Goal: Task Accomplishment & Management: Manage account settings

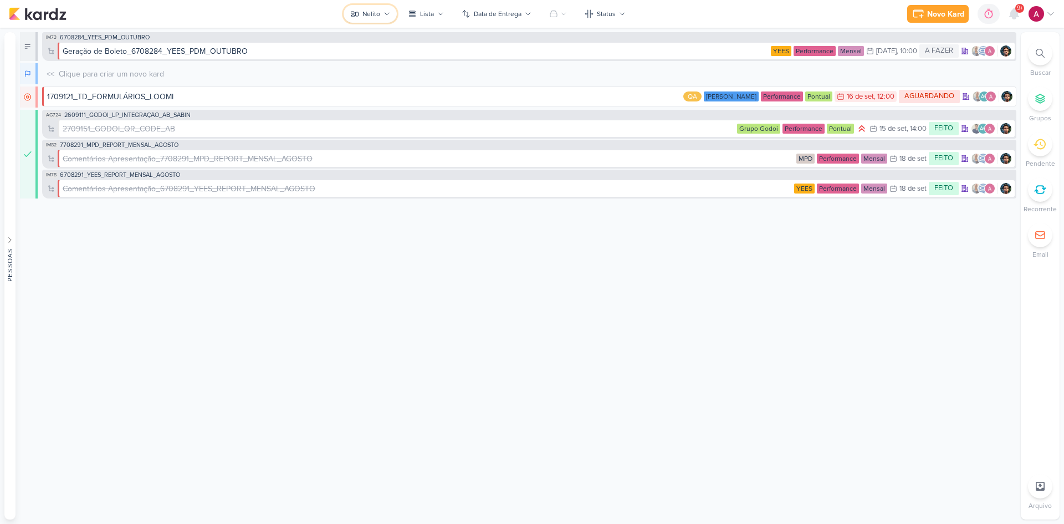
click at [374, 15] on div "Nelito" at bounding box center [371, 14] width 18 height 10
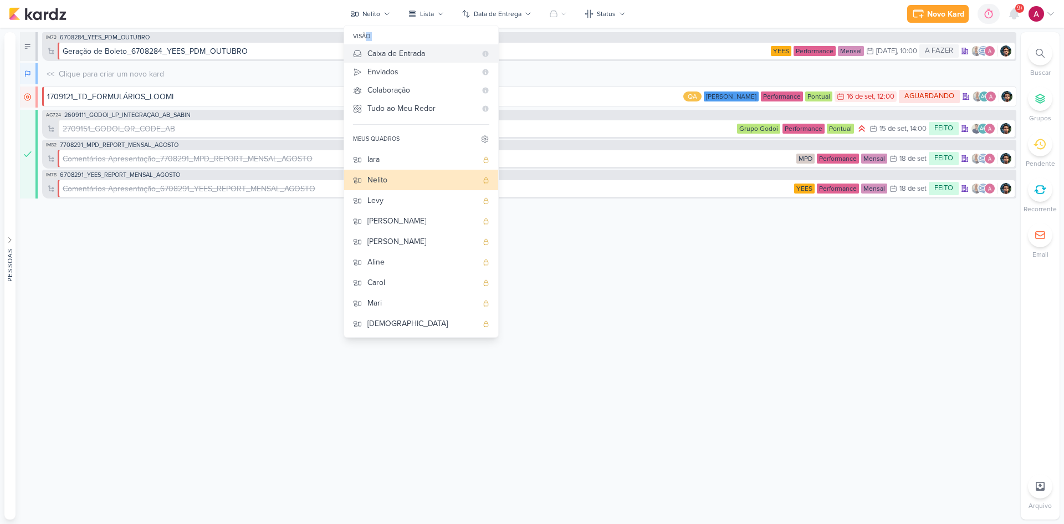
drag, startPoint x: 360, startPoint y: 41, endPoint x: 352, endPoint y: 51, distance: 12.3
click at [352, 51] on div "visão Caixa de Entrada A caixa de entrada mostra todos os kardz que você é o re…" at bounding box center [421, 181] width 155 height 313
click at [381, 160] on div "Iara" at bounding box center [422, 160] width 110 height 12
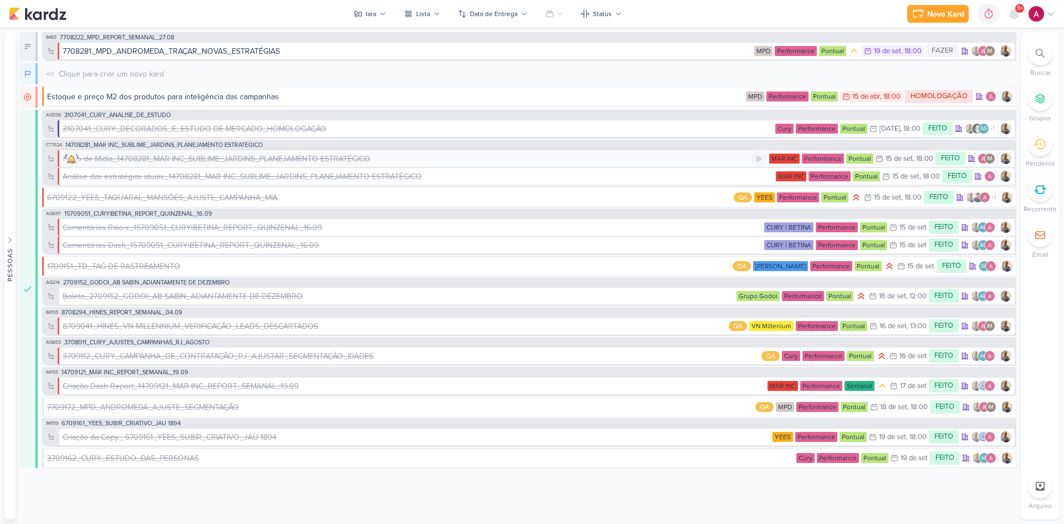
click at [70, 160] on div "Plano de Mídia_14708281_MAR INC_SUBLIME_JARDINS_PLANEJAMENTO ESTRATÉGICO" at bounding box center [217, 159] width 308 height 12
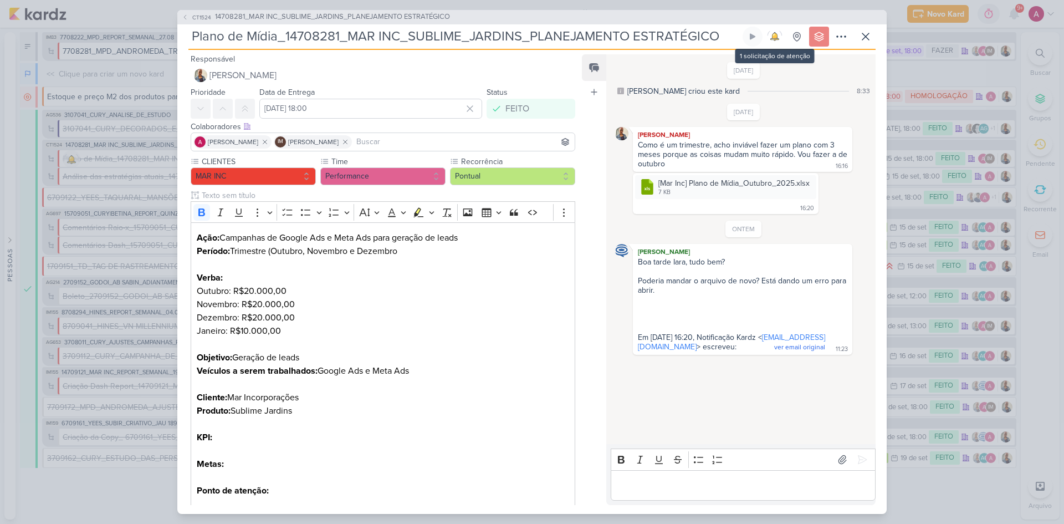
click at [774, 35] on img at bounding box center [775, 37] width 20 height 20
click at [778, 38] on img at bounding box center [775, 37] width 20 height 20
click at [845, 42] on icon at bounding box center [841, 36] width 13 height 13
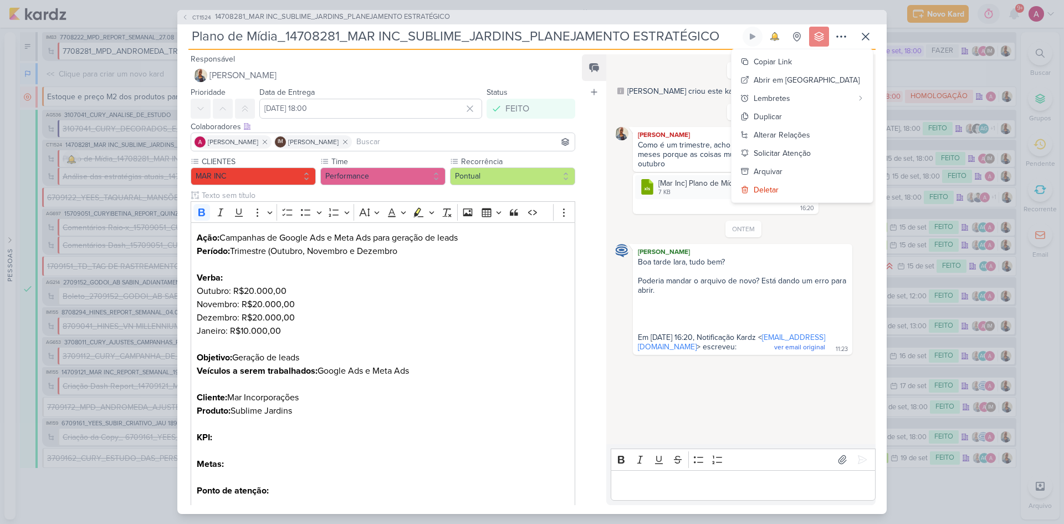
click at [775, 31] on img at bounding box center [775, 37] width 20 height 20
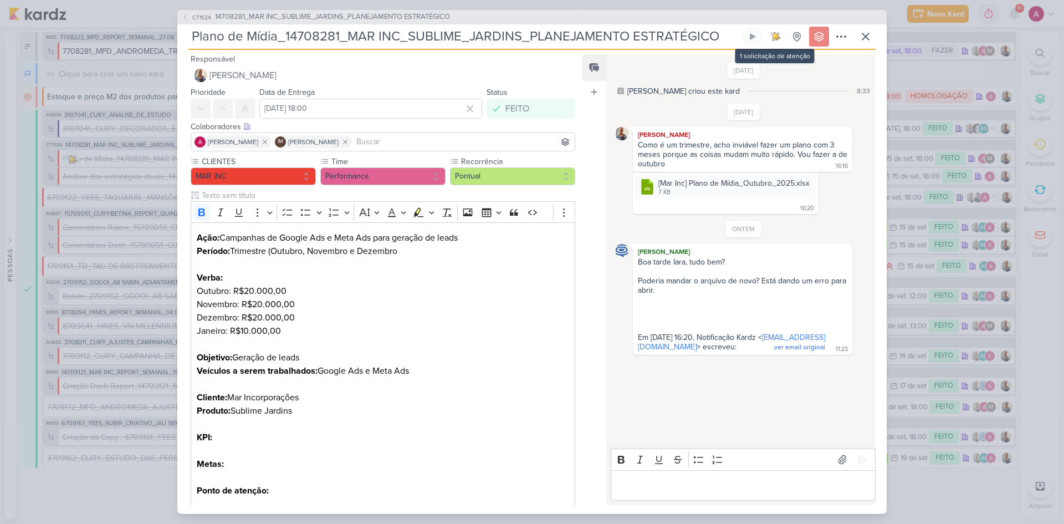
click at [776, 38] on img at bounding box center [775, 37] width 20 height 20
click at [860, 37] on icon at bounding box center [865, 36] width 13 height 13
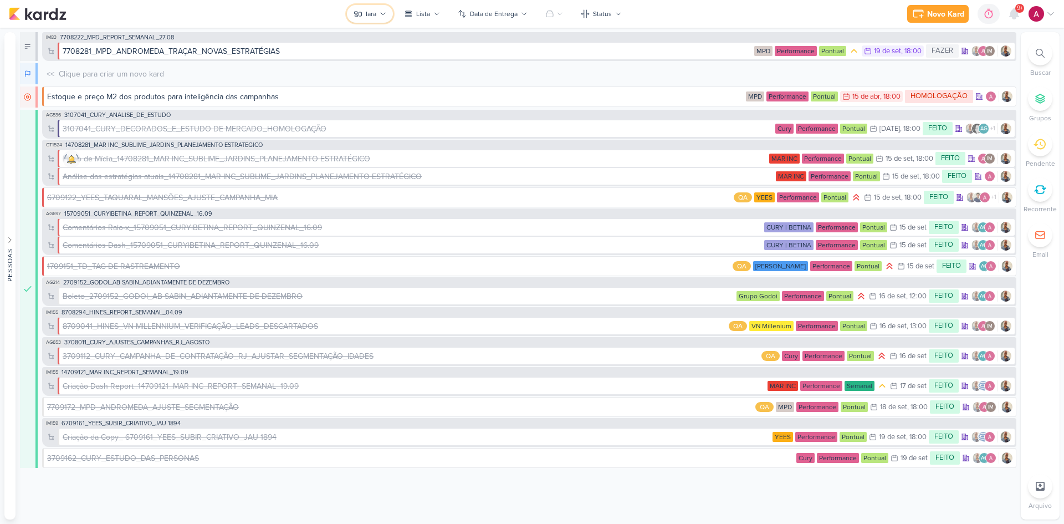
click at [386, 12] on icon at bounding box center [383, 14] width 7 height 7
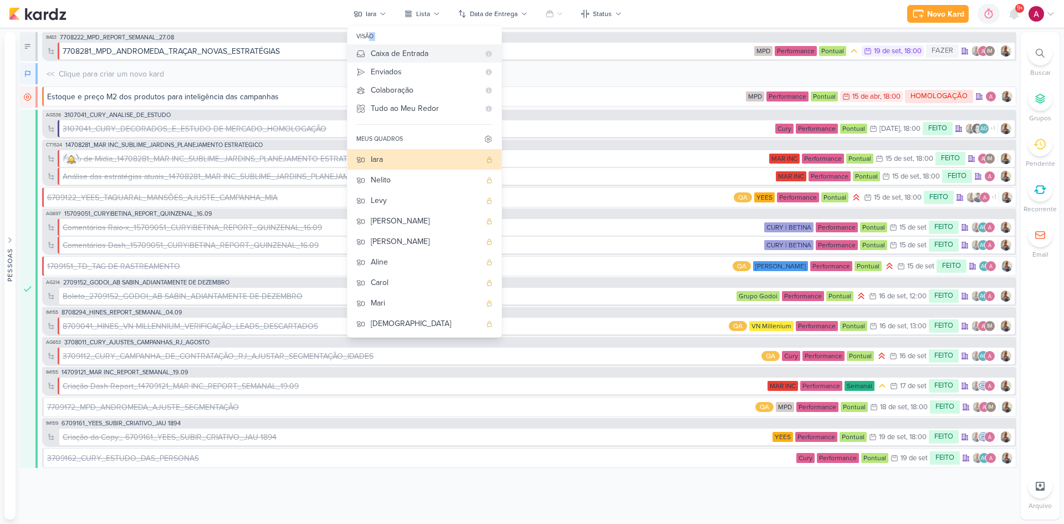
click at [421, 50] on div "Caixa de Entrada" at bounding box center [425, 54] width 109 height 12
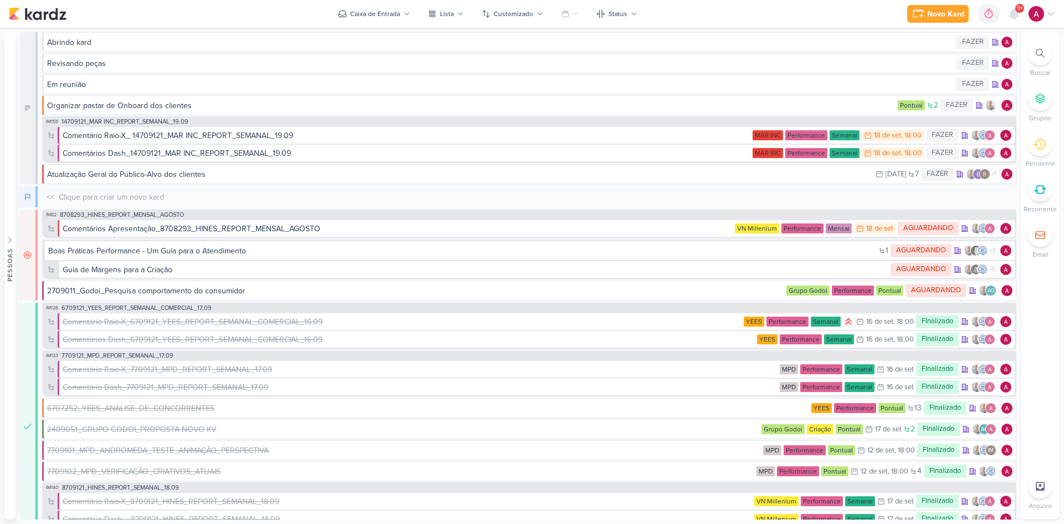
click at [376, 25] on div "Novo Kard Ctrl + k 0h0m Sessão desligada... Hoje 0h0m Semana 0h0m Mês 0h0m" at bounding box center [532, 14] width 1046 height 28
click at [380, 17] on div "Caixa de Entrada" at bounding box center [375, 14] width 50 height 10
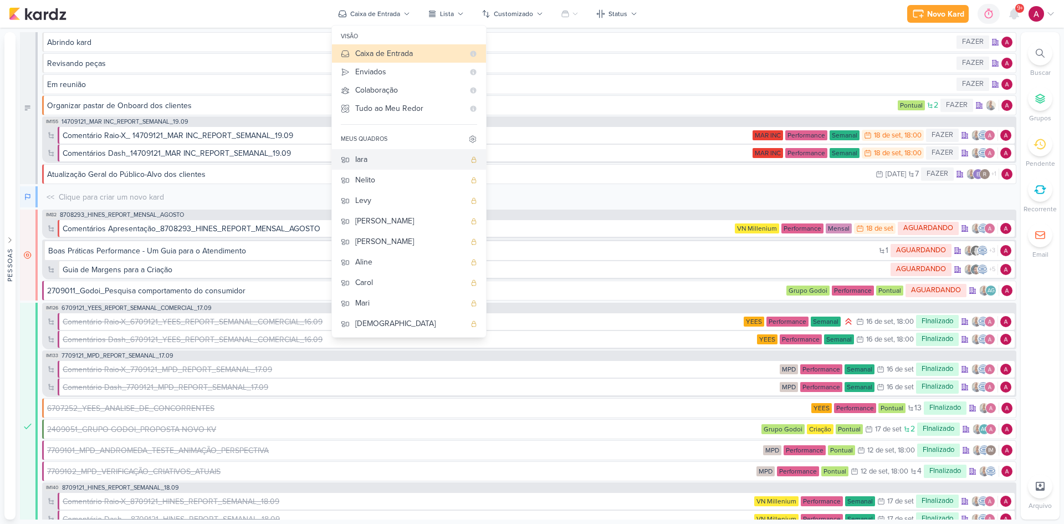
click at [376, 160] on div "Iara" at bounding box center [410, 160] width 110 height 12
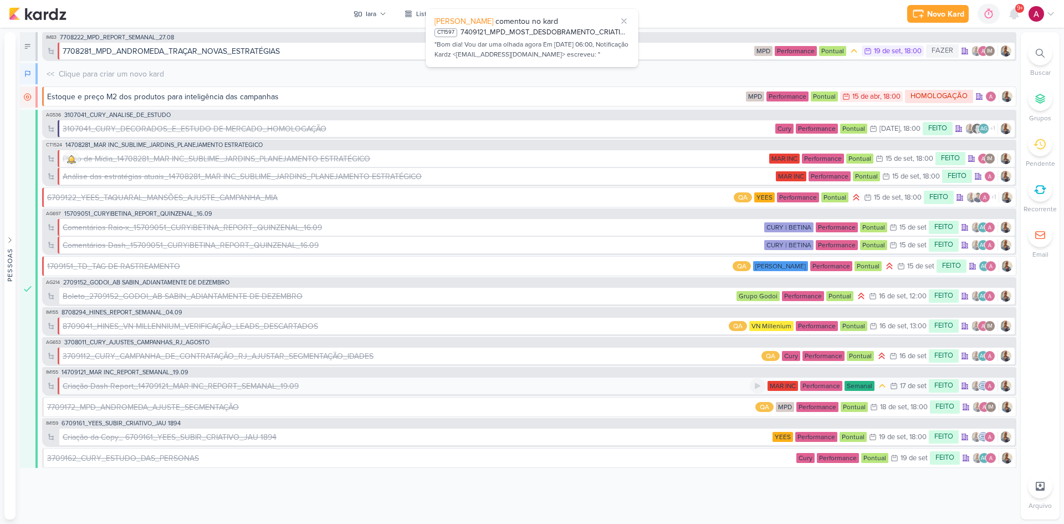
click at [176, 387] on div "Criação Dash Report_14709121_MAR INC_REPORT_SEMANAL_19.09" at bounding box center [181, 386] width 236 height 12
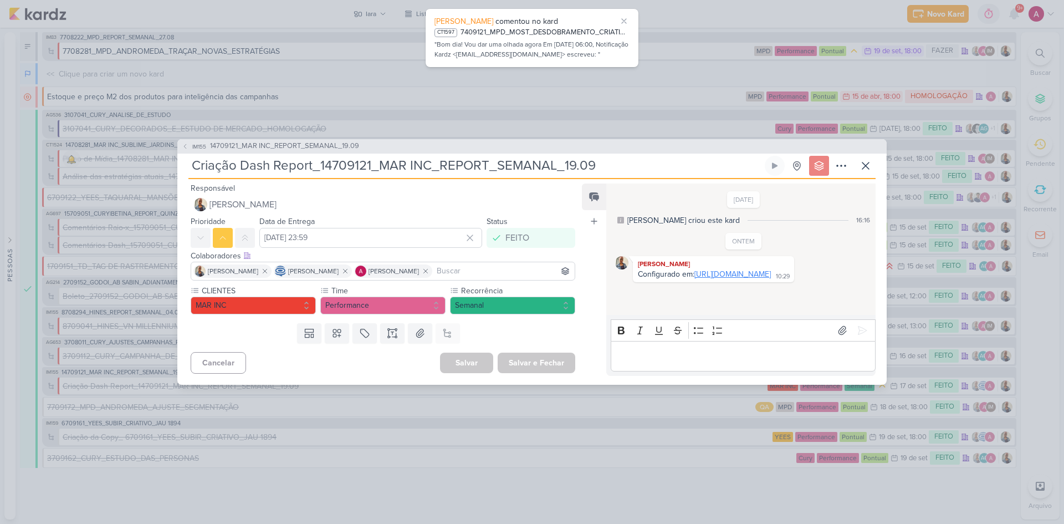
click at [694, 279] on link "https://lookerstudio.google.com/reporting/74f4942a-d2e1-4d2e-9643-34286276c732" at bounding box center [732, 273] width 76 height 9
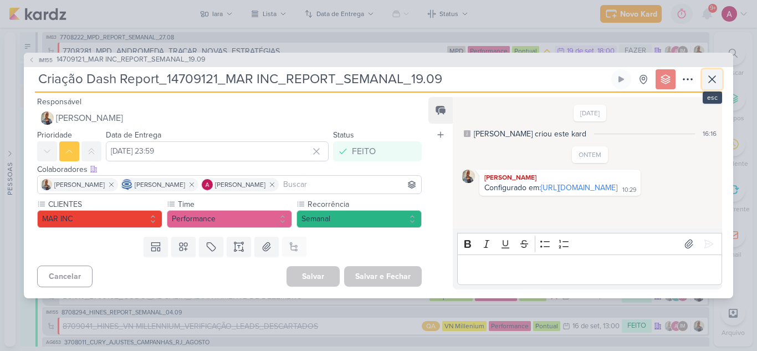
click at [717, 79] on icon at bounding box center [712, 79] width 13 height 13
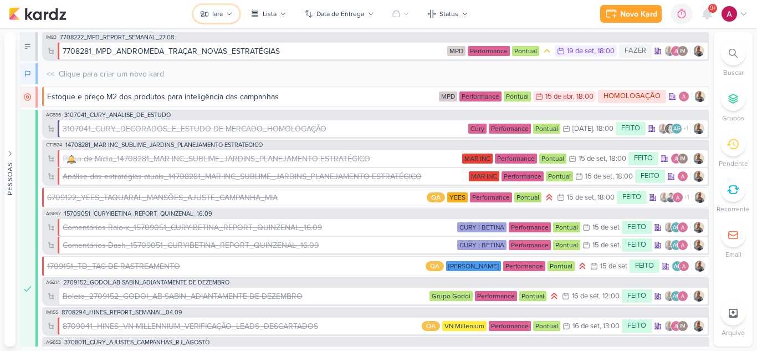
click at [226, 16] on button "Iara" at bounding box center [216, 14] width 46 height 18
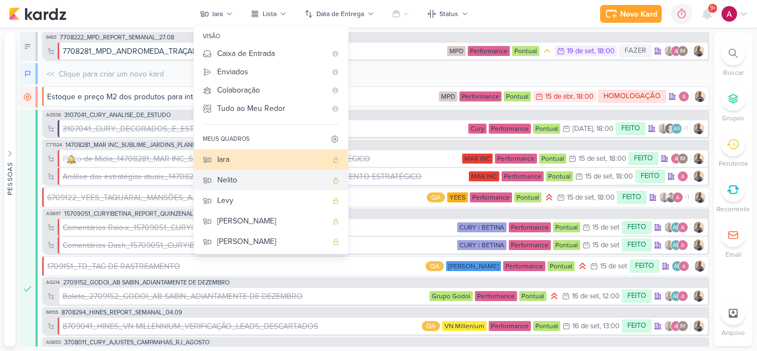
click at [249, 183] on div "Nelito" at bounding box center [272, 180] width 110 height 12
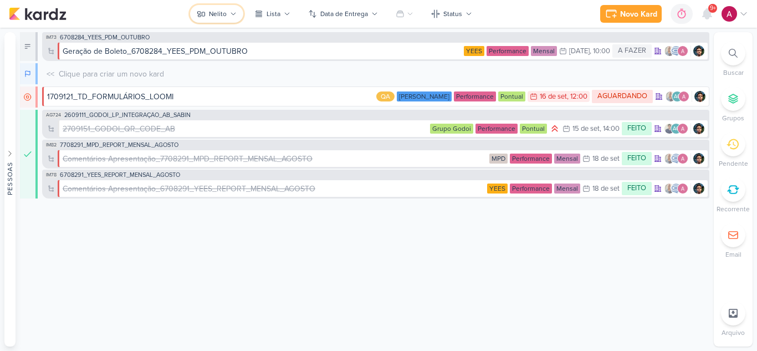
click at [219, 16] on div "Nelito" at bounding box center [218, 14] width 18 height 10
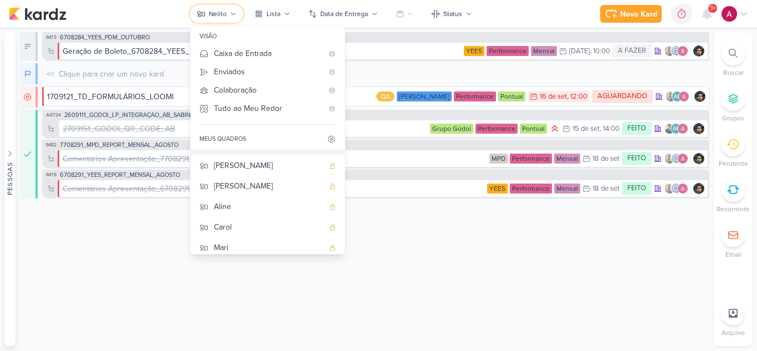
scroll to position [83, 0]
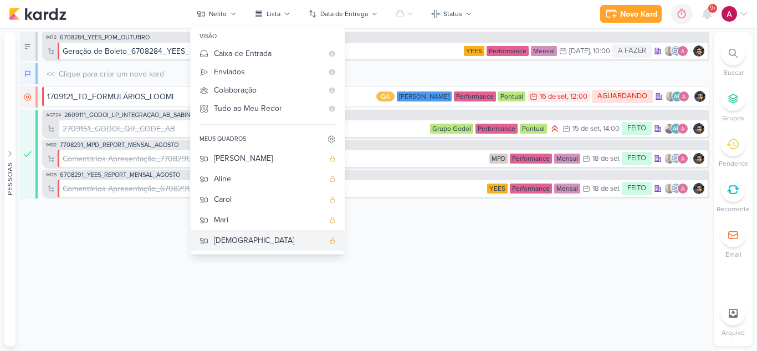
click at [237, 235] on div "[DEMOGRAPHIC_DATA]" at bounding box center [269, 240] width 110 height 12
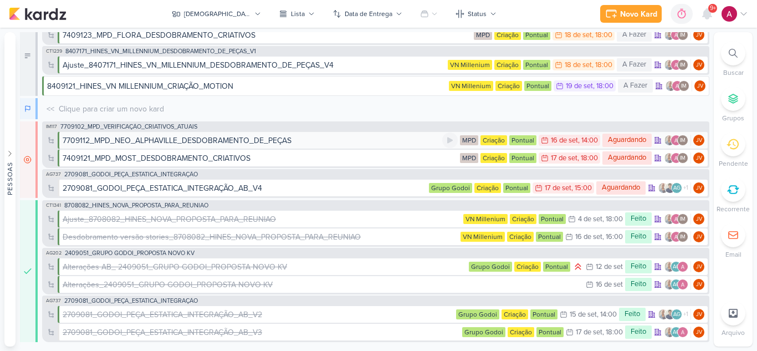
scroll to position [0, 0]
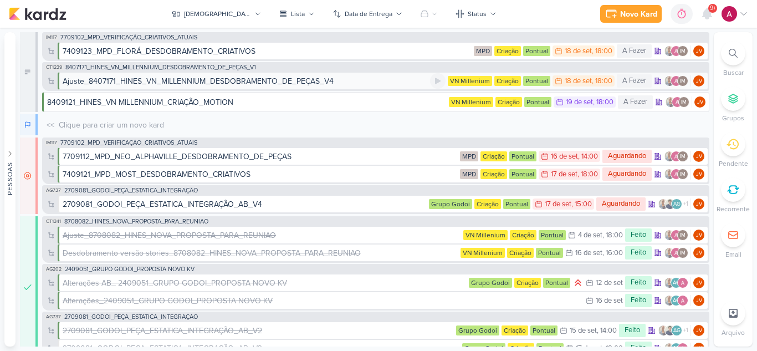
click at [251, 80] on div "Ajuste_8407171_HINES_VN_MILLENNIUM_DESDOBRAMENTO_DE_PEÇAS_V4" at bounding box center [198, 81] width 271 height 12
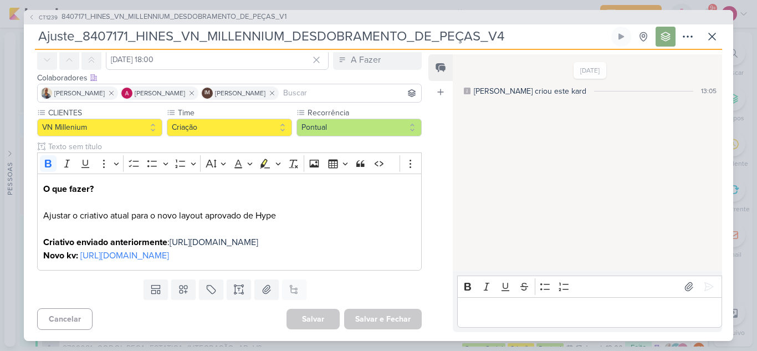
scroll to position [89, 0]
click at [712, 39] on icon at bounding box center [712, 36] width 13 height 13
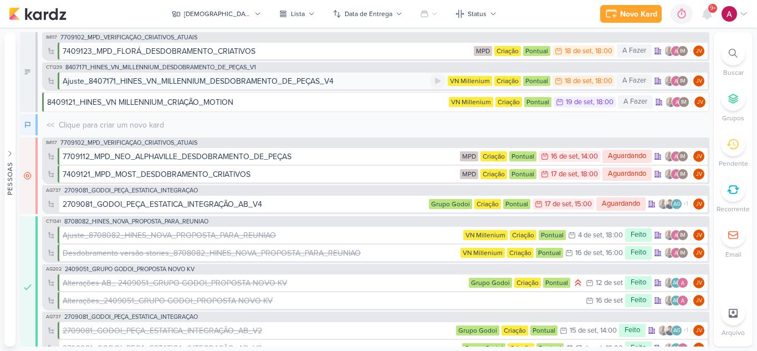
click at [286, 78] on div "Ajuste_8407171_HINES_VN_MILLENNIUM_DESDOBRAMENTO_DE_PEÇAS_V4" at bounding box center [198, 81] width 271 height 12
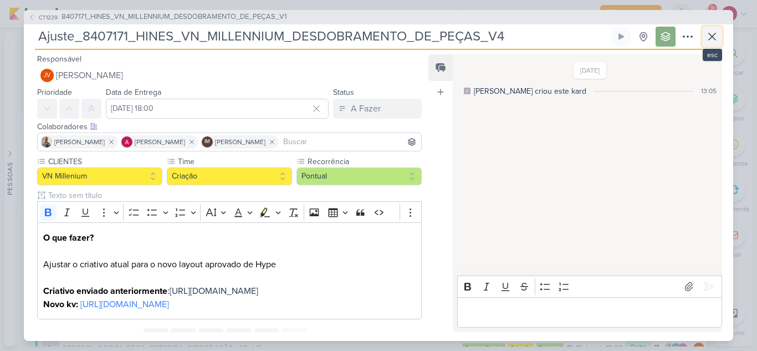
click at [714, 34] on icon at bounding box center [712, 36] width 7 height 7
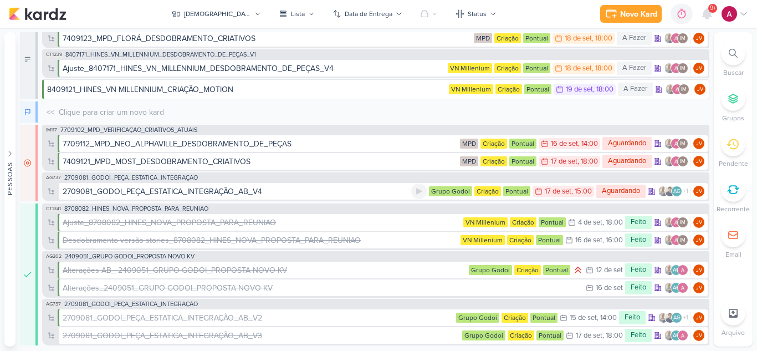
scroll to position [16, 0]
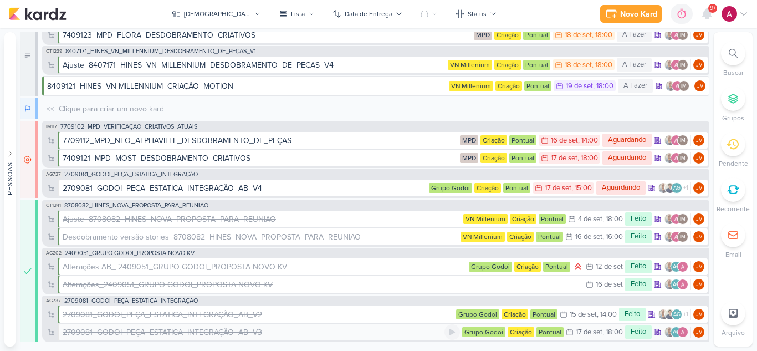
click at [173, 331] on div "2709081_GODOI_PEÇA_ESTATICA_INTEGRAÇÃO_AB_V3" at bounding box center [163, 332] width 200 height 12
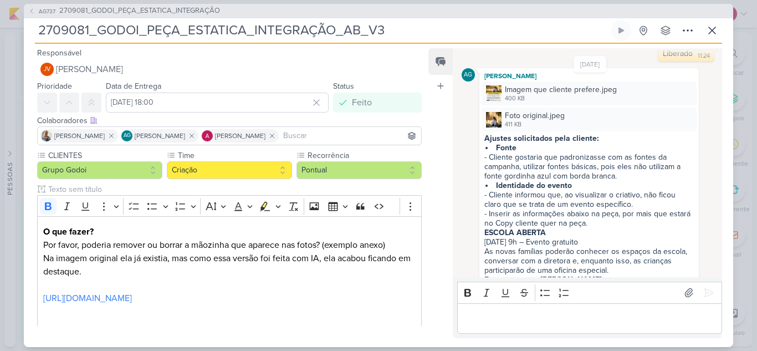
scroll to position [0, 0]
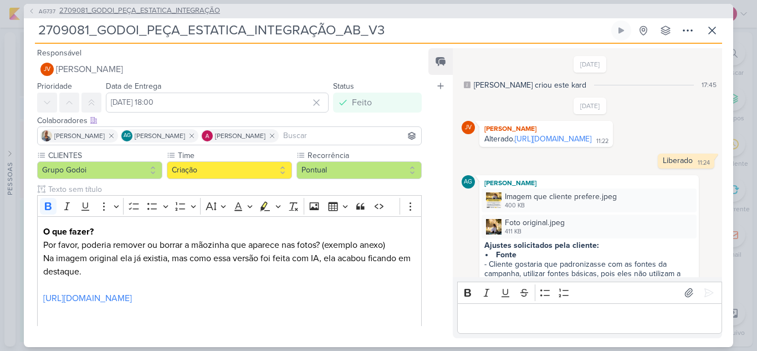
click at [45, 13] on span "AG737" at bounding box center [47, 11] width 20 height 8
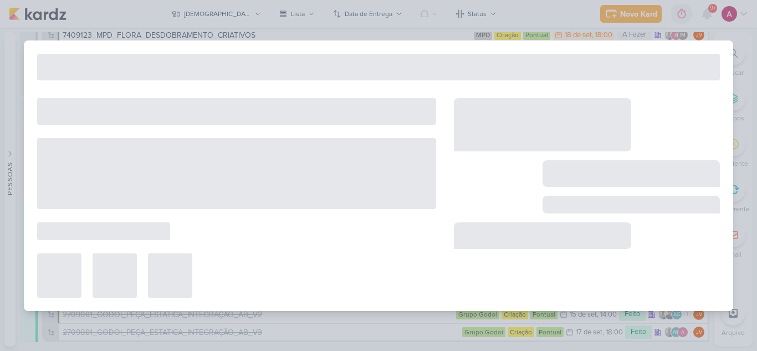
type input "2709081_GODOI_PEÇA_ESTATICA_INTEGRAÇÃO"
type input "15 de setembro de 2025 às 23:59"
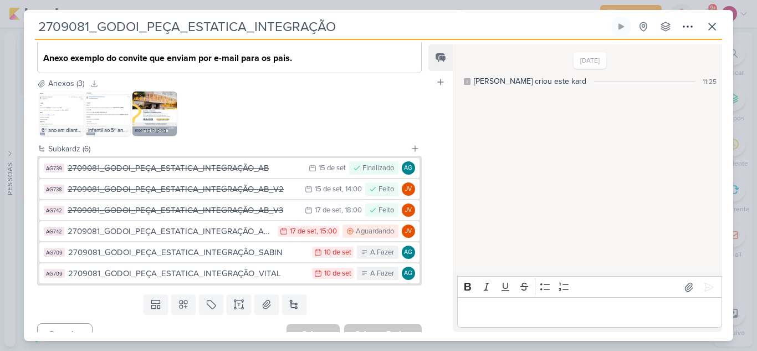
scroll to position [464, 0]
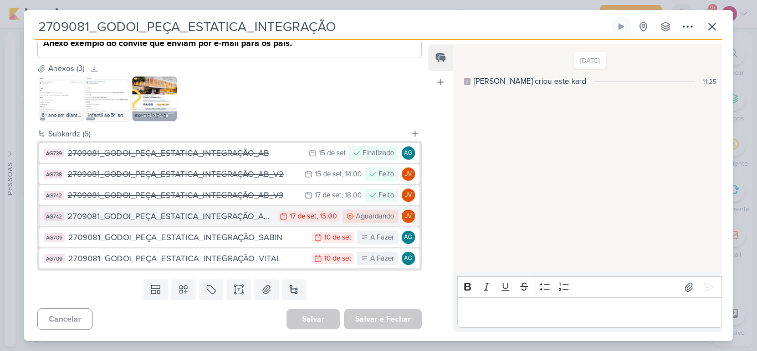
click at [214, 221] on div "2709081_GODOI_PEÇA_ESTATICA_INTEGRAÇÃO_AB_V4" at bounding box center [170, 216] width 205 height 13
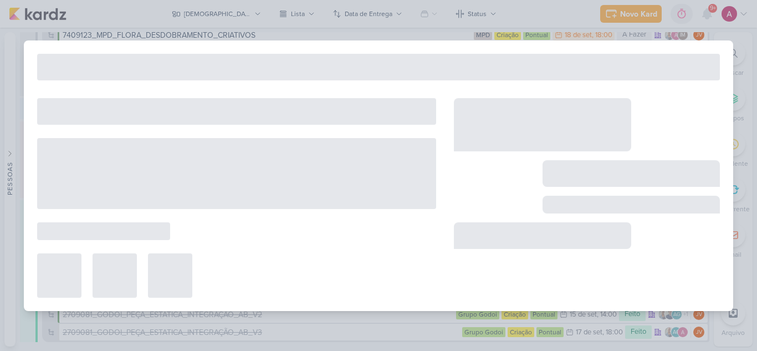
type input "2709081_GODOI_PEÇA_ESTATICA_INTEGRAÇÃO_AB_V4"
type input "[DATE] 15:00"
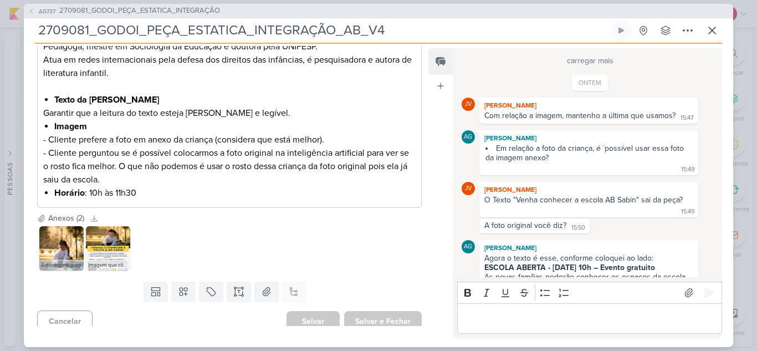
scroll to position [443, 0]
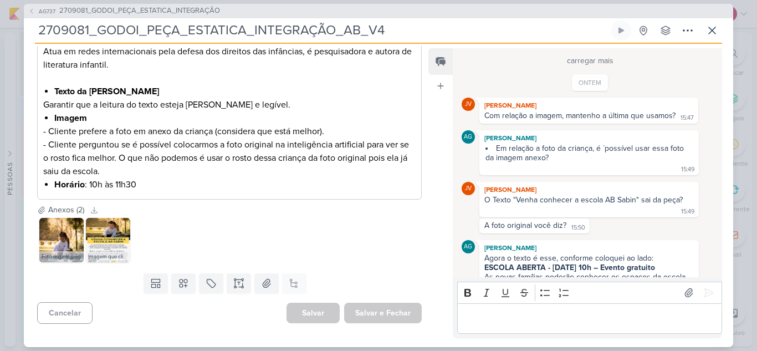
drag, startPoint x: 38, startPoint y: 28, endPoint x: 355, endPoint y: 12, distance: 317.4
click at [355, 12] on div "AG737 2709081_GODOI_PEÇA_ESTATICA_INTEGRAÇÃO 2709081_GODOI_PEÇA_ESTATICA_INTEGR…" at bounding box center [378, 175] width 709 height 343
click at [44, 13] on span "AG737" at bounding box center [47, 11] width 20 height 8
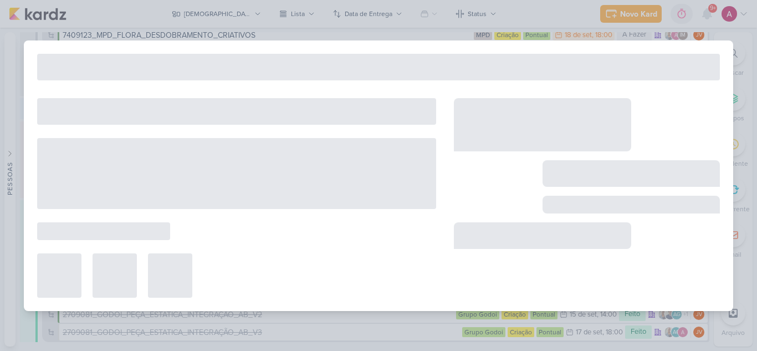
type input "2709081_GODOI_PEÇA_ESTATICA_INTEGRAÇÃO"
type input "15 de setembro de 2025 às 23:59"
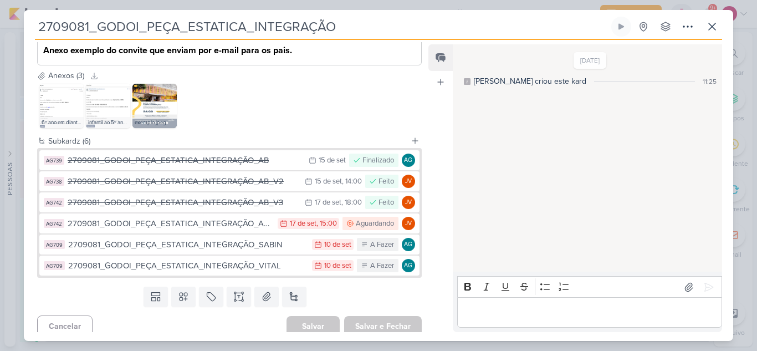
click at [199, 167] on div "2709081_GODOI_PEÇA_ESTATICA_INTEGRAÇÃO_AB" at bounding box center [186, 160] width 236 height 13
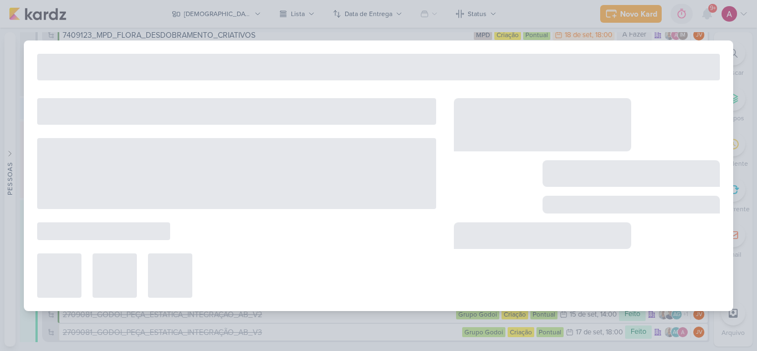
type input "2709081_GODOI_PEÇA_ESTATICA_INTEGRAÇÃO_AB"
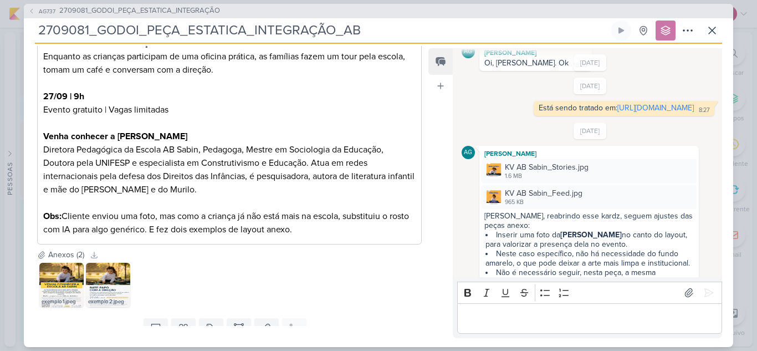
scroll to position [111, 0]
click at [617, 114] on link "https://app.kardz.app/kard-window/fuMGi7iIQ5o30OOFavB3cn1ETGBOBegiy3HAIDhpc8ef5…" at bounding box center [655, 108] width 76 height 9
click at [37, 12] on button "AG737 2709081_GODOI_PEÇA_ESTATICA_INTEGRAÇÃO" at bounding box center [124, 11] width 192 height 11
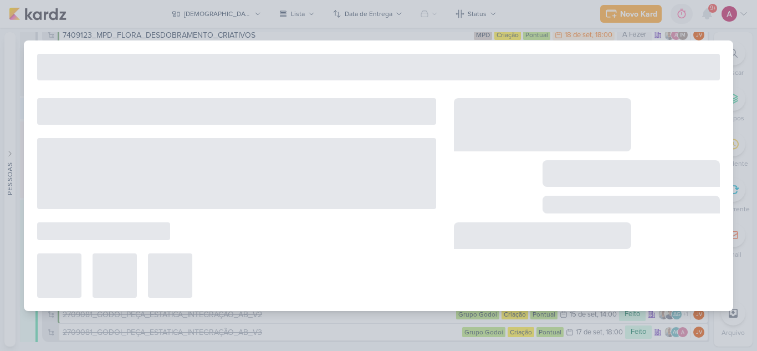
type input "2709081_GODOI_PEÇA_ESTATICA_INTEGRAÇÃO"
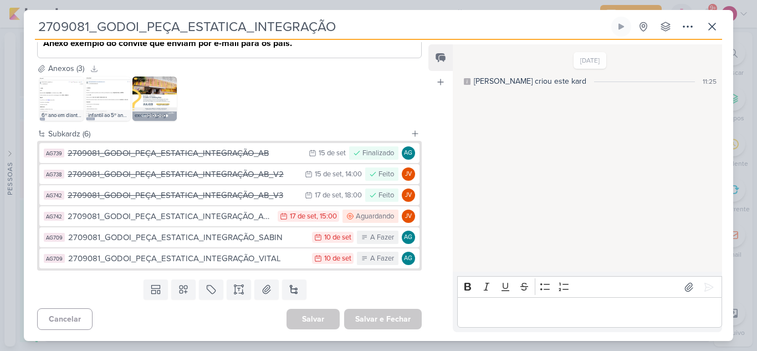
scroll to position [464, 0]
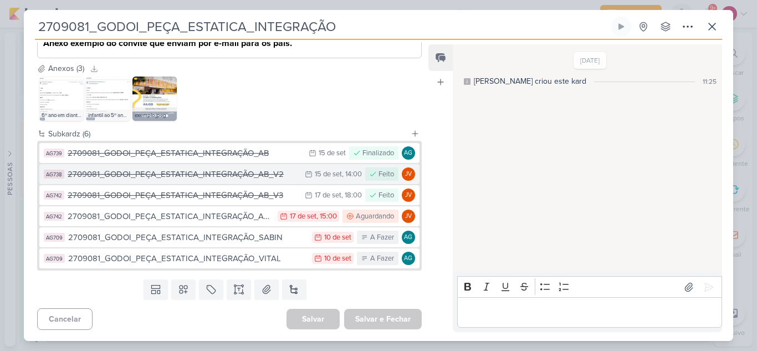
click at [238, 173] on div "2709081_GODOI_PEÇA_ESTATICA_INTEGRAÇÃO_AB_V2" at bounding box center [184, 174] width 232 height 13
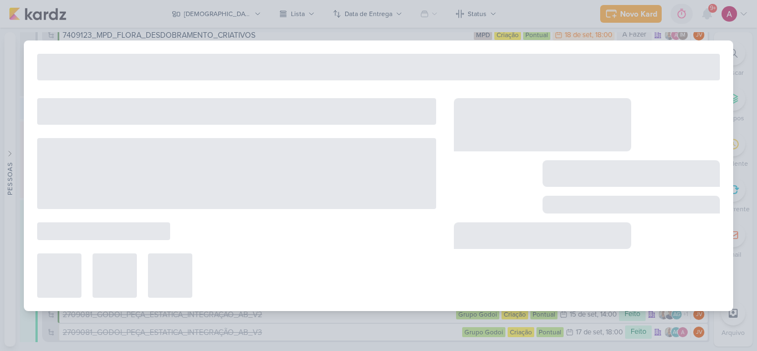
type input "2709081_GODOI_PEÇA_ESTATICA_INTEGRAÇÃO_AB_V2"
type input "15 de setembro de 2025 às 14:00"
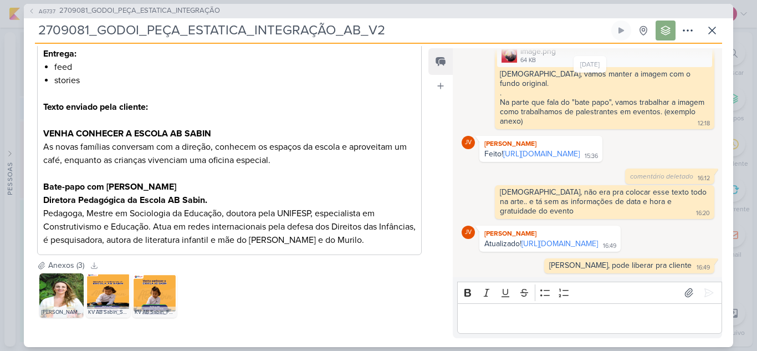
scroll to position [282, 0]
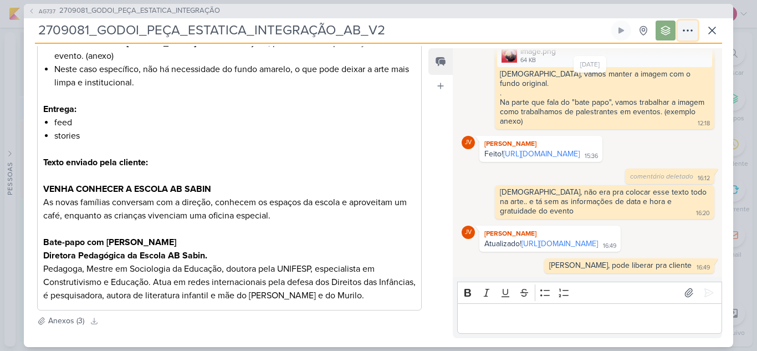
click at [685, 25] on icon at bounding box center [687, 30] width 13 height 13
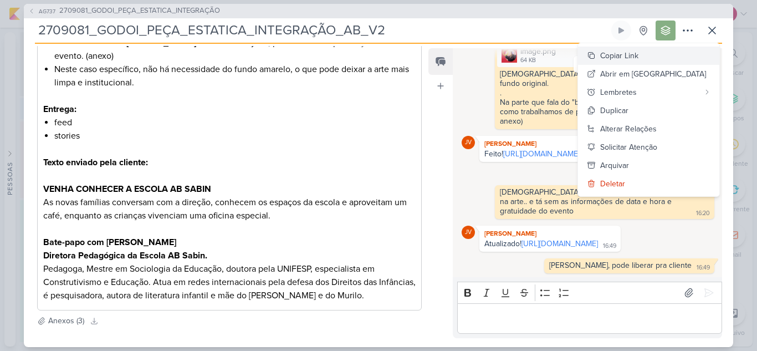
click at [638, 57] on div "Copiar Link" at bounding box center [619, 56] width 38 height 12
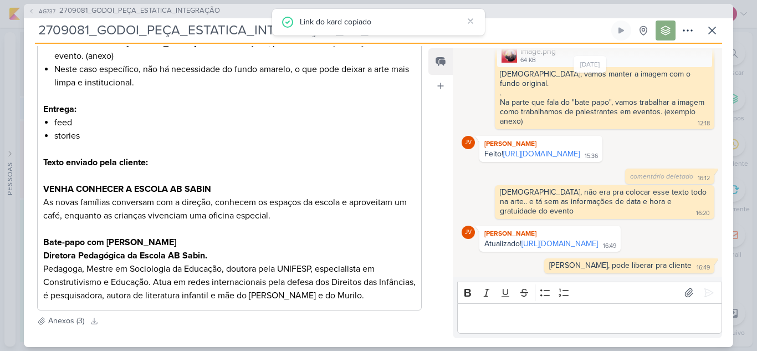
scroll to position [227, 0]
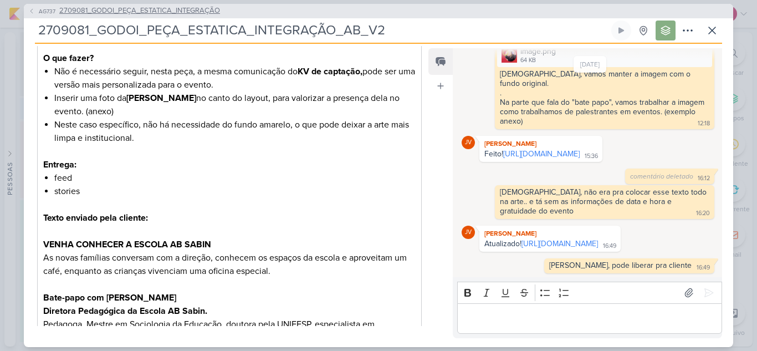
click at [32, 10] on icon at bounding box center [31, 11] width 7 height 7
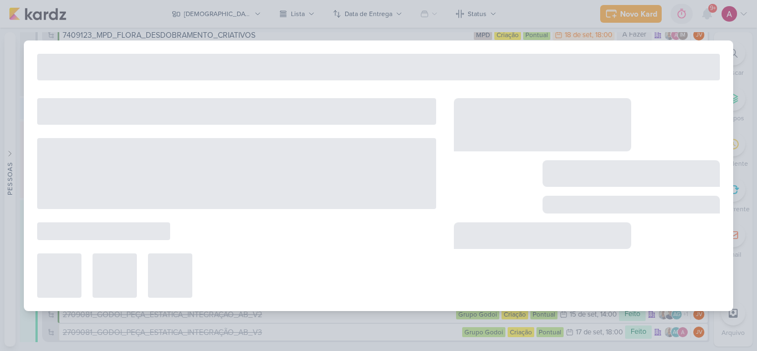
type input "2709081_GODOI_PEÇA_ESTATICA_INTEGRAÇÃO"
type input "15 de setembro de 2025 às 23:59"
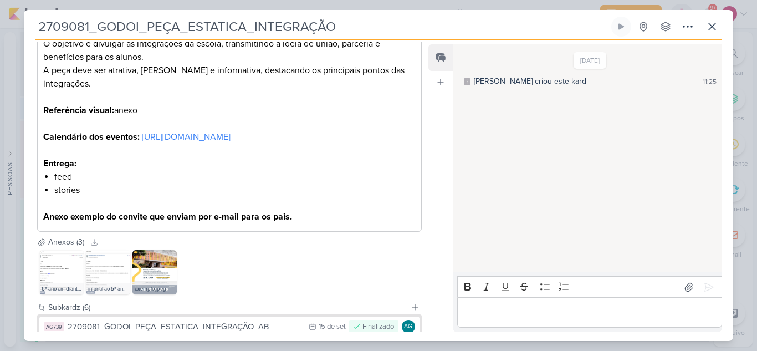
scroll to position [464, 0]
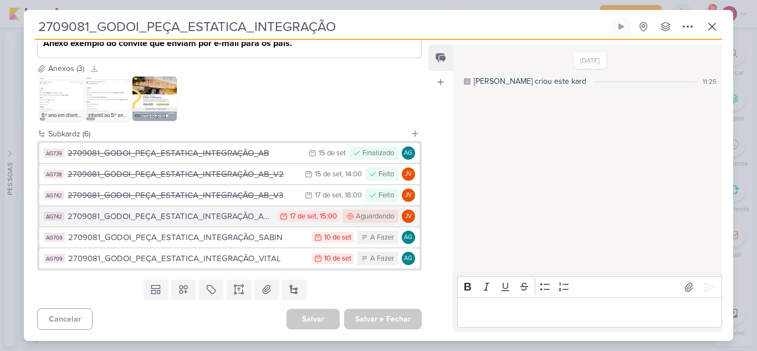
click at [231, 217] on div "2709081_GODOI_PEÇA_ESTATICA_INTEGRAÇÃO_AB_V4" at bounding box center [170, 216] width 205 height 13
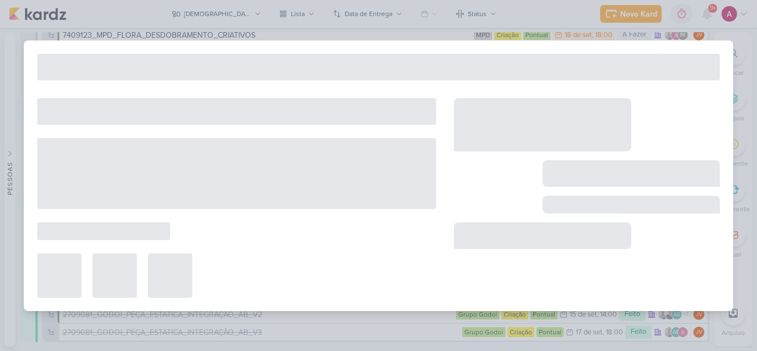
type input "2709081_GODOI_PEÇA_ESTATICA_INTEGRAÇÃO_AB_V4"
type input "[DATE] 15:00"
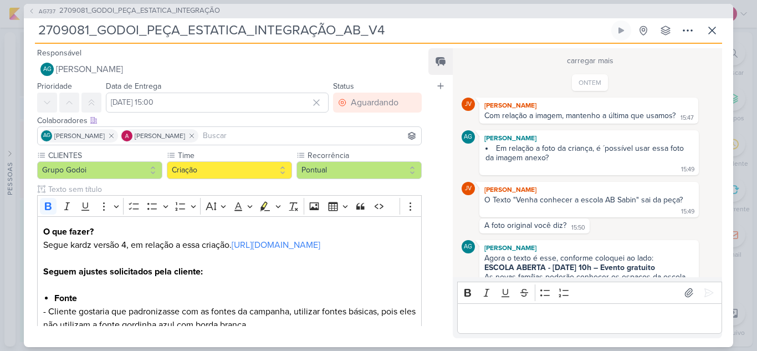
scroll to position [787, 0]
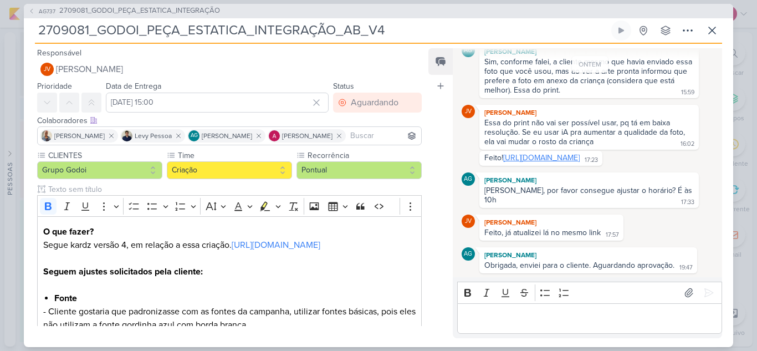
click at [528, 153] on link "[URL][DOMAIN_NAME]" at bounding box center [541, 157] width 76 height 9
click at [685, 28] on icon at bounding box center [687, 30] width 13 height 13
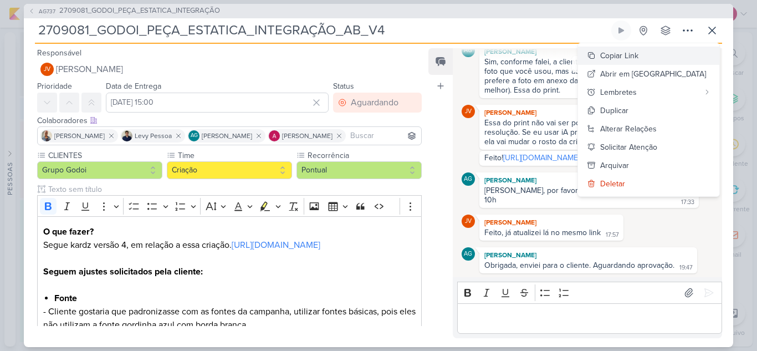
click at [638, 57] on div "Copiar Link" at bounding box center [619, 56] width 38 height 12
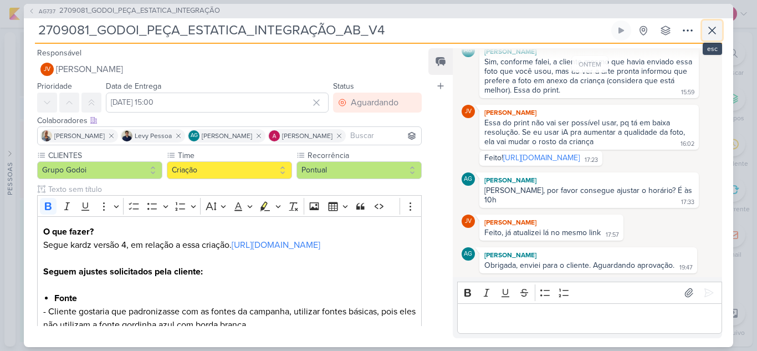
click at [718, 34] on icon at bounding box center [712, 30] width 13 height 13
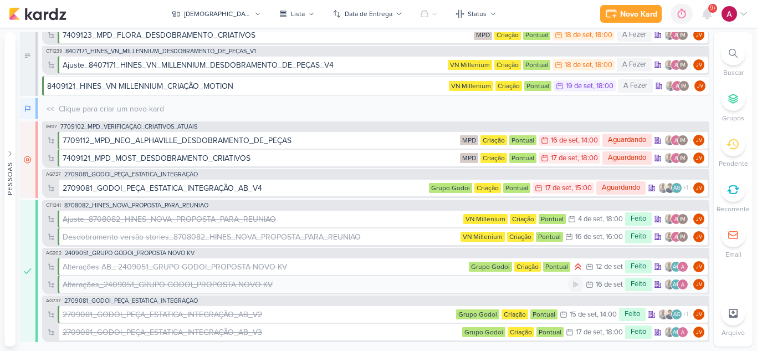
scroll to position [0, 0]
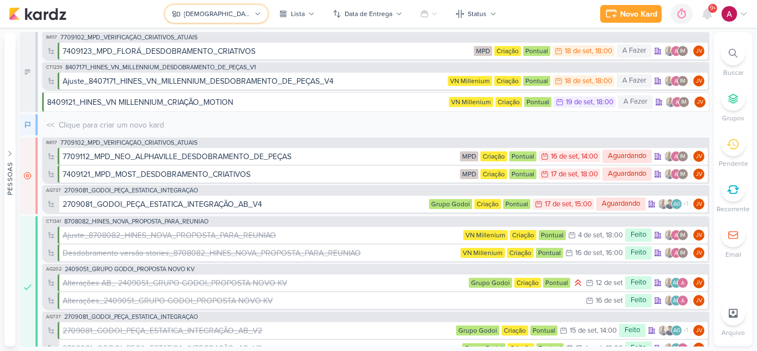
click at [211, 11] on div "[DEMOGRAPHIC_DATA]" at bounding box center [217, 14] width 67 height 10
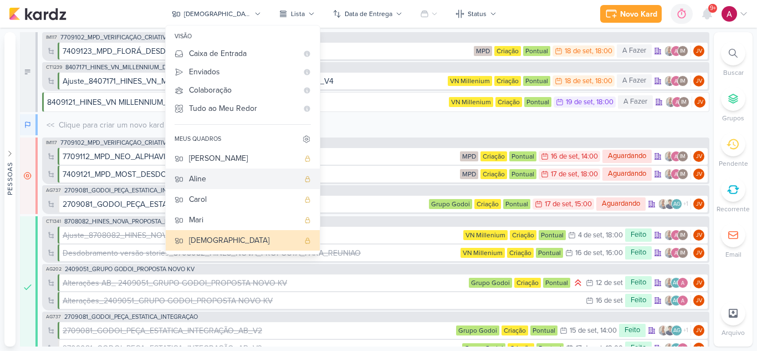
click at [234, 177] on div "Aline" at bounding box center [244, 179] width 110 height 12
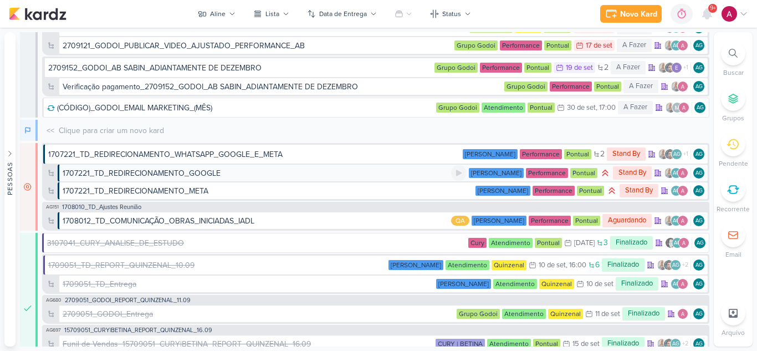
scroll to position [319, 0]
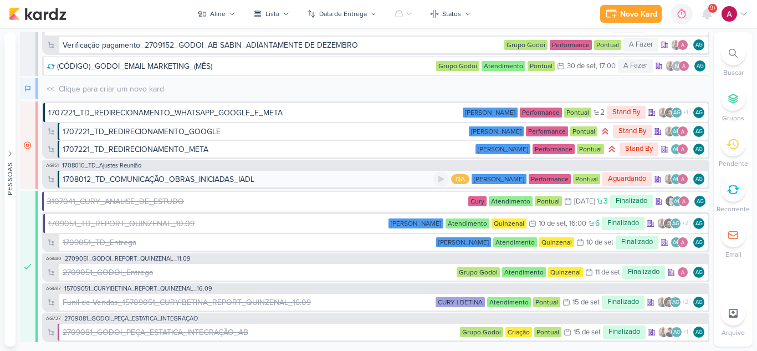
click at [265, 181] on div "1708012_TD_COMUNICAÇÃO_OBRAS_INICIADAS_IADL" at bounding box center [248, 179] width 371 height 12
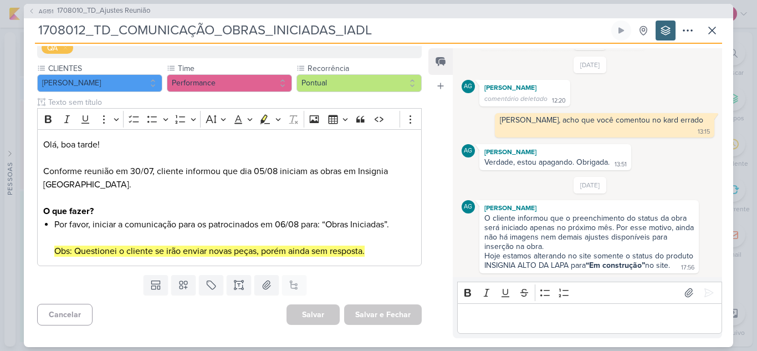
scroll to position [126, 0]
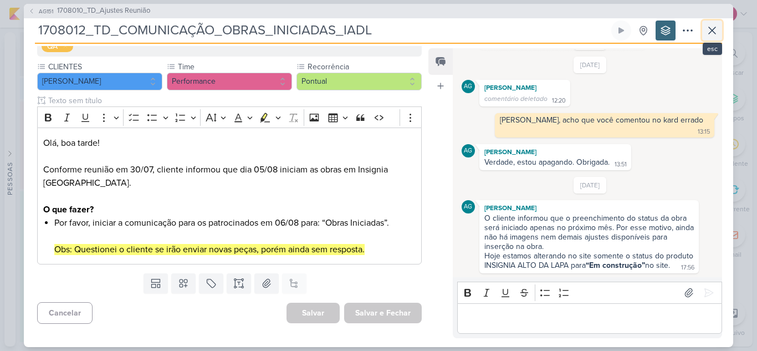
click at [718, 28] on icon at bounding box center [712, 30] width 13 height 13
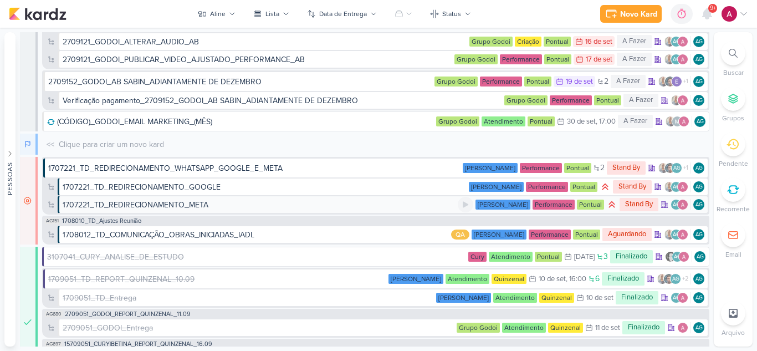
scroll to position [208, 0]
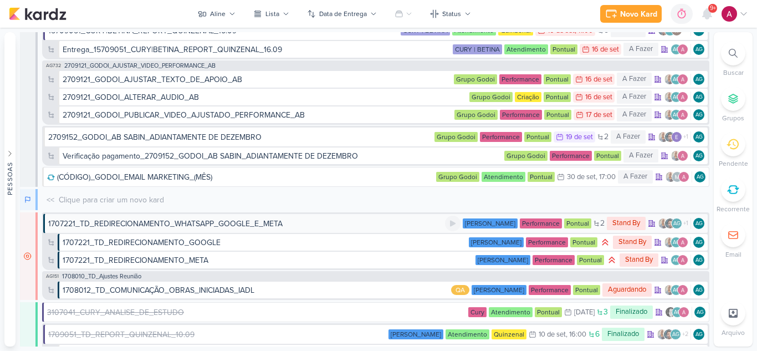
click at [195, 226] on div "1707221_TD_REDIRECIONAMENTO_WHATSAPP_GOOGLE_E_META" at bounding box center [165, 224] width 234 height 12
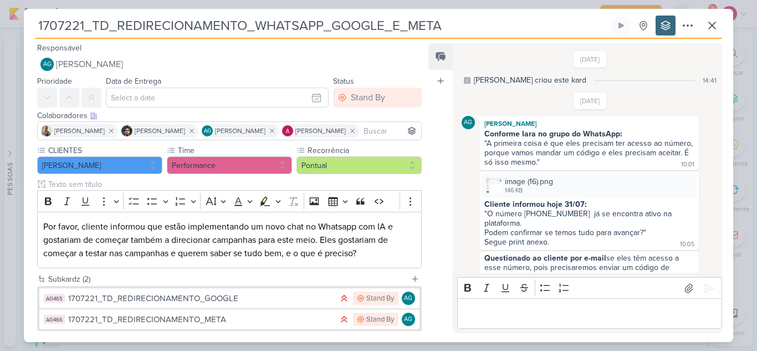
scroll to position [333, 0]
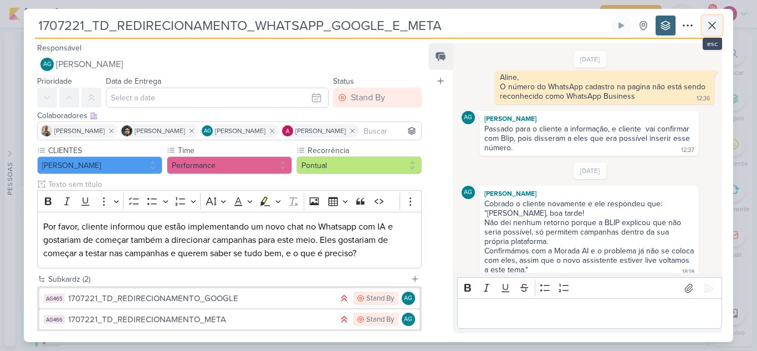
click at [715, 28] on icon at bounding box center [712, 25] width 7 height 7
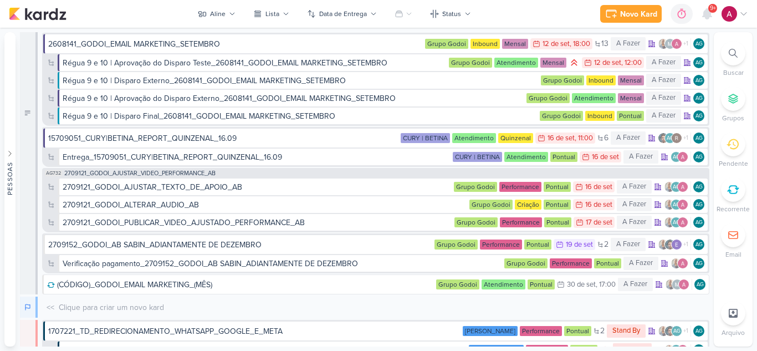
scroll to position [97, 0]
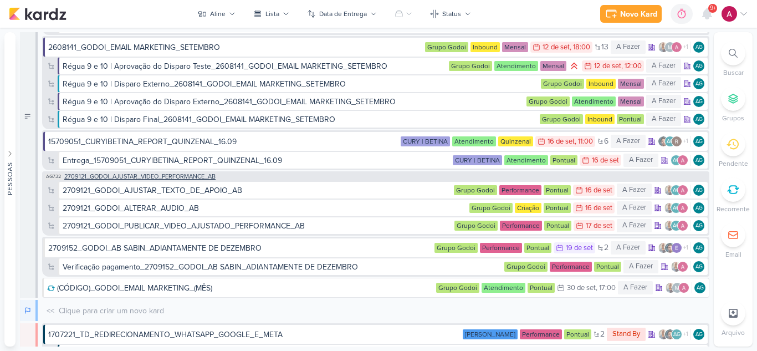
click at [189, 176] on span "2709121_GODOI_AJUSTAR_VIDEO_PERFORMANCE_AB" at bounding box center [139, 176] width 151 height 6
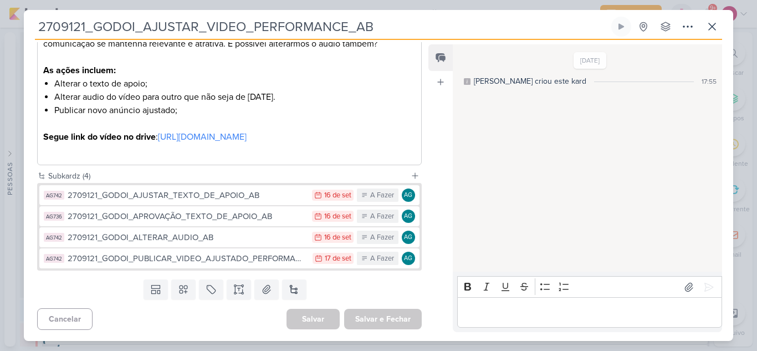
scroll to position [237, 0]
click at [222, 197] on div "2709121_GODOI_AJUSTAR_TEXTO_DE_APOIO_AB" at bounding box center [187, 195] width 239 height 13
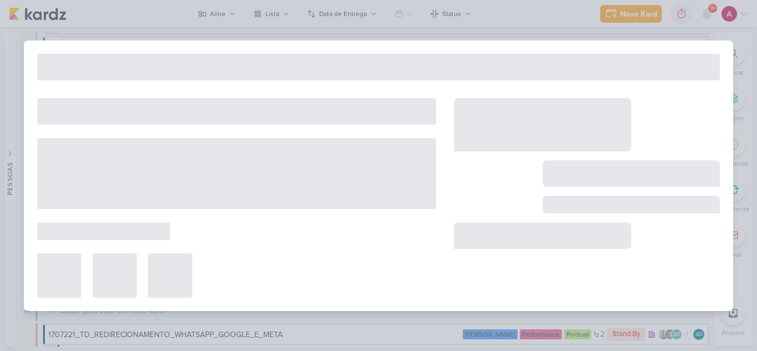
type input "2709121_GODOI_AJUSTAR_TEXTO_DE_APOIO_AB"
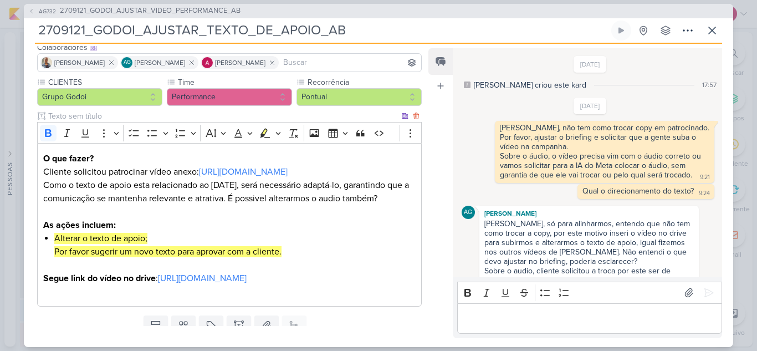
scroll to position [129, 0]
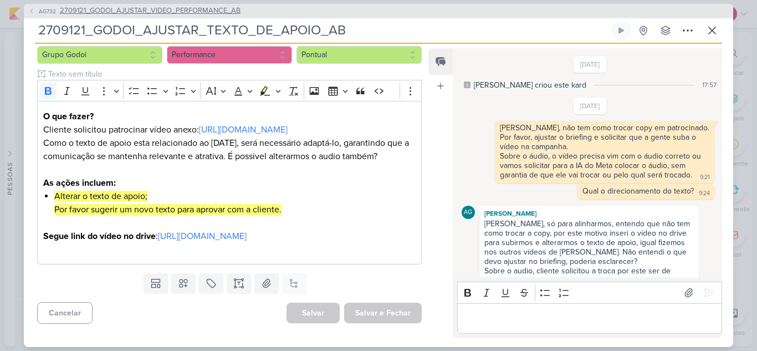
click at [32, 8] on icon at bounding box center [31, 11] width 7 height 7
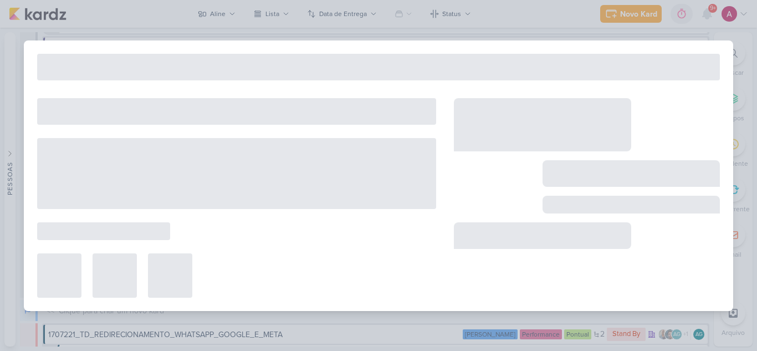
type input "2709121_GODOI_AJUSTAR_VIDEO_PERFORMANCE_AB"
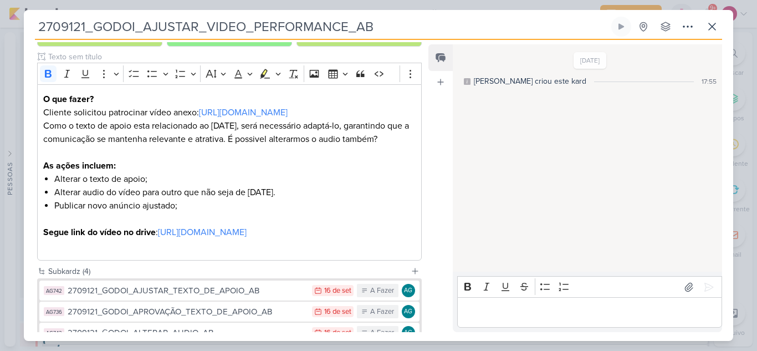
scroll to position [0, 0]
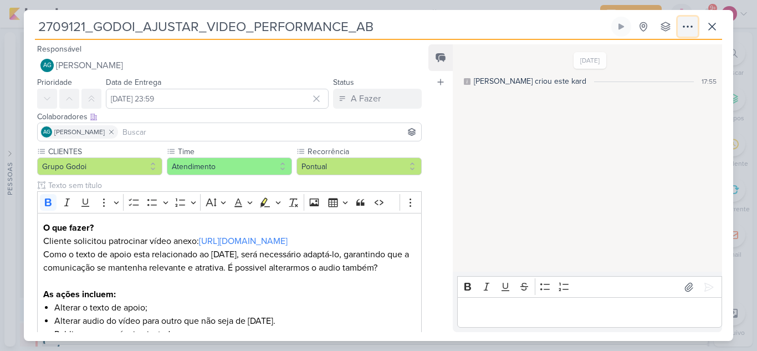
click at [690, 27] on icon at bounding box center [687, 26] width 13 height 13
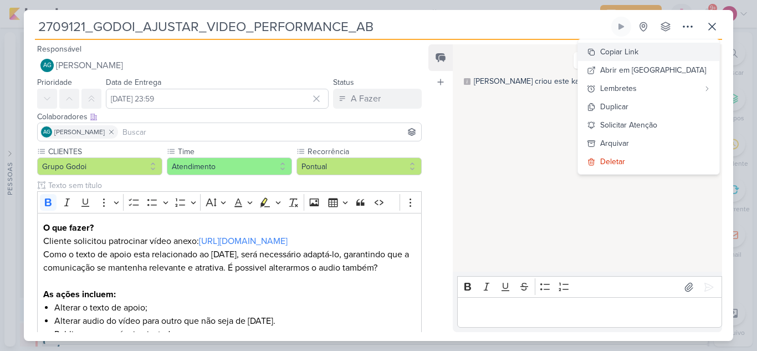
click at [638, 49] on div "Copiar Link" at bounding box center [619, 52] width 38 height 12
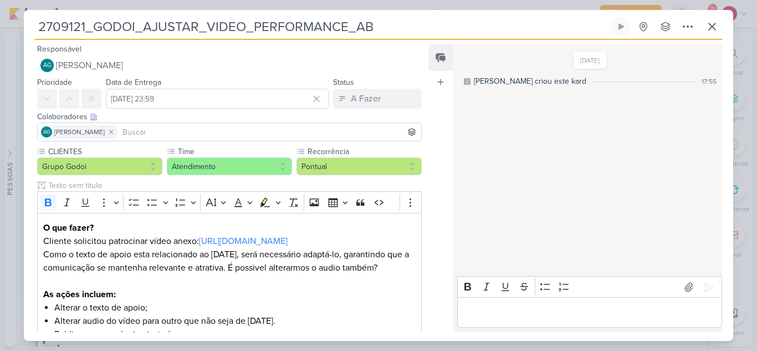
drag, startPoint x: 39, startPoint y: 23, endPoint x: 404, endPoint y: 13, distance: 364.8
click at [404, 13] on div "2709121_GODOI_AJUSTAR_VIDEO_PERFORMANCE_AB Criado por Aline" at bounding box center [378, 175] width 709 height 331
click at [712, 22] on icon at bounding box center [712, 26] width 13 height 13
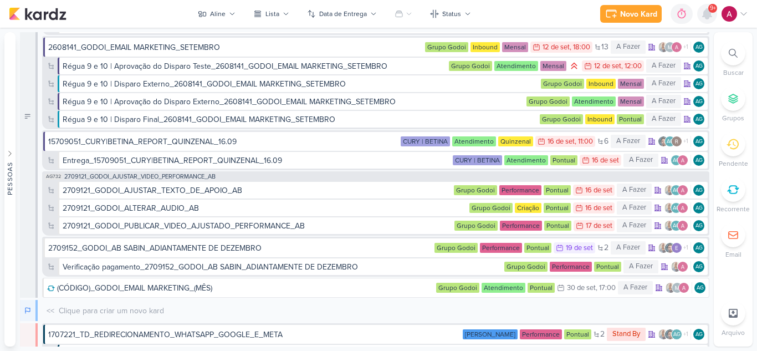
click at [712, 20] on icon at bounding box center [707, 13] width 13 height 13
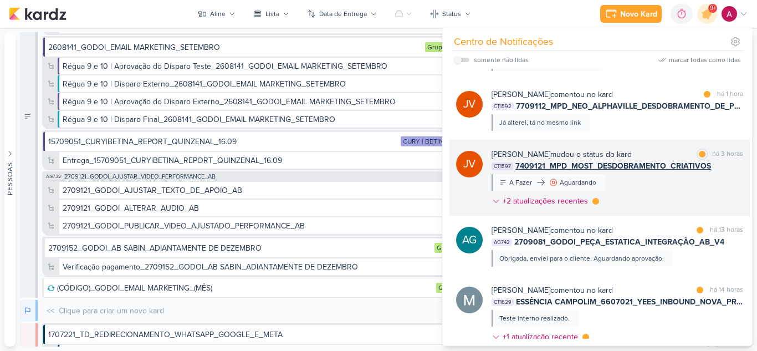
scroll to position [443, 0]
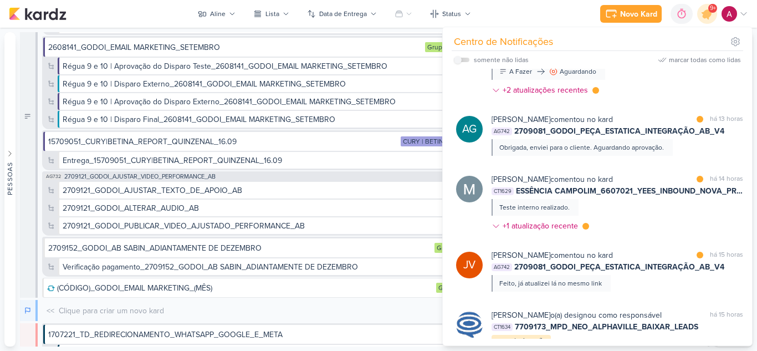
click at [463, 62] on label at bounding box center [462, 60] width 16 height 4
click at [462, 62] on input "checkbox" at bounding box center [458, 60] width 8 height 8
checkbox input "true"
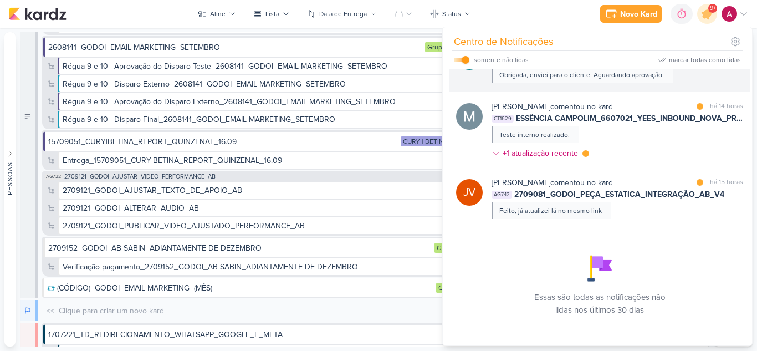
scroll to position [524, 0]
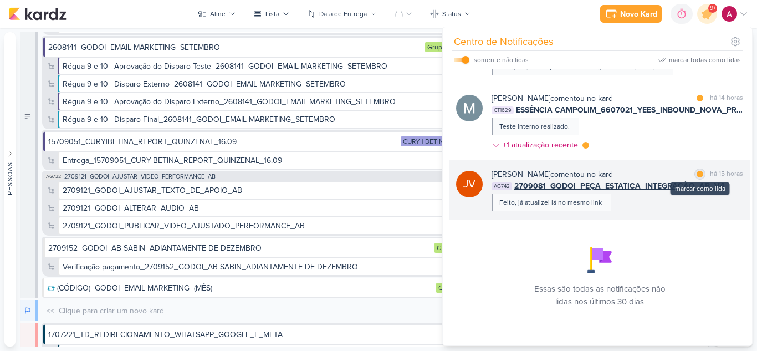
click at [697, 173] on div at bounding box center [700, 174] width 7 height 7
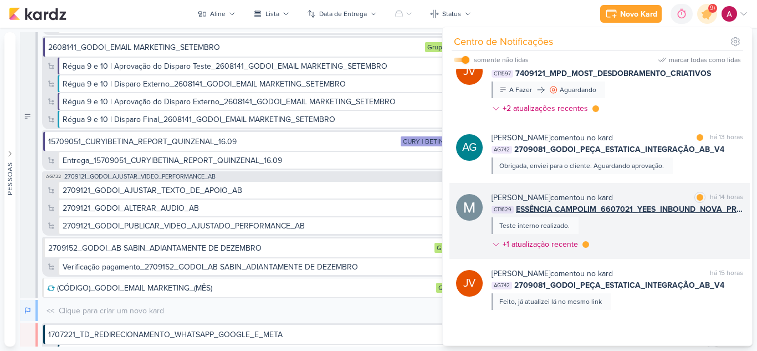
scroll to position [413, 0]
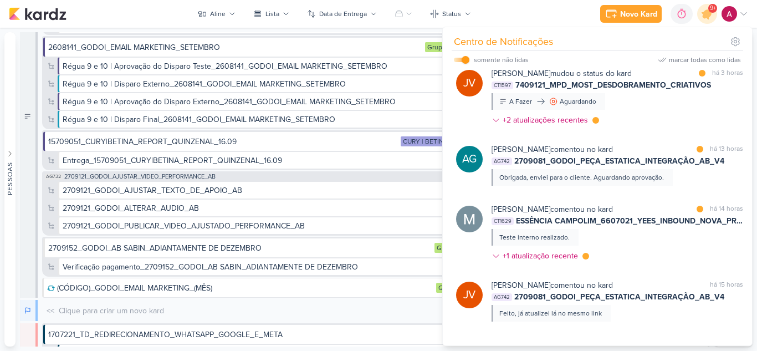
click at [680, 253] on div "Mariana Amorim comentou no kard marcar como lida há 14 horas CT1629 ESSÊNCIA CA…" at bounding box center [618, 234] width 252 height 63
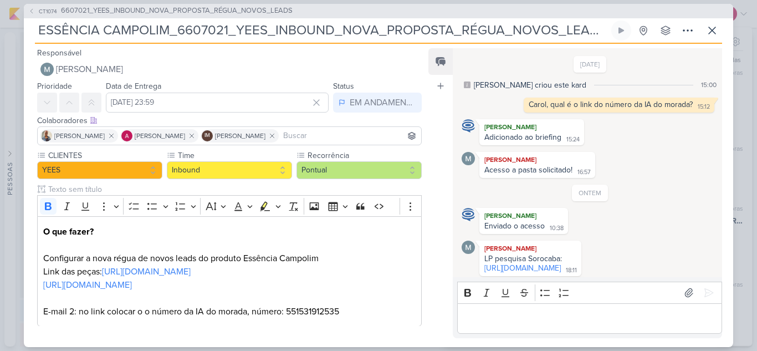
scroll to position [28, 0]
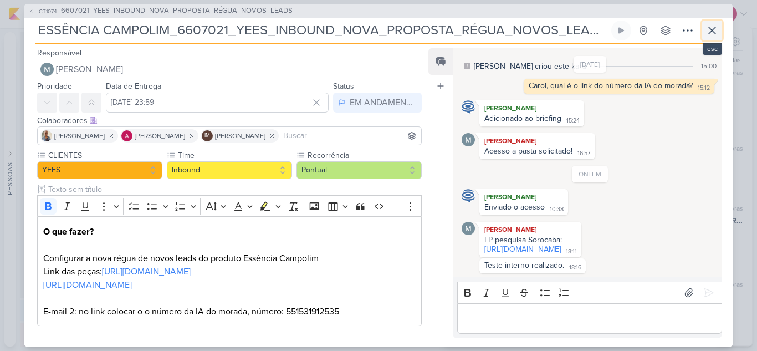
click at [717, 37] on button at bounding box center [712, 31] width 20 height 20
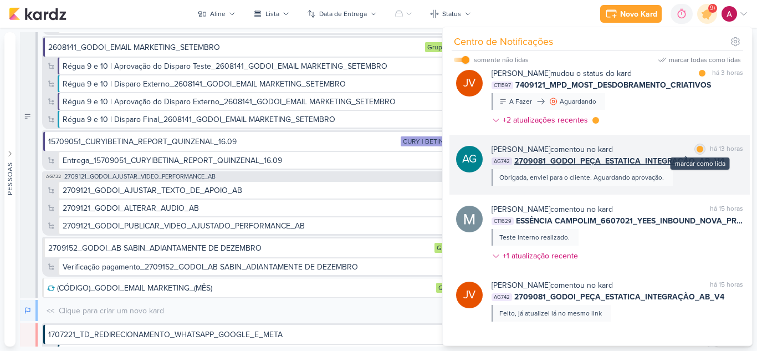
click at [697, 149] on div at bounding box center [700, 149] width 7 height 7
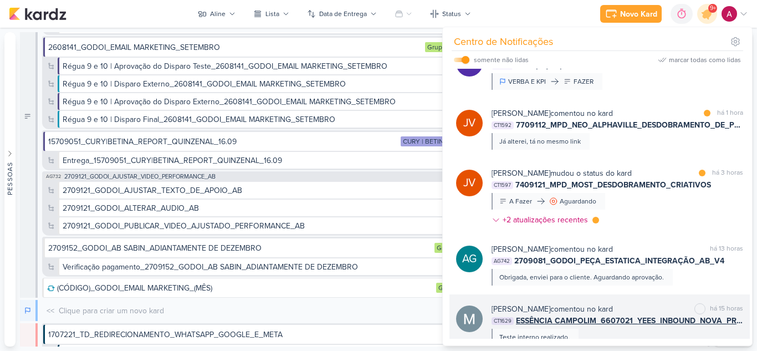
scroll to position [303, 0]
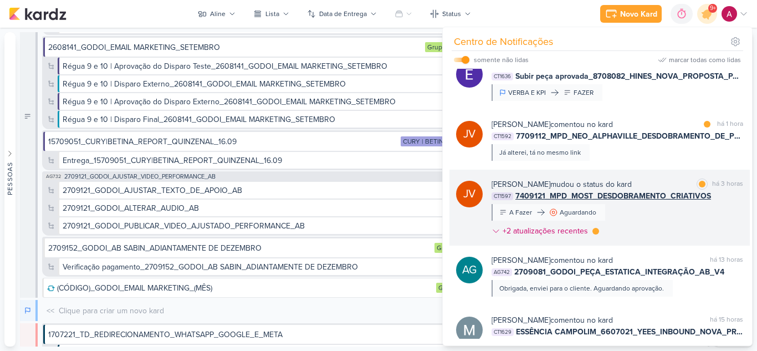
click at [667, 218] on div "Joney Viana mudou o status do kard marcar como lida há 3 horas CT1597 7409121_M…" at bounding box center [618, 209] width 252 height 63
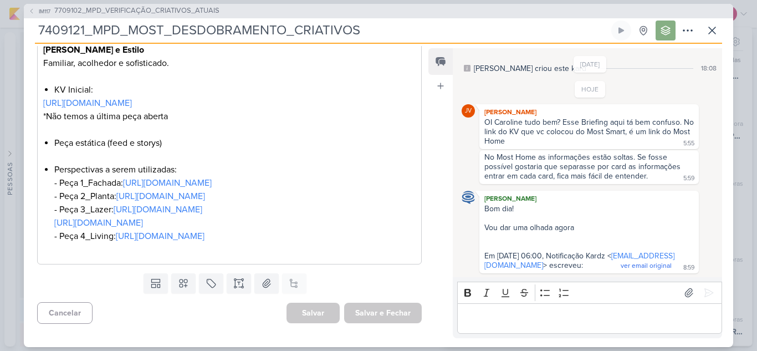
scroll to position [754, 0]
click at [693, 32] on icon at bounding box center [687, 30] width 13 height 13
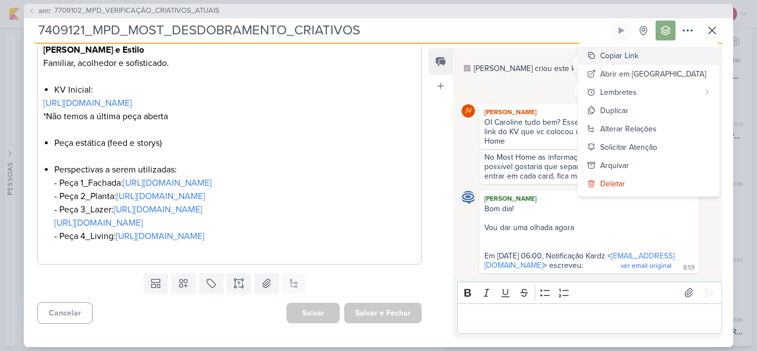
click at [638, 52] on div "Copiar Link" at bounding box center [619, 56] width 38 height 12
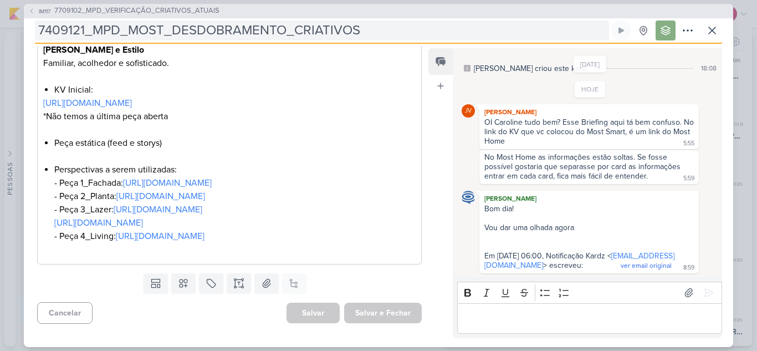
click at [371, 27] on input "7409121_MPD_MOST_DESDOBRAMENTO_CRIATIVOS" at bounding box center [322, 31] width 574 height 20
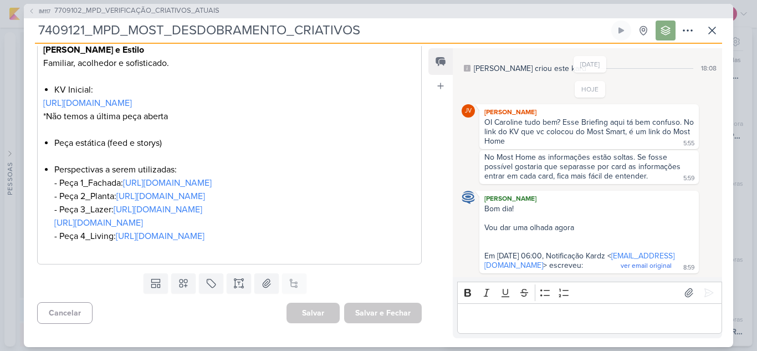
drag, startPoint x: 397, startPoint y: 30, endPoint x: 32, endPoint y: 29, distance: 365.2
click at [32, 29] on div "IM117 7709102_MPD_VERIFICAÇÃO_CRIATIVOS_ATUAIS 7409121_MPD_MOST_DESDOBRAMENTO_C…" at bounding box center [378, 175] width 709 height 343
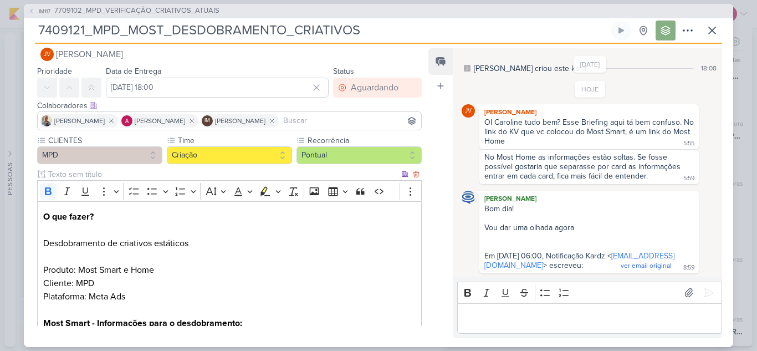
scroll to position [0, 0]
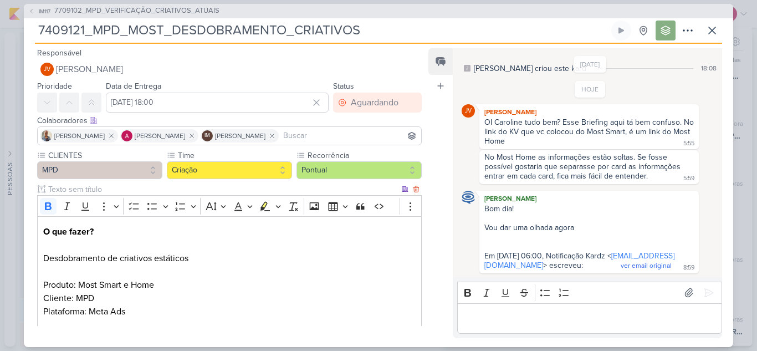
click at [228, 246] on p "Editor editing area: main" at bounding box center [229, 244] width 372 height 13
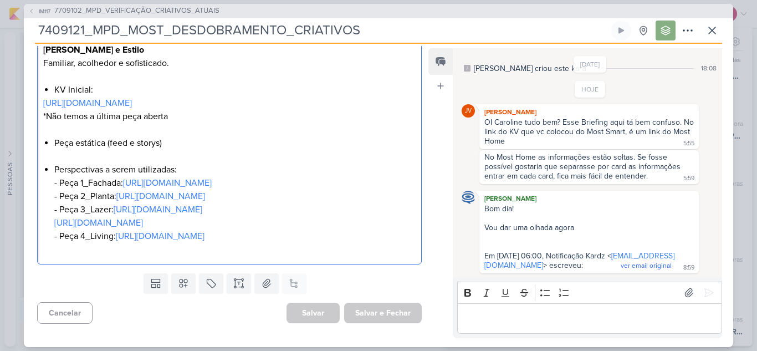
scroll to position [720, 0]
click at [510, 311] on p "Editor editing area: main" at bounding box center [589, 317] width 253 height 13
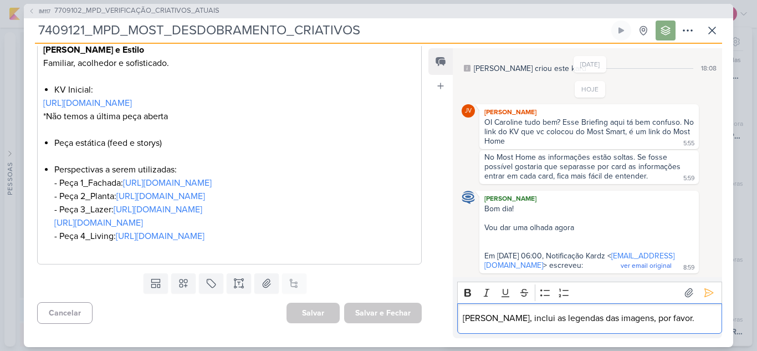
click at [512, 321] on p "Carol, inclui as legendas das imagens, por favor." at bounding box center [589, 317] width 253 height 13
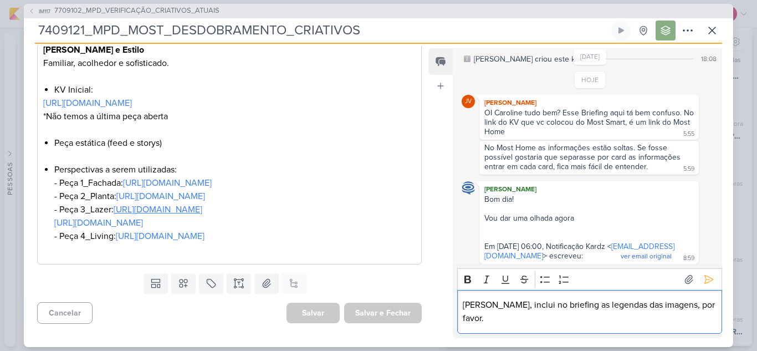
scroll to position [610, 0]
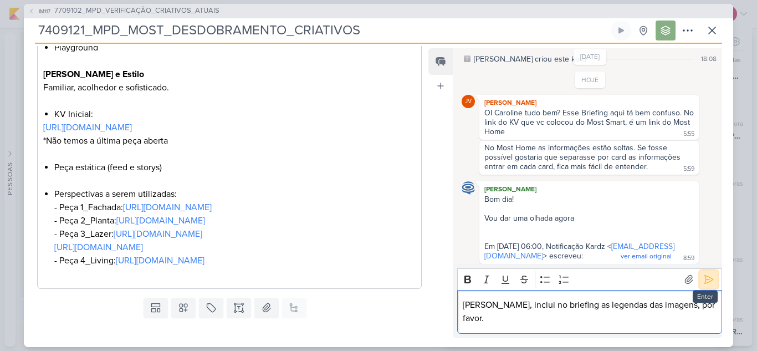
click at [706, 285] on icon at bounding box center [708, 279] width 11 height 11
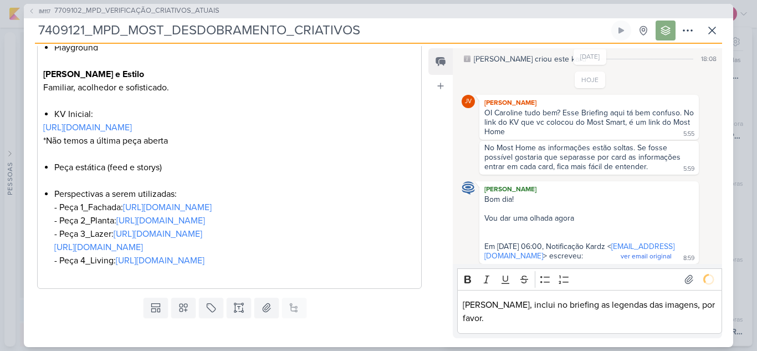
scroll to position [57, 0]
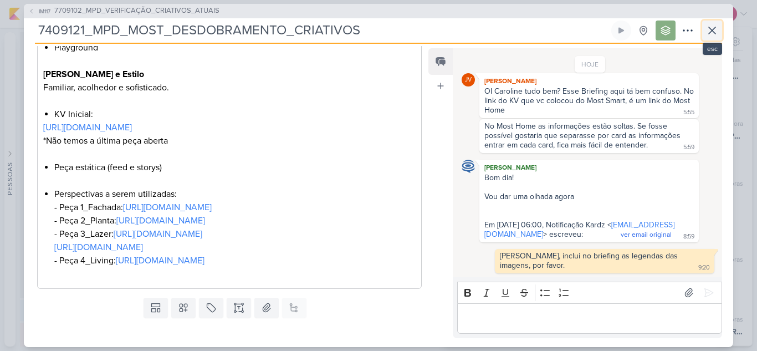
click at [708, 28] on icon at bounding box center [712, 30] width 13 height 13
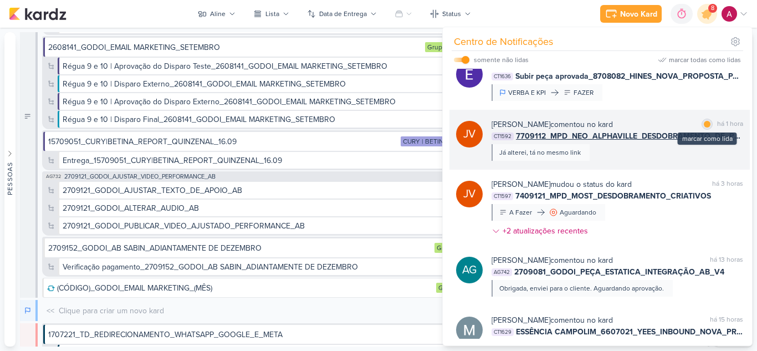
click at [704, 123] on div at bounding box center [707, 124] width 7 height 7
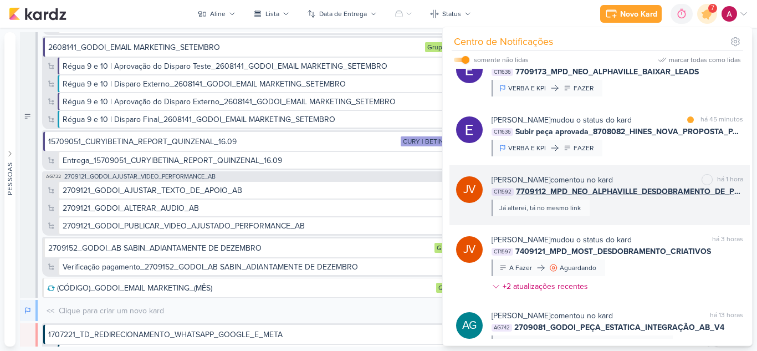
scroll to position [192, 0]
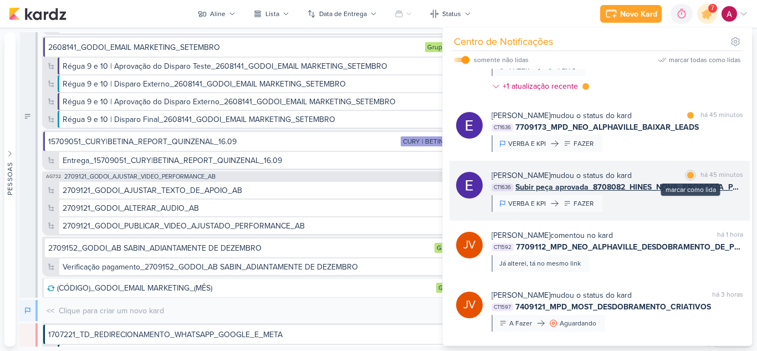
click at [687, 176] on div at bounding box center [690, 175] width 7 height 7
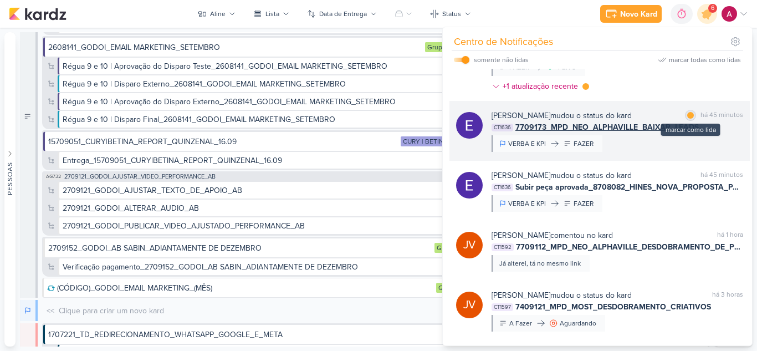
click at [687, 116] on div at bounding box center [690, 115] width 7 height 7
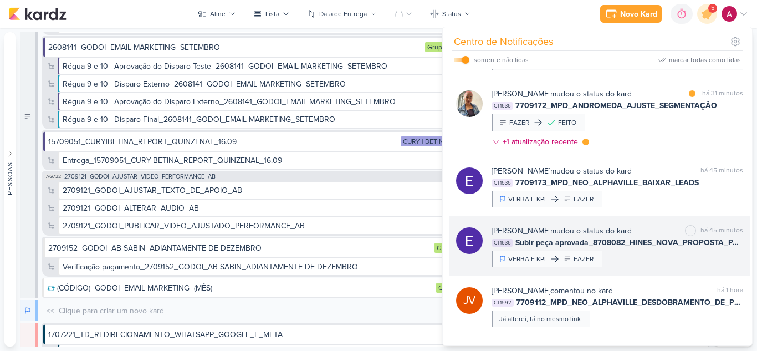
scroll to position [81, 0]
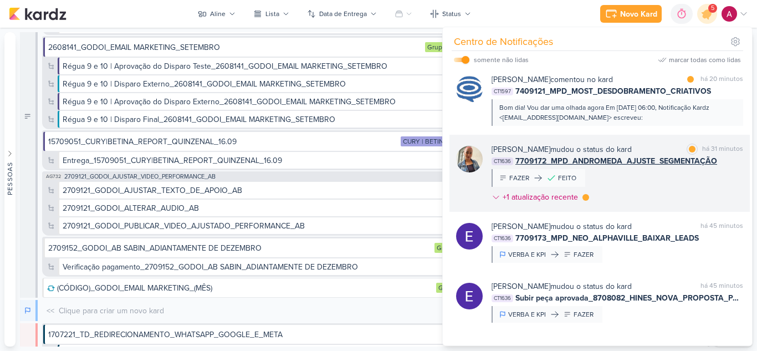
click at [667, 185] on div "Iara Santos mudou o status do kard marcar como lida há 31 minutos CT1636 770917…" at bounding box center [618, 176] width 252 height 64
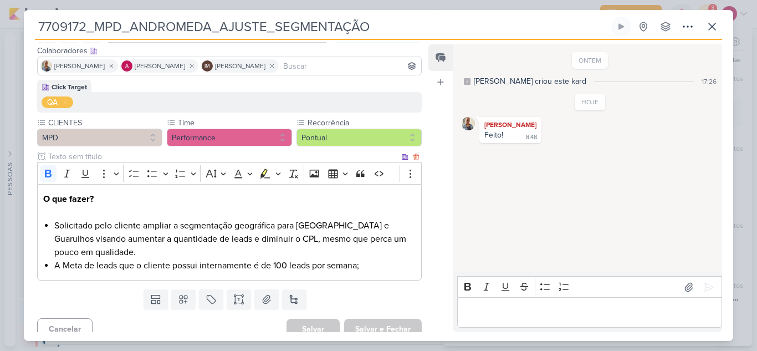
scroll to position [76, 0]
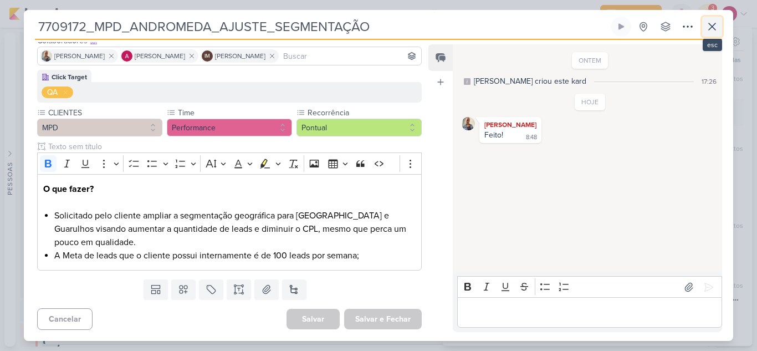
click at [713, 30] on icon at bounding box center [712, 26] width 13 height 13
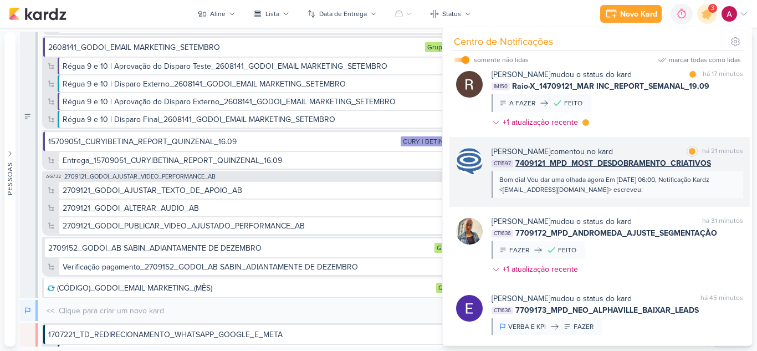
scroll to position [0, 0]
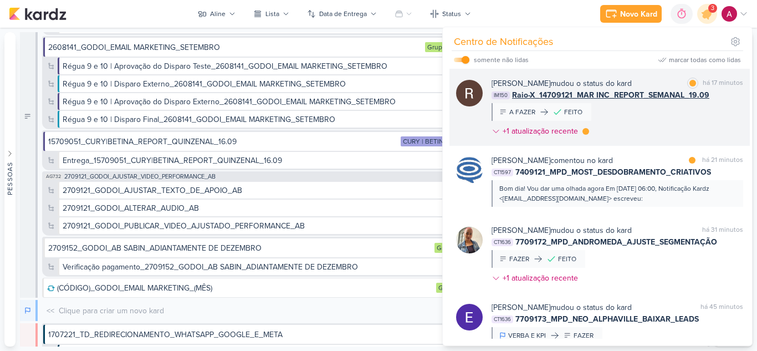
click at [674, 119] on div "Rafael Dornelles mudou o status do kard marcar como lida há 17 minutos IM150 Ra…" at bounding box center [618, 110] width 252 height 64
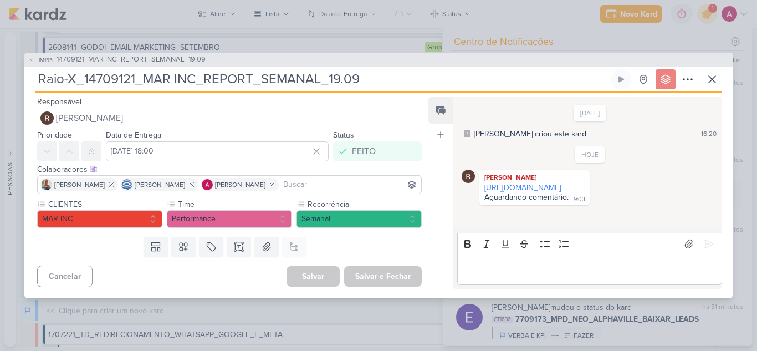
drag, startPoint x: 556, startPoint y: 197, endPoint x: 430, endPoint y: 64, distance: 183.1
click at [556, 192] on link "https://docs.google.com/spreadsheets/d/10ebtu2wClT0M6dz6fYaHQQy0qSVvYDWoqZjGKyP…" at bounding box center [522, 187] width 76 height 9
click at [720, 79] on button at bounding box center [712, 79] width 20 height 20
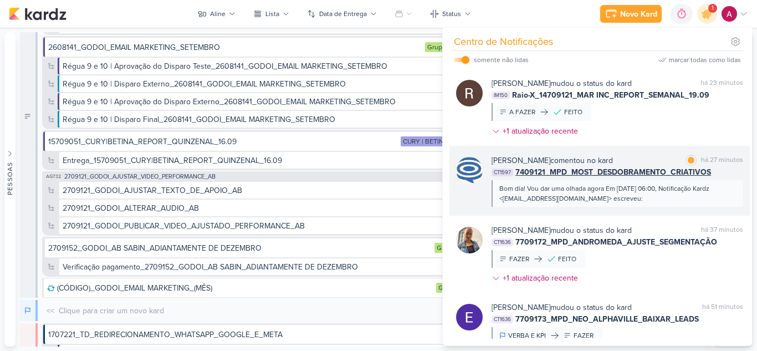
click at [674, 204] on div "Bom dia! Vou dar uma olhada agora Em [DATE] 06:00, Notificação Kardz <[EMAIL_AD…" at bounding box center [618, 193] width 252 height 27
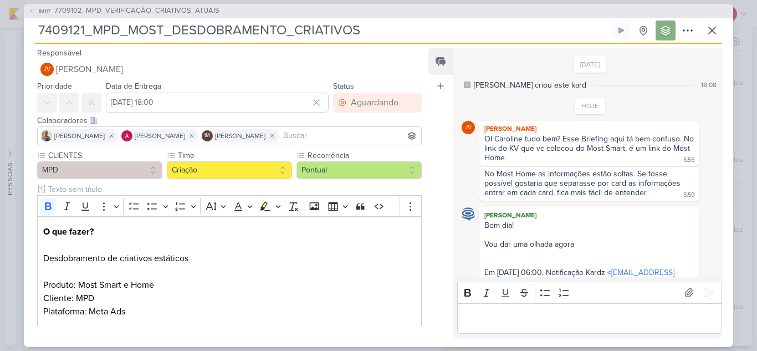
scroll to position [57, 0]
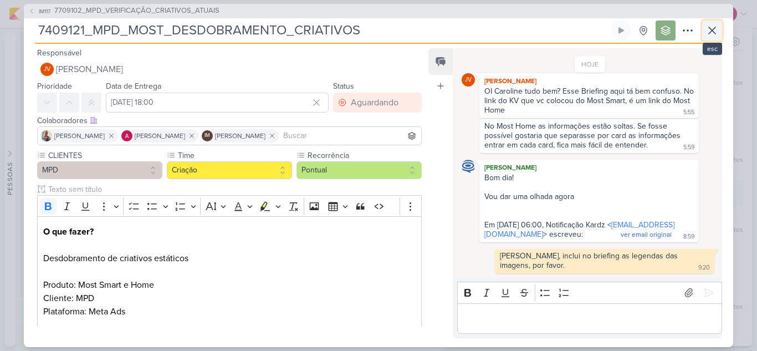
click at [715, 33] on icon at bounding box center [712, 30] width 13 height 13
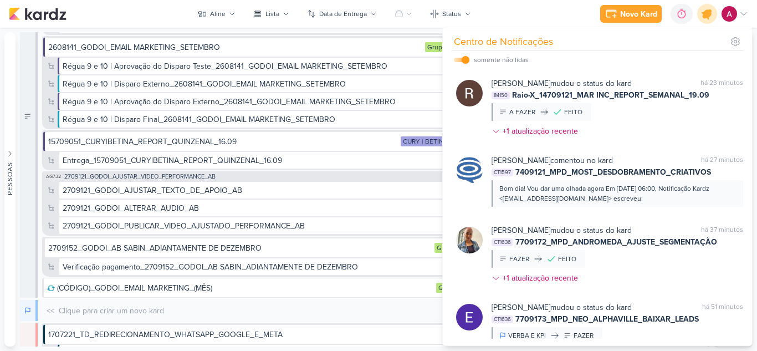
click at [703, 18] on icon at bounding box center [707, 13] width 13 height 13
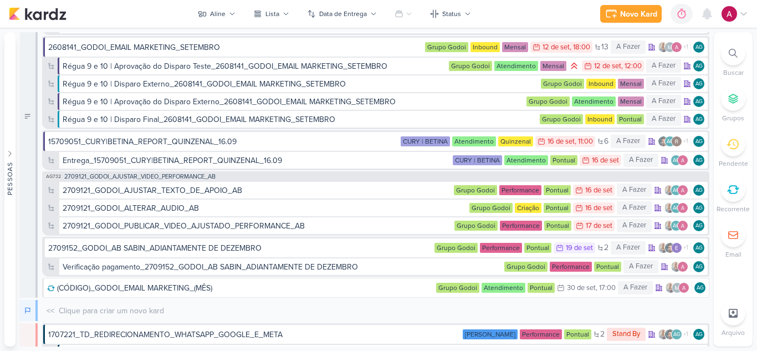
click at [739, 16] on icon at bounding box center [743, 13] width 9 height 9
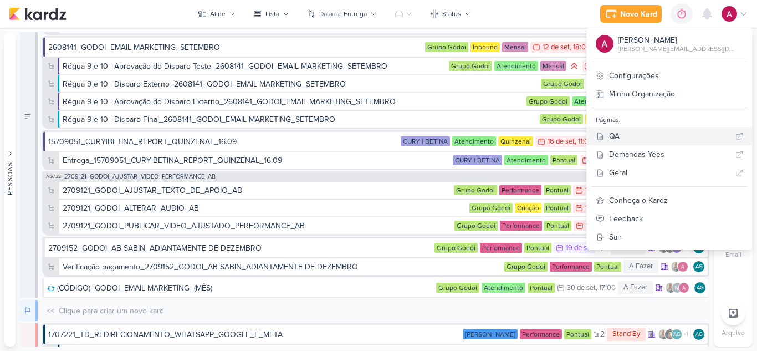
click at [666, 139] on div "QA" at bounding box center [670, 136] width 122 height 12
click at [229, 14] on icon at bounding box center [232, 14] width 7 height 7
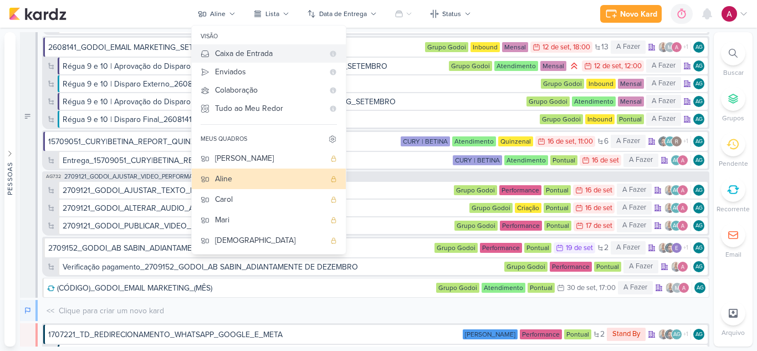
click at [231, 49] on div "Caixa de Entrada" at bounding box center [269, 54] width 109 height 12
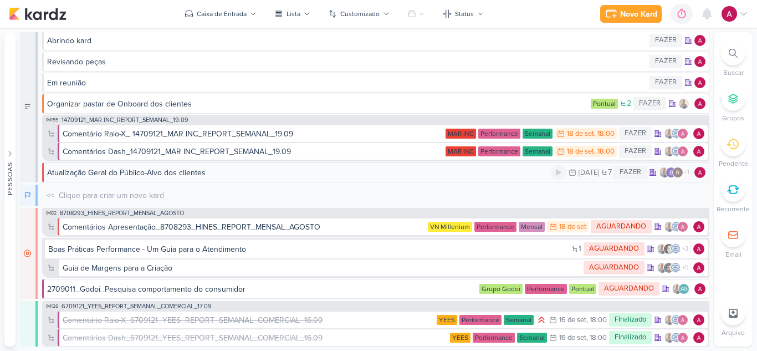
scroll to position [0, 0]
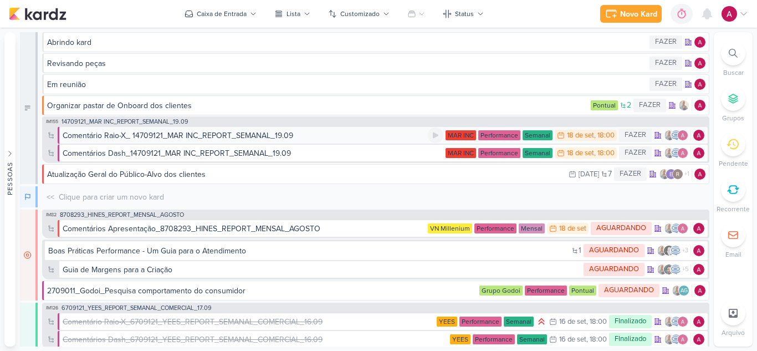
click at [228, 135] on div "Comentário Raio-X_ 14709121_MAR INC_REPORT_SEMANAL_19.09" at bounding box center [178, 136] width 231 height 12
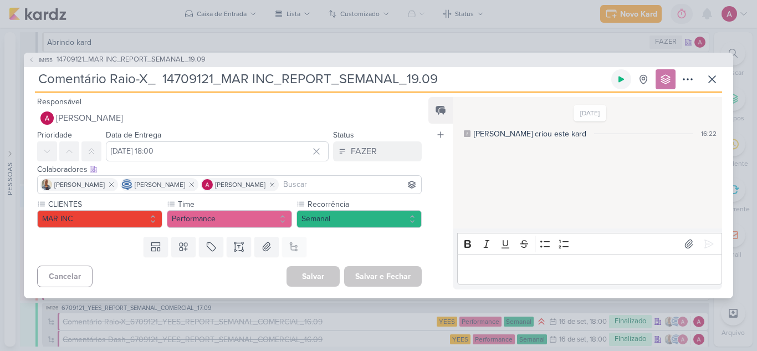
click at [624, 80] on icon at bounding box center [621, 79] width 9 height 9
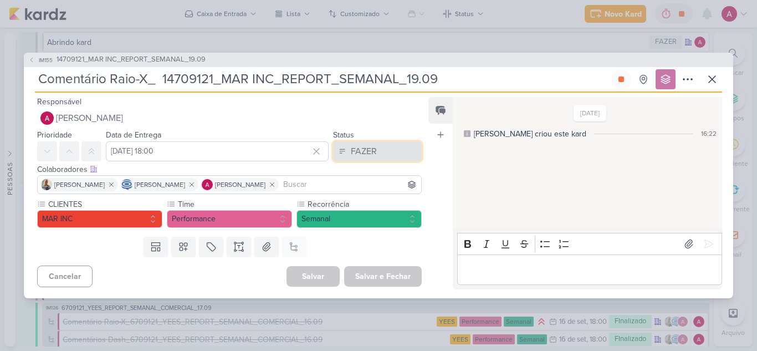
click at [377, 154] on button "FAZER" at bounding box center [377, 151] width 89 height 20
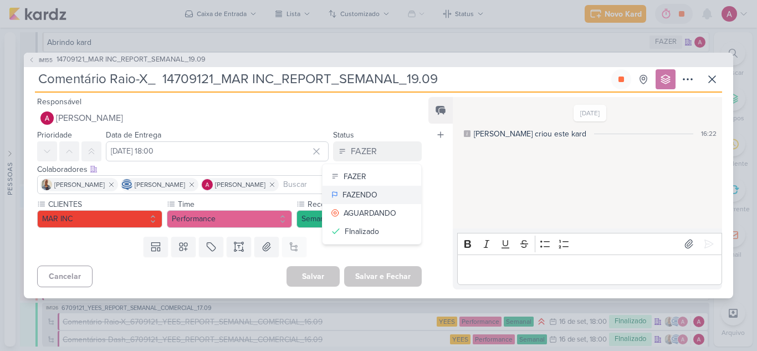
click at [355, 192] on div "FAZENDO" at bounding box center [360, 195] width 35 height 12
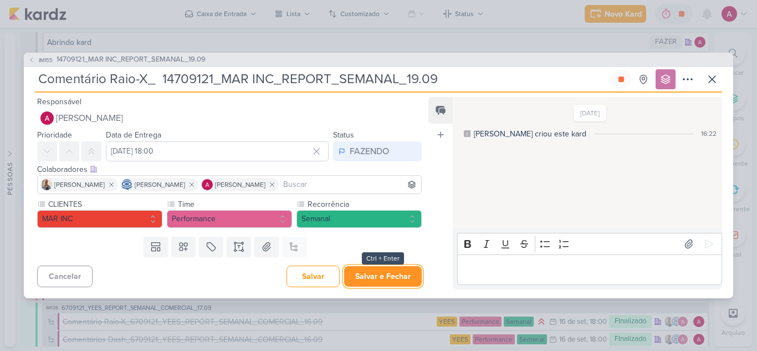
click at [379, 277] on button "Salvar e Fechar" at bounding box center [383, 276] width 78 height 21
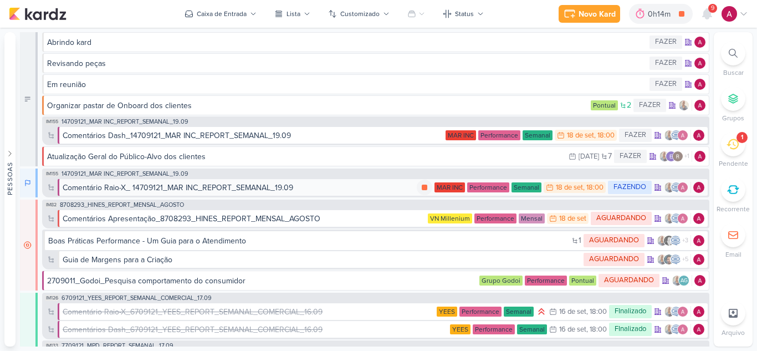
click at [232, 190] on div "Comentário Raio-X_ 14709121_MAR INC_REPORT_SEMANAL_19.09" at bounding box center [178, 188] width 231 height 12
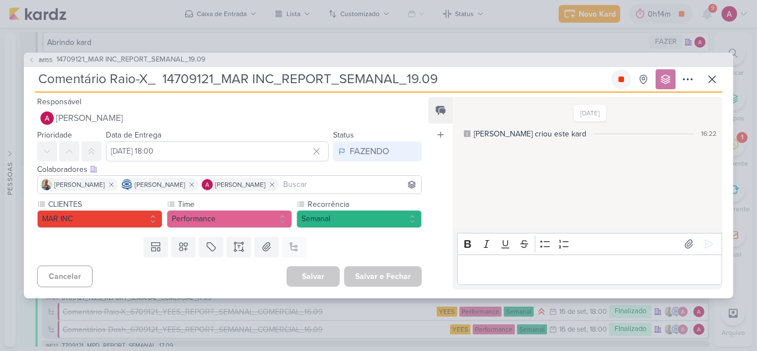
click at [622, 79] on icon at bounding box center [622, 79] width 6 height 6
click at [495, 260] on div "Editor editing area: main" at bounding box center [589, 269] width 265 height 30
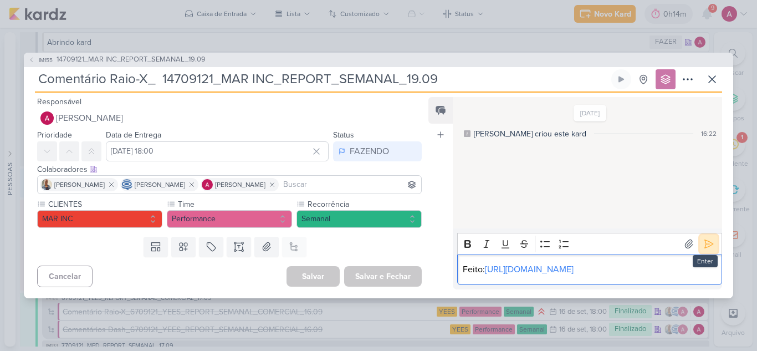
click at [703, 238] on icon at bounding box center [708, 243] width 11 height 11
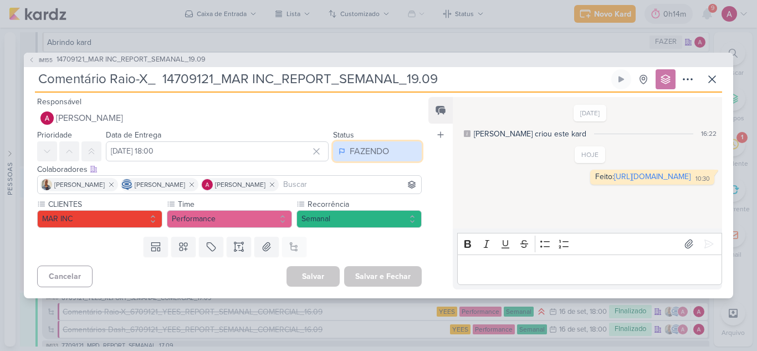
click at [390, 159] on button "FAZENDO" at bounding box center [377, 151] width 89 height 20
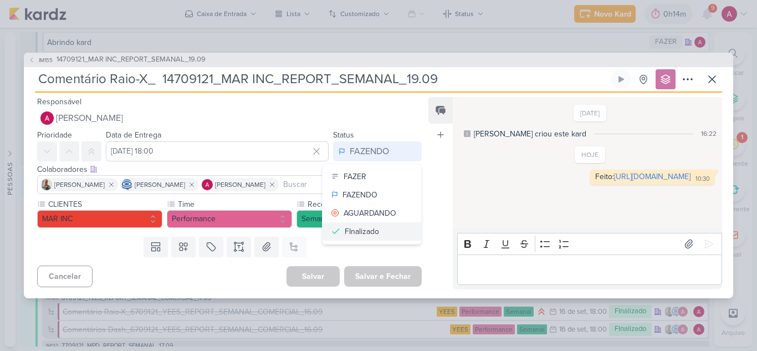
click at [372, 233] on div "FInalizado" at bounding box center [362, 232] width 34 height 12
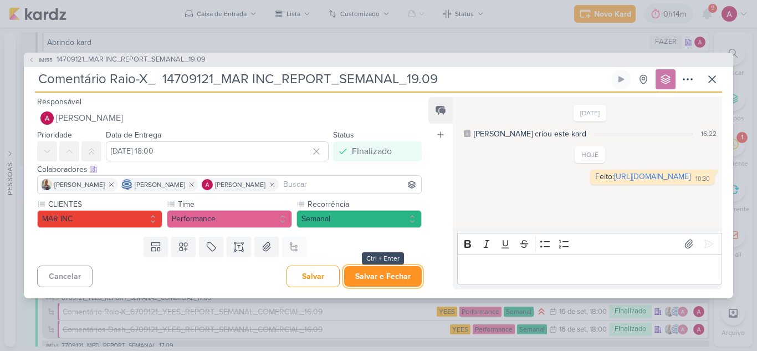
click at [367, 274] on button "Salvar e Fechar" at bounding box center [383, 276] width 78 height 21
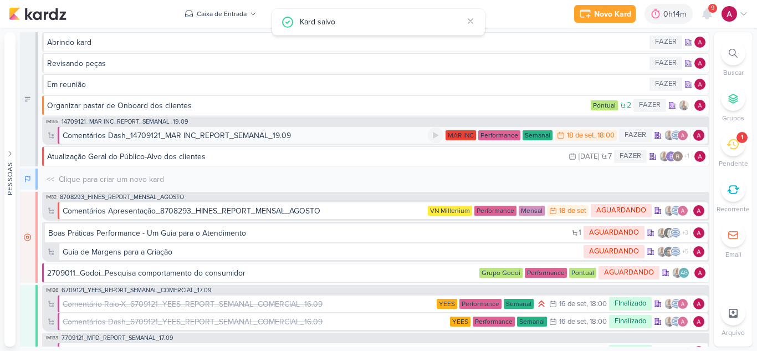
click at [170, 134] on div "Comentários Dash_14709121_MAR INC_REPORT_SEMANAL_19.09" at bounding box center [177, 136] width 228 height 12
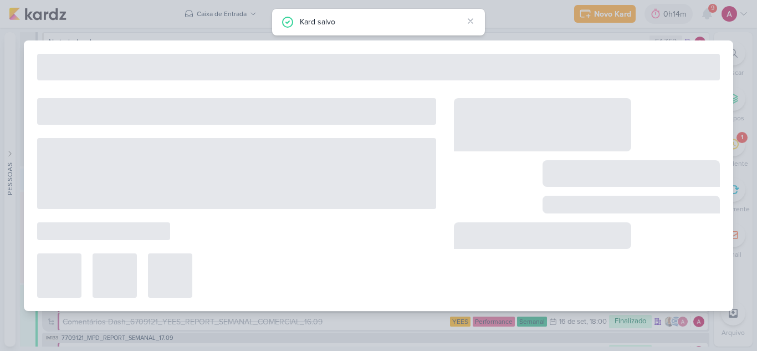
type input "Comentários Dash_14709121_MAR INC_REPORT_SEMANAL_19.09"
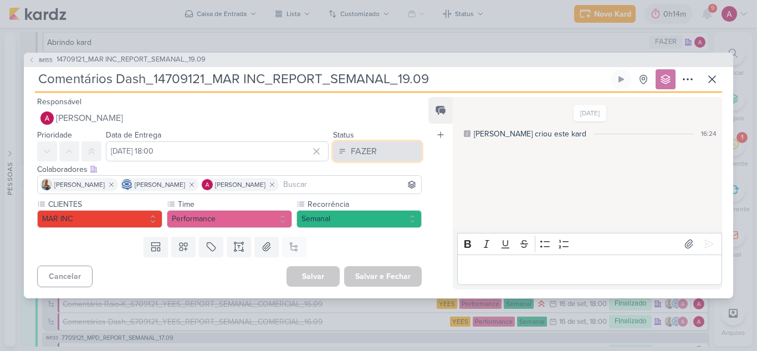
click at [355, 152] on div "FAZER" at bounding box center [364, 151] width 26 height 13
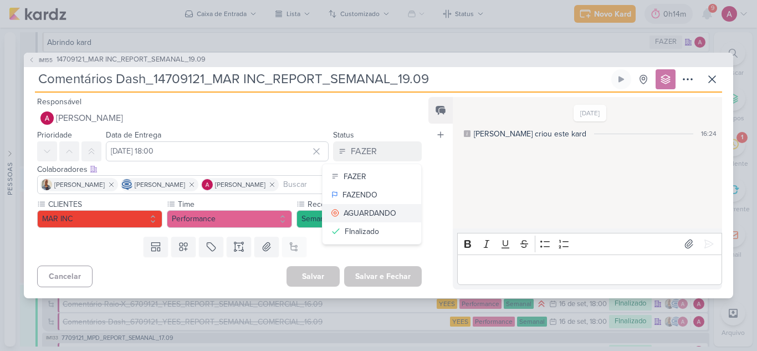
click at [361, 212] on div "AGUARDANDO" at bounding box center [370, 213] width 53 height 12
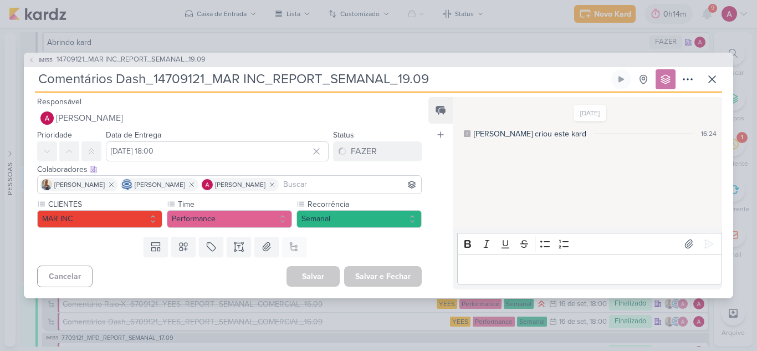
click at [507, 265] on p "Editor editing area: main" at bounding box center [589, 269] width 253 height 13
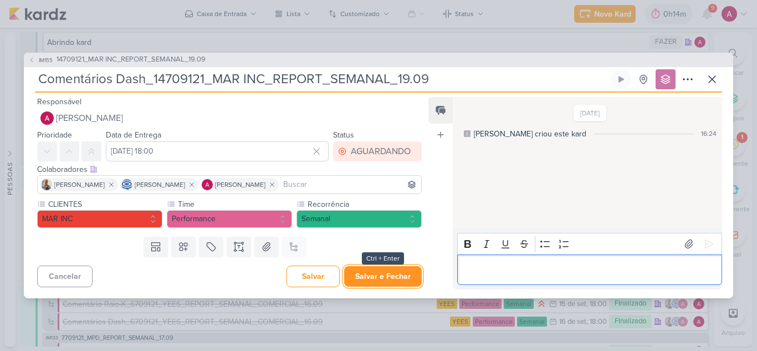
click at [365, 279] on button "Salvar e Fechar" at bounding box center [383, 276] width 78 height 21
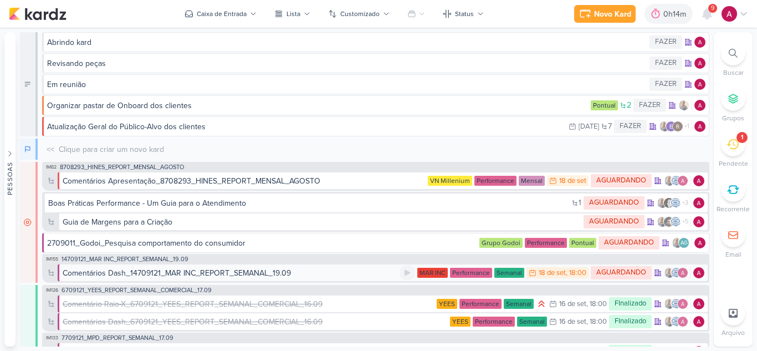
click at [173, 272] on div "Comentários Dash_14709121_MAR INC_REPORT_SEMANAL_19.09" at bounding box center [177, 273] width 228 height 12
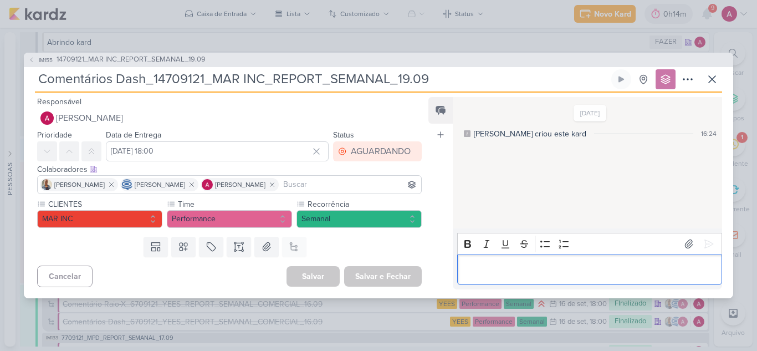
click at [523, 272] on p "Editor editing area: main" at bounding box center [589, 269] width 253 height 13
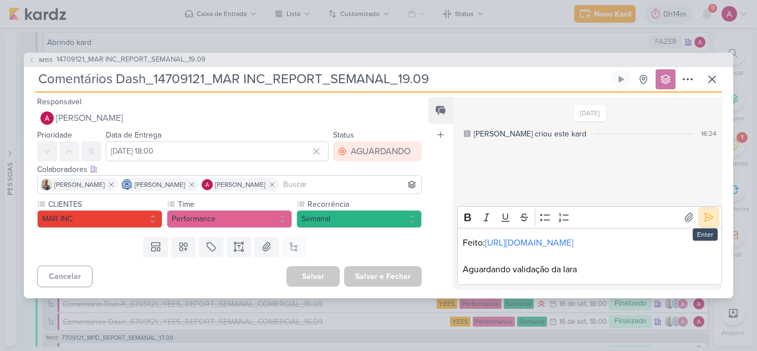
click at [709, 212] on icon at bounding box center [708, 217] width 11 height 11
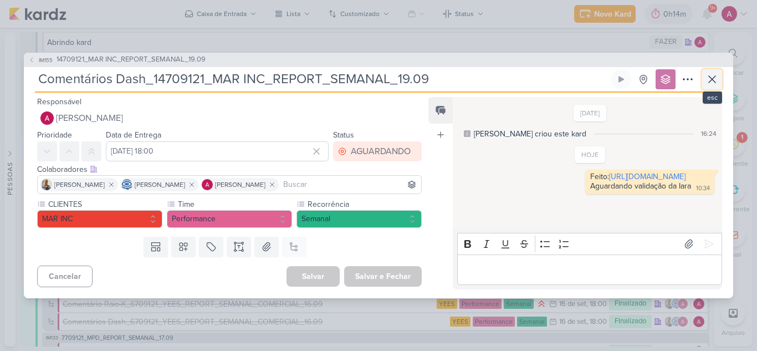
click at [713, 75] on icon at bounding box center [712, 79] width 13 height 13
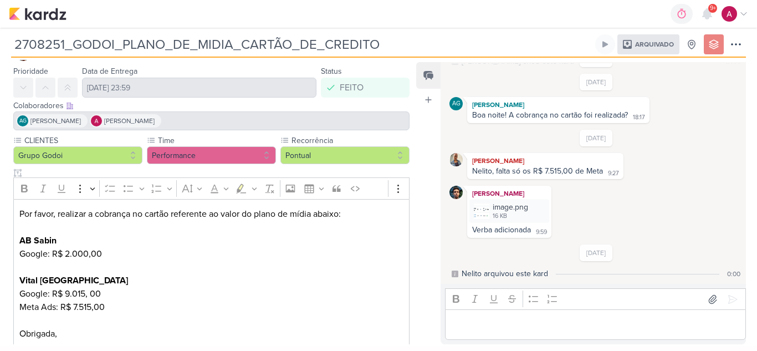
scroll to position [44, 0]
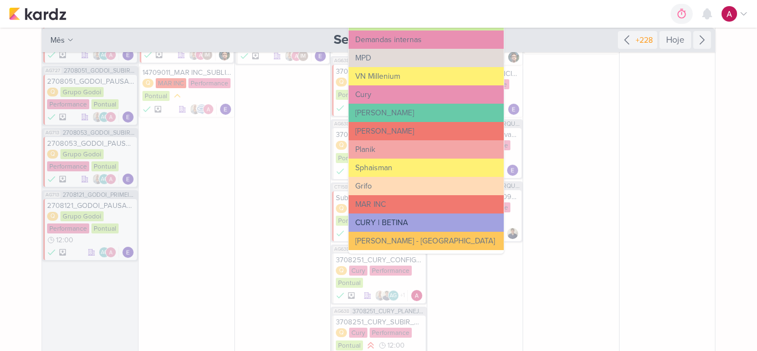
scroll to position [222, 0]
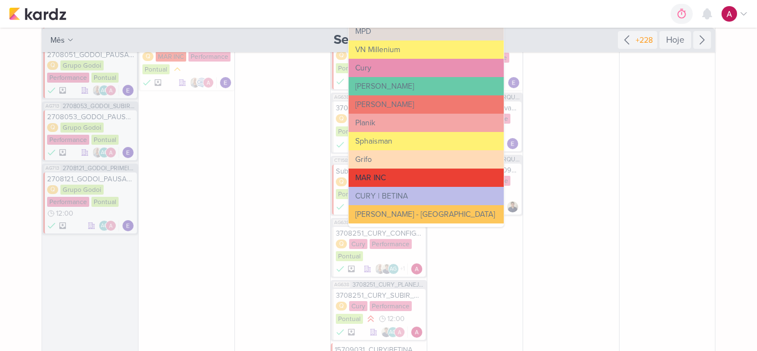
click at [388, 173] on button "MAR INC" at bounding box center [426, 177] width 155 height 18
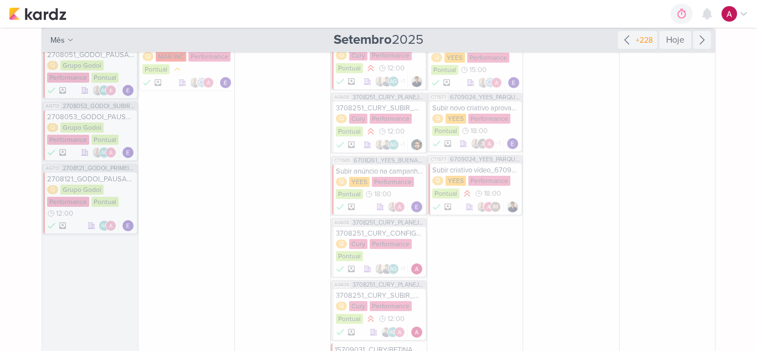
scroll to position [0, 0]
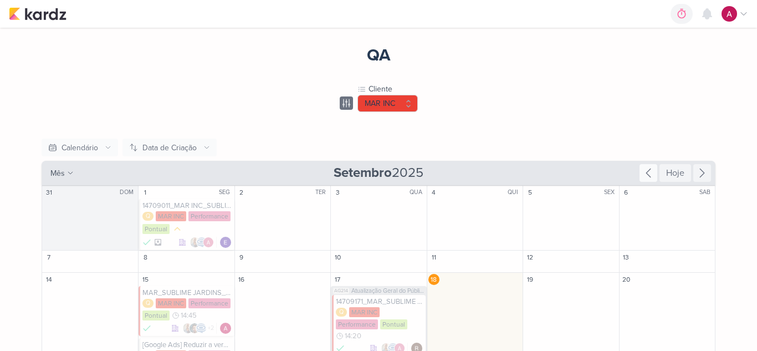
click at [650, 172] on icon at bounding box center [648, 172] width 13 height 13
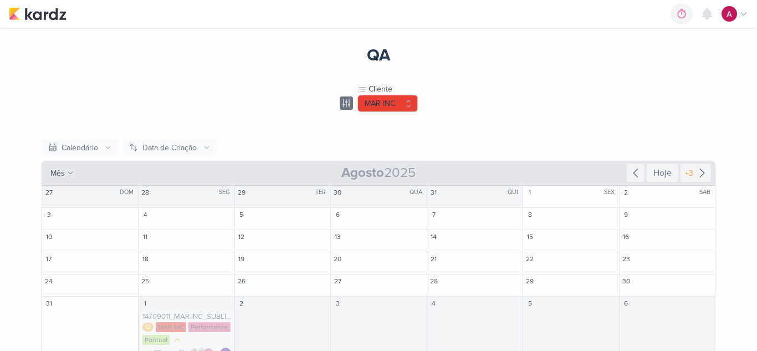
scroll to position [15, 0]
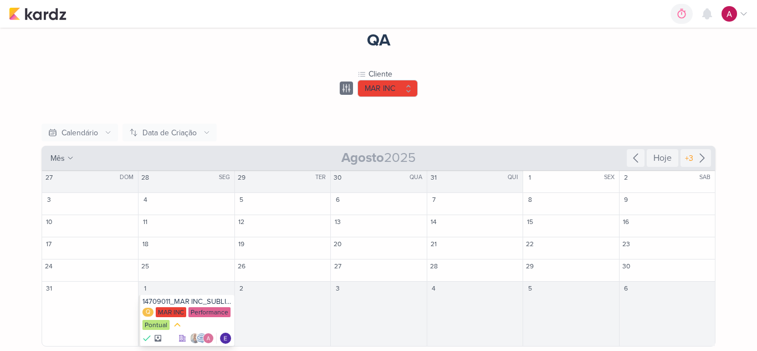
click at [184, 301] on div "14709011_MAR INC_SUBLIME JARDINS_SUBIR PEÇAS META" at bounding box center [186, 301] width 89 height 9
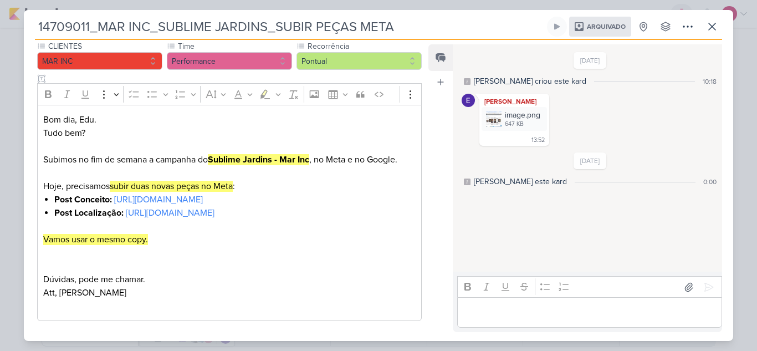
scroll to position [140, 0]
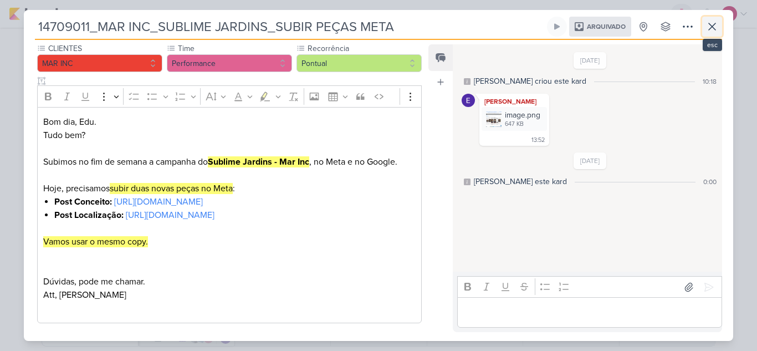
click at [706, 30] on icon at bounding box center [712, 26] width 13 height 13
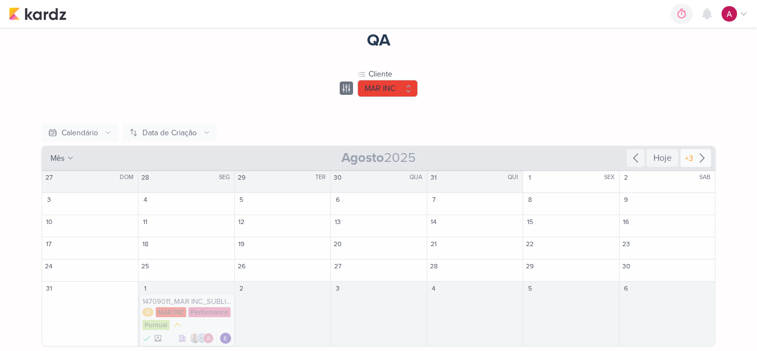
click at [696, 154] on icon at bounding box center [702, 157] width 13 height 13
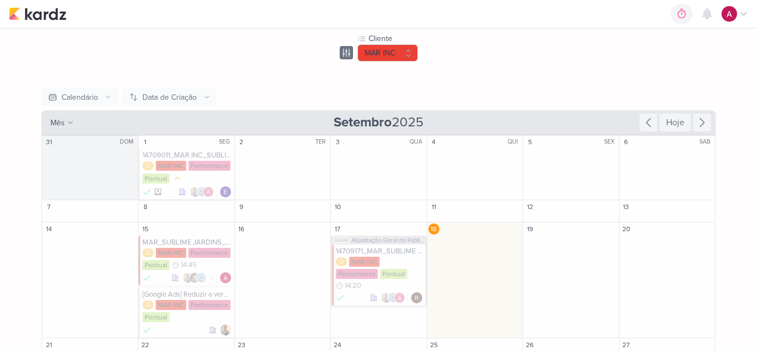
scroll to position [70, 0]
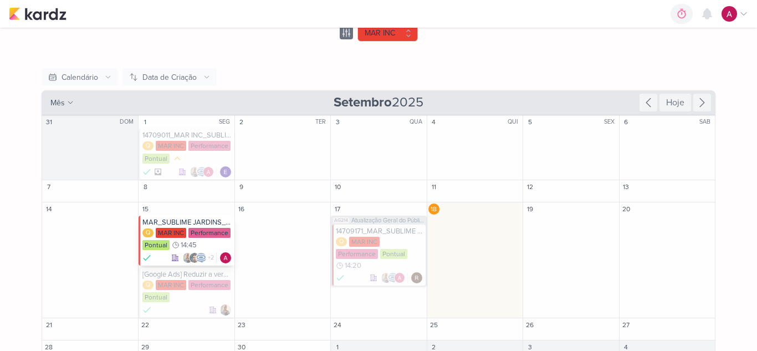
click at [182, 219] on div "MAR_SUBLIME JARDINS_PAUSA PEÇAS CPL ALTO" at bounding box center [186, 222] width 89 height 9
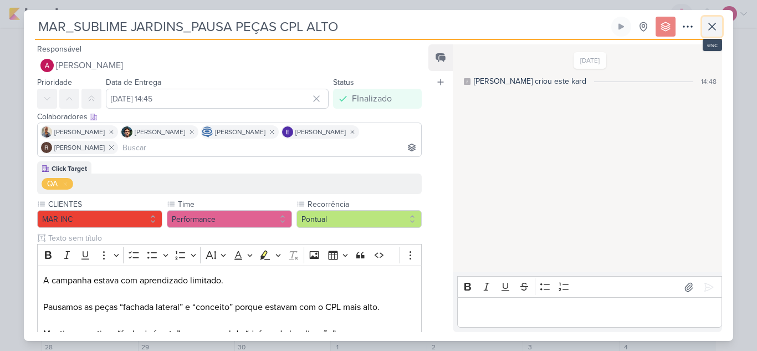
click at [718, 29] on icon at bounding box center [712, 26] width 13 height 13
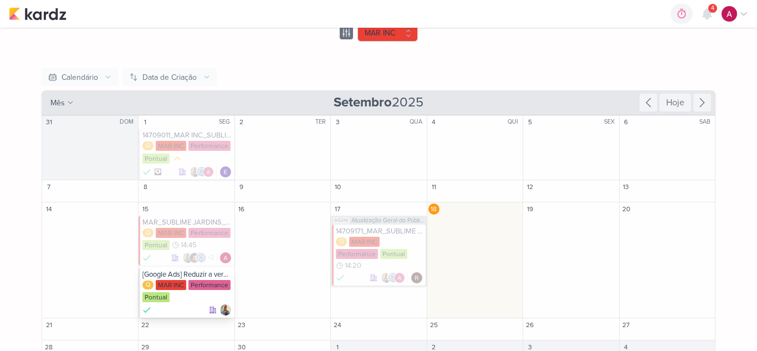
click at [198, 304] on div "[Google Ads] Reduzir a verba da campanha de 1 dorm Q MAR INC Performance Pontual" at bounding box center [186, 293] width 95 height 50
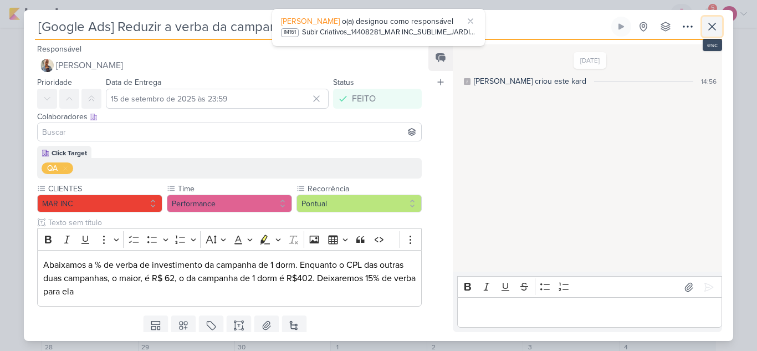
click at [703, 33] on button at bounding box center [712, 27] width 20 height 20
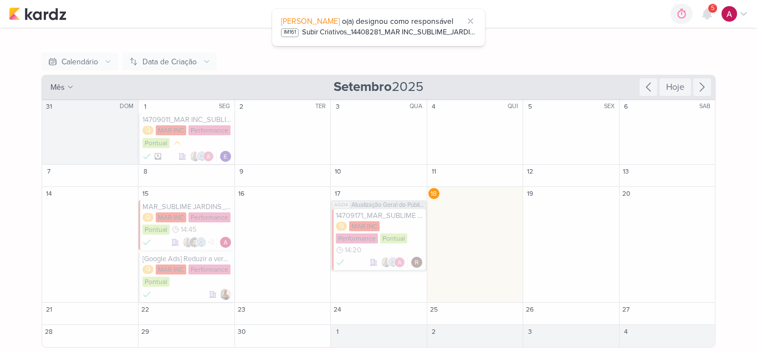
scroll to position [87, 0]
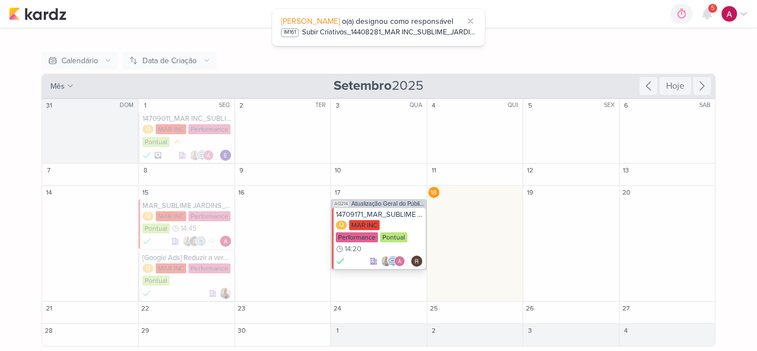
click at [389, 218] on div "14709171_MAR_SUBLIME JARDINS_ATUALIZAÇÃO SEGMENTAÇÃO_GOOGLE" at bounding box center [379, 214] width 87 height 9
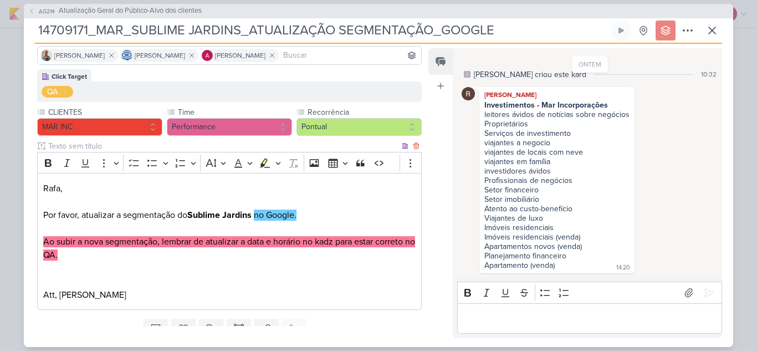
scroll to position [0, 0]
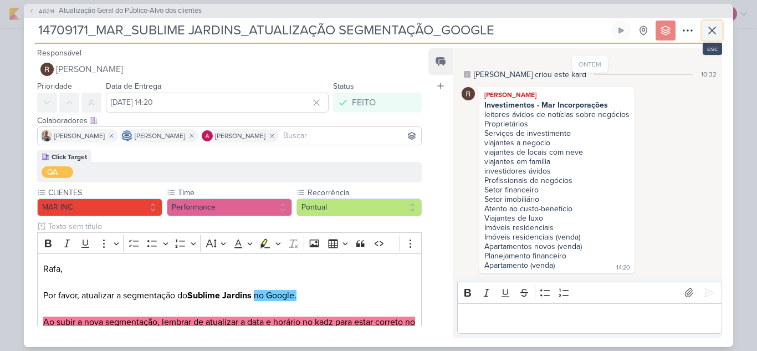
click at [703, 38] on button at bounding box center [712, 31] width 20 height 20
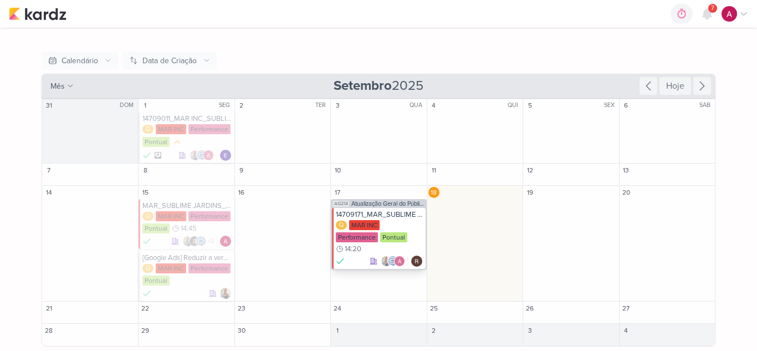
click at [394, 213] on div "14709171_MAR_SUBLIME JARDINS_ATUALIZAÇÃO SEGMENTAÇÃO_GOOGLE" at bounding box center [379, 214] width 87 height 9
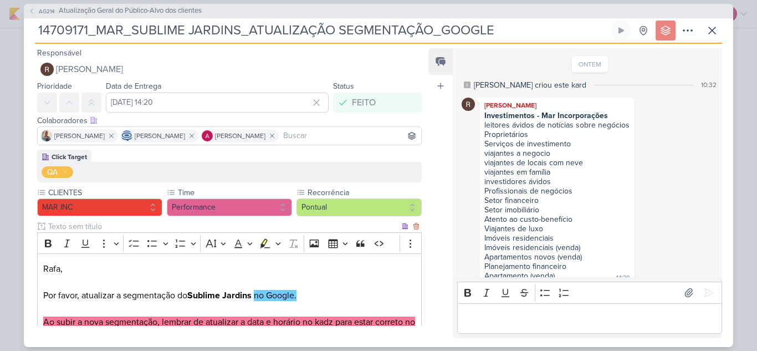
scroll to position [11, 0]
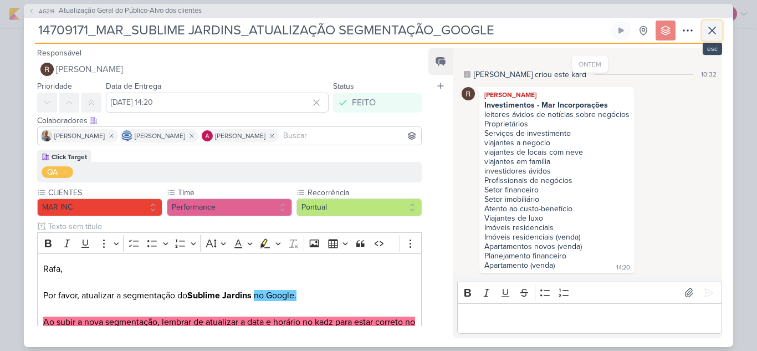
click at [706, 28] on icon at bounding box center [712, 30] width 13 height 13
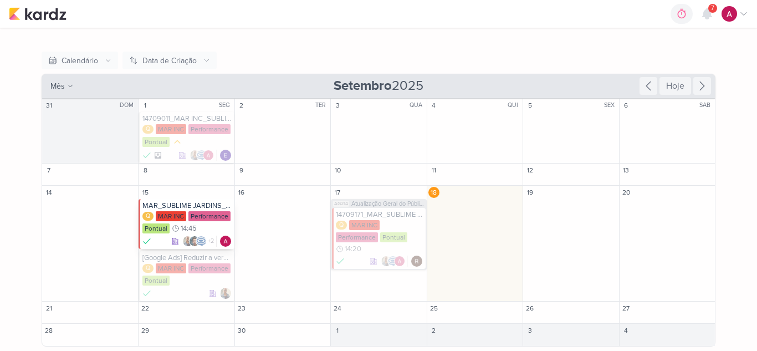
click at [201, 205] on div "MAR_SUBLIME JARDINS_PAUSA PEÇAS CPL ALTO" at bounding box center [186, 205] width 89 height 9
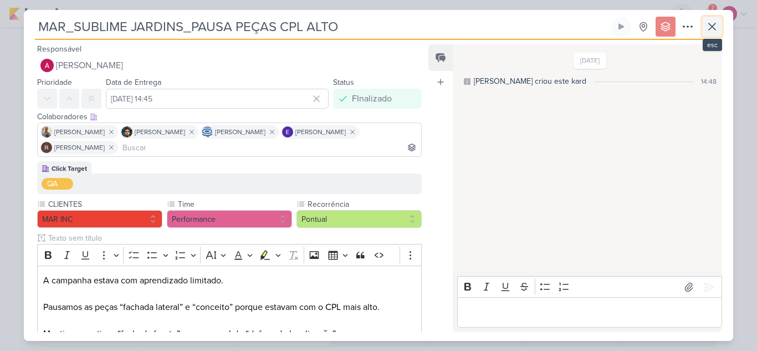
click at [703, 27] on button at bounding box center [712, 27] width 20 height 20
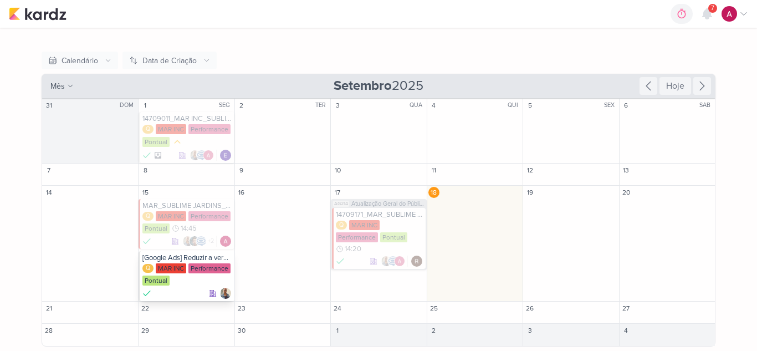
click at [172, 257] on div "[Google Ads] Reduzir a verba da campanha de 1 dorm" at bounding box center [186, 257] width 89 height 9
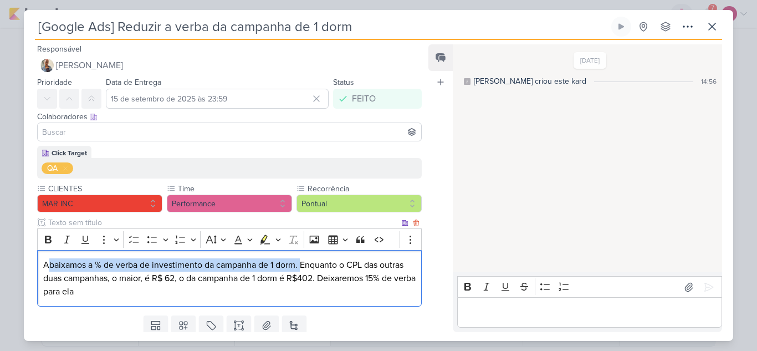
drag, startPoint x: 46, startPoint y: 263, endPoint x: 303, endPoint y: 259, distance: 257.2
click at [303, 259] on p "Abaixamos a % de verba de investimento da campanha de 1 dorm. Enquanto o CPL da…" at bounding box center [229, 278] width 372 height 40
copy p "Abaixamos a % de verba de investimento da campanha de 1 dorm."
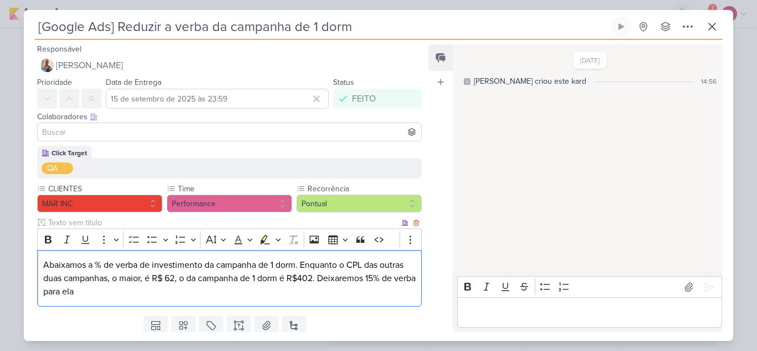
click at [309, 264] on p "Abaixamos a % de verba de investimento da campanha de 1 dorm. Enquanto o CPL da…" at bounding box center [229, 278] width 372 height 40
drag, startPoint x: 306, startPoint y: 264, endPoint x: 318, endPoint y: 289, distance: 27.8
click at [318, 289] on p "Abaixamos a % de verba de investimento da campanha de 1 dorm. Enquanto o CPL da…" at bounding box center [229, 278] width 372 height 40
click at [299, 299] on div "Abaixamos a % de verba de investimento da campanha de 1 dorm. Enquanto o CPL da…" at bounding box center [229, 278] width 385 height 57
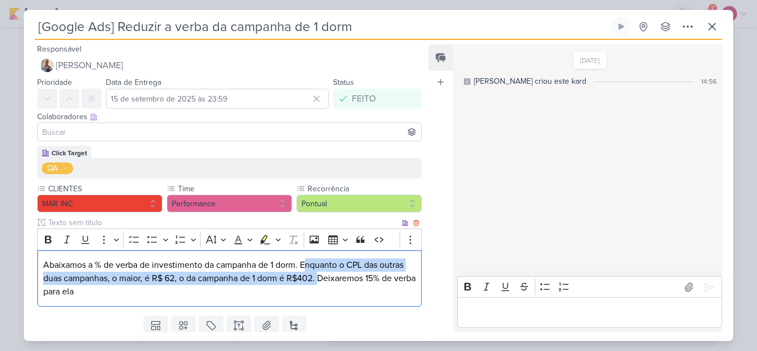
drag, startPoint x: 305, startPoint y: 264, endPoint x: 320, endPoint y: 280, distance: 21.6
click at [320, 280] on p "Abaixamos a % de verba de investimento da campanha de 1 dorm. Enquanto o CPL da…" at bounding box center [229, 278] width 372 height 40
copy p "Enquanto o CPL das outras duas campanhas, o maior, é R$ 62, o da campanha de 1 …"
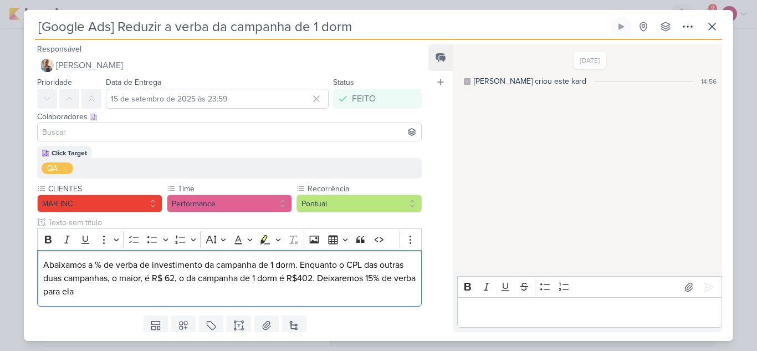
click at [483, 314] on p "Editor editing area: main" at bounding box center [589, 312] width 253 height 13
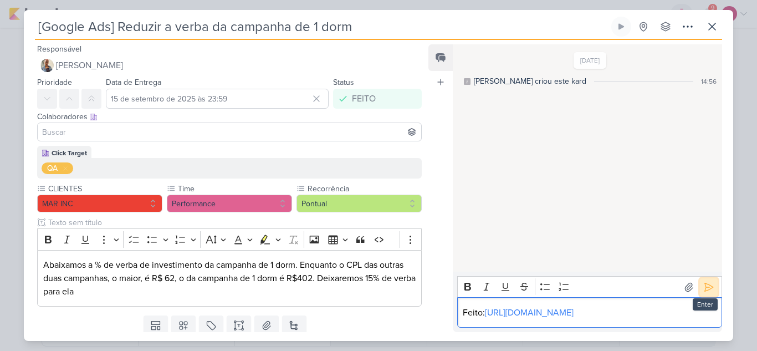
click at [705, 283] on icon at bounding box center [709, 287] width 8 height 8
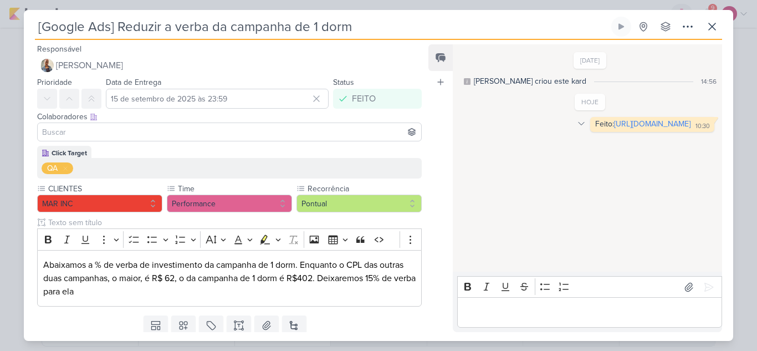
click at [575, 121] on div at bounding box center [581, 123] width 13 height 13
click at [597, 145] on div "Deletar" at bounding box center [609, 143] width 25 height 12
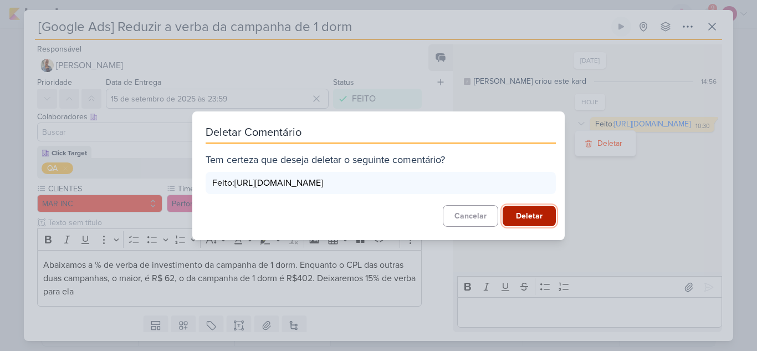
click at [519, 226] on button "Deletar" at bounding box center [529, 216] width 53 height 21
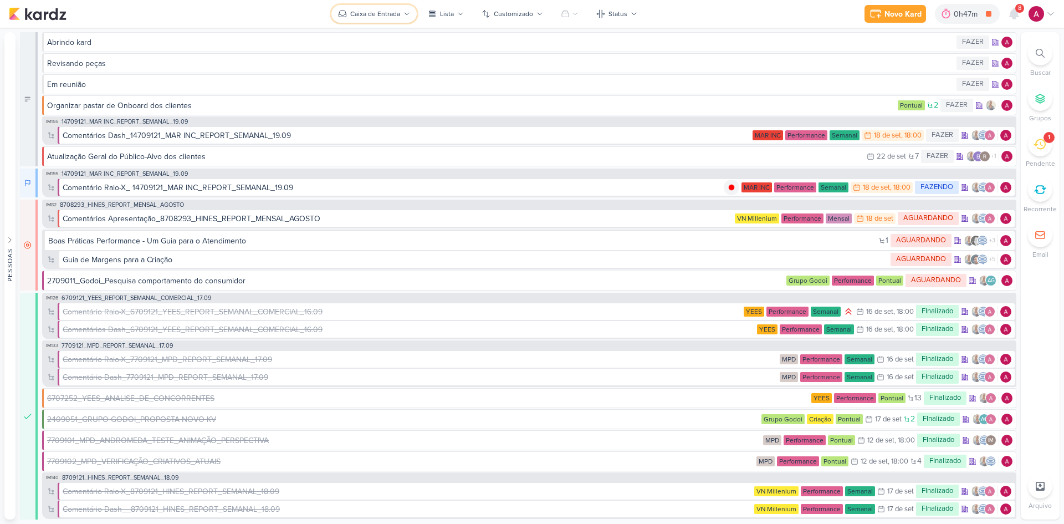
click at [396, 13] on div "Caixa de Entrada" at bounding box center [375, 14] width 50 height 10
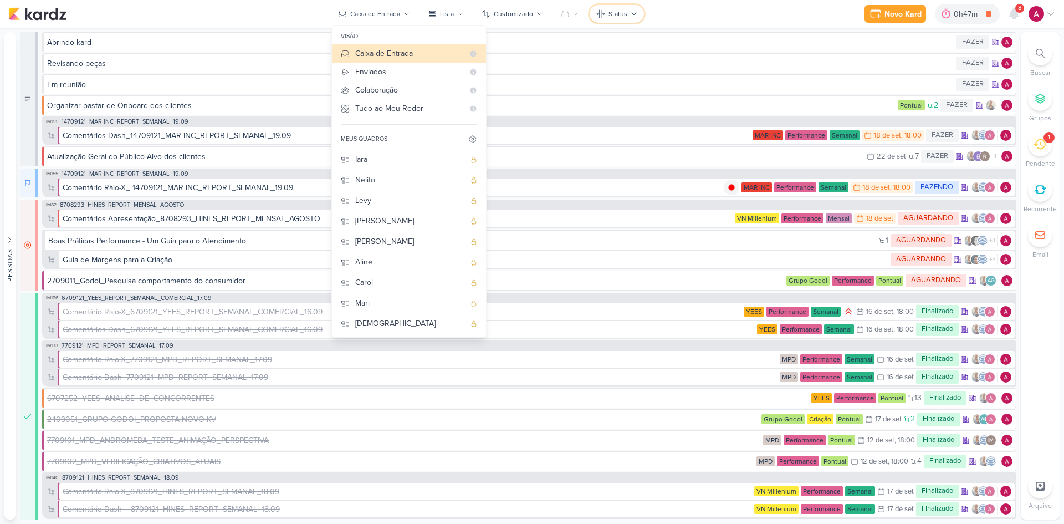
click at [620, 12] on div "Status" at bounding box center [618, 14] width 19 height 10
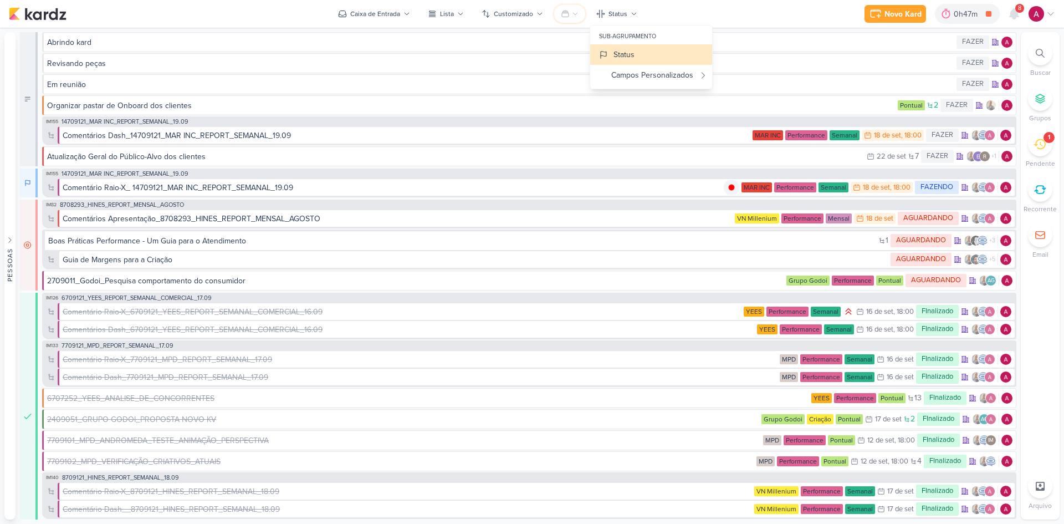
click at [566, 16] on icon at bounding box center [565, 13] width 9 height 9
click at [716, 79] on div "CLIENTES" at bounding box center [718, 76] width 34 height 12
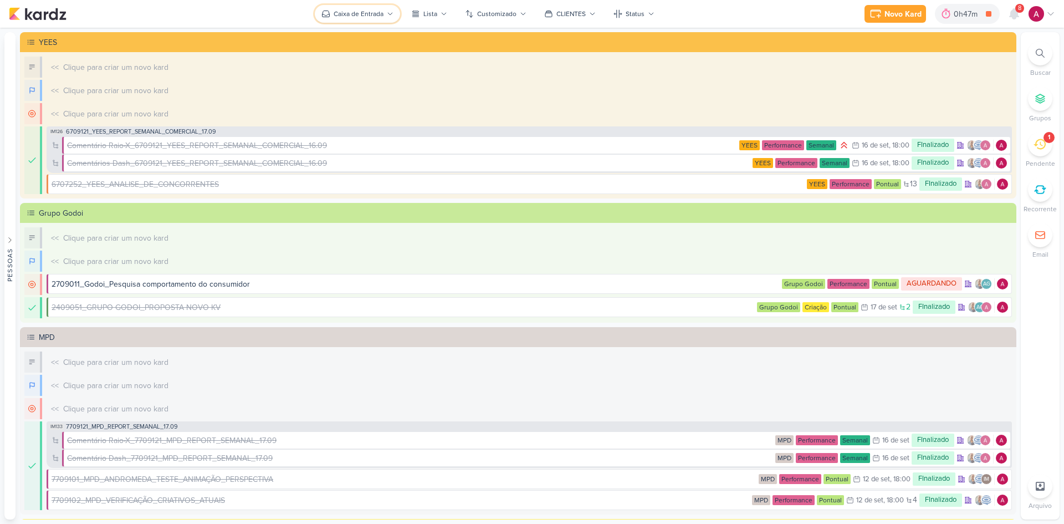
click at [363, 17] on div "Caixa de Entrada" at bounding box center [359, 14] width 50 height 10
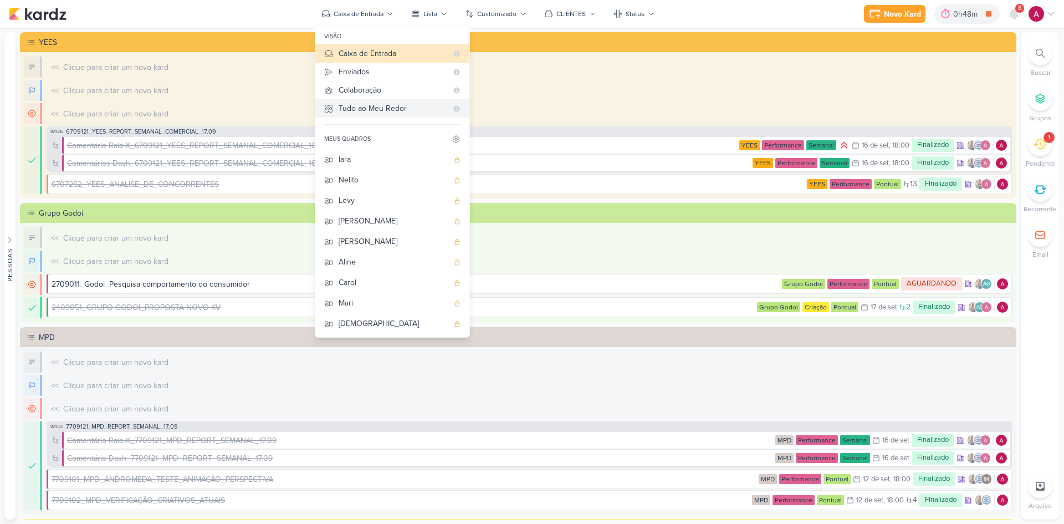
click at [361, 111] on div "Tudo ao Meu Redor" at bounding box center [393, 109] width 109 height 12
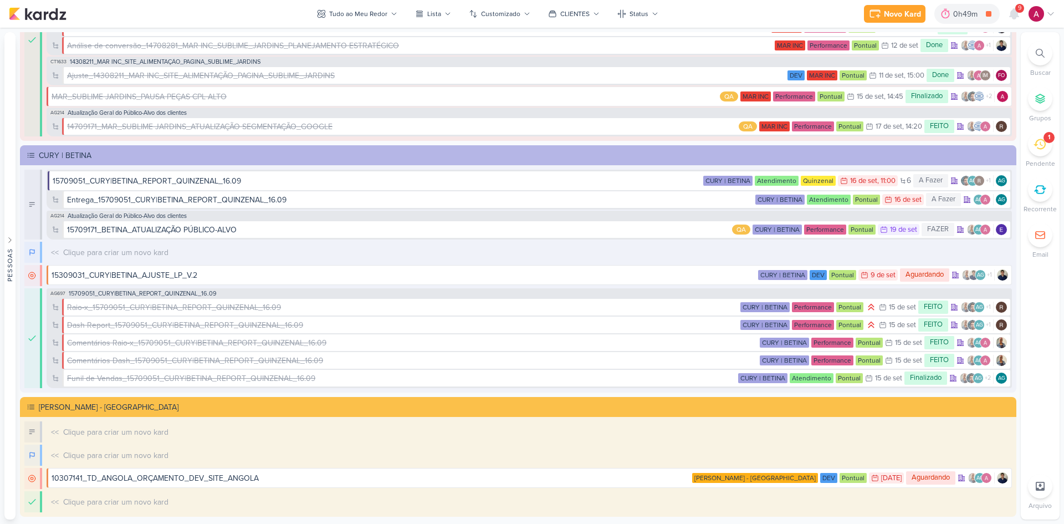
scroll to position [4677, 0]
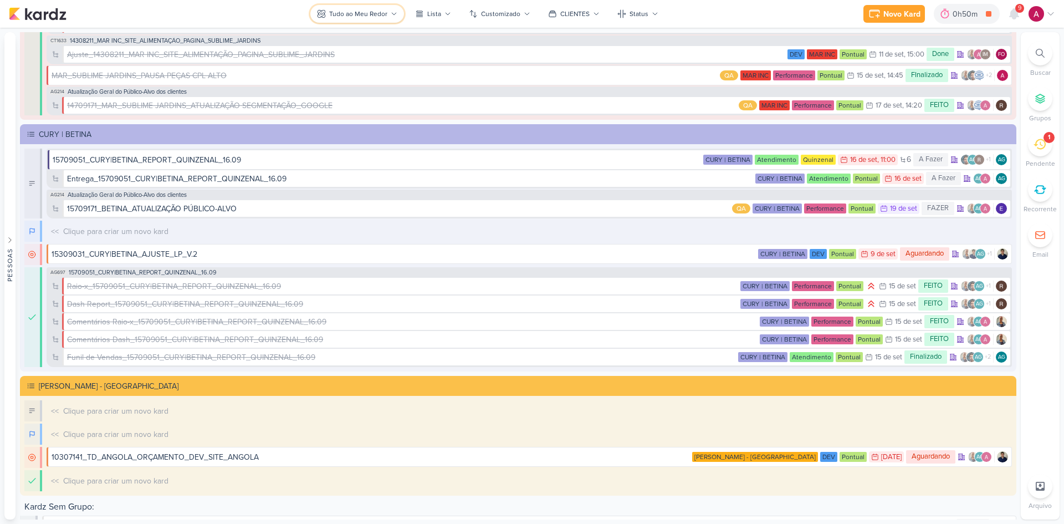
click at [385, 7] on button "Tudo ao Meu Redor" at bounding box center [357, 14] width 94 height 18
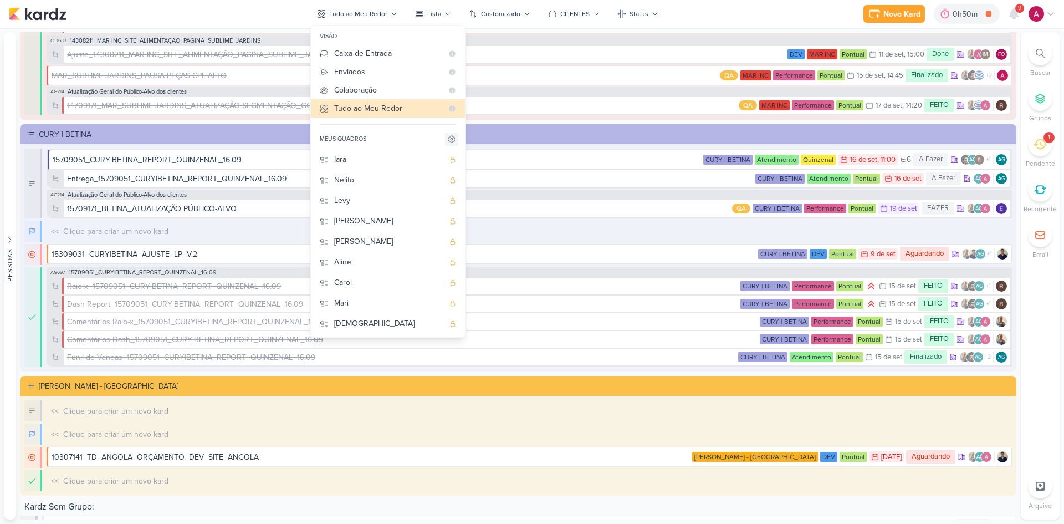
click at [451, 140] on icon at bounding box center [451, 139] width 9 height 9
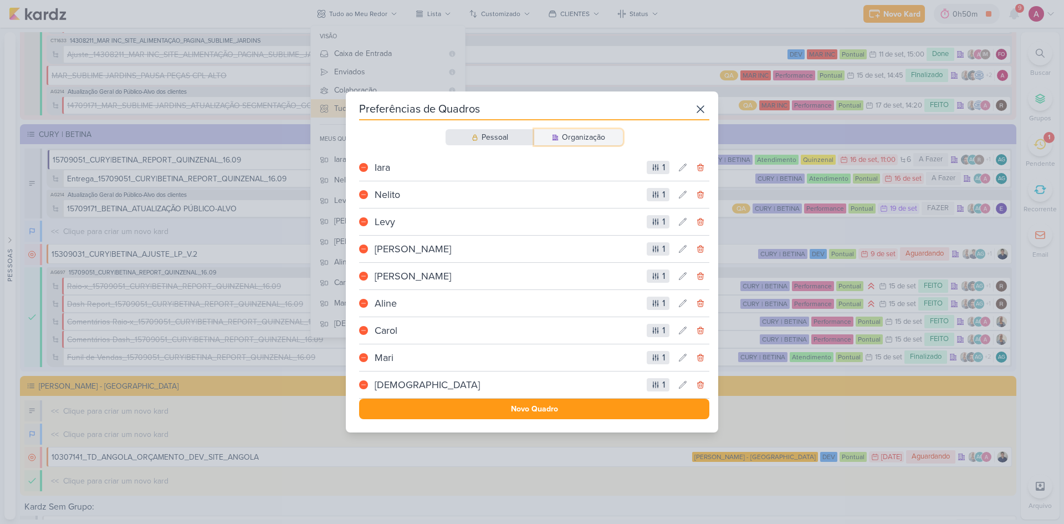
click at [582, 132] on div "Organização" at bounding box center [583, 137] width 43 height 12
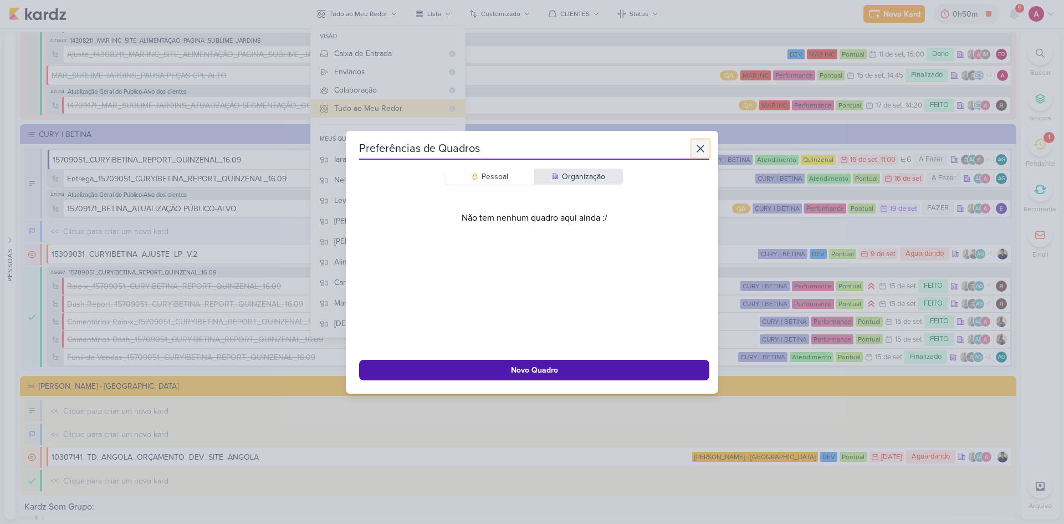
click at [697, 149] on icon at bounding box center [700, 148] width 7 height 7
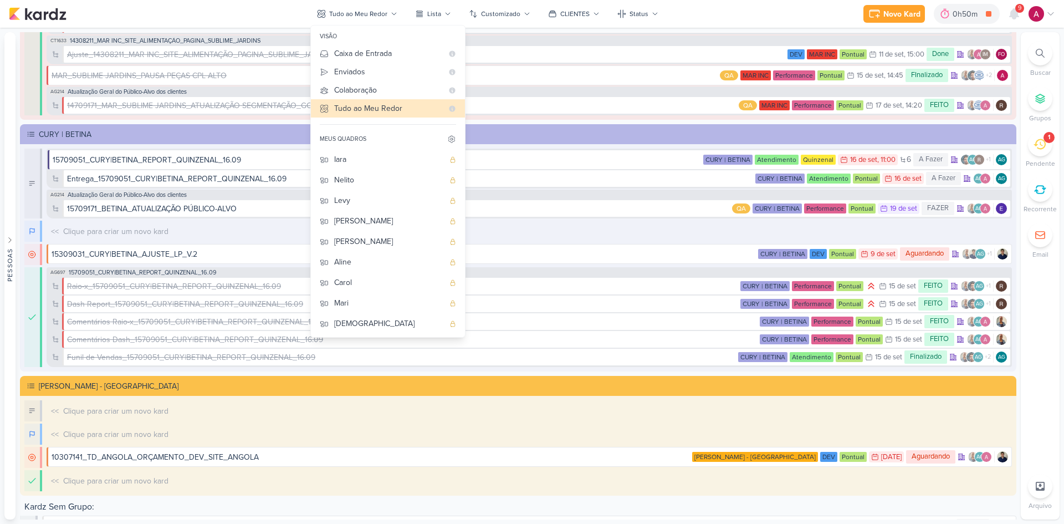
click at [256, 7] on div "Novo Kard Ctrl + k 0h50m Comentário Raio-X_ 14709121_MAR INC_REPORT_SEMANAL_19.…" at bounding box center [532, 14] width 1046 height 28
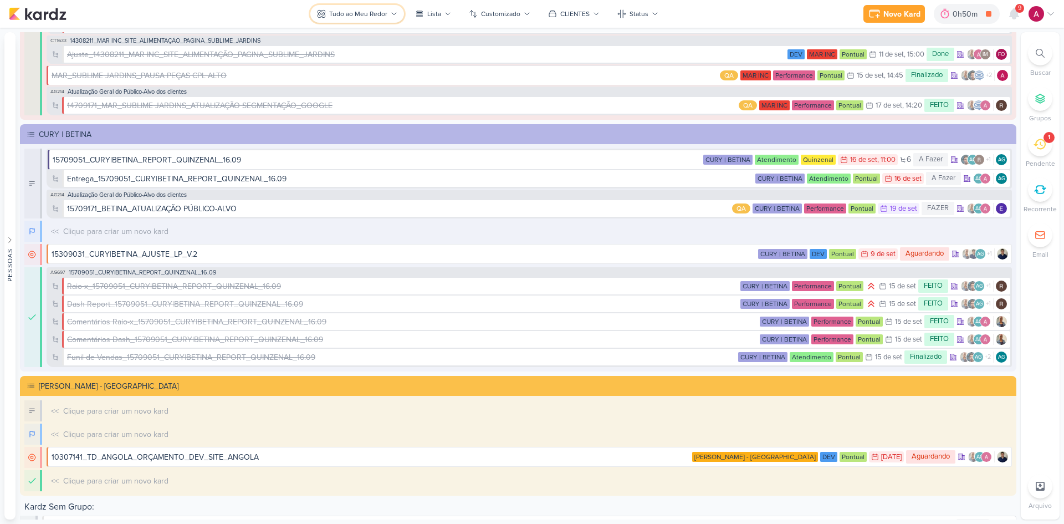
click at [386, 21] on button "Tudo ao Meu Redor" at bounding box center [357, 14] width 94 height 18
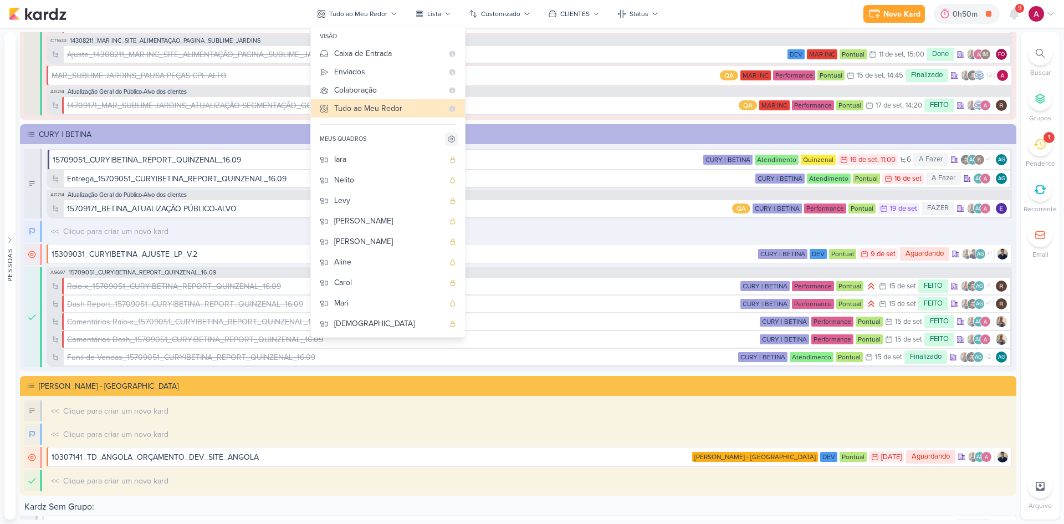
click at [449, 140] on icon at bounding box center [451, 139] width 9 height 9
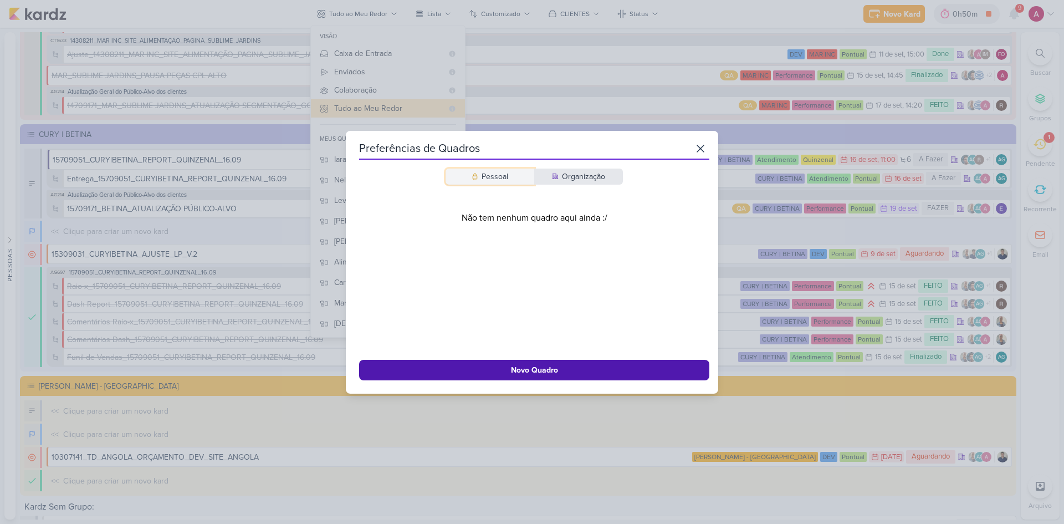
click at [504, 175] on div "Pessoal" at bounding box center [495, 177] width 27 height 12
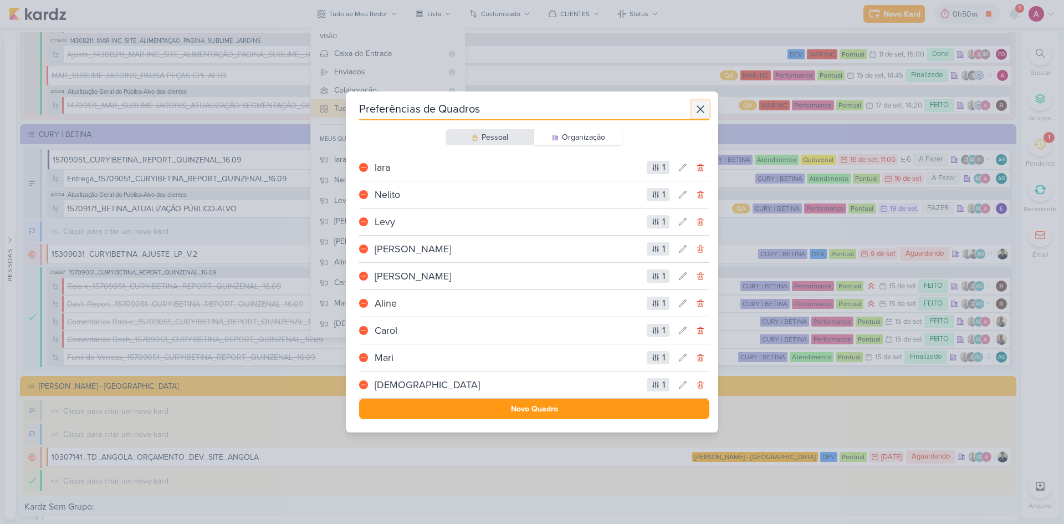
click at [697, 113] on icon at bounding box center [700, 109] width 13 height 13
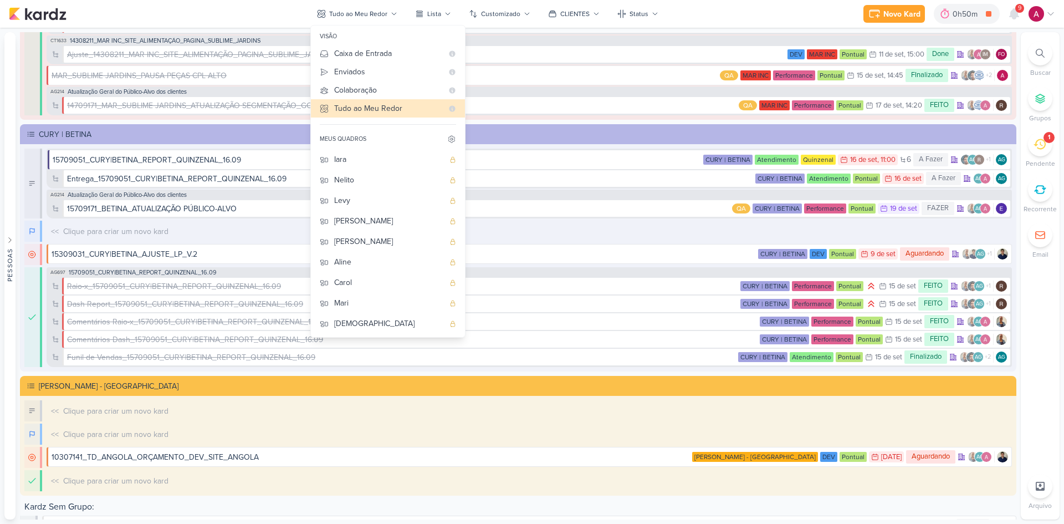
click at [699, 11] on div "Novo Kard Ctrl + k 0h50m Comentário Raio-X_ 14709121_MAR INC_REPORT_SEMANAL_19.…" at bounding box center [532, 14] width 1046 height 28
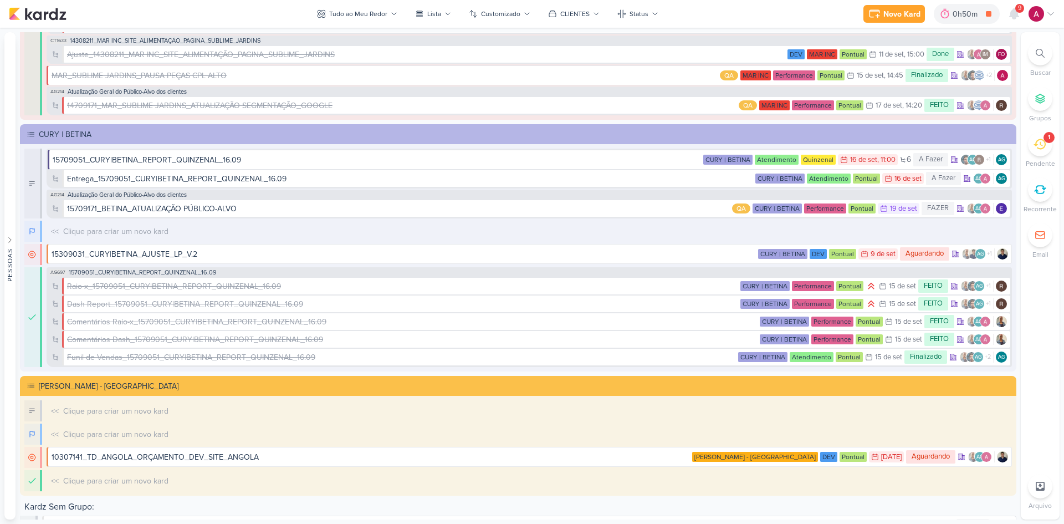
click at [1035, 54] on div at bounding box center [1040, 53] width 24 height 24
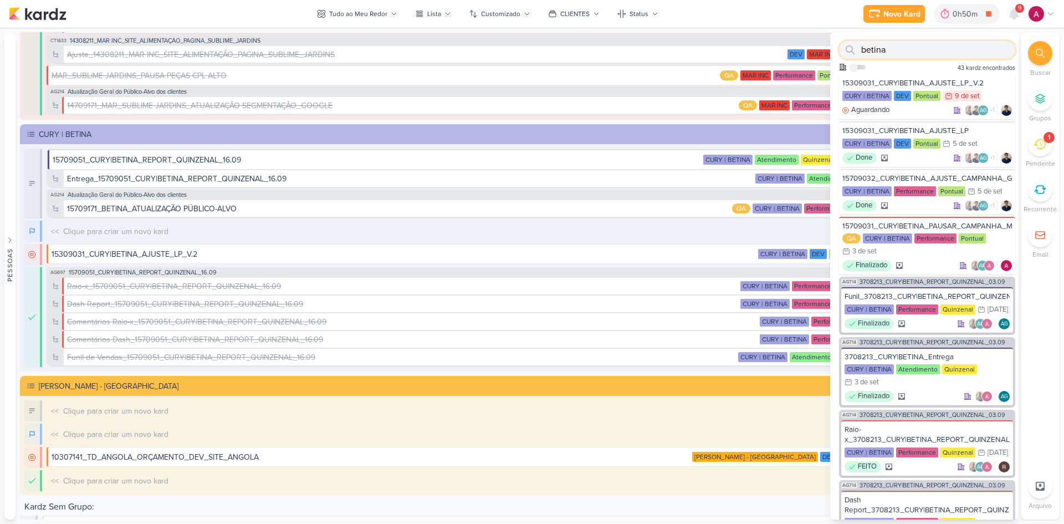
scroll to position [610, 0]
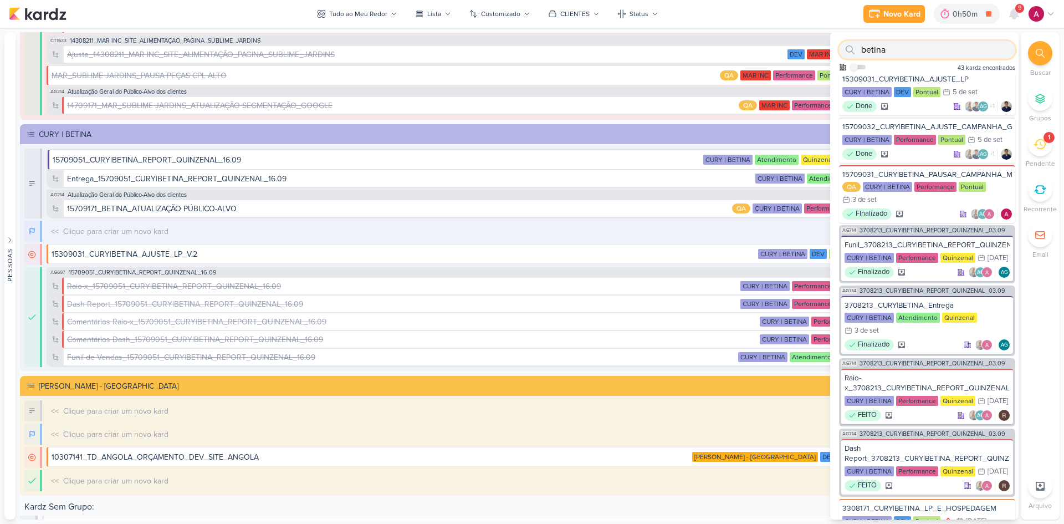
type input "betina"
click at [860, 67] on label at bounding box center [858, 67] width 16 height 4
click at [858, 67] on input "checkbox" at bounding box center [854, 67] width 8 height 8
checkbox input "true"
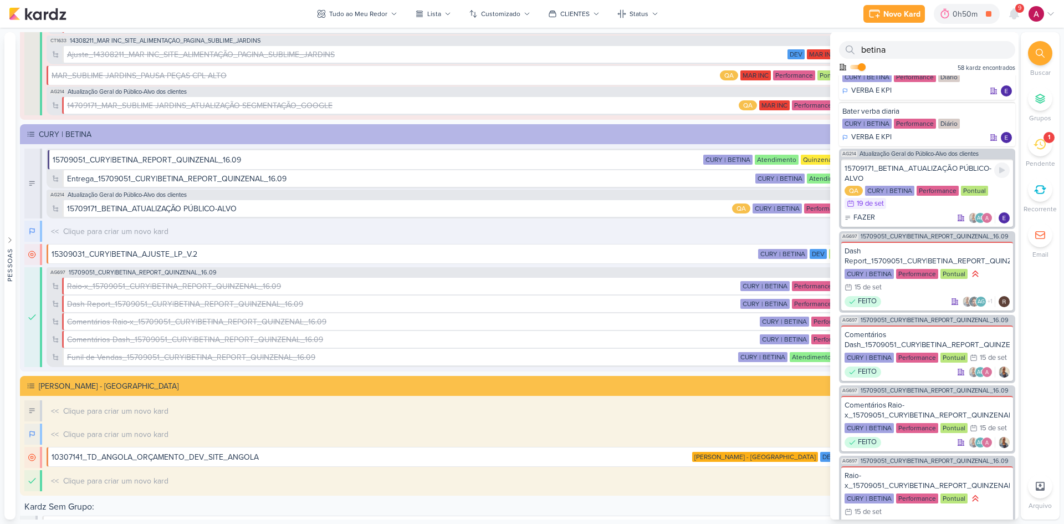
scroll to position [0, 0]
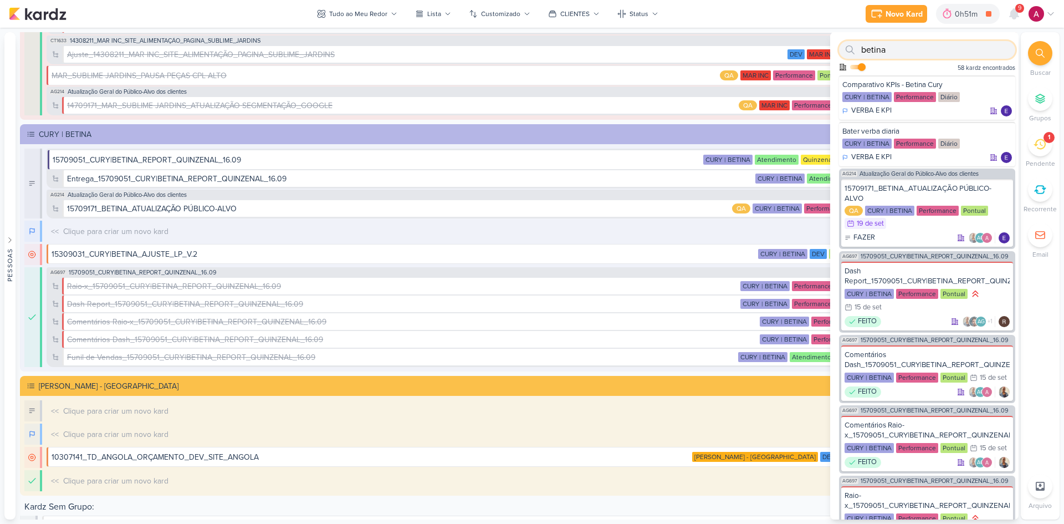
drag, startPoint x: 908, startPoint y: 53, endPoint x: 858, endPoint y: 55, distance: 50.5
click at [858, 55] on div "betina" at bounding box center [927, 50] width 176 height 18
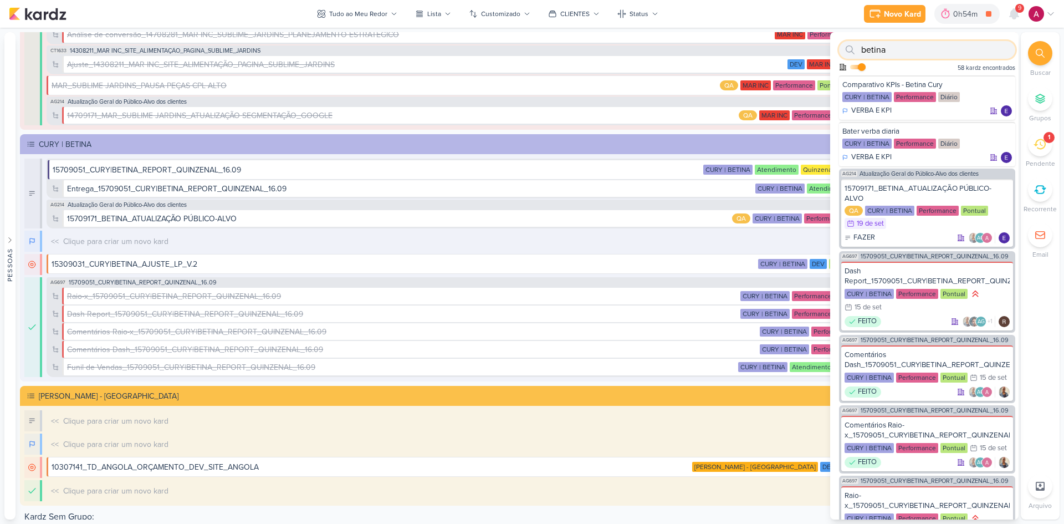
scroll to position [4669, 0]
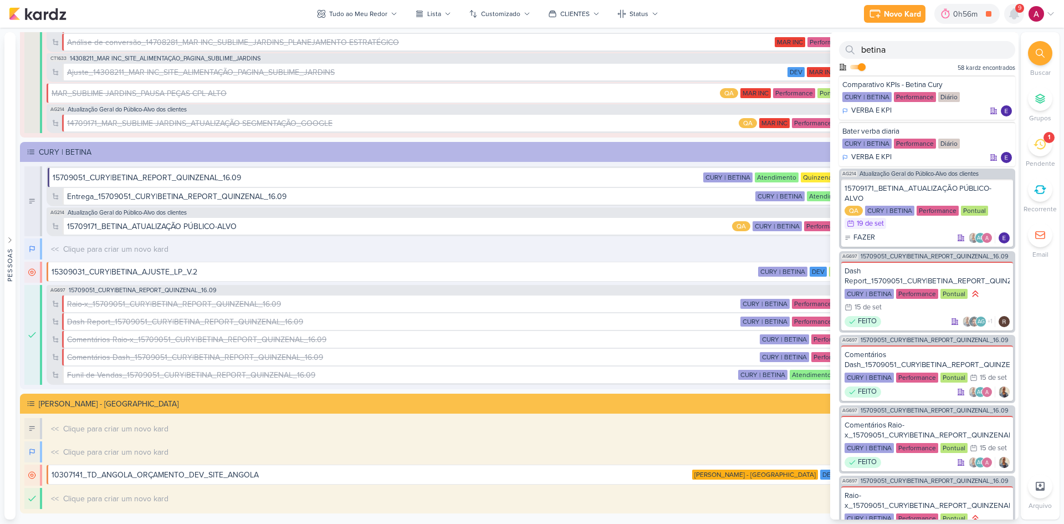
click at [1016, 18] on icon at bounding box center [1014, 14] width 9 height 10
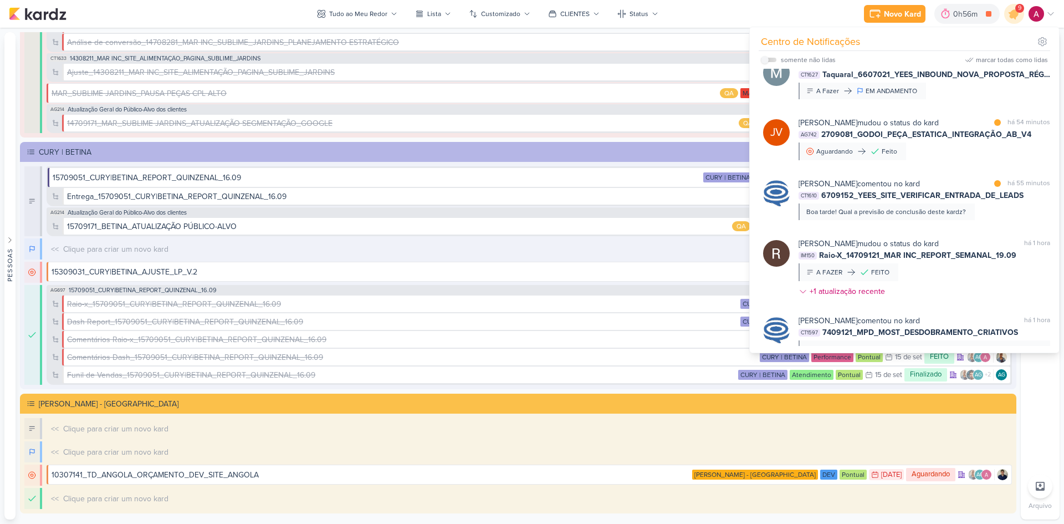
scroll to position [333, 0]
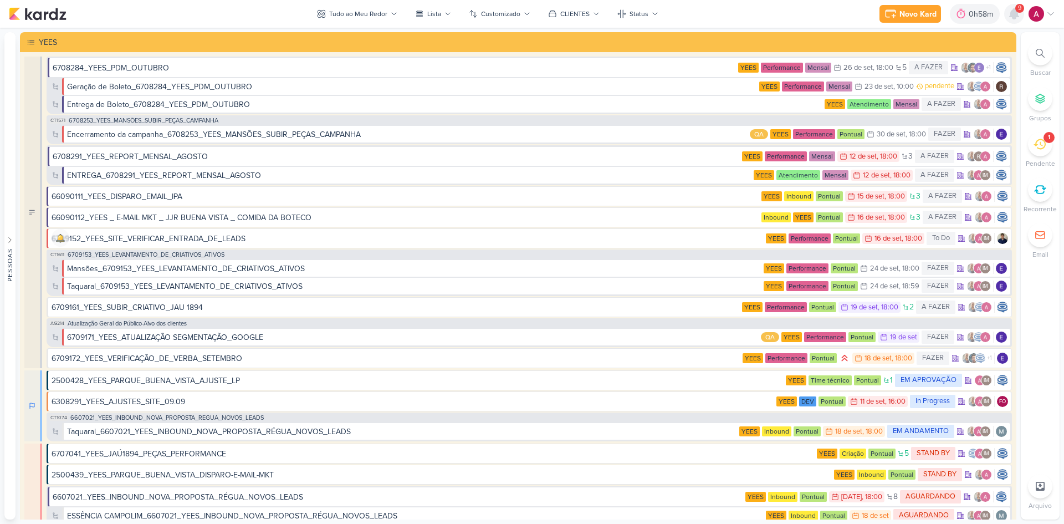
click at [1016, 18] on icon at bounding box center [1014, 13] width 13 height 13
click at [1019, 19] on icon at bounding box center [1014, 13] width 13 height 13
click at [1014, 12] on icon at bounding box center [1014, 14] width 9 height 10
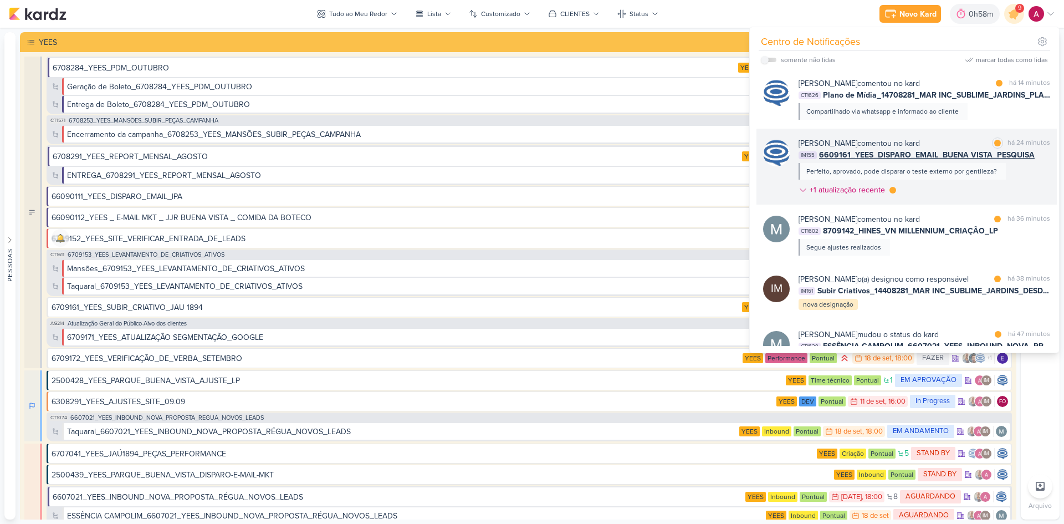
scroll to position [277, 0]
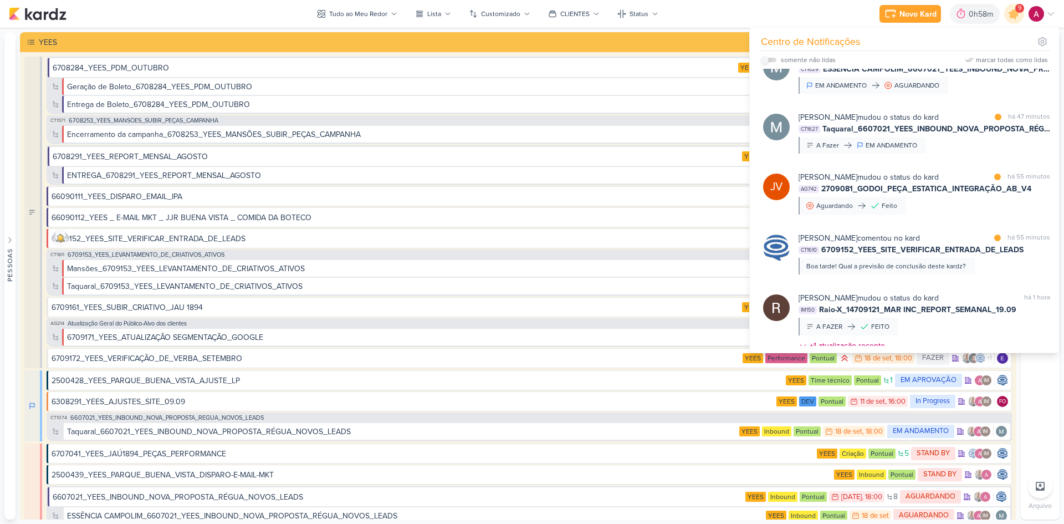
click at [764, 62] on input "checkbox" at bounding box center [765, 60] width 8 height 8
checkbox input "true"
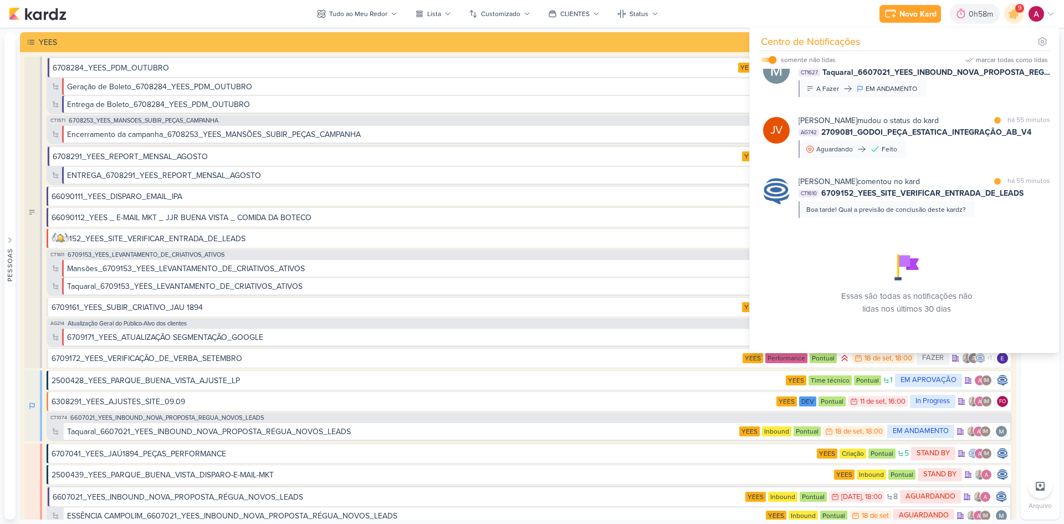
scroll to position [345, 0]
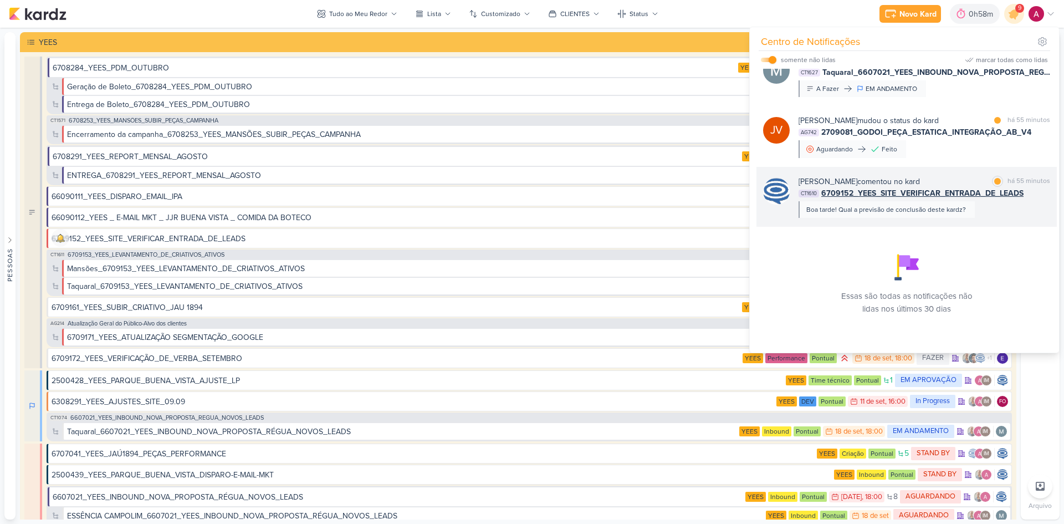
click at [1003, 212] on div "[PERSON_NAME] comentou no kard marcar como lida há 55 minutos CT1610 6709152_YE…" at bounding box center [925, 197] width 252 height 42
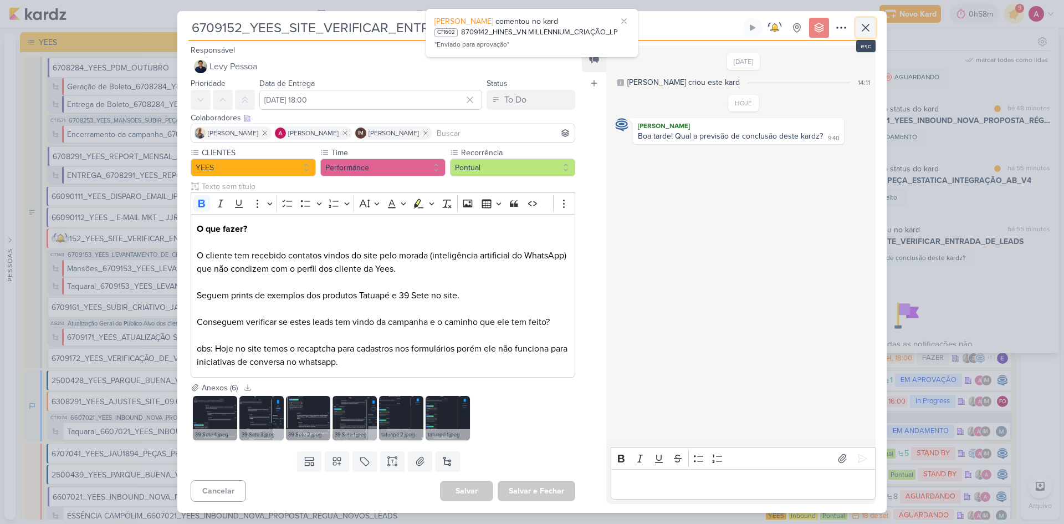
click at [873, 28] on button at bounding box center [866, 28] width 20 height 20
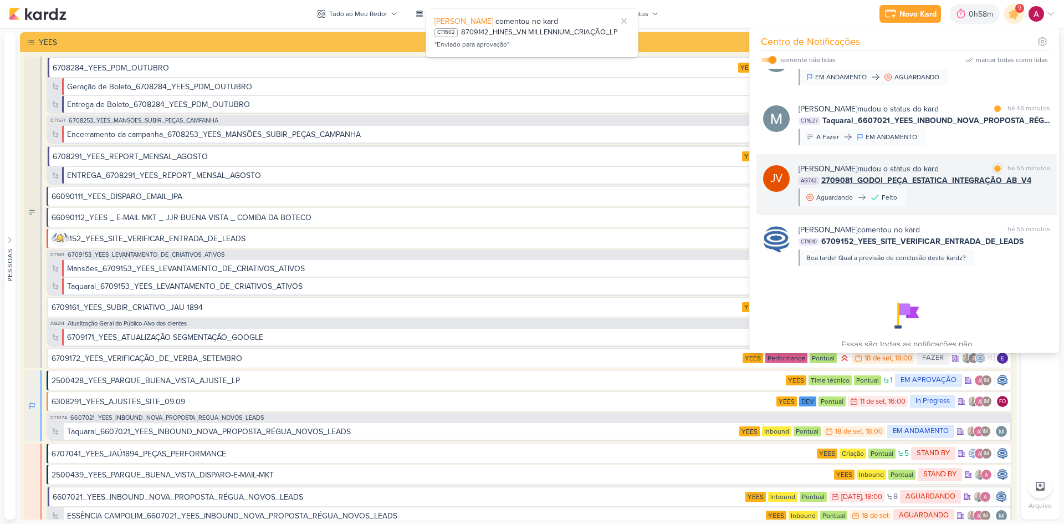
click at [970, 206] on div "[PERSON_NAME] mudou o status do kard marcar como lida há 55 minutos AG742 27090…" at bounding box center [925, 184] width 252 height 43
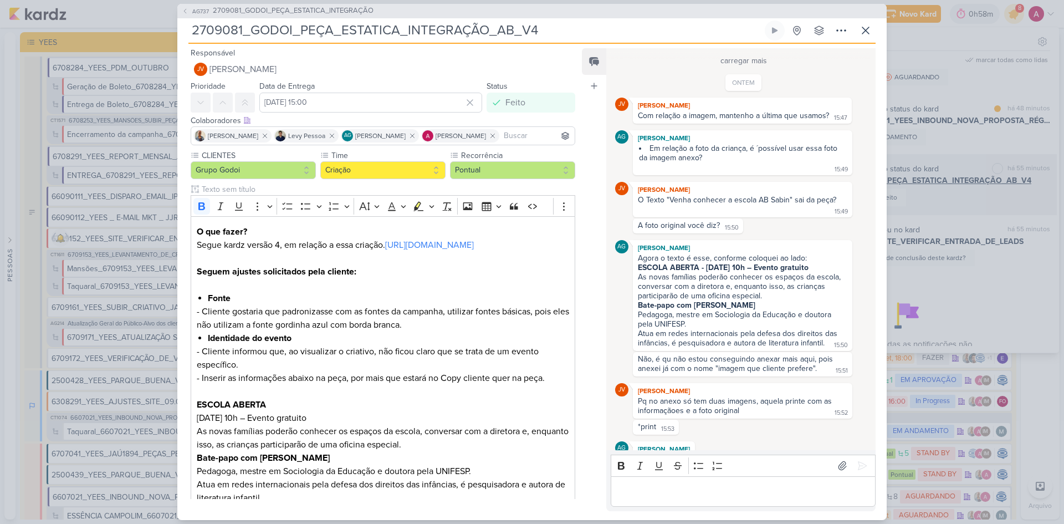
scroll to position [614, 0]
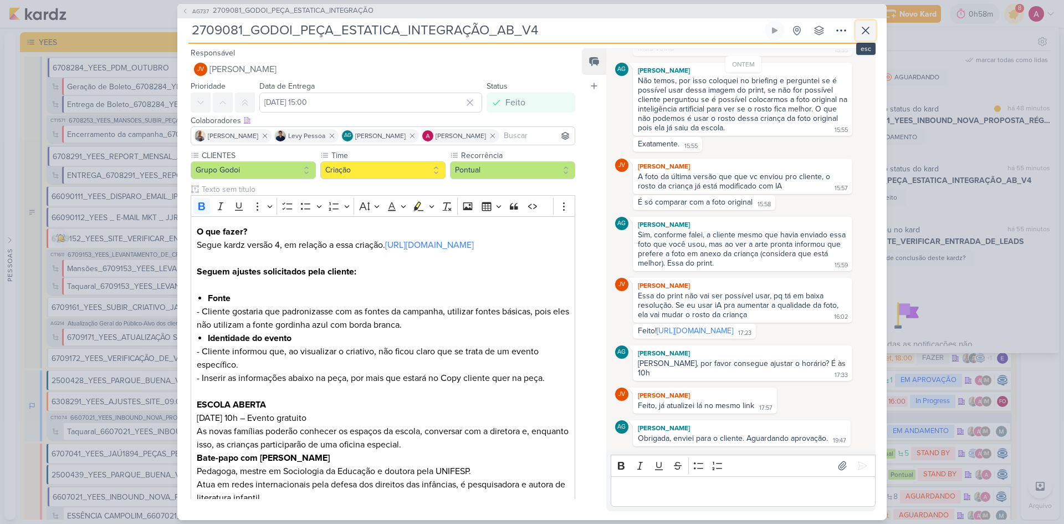
click at [864, 33] on icon at bounding box center [865, 30] width 13 height 13
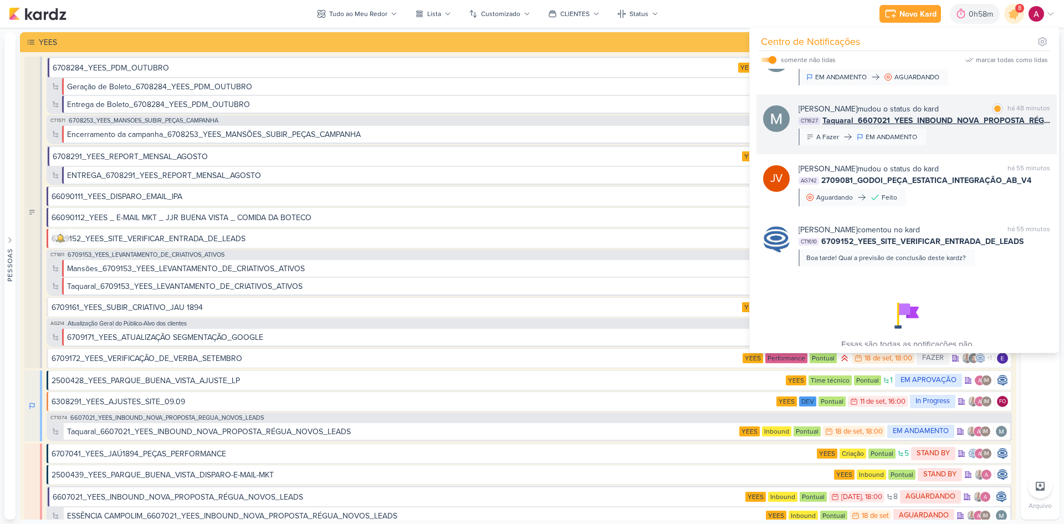
click at [1001, 145] on div "[PERSON_NAME] mudou o status do kard marcar como lida há 48 minutos CT1627 Taqu…" at bounding box center [925, 124] width 252 height 42
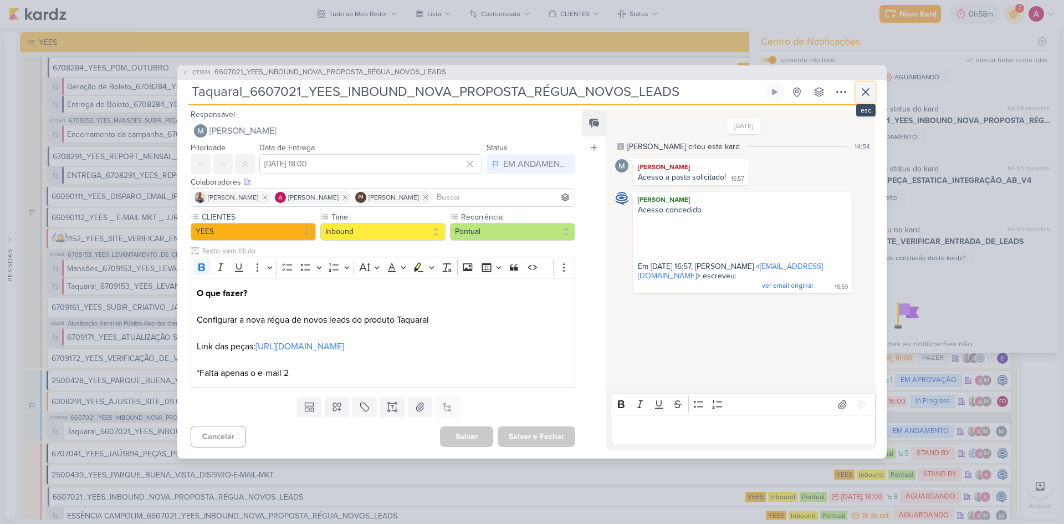
click at [866, 98] on icon at bounding box center [865, 91] width 13 height 13
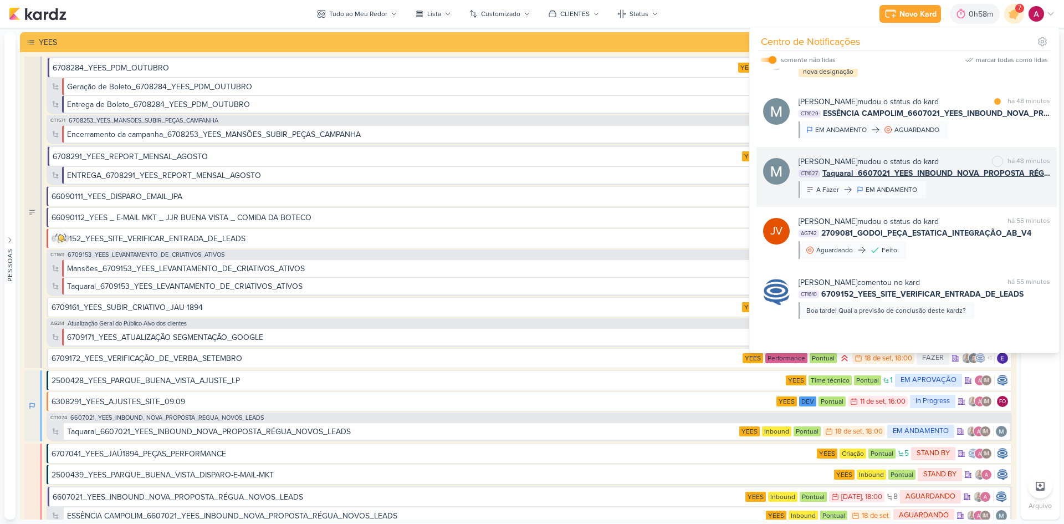
scroll to position [290, 0]
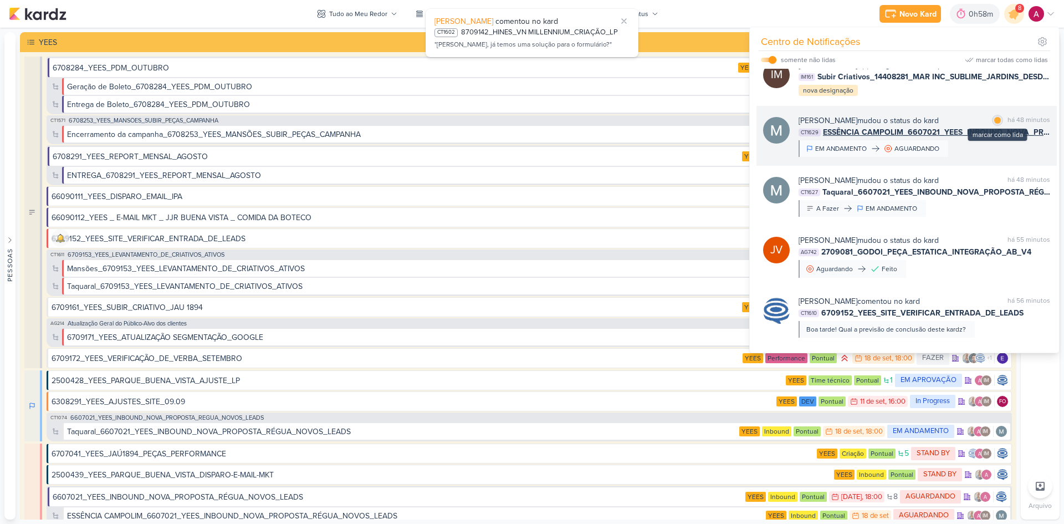
click at [994, 124] on div at bounding box center [997, 120] width 7 height 7
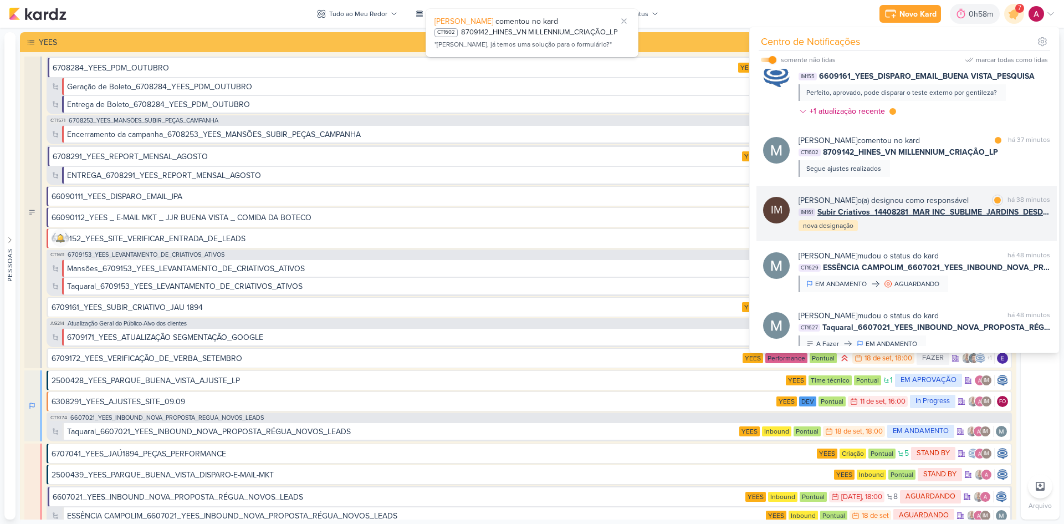
scroll to position [124, 0]
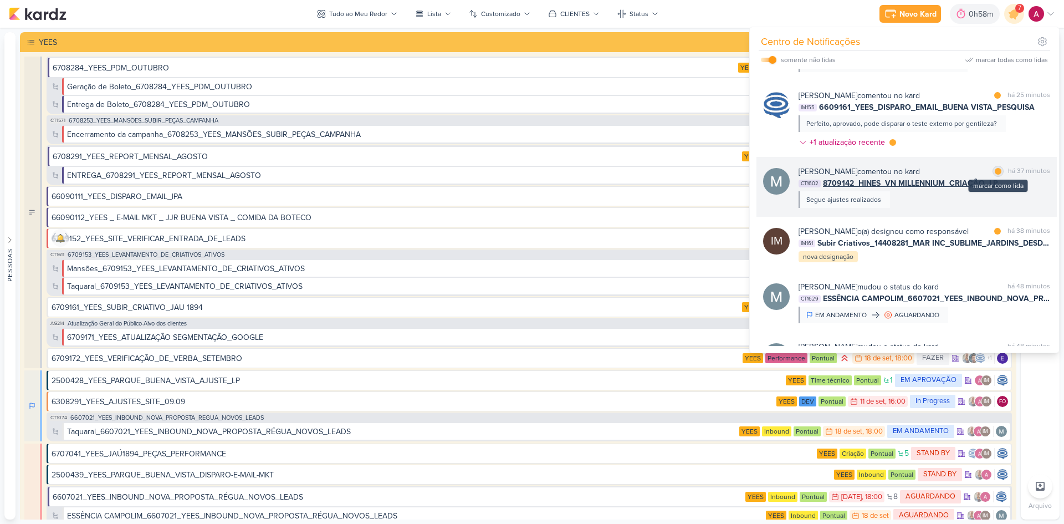
click at [995, 173] on div at bounding box center [998, 171] width 7 height 7
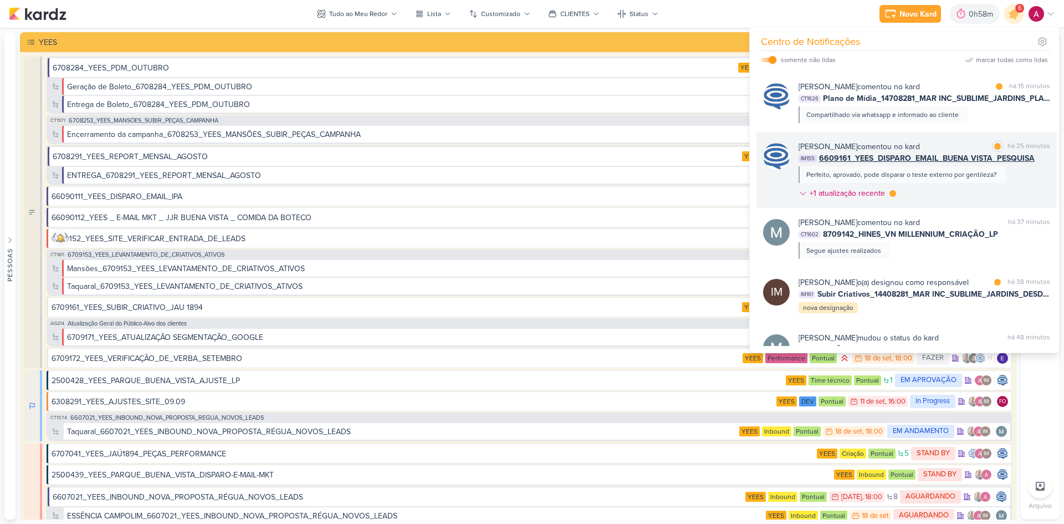
scroll to position [68, 0]
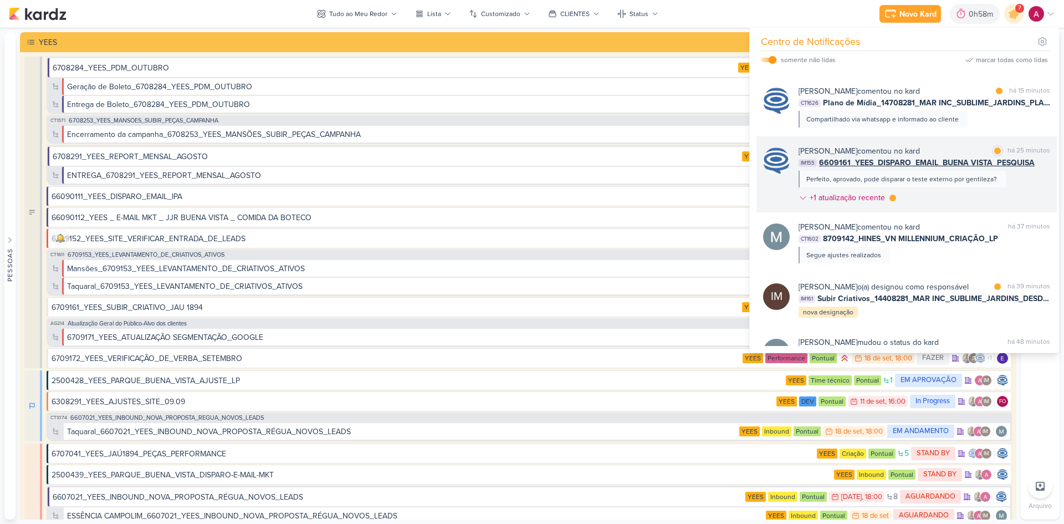
click at [961, 192] on div "[PERSON_NAME] comentou no kard marcar como lida há 25 minutos IM155 6609161_YEE…" at bounding box center [925, 176] width 252 height 63
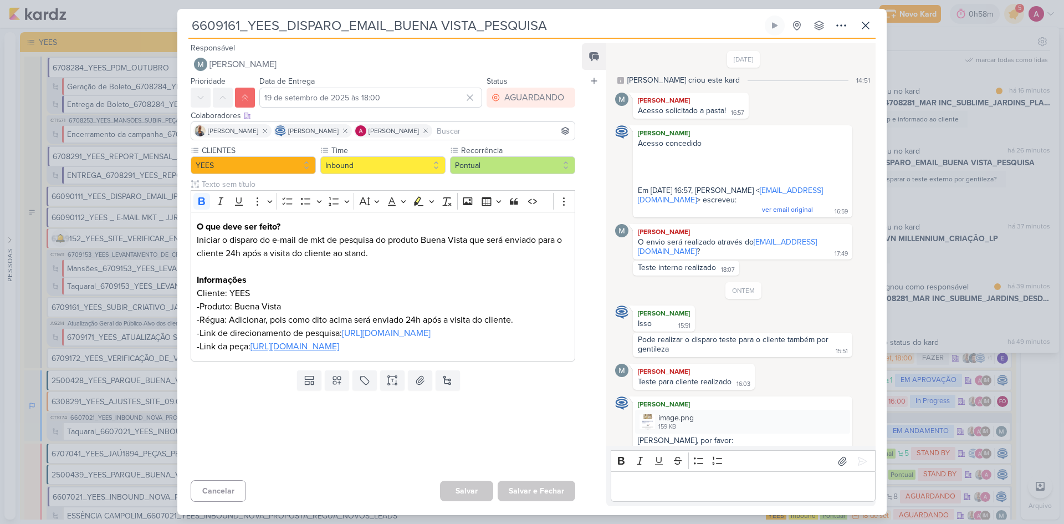
scroll to position [378, 0]
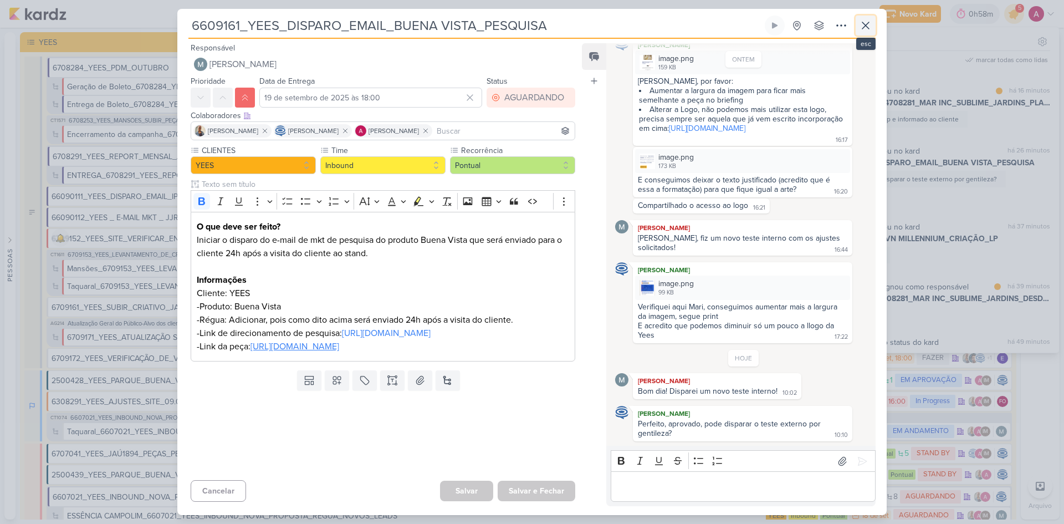
click at [860, 27] on icon at bounding box center [865, 25] width 13 height 13
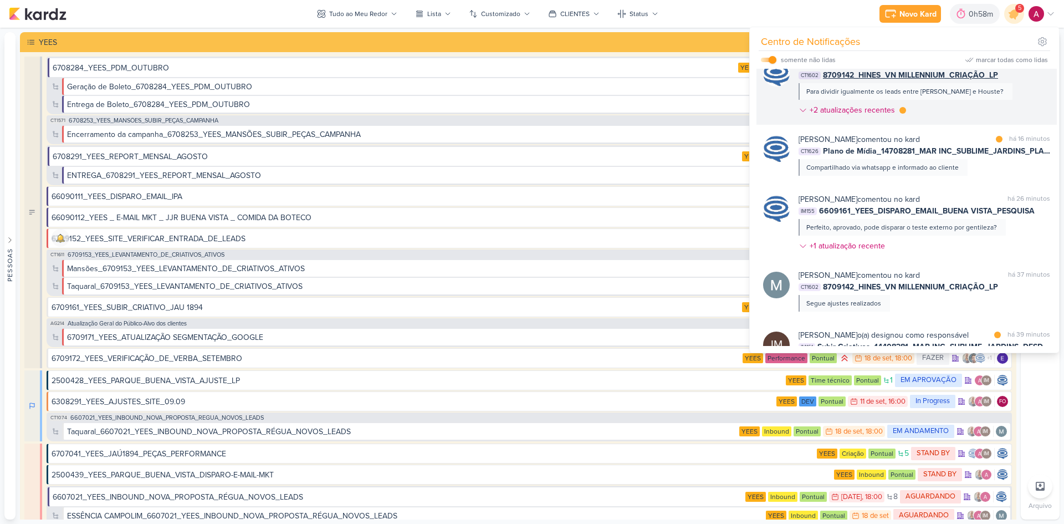
scroll to position [13, 0]
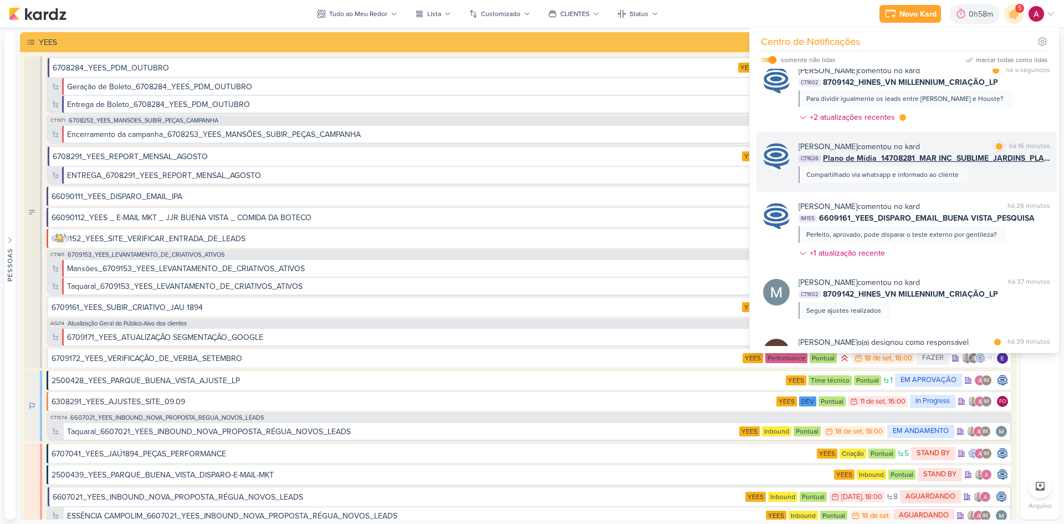
click at [1000, 173] on div "[PERSON_NAME] comentou no kard marcar como lida há 16 minutos CT1626 Plano de M…" at bounding box center [925, 162] width 252 height 42
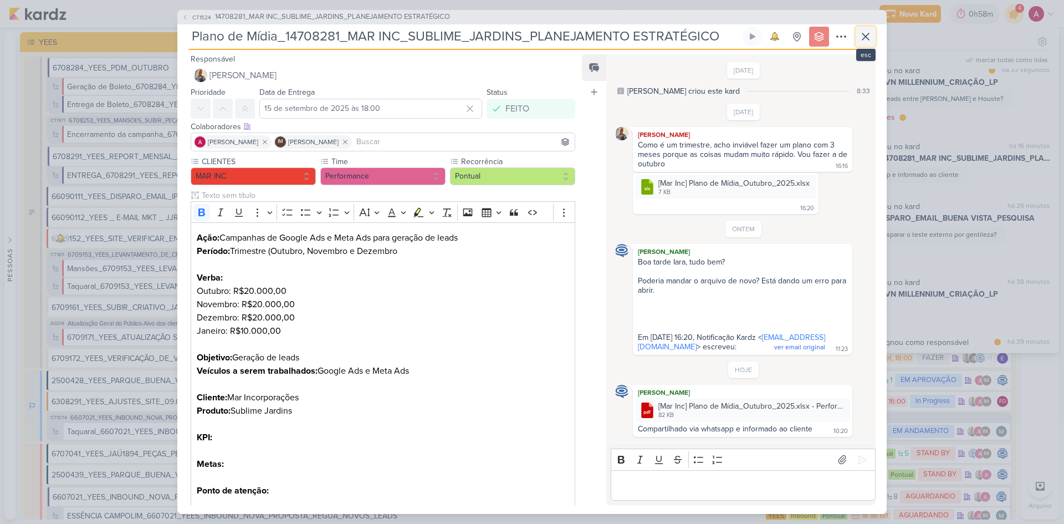
click at [872, 39] on icon at bounding box center [865, 36] width 13 height 13
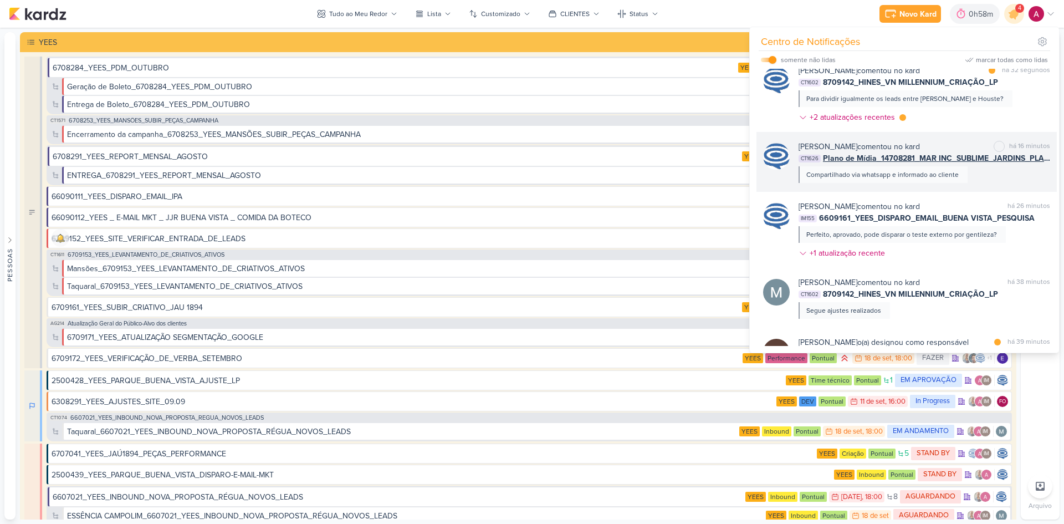
scroll to position [0, 0]
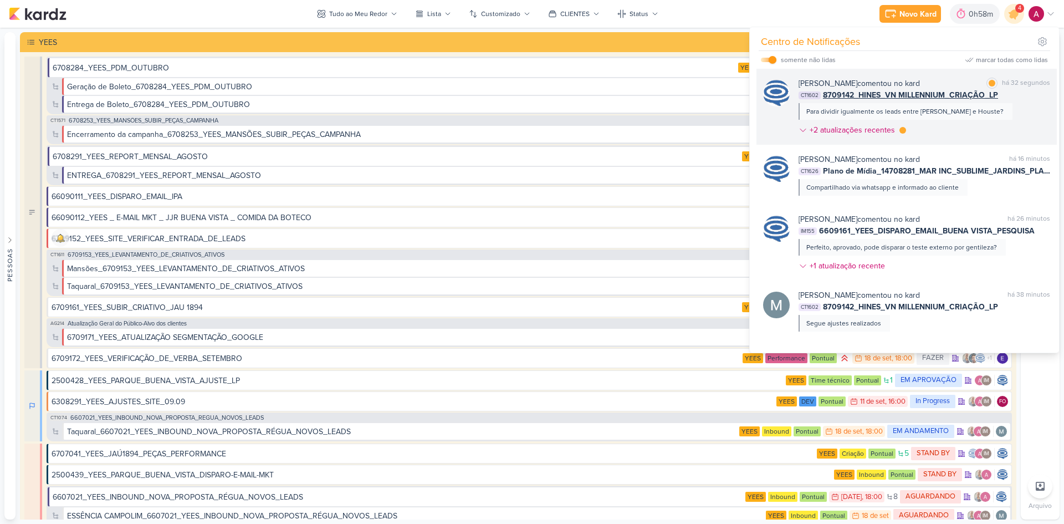
click at [999, 111] on div "[PERSON_NAME] comentou no kard marcar como lida há 32 segundos CT1602 8709142_H…" at bounding box center [925, 109] width 252 height 63
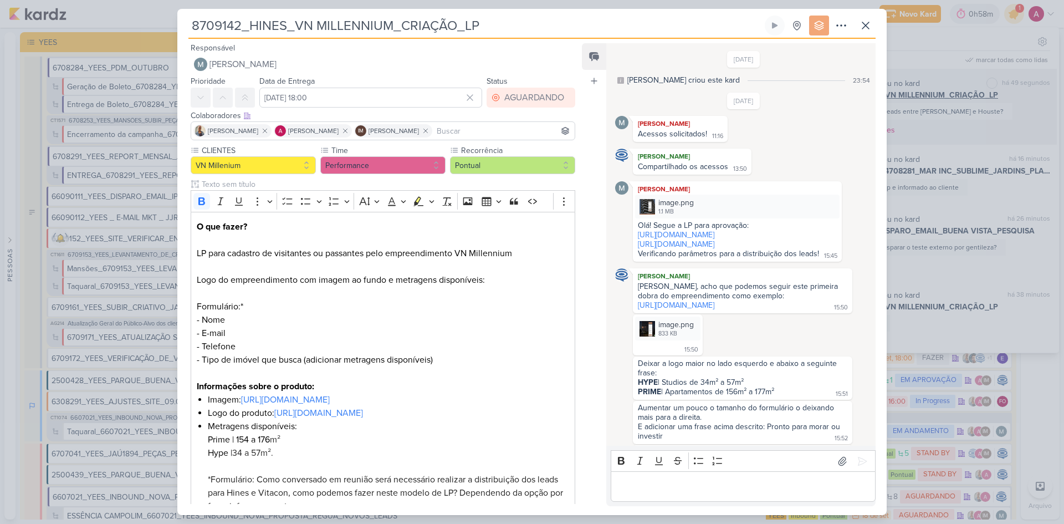
scroll to position [594, 0]
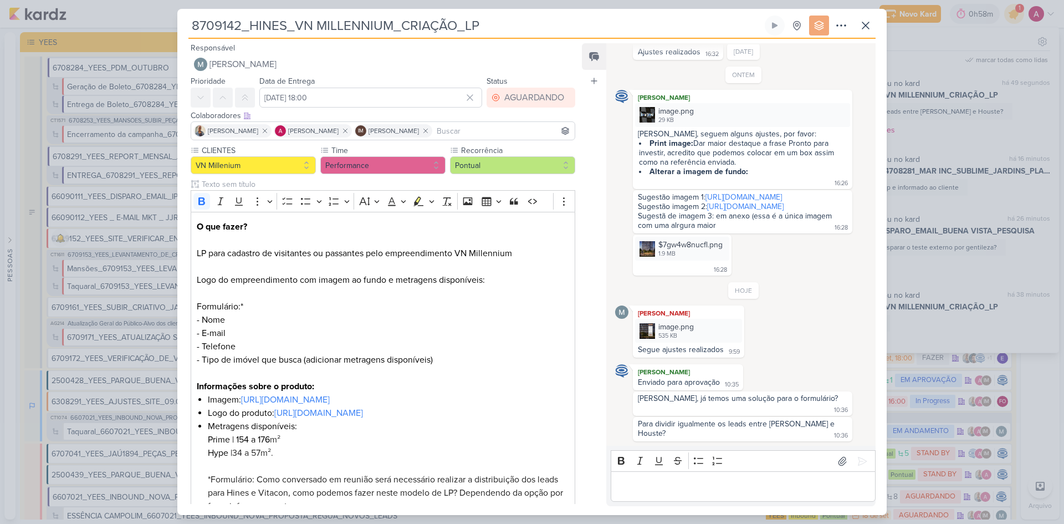
click at [1000, 123] on div "8709142_HINES_VN MILLENNIUM_CRIAÇÃO_LP Criado por [PERSON_NAME]" at bounding box center [532, 262] width 1064 height 524
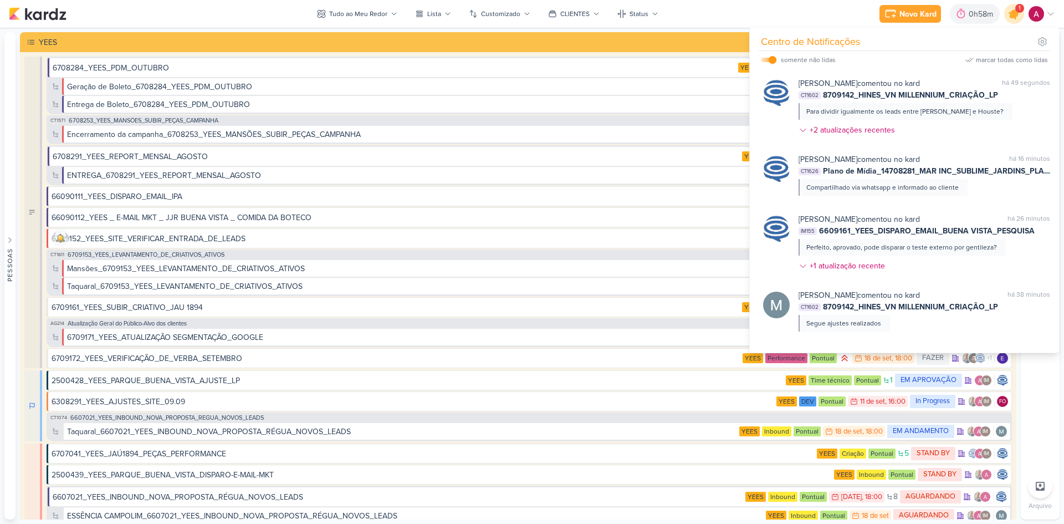
click at [1014, 19] on icon at bounding box center [1014, 13] width 19 height 19
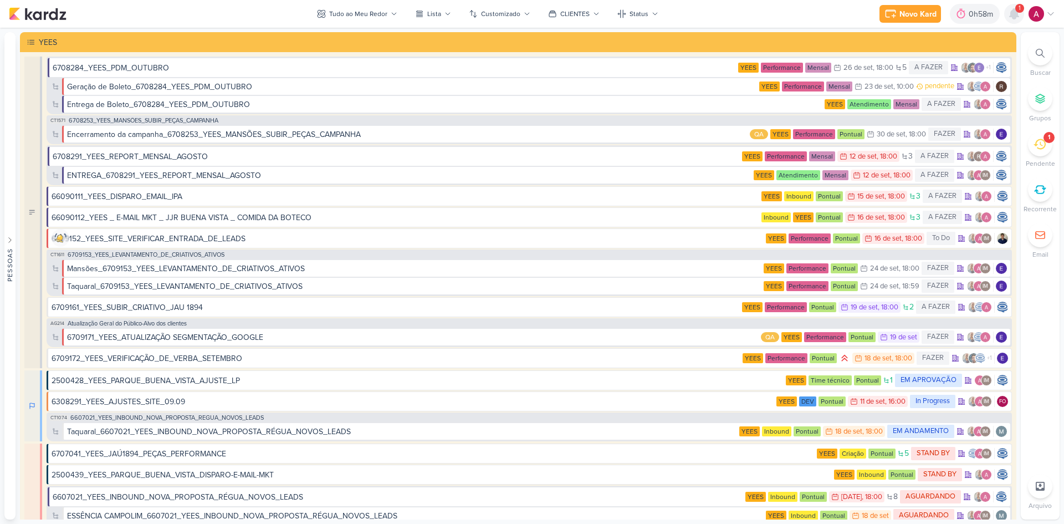
click at [1014, 19] on icon at bounding box center [1014, 14] width 9 height 10
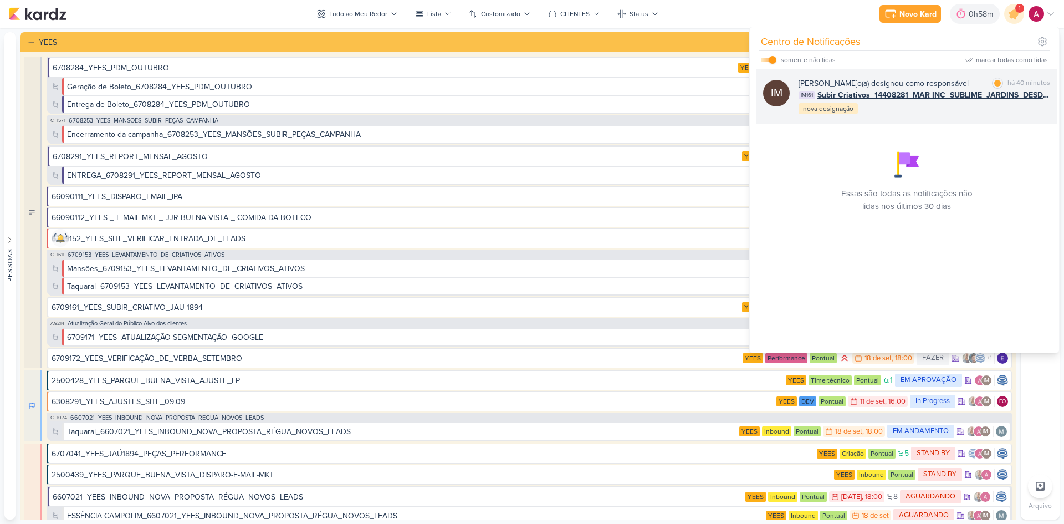
click at [986, 115] on div "[PERSON_NAME] o(a) designou como responsável marcar como lida há 40 minutos IM1…" at bounding box center [925, 97] width 252 height 38
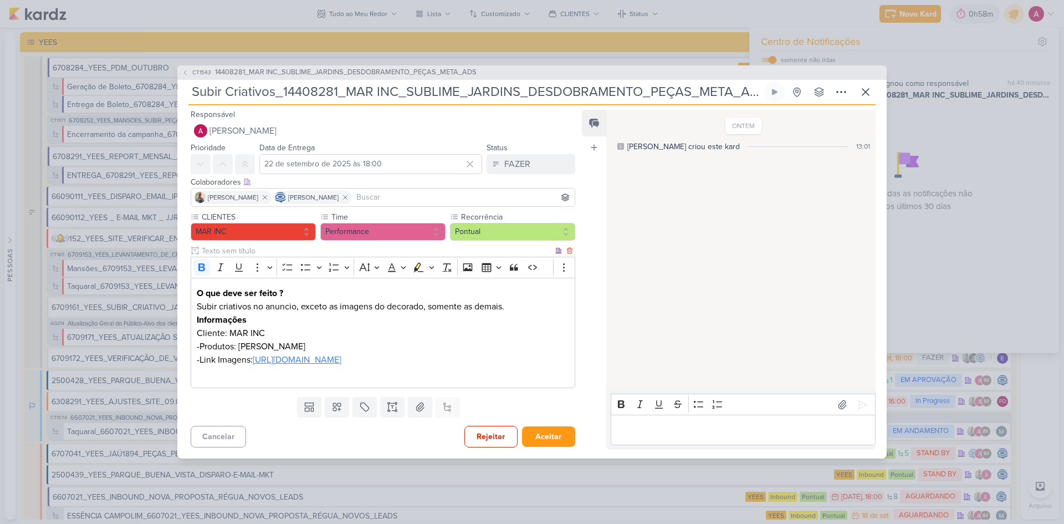
click at [341, 360] on link "[URL][DOMAIN_NAME]" at bounding box center [297, 359] width 89 height 11
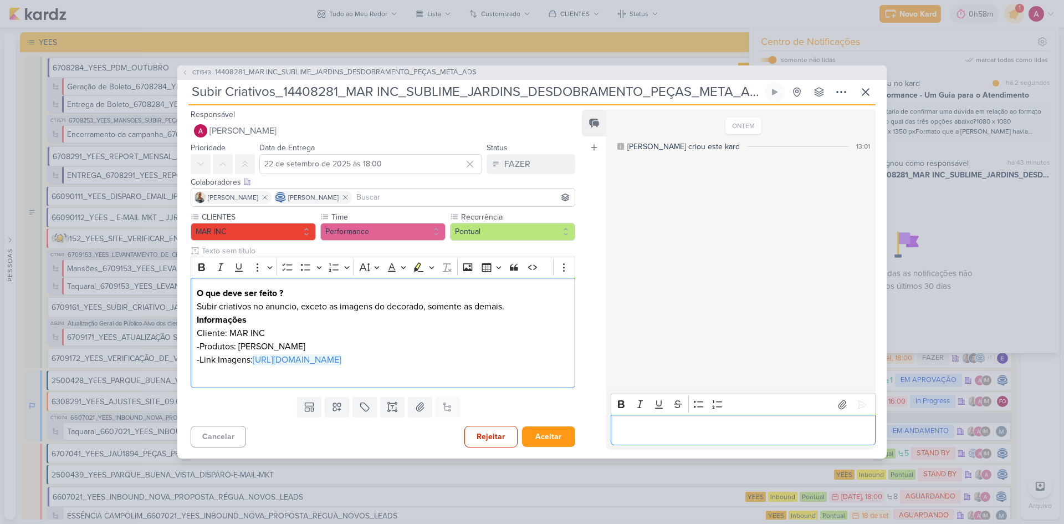
click at [633, 422] on div "Editor editing area: main" at bounding box center [743, 430] width 265 height 30
drag, startPoint x: 753, startPoint y: 431, endPoint x: 822, endPoint y: 436, distance: 69.5
click at [822, 436] on p "E vamos usar os mesmos copys das peças já ativas." at bounding box center [742, 429] width 253 height 13
click at [858, 407] on icon at bounding box center [862, 404] width 8 height 8
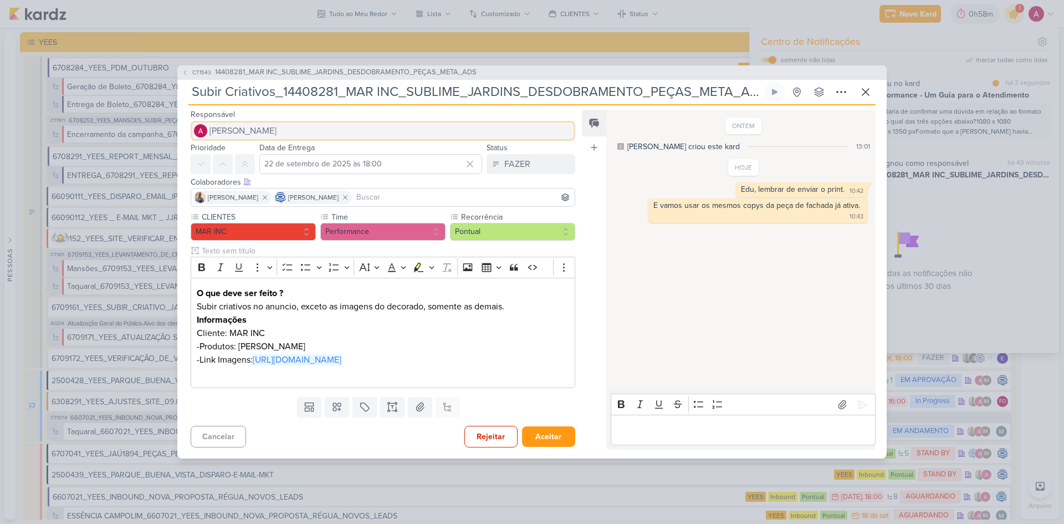
click at [277, 127] on span "[PERSON_NAME]" at bounding box center [242, 130] width 67 height 13
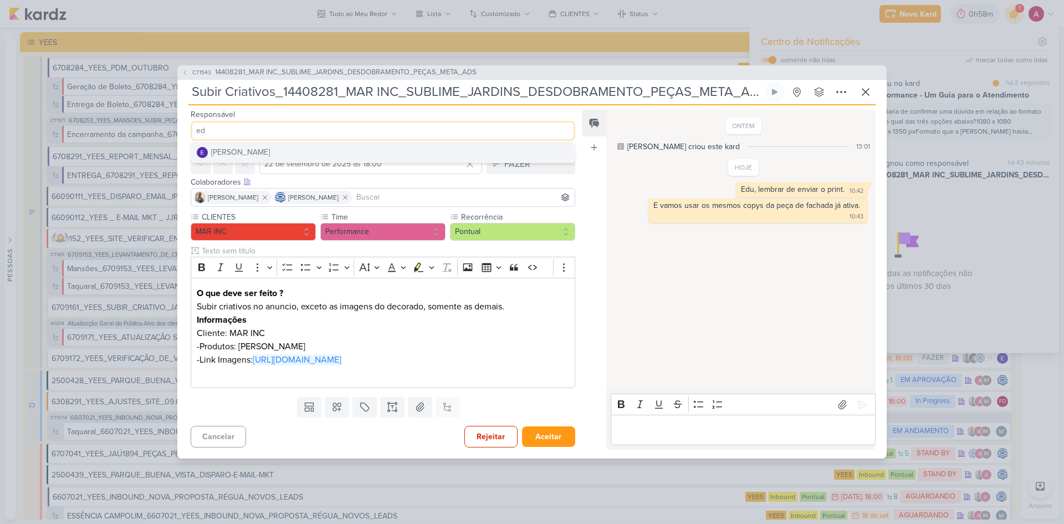
type input "ed"
click at [256, 151] on div "[PERSON_NAME]" at bounding box center [240, 152] width 59 height 12
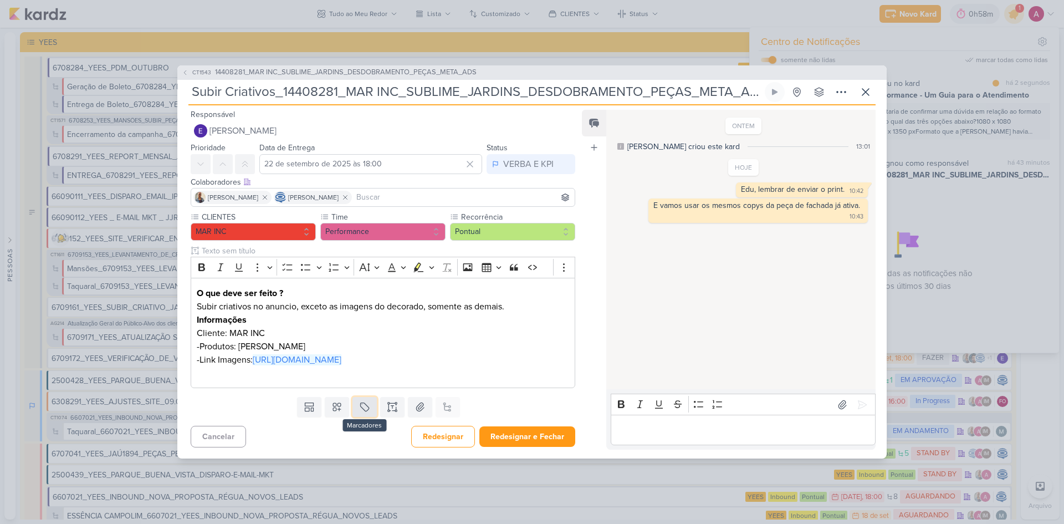
click at [364, 408] on icon at bounding box center [364, 406] width 11 height 11
click at [363, 381] on div "QA" at bounding box center [372, 381] width 72 height 12
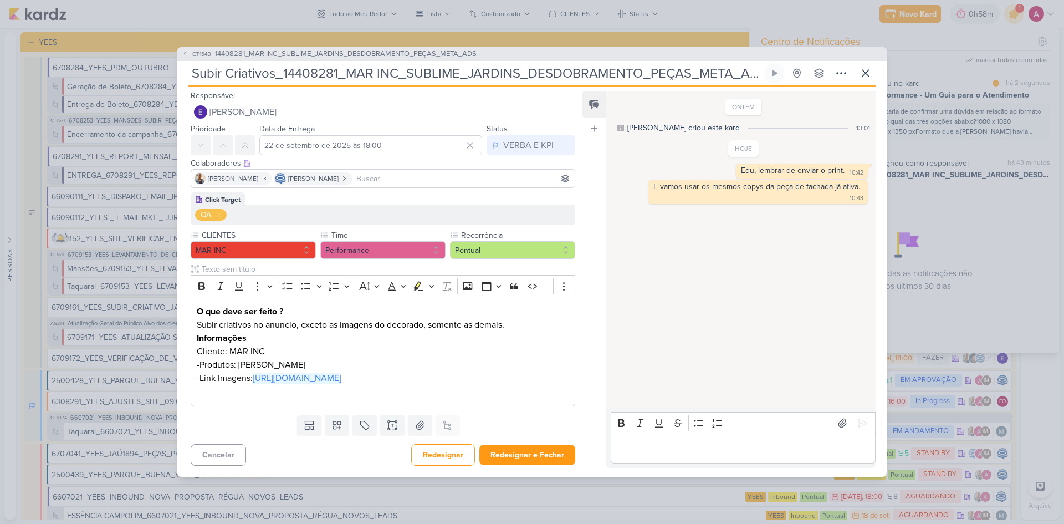
click at [340, 162] on div "Colaboradores Este kard pode ser visível a usuários da sua organização Este kar…" at bounding box center [383, 163] width 385 height 12
click at [333, 149] on input "22 de setembro de 2025 às 18:00" at bounding box center [370, 145] width 223 height 20
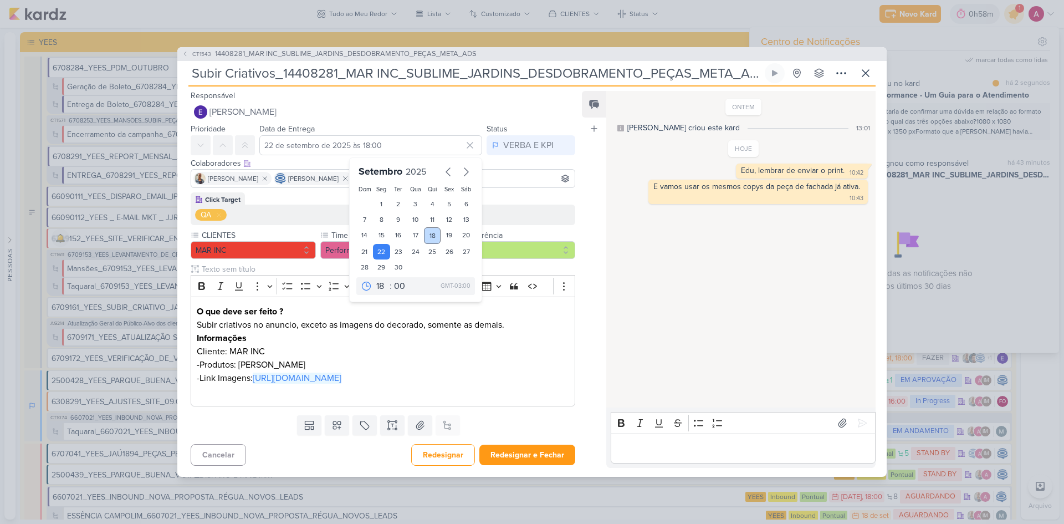
click at [433, 235] on div "18" at bounding box center [432, 235] width 17 height 17
type input "[DATE] 18:00"
click at [500, 454] on button "Redesignar e Fechar" at bounding box center [527, 454] width 96 height 21
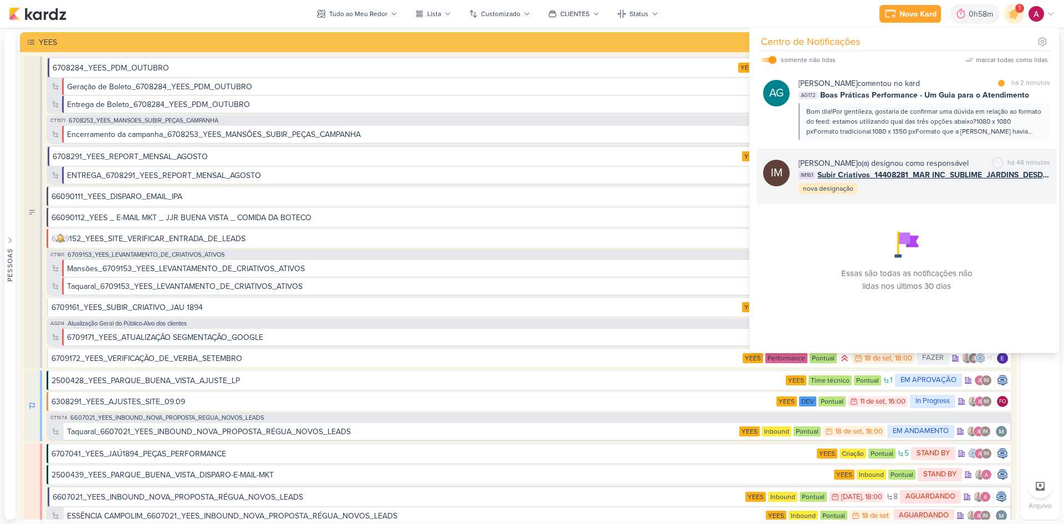
click at [970, 195] on div "[PERSON_NAME] o(a) designou como responsável marcar como não lida há 46 minutos…" at bounding box center [925, 176] width 252 height 38
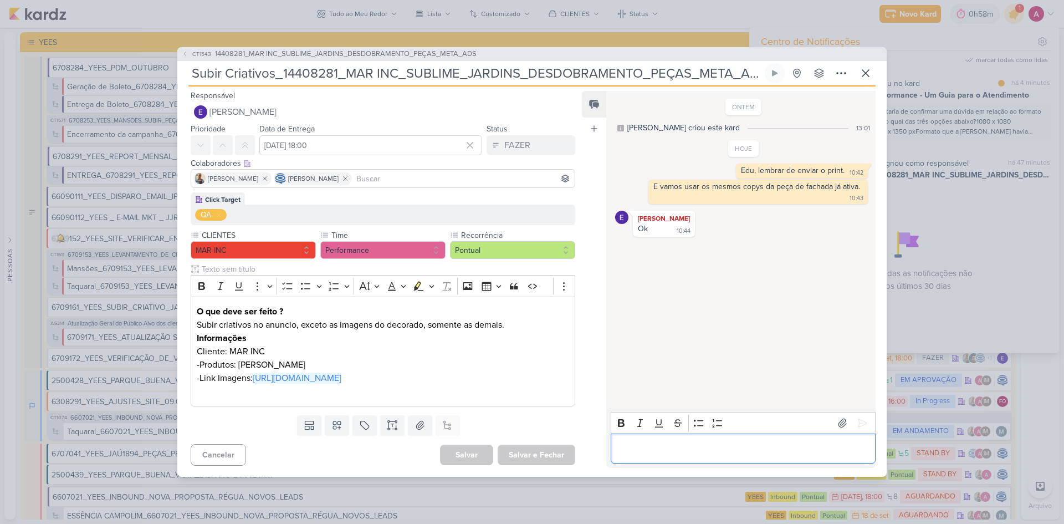
click at [642, 444] on p "Editor editing area: main" at bounding box center [742, 448] width 253 height 13
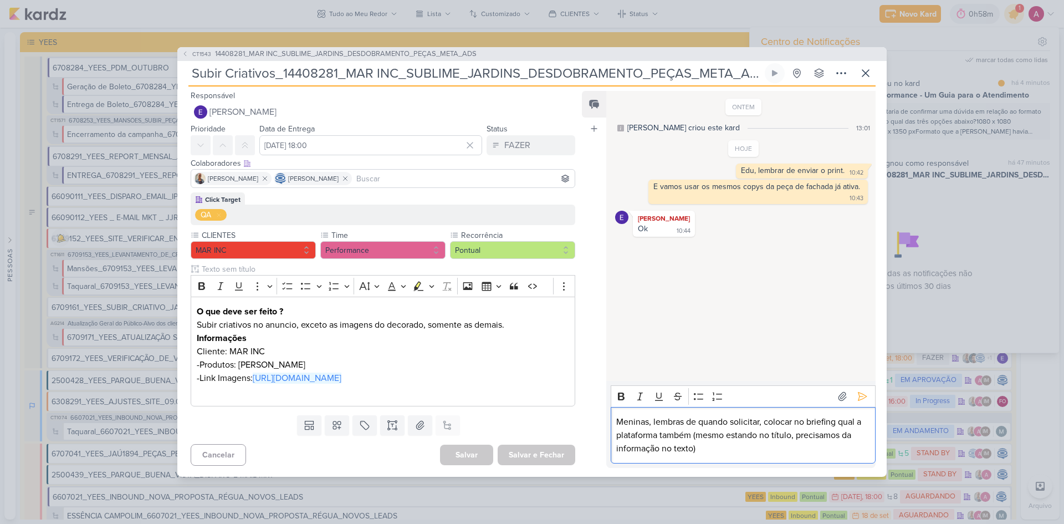
click at [693, 451] on p "Meninas, lembras de quando solicitar, colocar no briefing qual a plataforma tam…" at bounding box center [742, 435] width 253 height 40
click at [740, 444] on p "Meninas, lembras de quando solicitar, colocar no briefing qual a plataforma tam…" at bounding box center [742, 435] width 253 height 40
click at [746, 452] on p "Meninas, lembras de quando solicitar, colocar no briefing qual a plataforma tam…" at bounding box center [742, 435] width 253 height 40
click at [683, 418] on p "Meninas, lembras de quando solicitar, colocar no briefing qual a plataforma tam…" at bounding box center [742, 435] width 253 height 40
click at [859, 398] on icon at bounding box center [862, 396] width 8 height 8
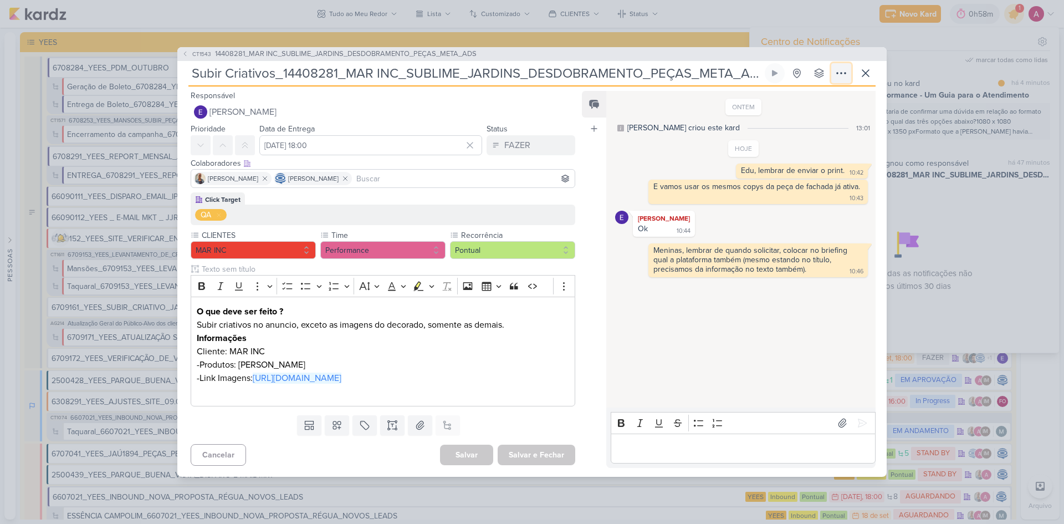
click at [845, 73] on icon at bounding box center [841, 73] width 9 height 1
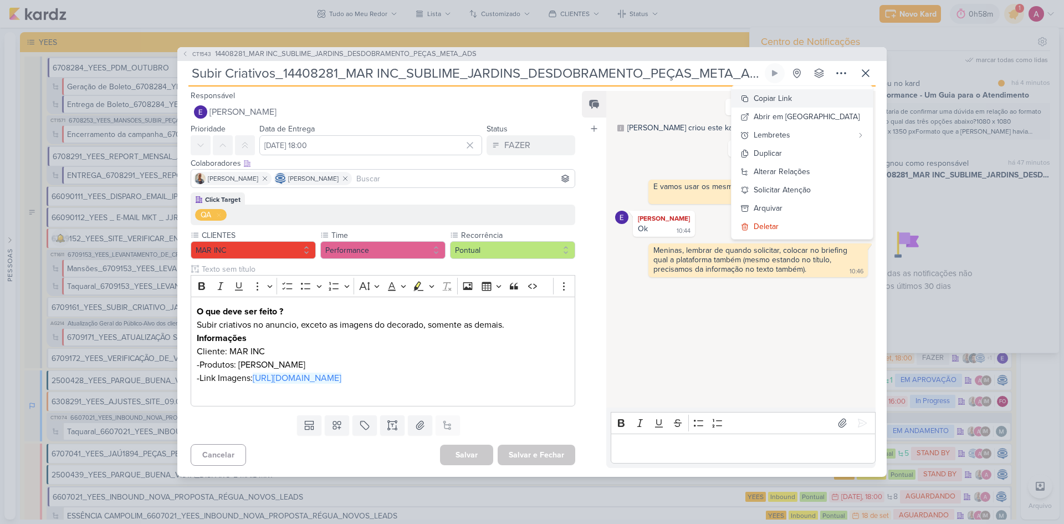
click at [834, 103] on button "Copiar Link" at bounding box center [802, 98] width 141 height 18
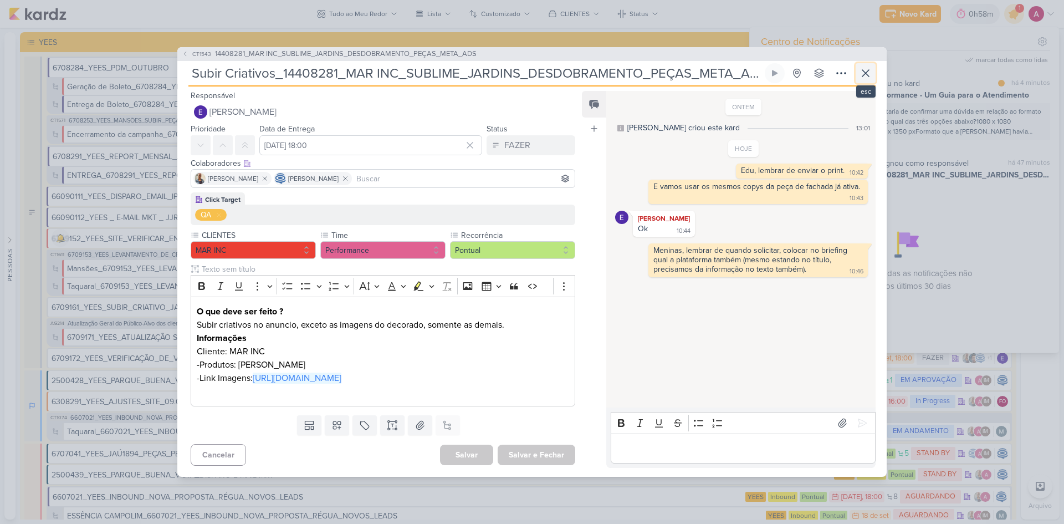
click at [867, 73] on icon at bounding box center [865, 73] width 13 height 13
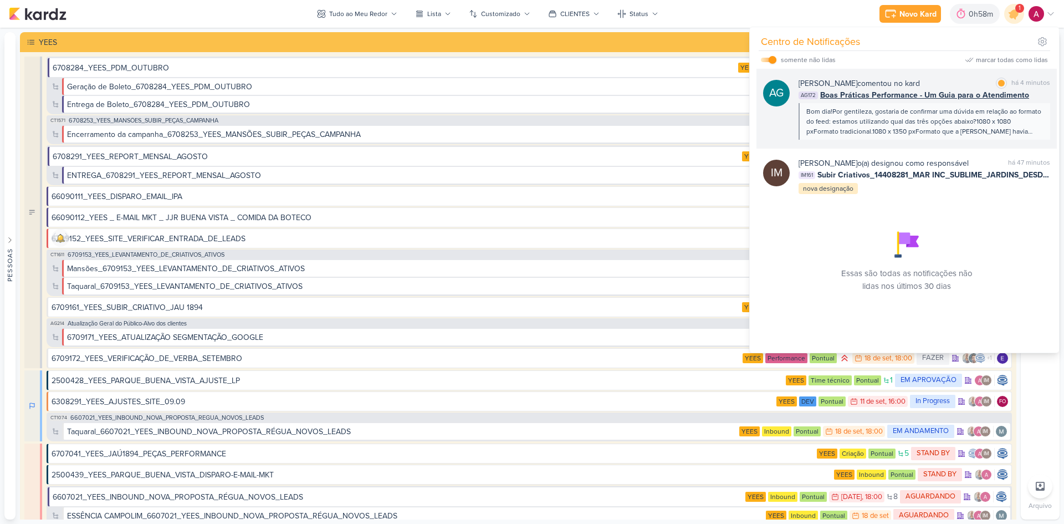
click at [1041, 98] on div "AG172 Boas Práticas Performance - Um Guia para o Atendimento" at bounding box center [925, 95] width 252 height 12
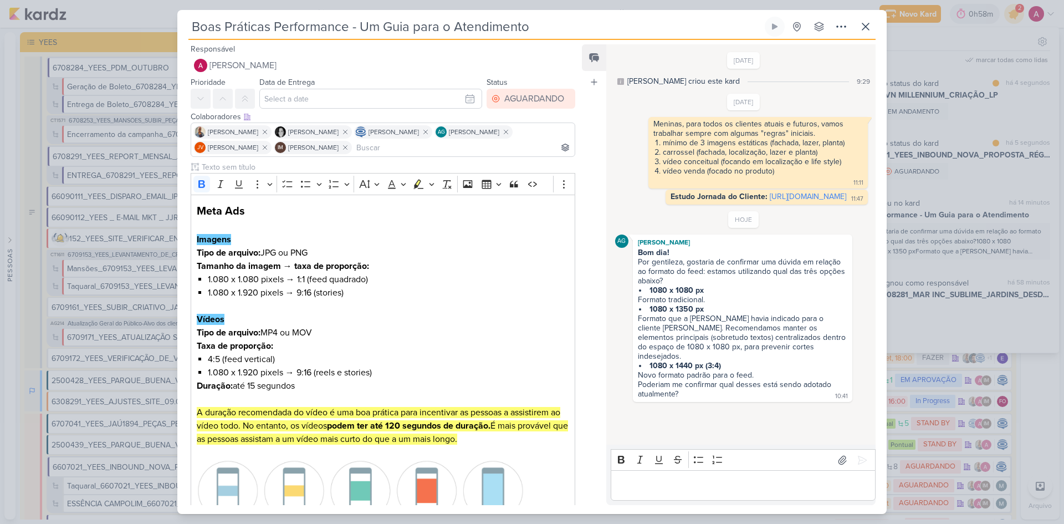
click at [694, 481] on p "Editor editing area: main" at bounding box center [742, 485] width 253 height 13
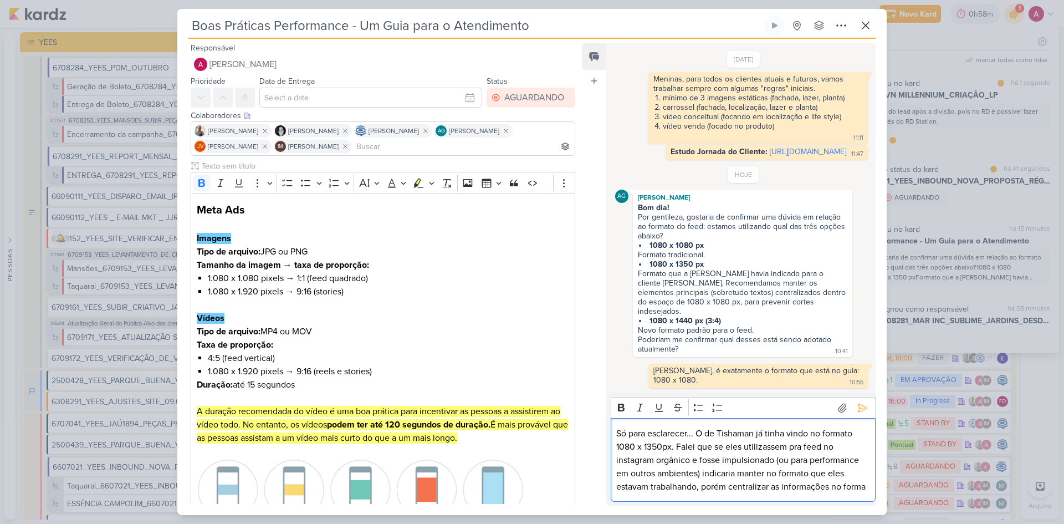
scroll to position [67, 0]
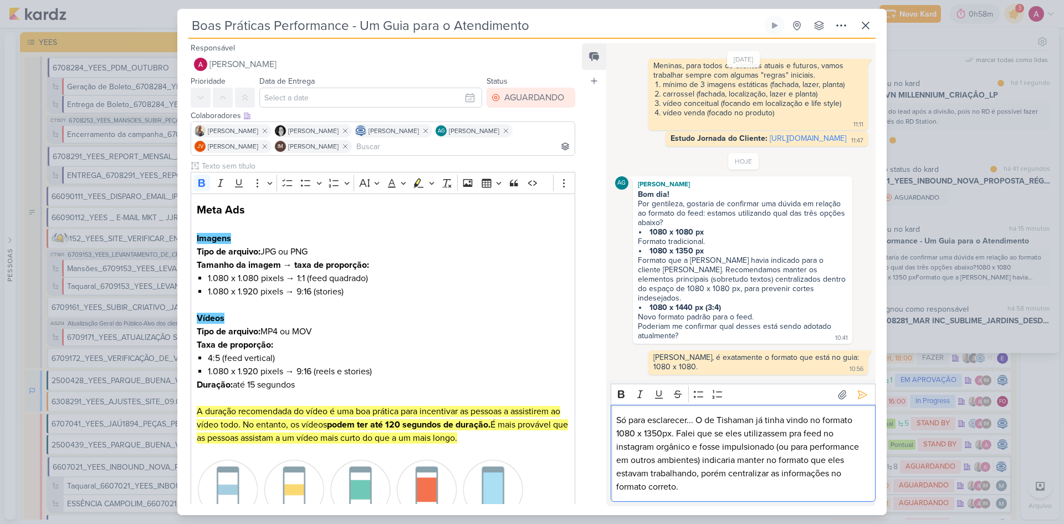
click at [738, 473] on p "Só para esclarecer... O de Tishaman já tinha vindo no formato 1080 x 1350px. Fa…" at bounding box center [742, 453] width 253 height 80
click at [0, 0] on lt-span "porém , centralizar" at bounding box center [0, 0] width 0 height 0
click at [733, 492] on p "Só para esclarecer... O de Tishaman já tinha vindo no formato 1080 x 1350px. Fa…" at bounding box center [742, 453] width 253 height 80
click at [795, 436] on p "Só para esclarecer... O de Tishaman já tinha vindo no formato 1080 x 1350px. Fa…" at bounding box center [742, 453] width 253 height 80
click at [0, 0] on lt-span "p a ra" at bounding box center [0, 0] width 0 height 0
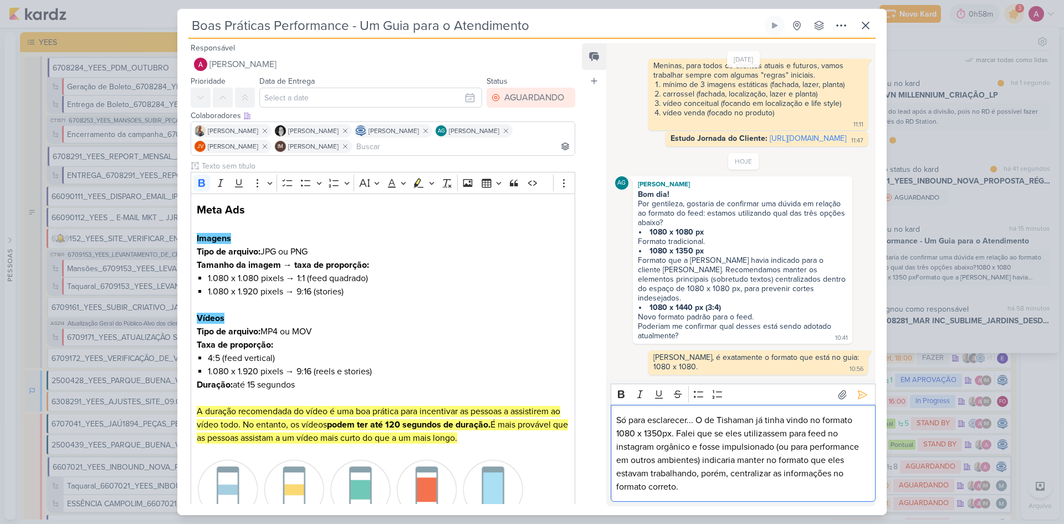
click at [638, 449] on p "Só para esclarecer... O de Tishaman já tinha vindo no formato 1080 x 1350px. Fa…" at bounding box center [742, 453] width 253 height 80
click at [0, 0] on lt-span "I nstagram" at bounding box center [0, 0] width 0 height 0
click at [699, 417] on p "Só para esclarecer... O de Tishaman já tinha vindo no formato 1080 x 1350px. Fa…" at bounding box center [742, 453] width 253 height 80
drag, startPoint x: 708, startPoint y: 419, endPoint x: 611, endPoint y: 414, distance: 97.1
click at [611, 414] on div "Só para esclarecer... O de Tishaman já tinha vindo no formato 1080 x 1350px. Fa…" at bounding box center [743, 453] width 265 height 97
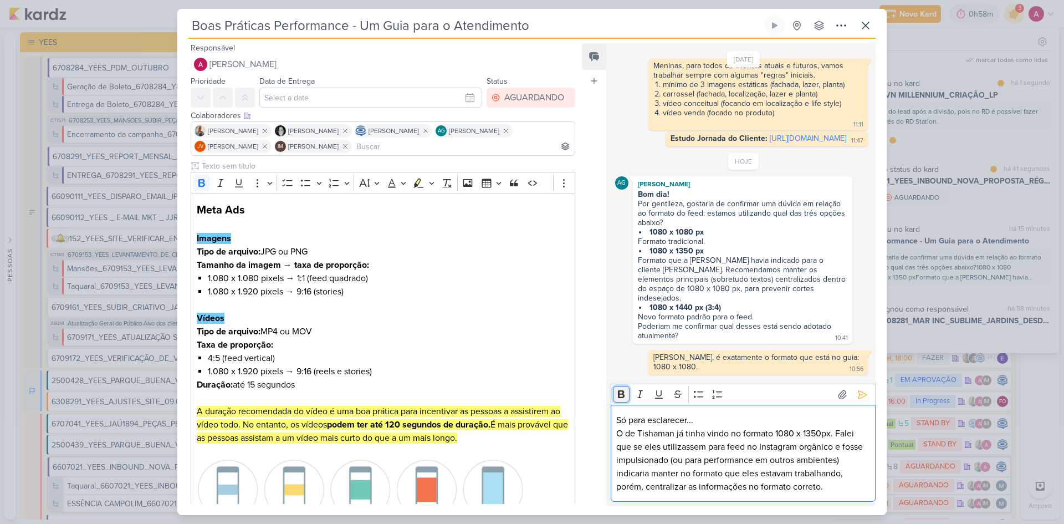
click at [621, 394] on icon "Editor toolbar" at bounding box center [621, 394] width 7 height 8
drag, startPoint x: 677, startPoint y: 433, endPoint x: 834, endPoint y: 430, distance: 156.9
click at [834, 430] on p "O de Tishaman já tinha vindo no formato 1080 x 1350px. Falei que se eles utiliz…" at bounding box center [742, 460] width 253 height 67
click at [626, 393] on icon "Editor toolbar" at bounding box center [621, 394] width 11 height 11
click at [860, 395] on icon at bounding box center [862, 394] width 11 height 11
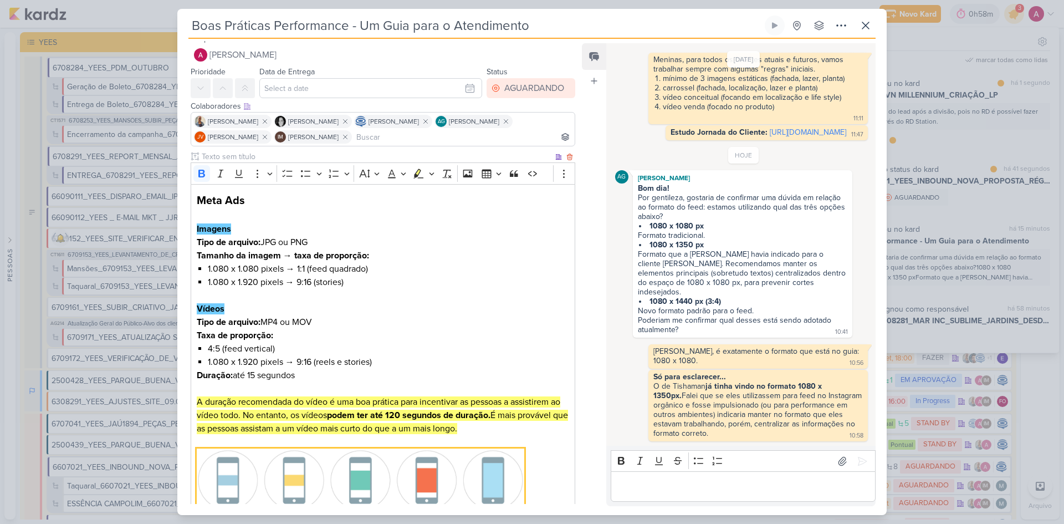
scroll to position [0, 0]
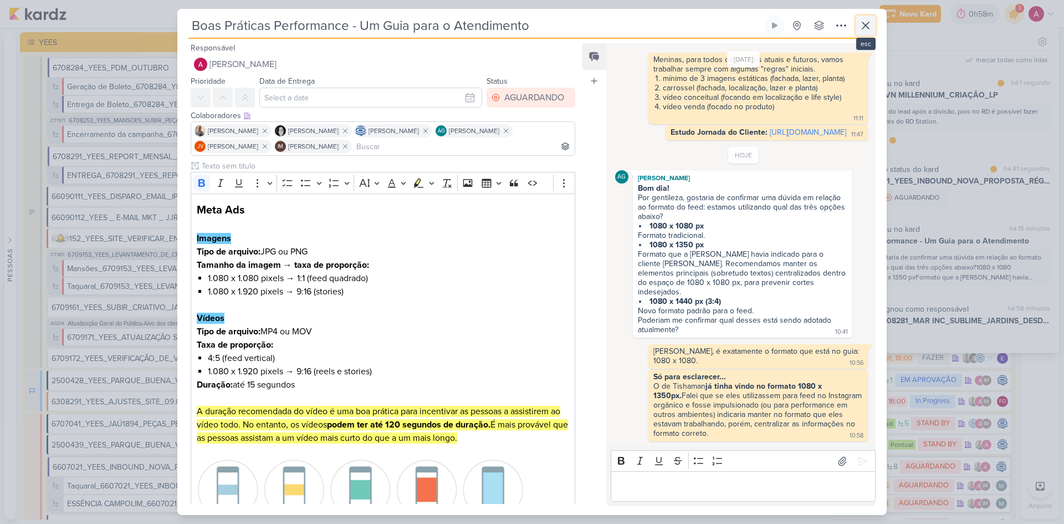
click at [870, 27] on icon at bounding box center [865, 25] width 13 height 13
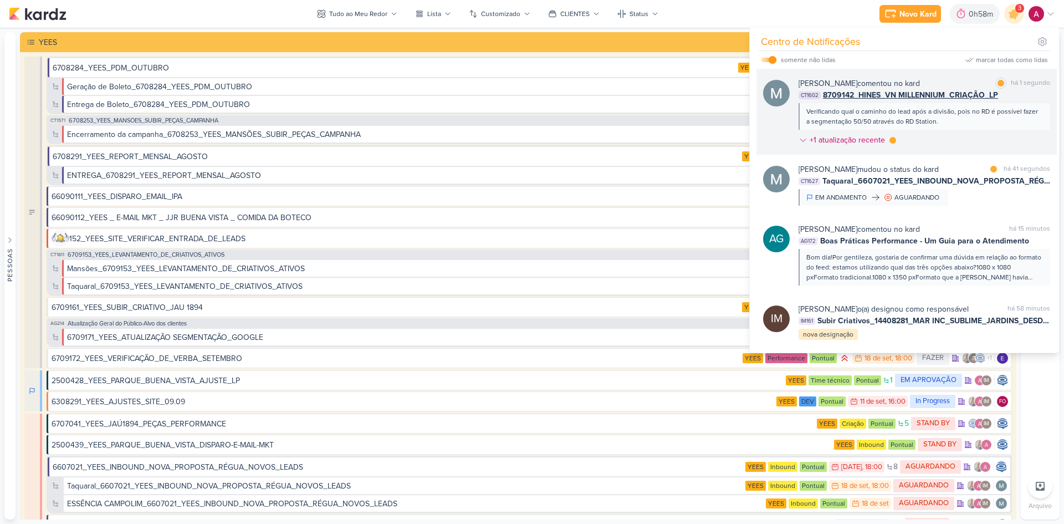
click at [990, 132] on div "[PERSON_NAME] comentou no kard marcar como lida há 1 segundo CT1602 8709142_HIN…" at bounding box center [925, 114] width 252 height 73
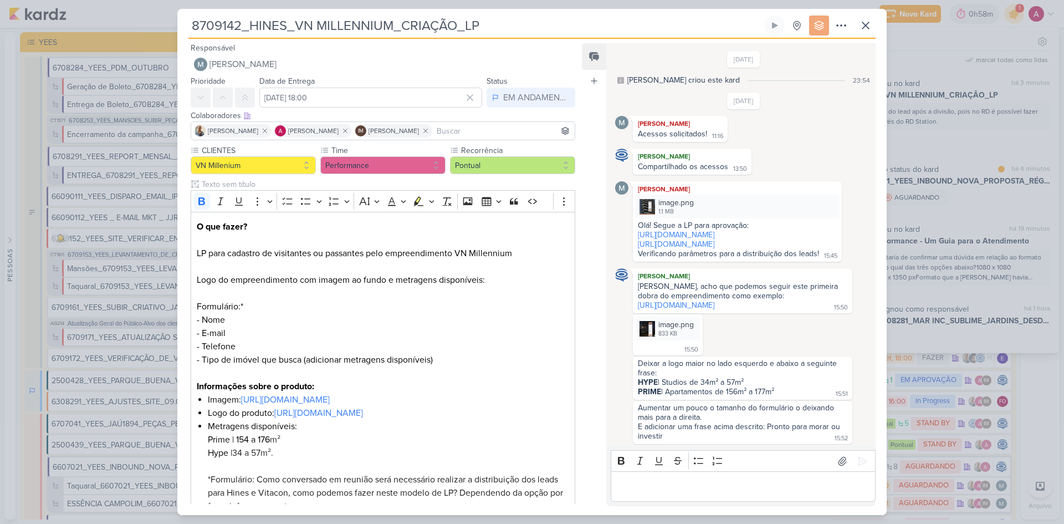
scroll to position [645, 0]
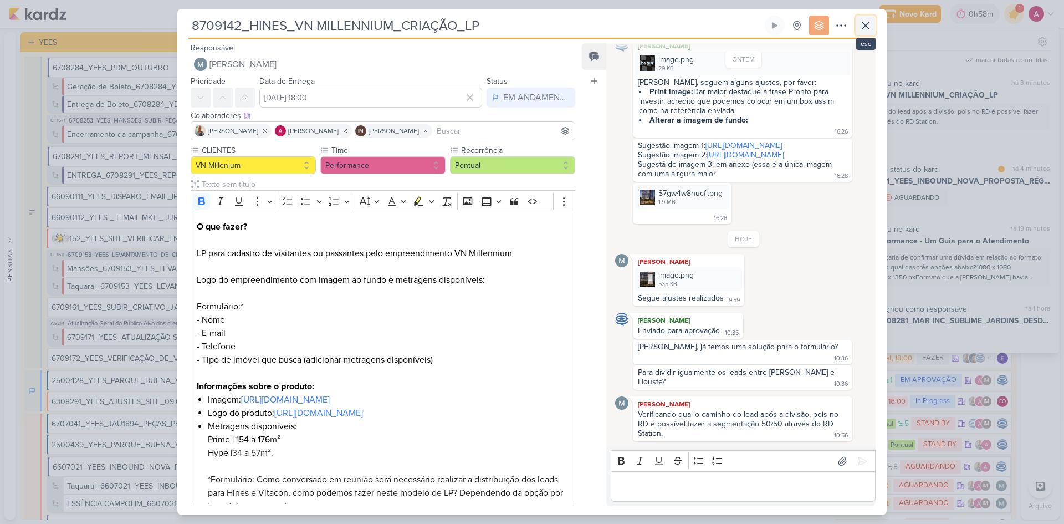
click at [867, 29] on icon at bounding box center [865, 25] width 13 height 13
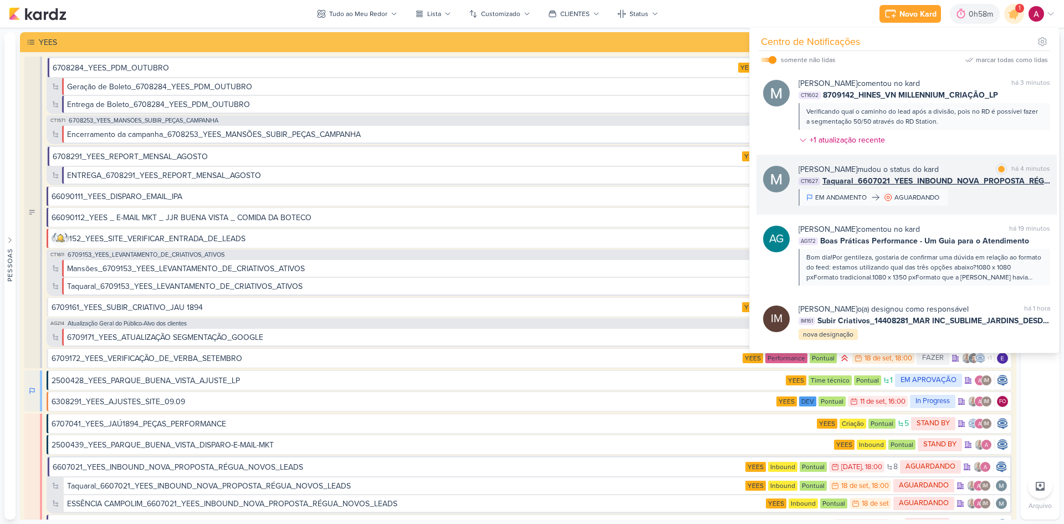
click at [972, 198] on div "[PERSON_NAME] mudou o status do kard marcar como lida há 4 minutos CT1627 Taqua…" at bounding box center [925, 184] width 252 height 42
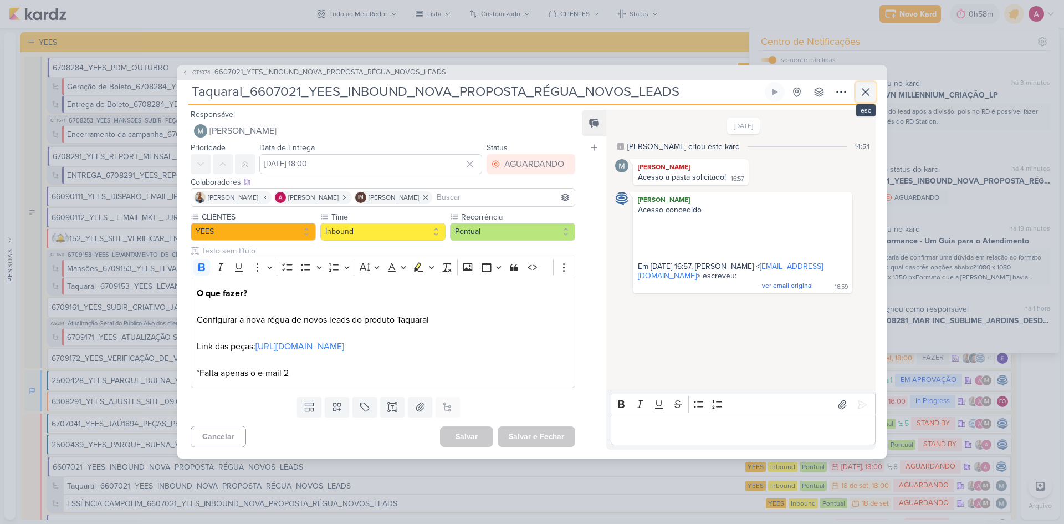
click at [865, 98] on icon at bounding box center [865, 91] width 13 height 13
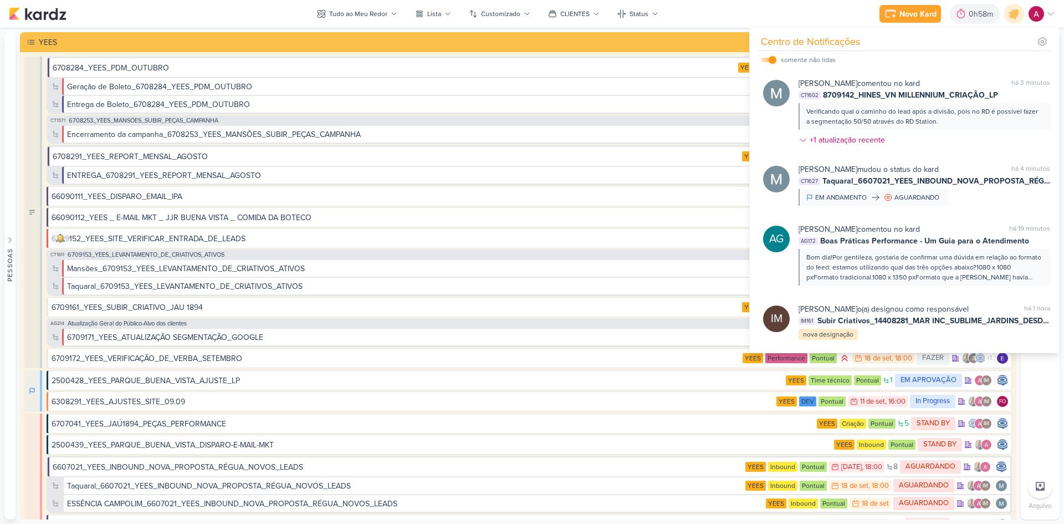
click at [808, 9] on div "Novo Kard Ctrl + k 0h58m Sessão desligada... Hoje 0h58m Semana 0h0m Mês 0h0m" at bounding box center [532, 14] width 1046 height 28
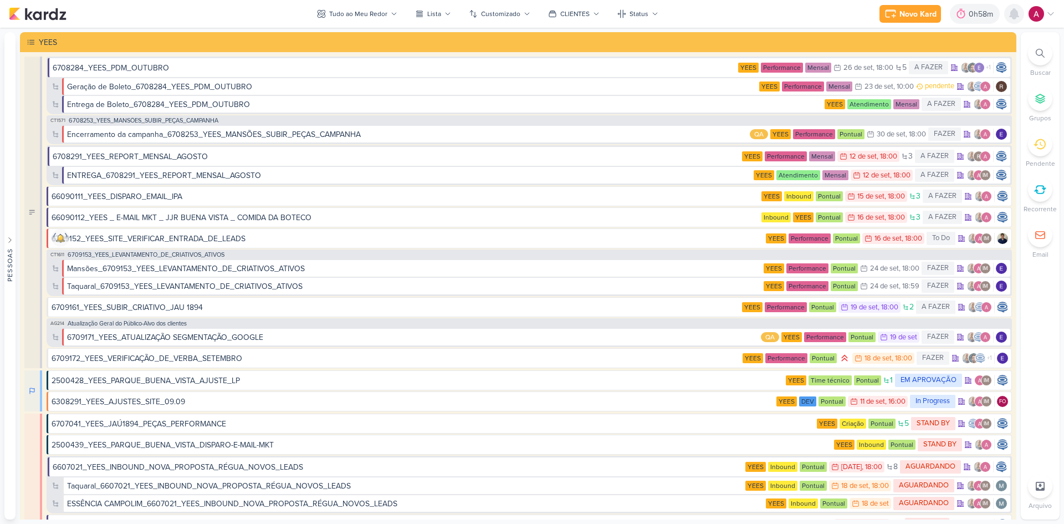
click at [1016, 17] on icon at bounding box center [1014, 14] width 9 height 10
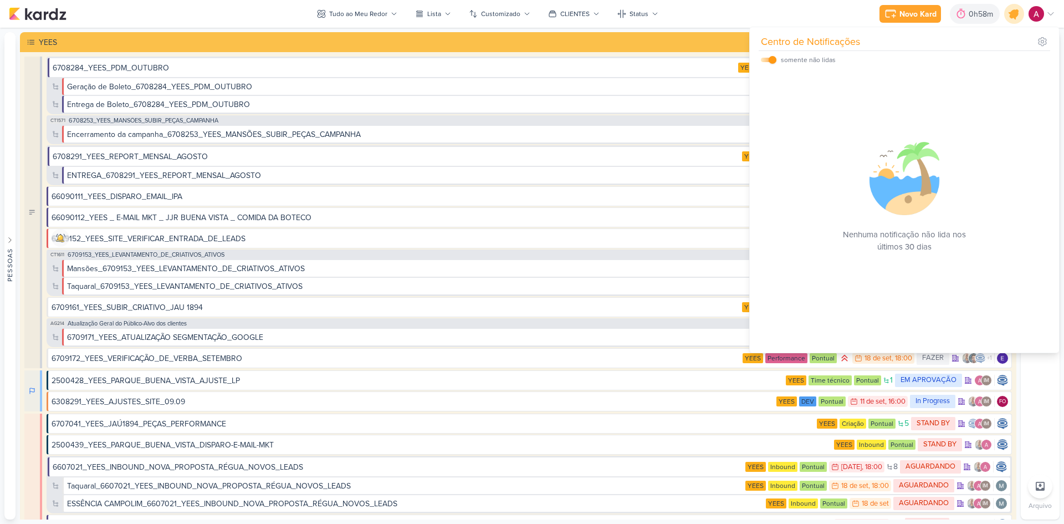
click at [1016, 17] on icon at bounding box center [1014, 13] width 13 height 13
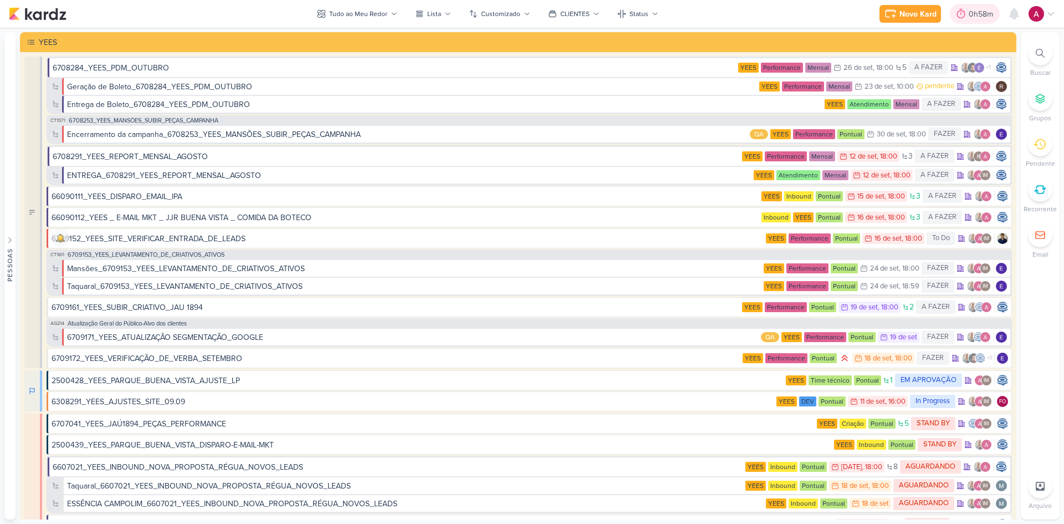
click at [979, 16] on div "0h58m" at bounding box center [983, 14] width 28 height 12
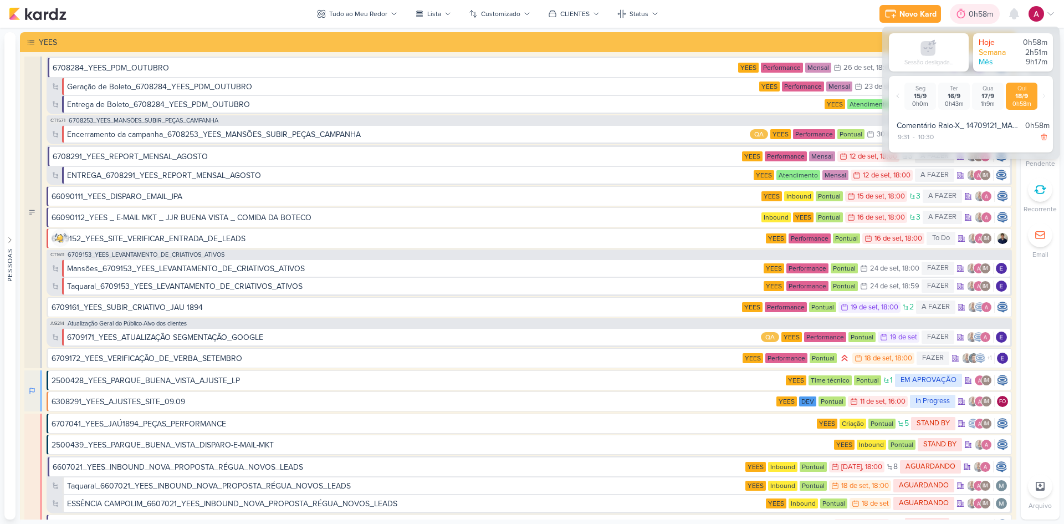
click at [979, 16] on div "0h58m" at bounding box center [983, 14] width 28 height 12
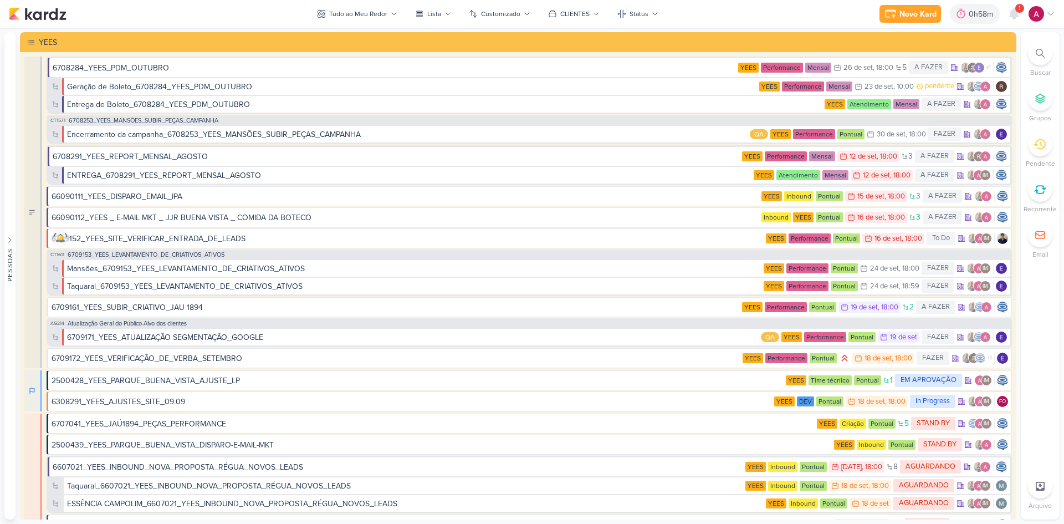
click at [1021, 12] on div "1" at bounding box center [1019, 8] width 9 height 9
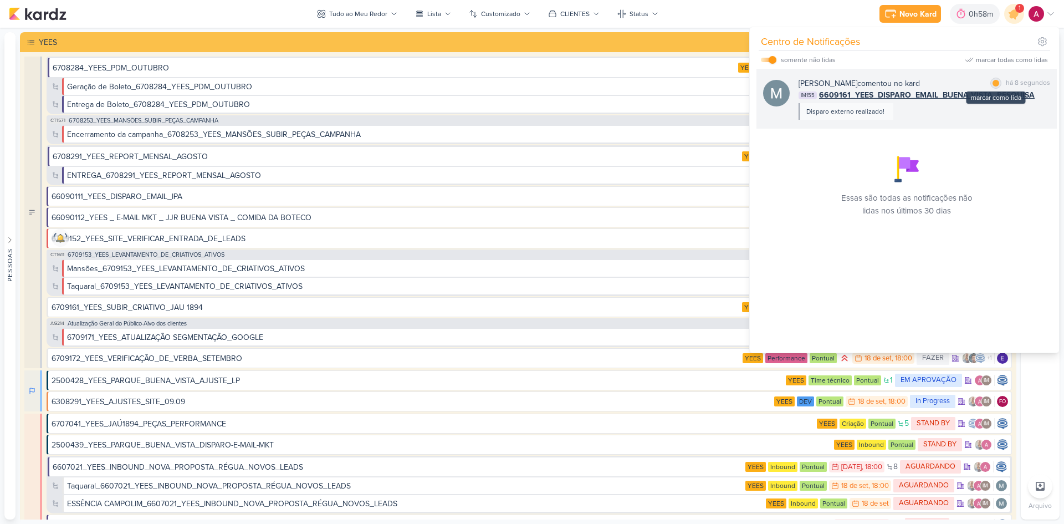
click at [993, 80] on div at bounding box center [996, 83] width 7 height 7
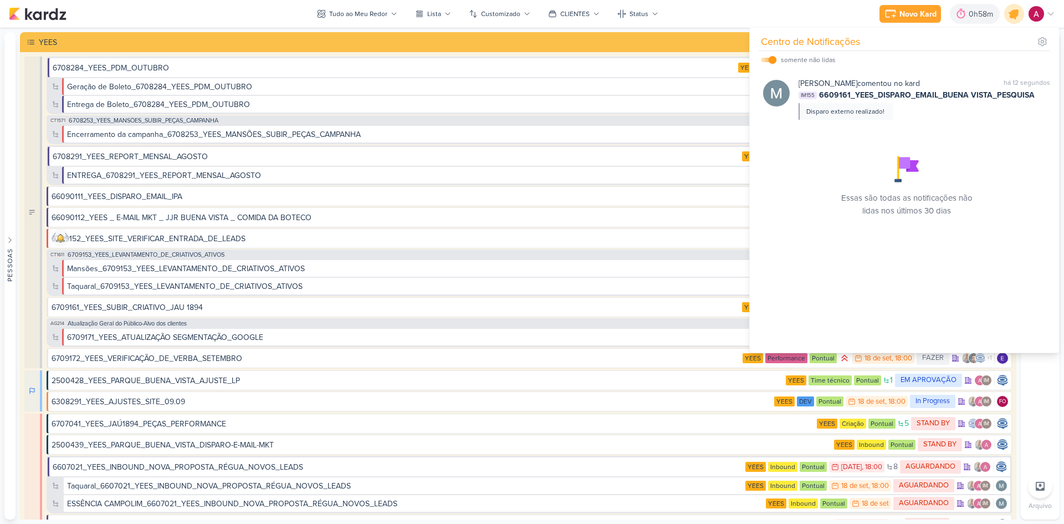
click at [1016, 14] on icon at bounding box center [1014, 13] width 13 height 13
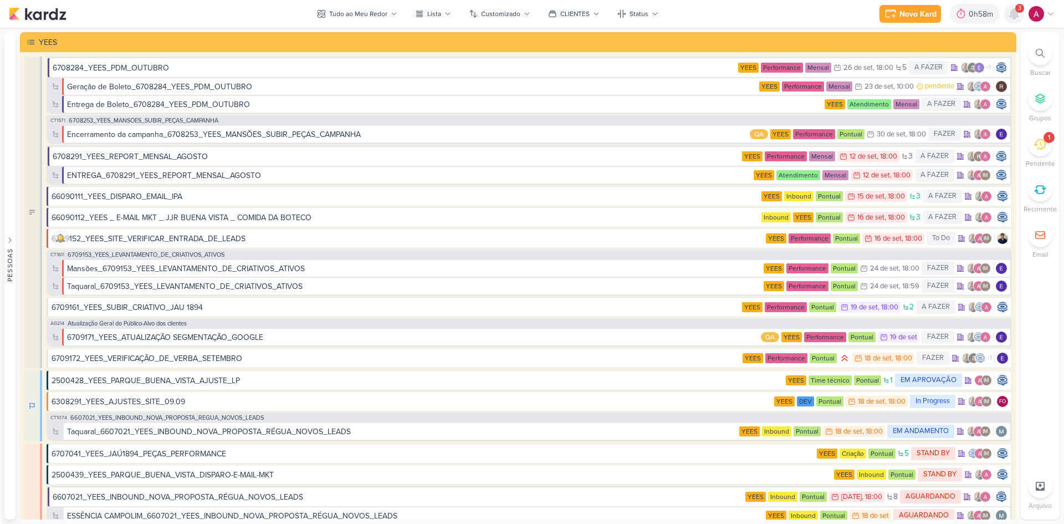
click at [1016, 16] on icon at bounding box center [1014, 14] width 9 height 10
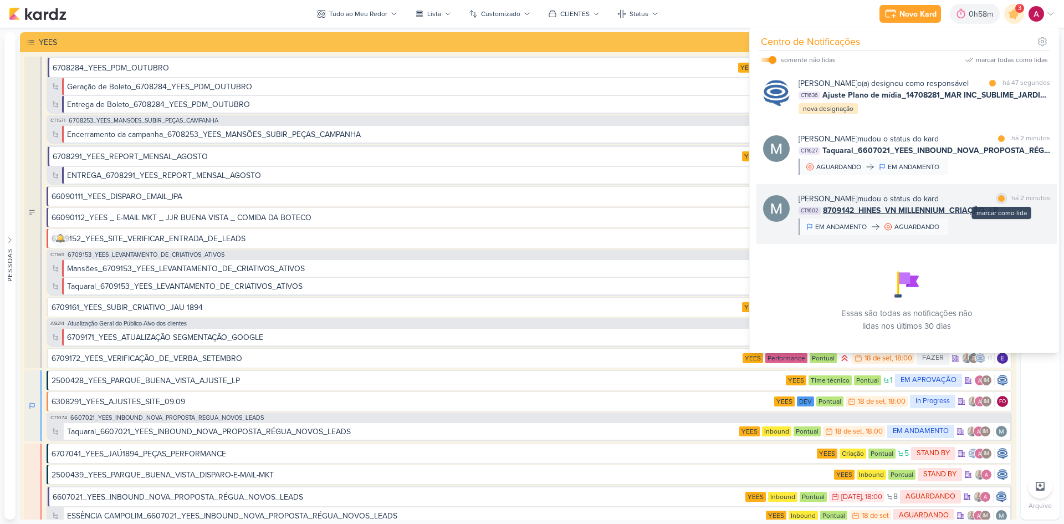
click at [999, 202] on div at bounding box center [1001, 198] width 7 height 7
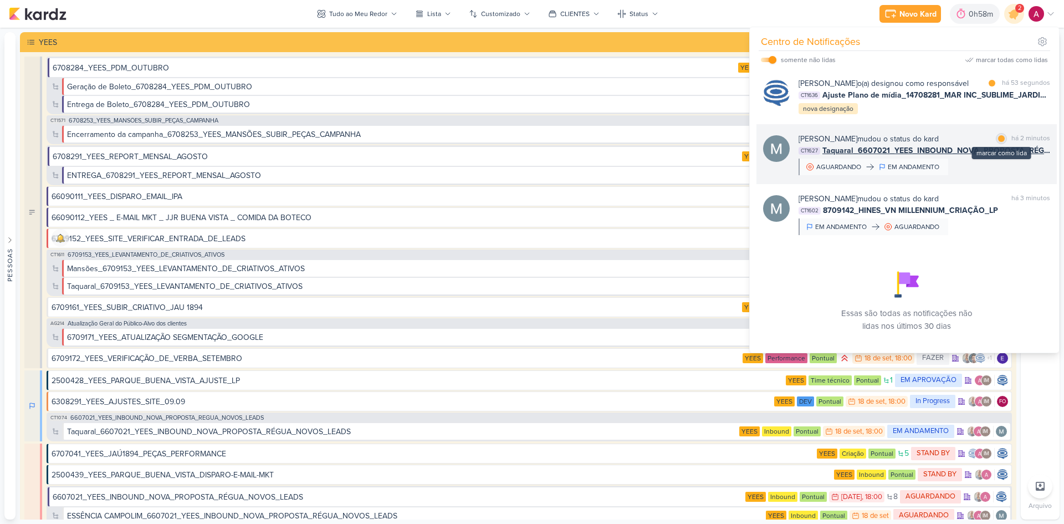
click at [999, 142] on div at bounding box center [1001, 138] width 7 height 7
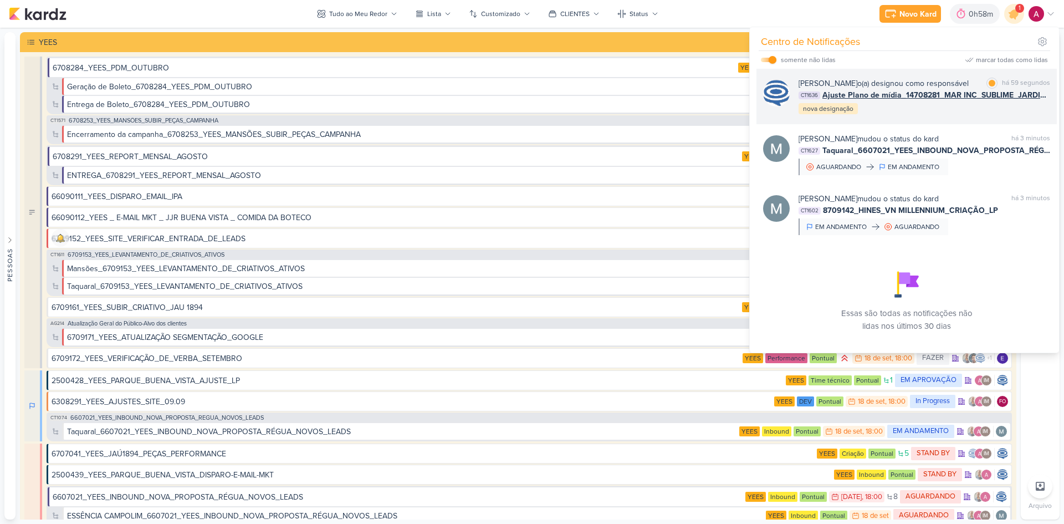
click at [988, 115] on div "[PERSON_NAME] o(a) designou como responsável marcar como lida há 59 segundos CT…" at bounding box center [925, 97] width 252 height 38
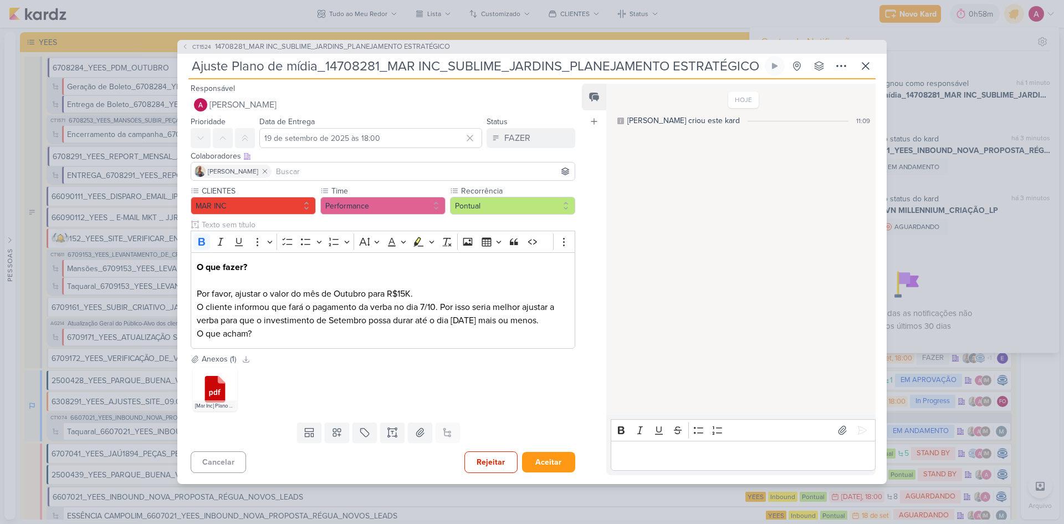
click at [288, 165] on input at bounding box center [423, 171] width 299 height 13
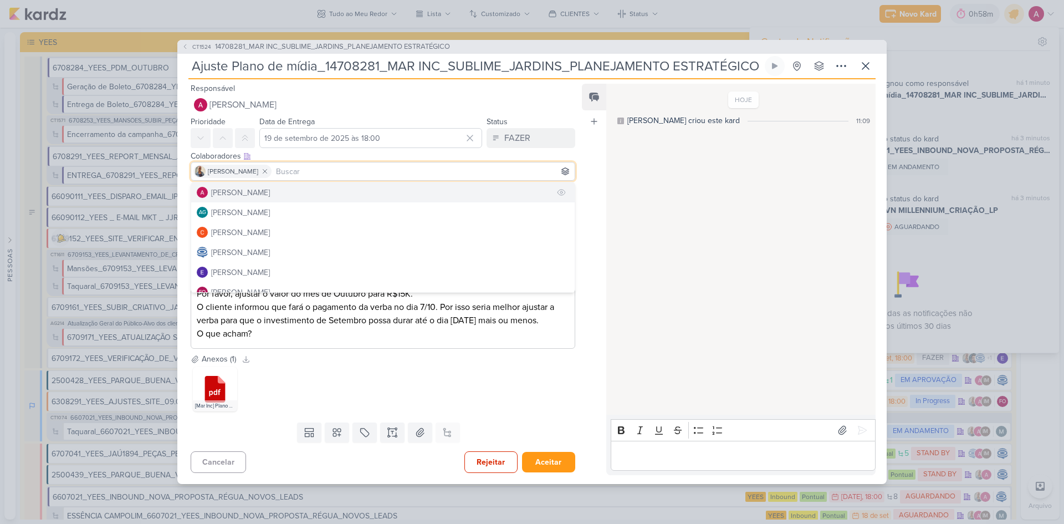
click at [262, 187] on div "[PERSON_NAME]" at bounding box center [240, 193] width 59 height 12
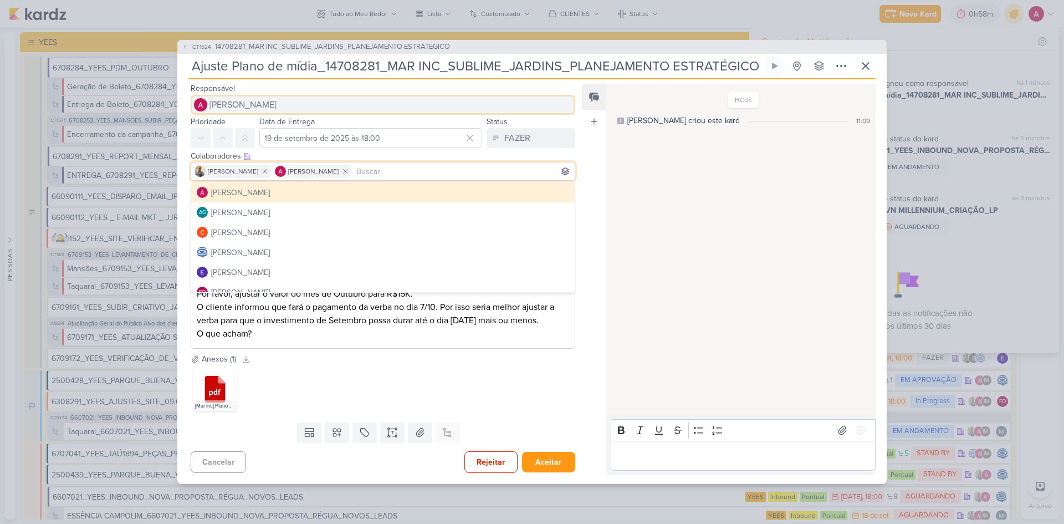
click at [266, 98] on span "[PERSON_NAME]" at bounding box center [242, 104] width 67 height 13
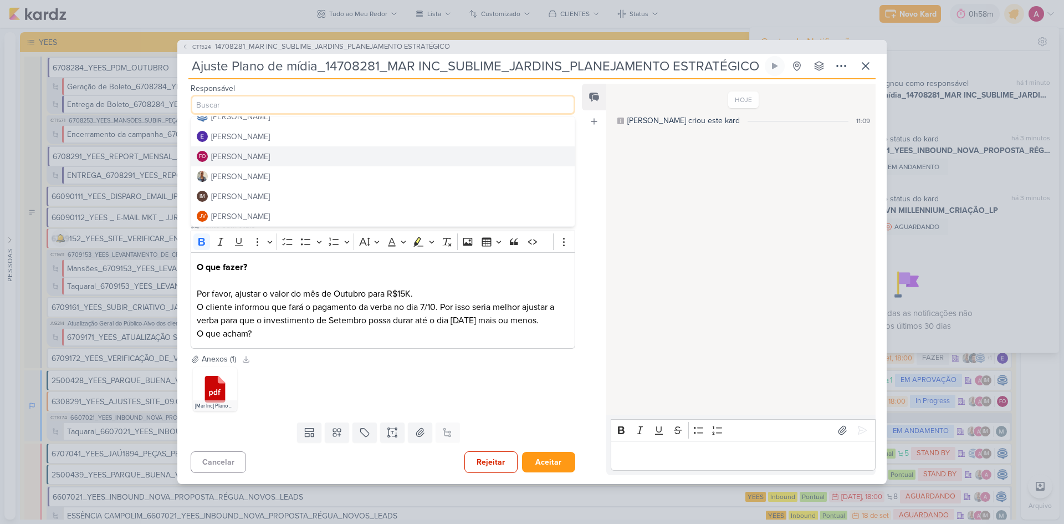
scroll to position [111, 0]
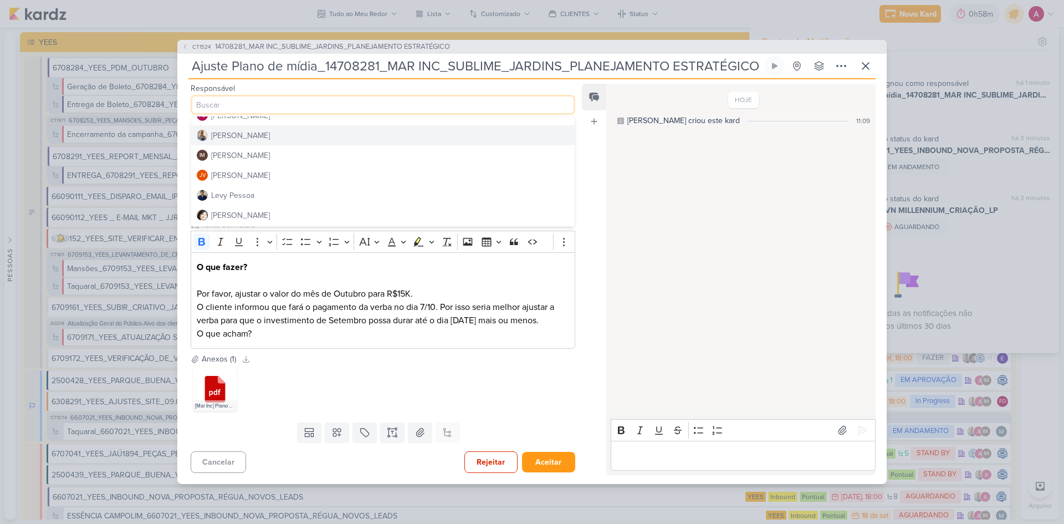
click at [237, 134] on div "[PERSON_NAME]" at bounding box center [240, 136] width 59 height 12
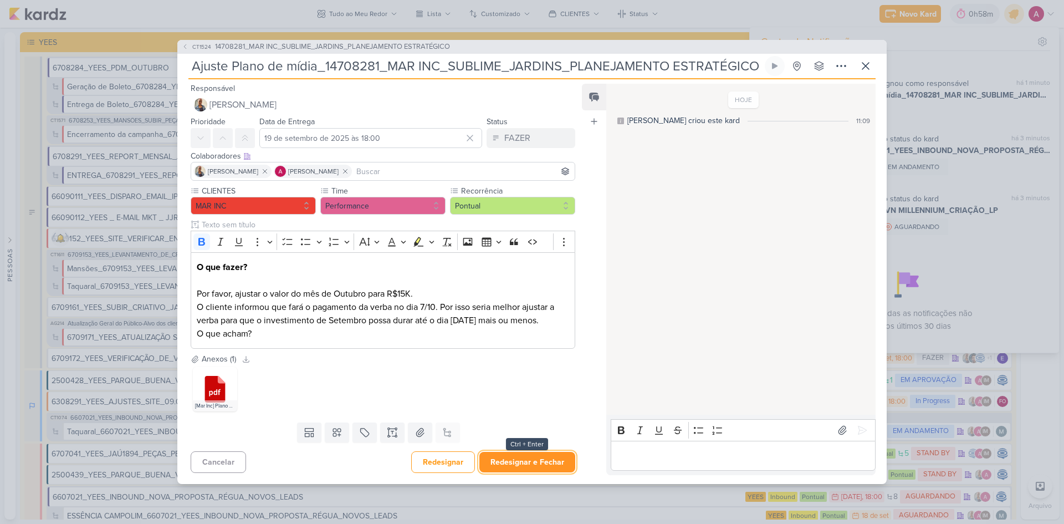
click at [540, 471] on button "Redesignar e Fechar" at bounding box center [527, 462] width 96 height 21
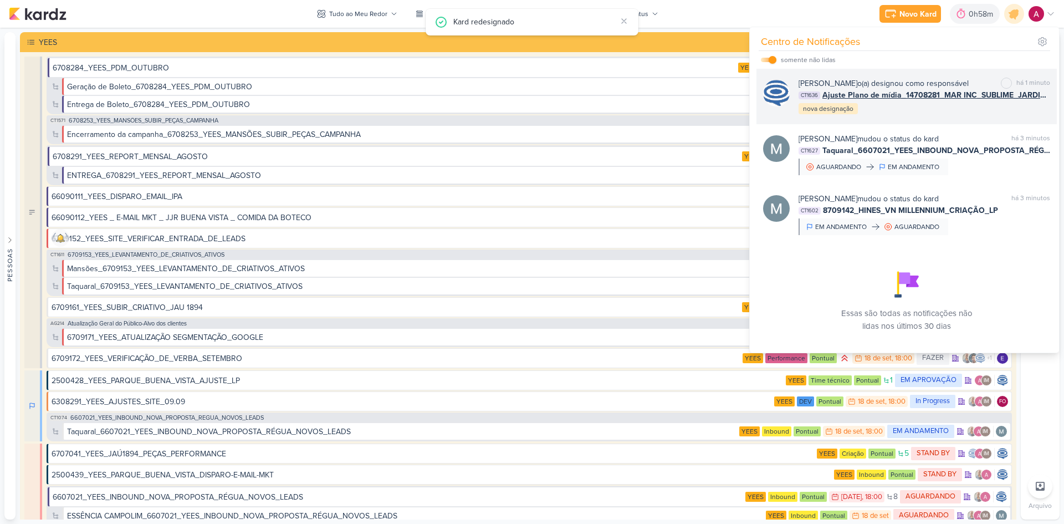
click at [898, 101] on span "Ajuste Plano de mídia_14708281_MAR INC_SUBLIME_JARDINS_PLANEJAMENTO ESTRATÉGICO" at bounding box center [936, 95] width 228 height 12
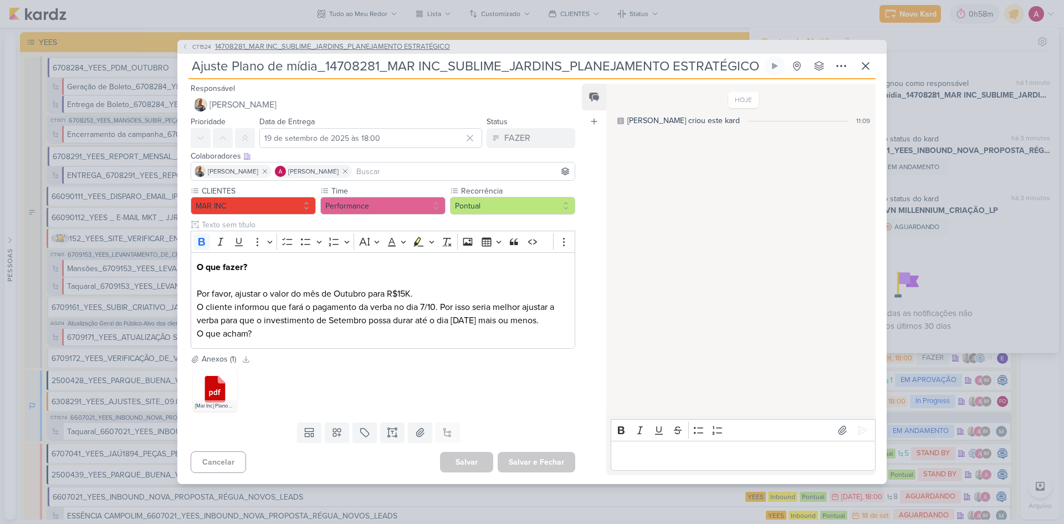
click at [329, 42] on span "14708281_MAR INC_SUBLIME_JARDINS_PLANEJAMENTO ESTRATÉGICO" at bounding box center [332, 47] width 235 height 11
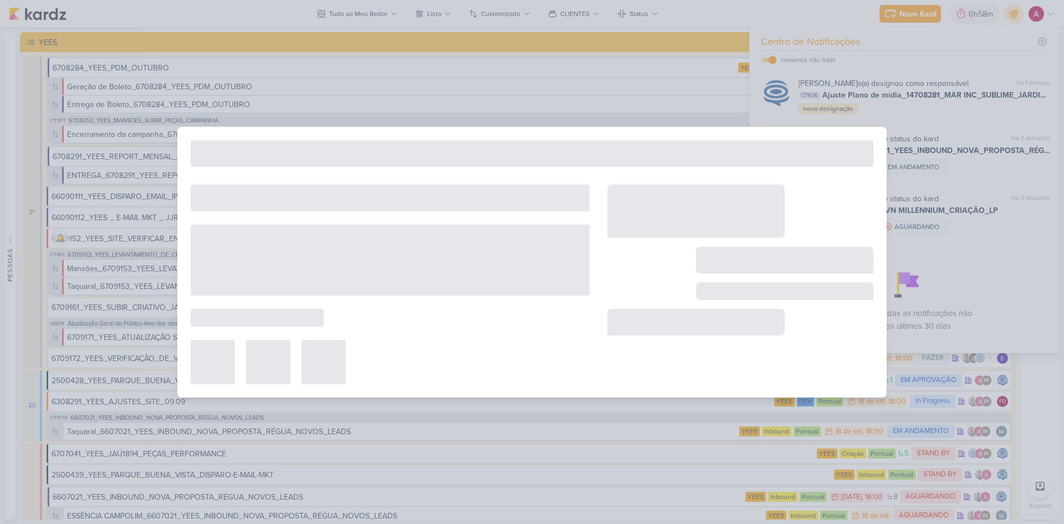
type input "14708281_MAR INC_SUBLIME_JARDINS_PLANEJAMENTO ESTRATÉGICO"
type input "15 de setembro de 2025 às 18:00"
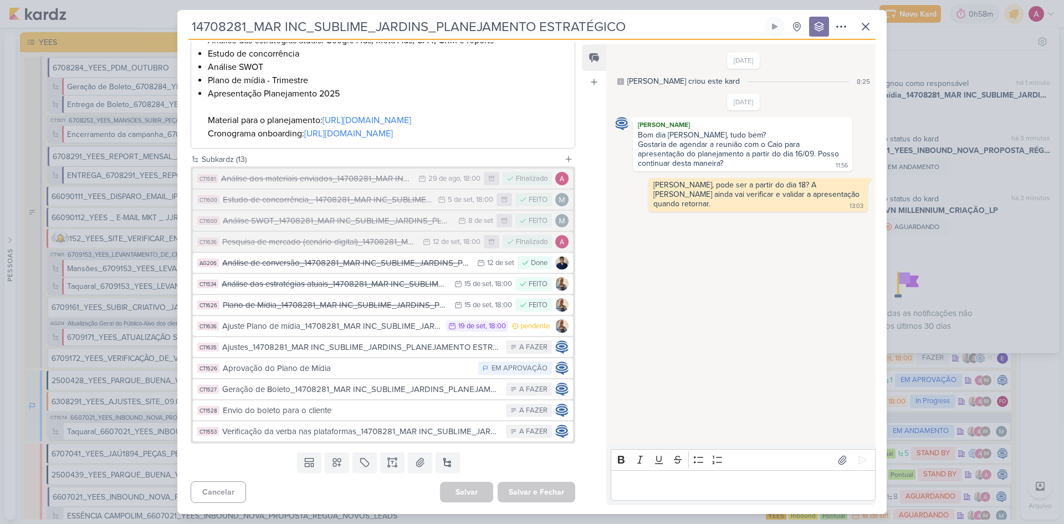
scroll to position [320, 0]
click at [316, 304] on div "Plano de Mídia_14708281_MAR INC_SUBLIME_JARDINS_PLANEJAMENTO ESTRATÉGICO" at bounding box center [336, 305] width 226 height 13
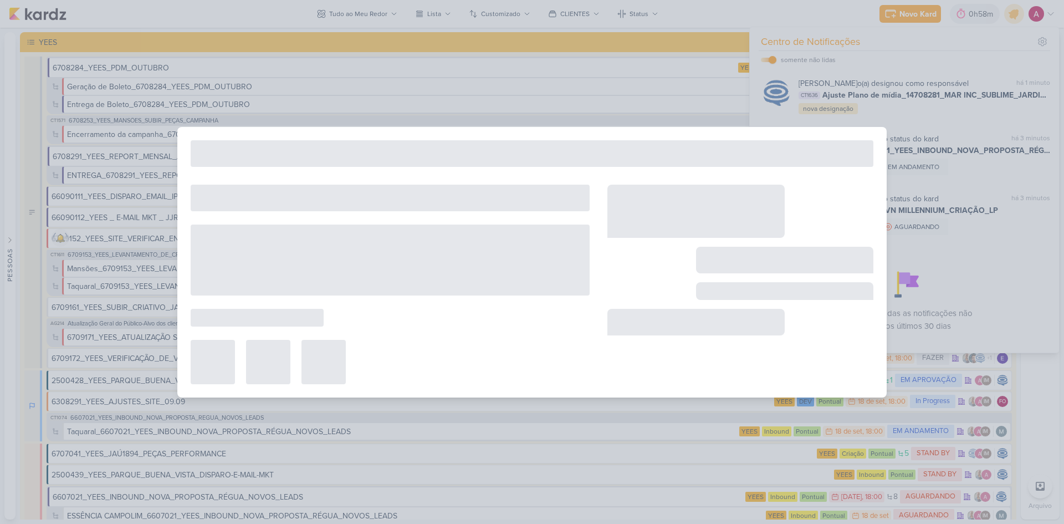
type input "Plano de Mídia_14708281_MAR INC_SUBLIME_JARDINS_PLANEJAMENTO ESTRATÉGICO"
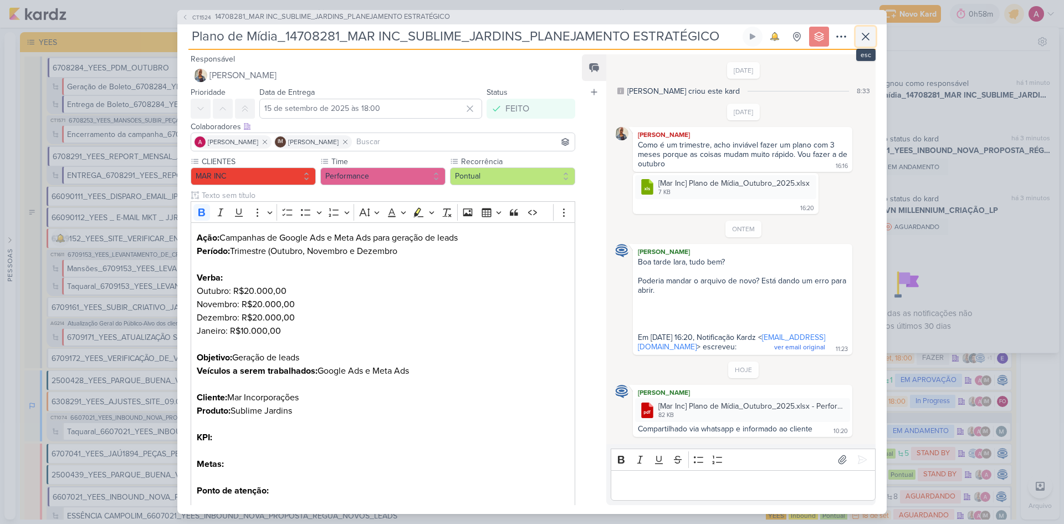
click at [863, 37] on icon at bounding box center [865, 36] width 13 height 13
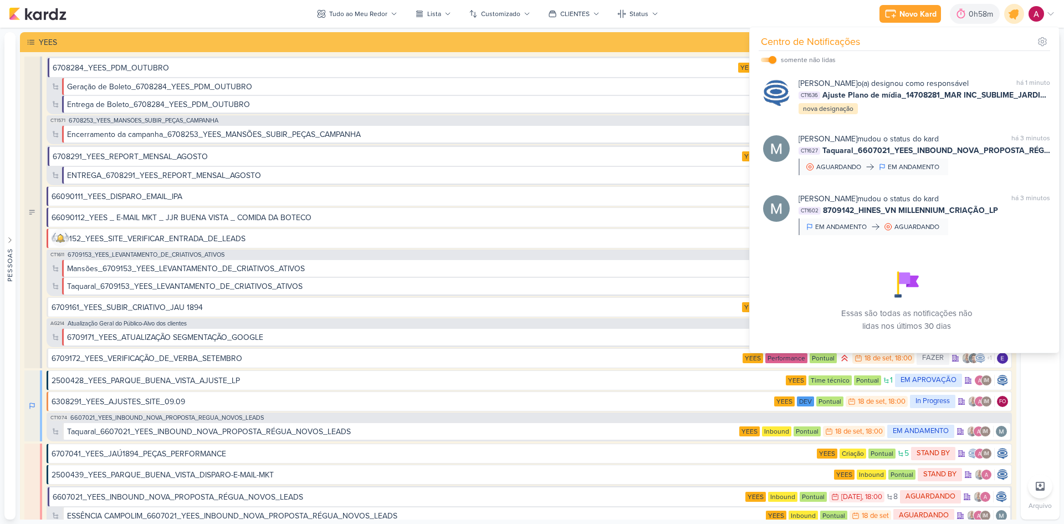
click at [1011, 16] on icon at bounding box center [1014, 13] width 13 height 13
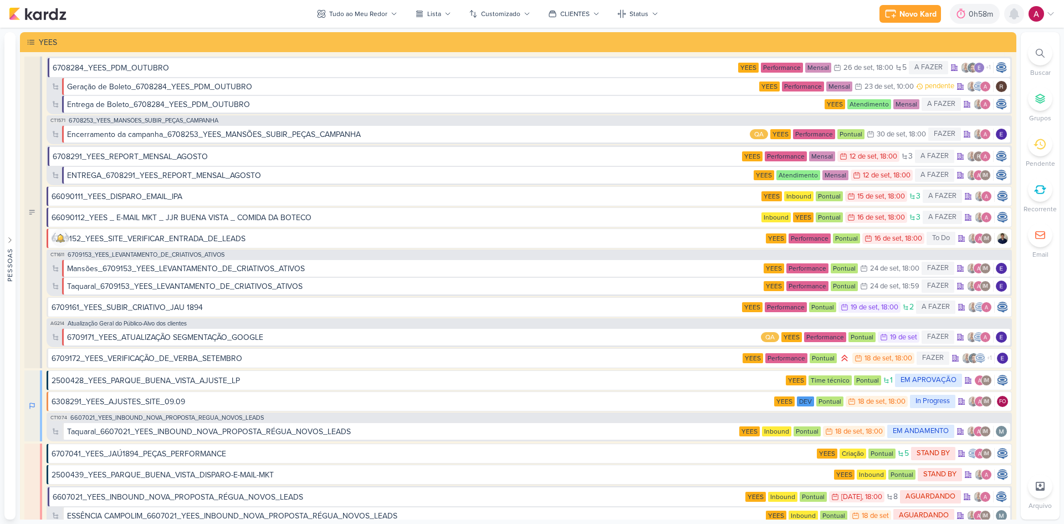
click at [1011, 11] on icon at bounding box center [1014, 13] width 13 height 13
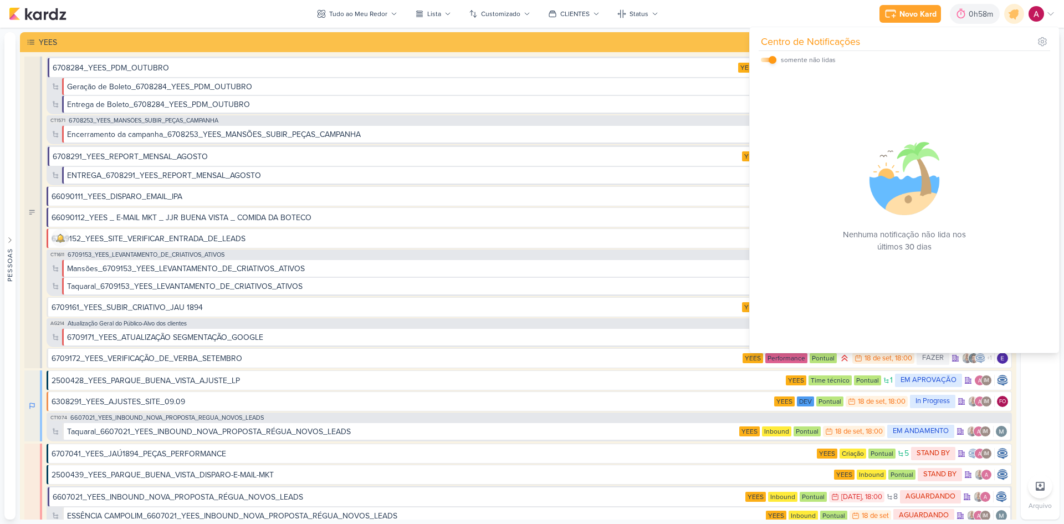
click at [774, 58] on input "checkbox" at bounding box center [773, 60] width 8 height 8
checkbox input "false"
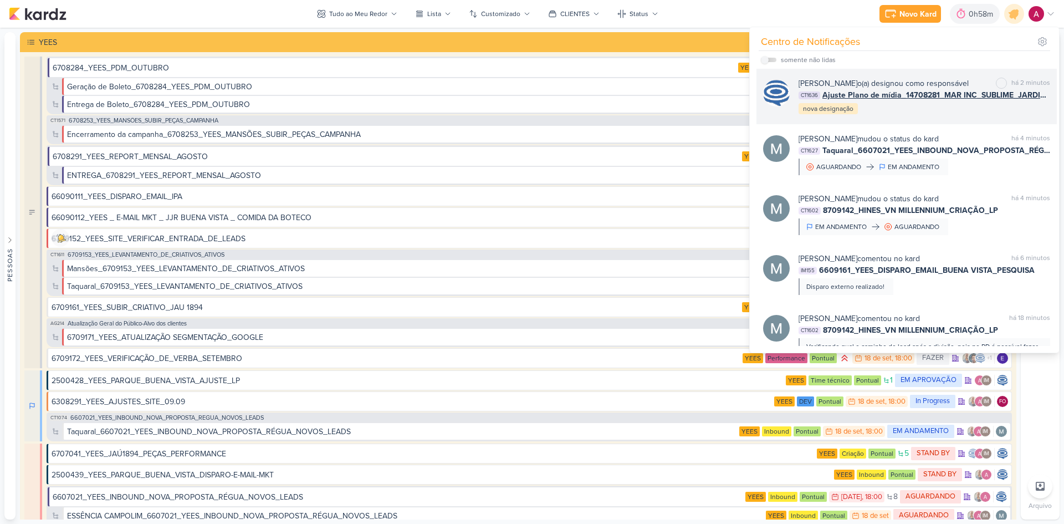
click at [919, 115] on div "[PERSON_NAME] o(a) designou como responsável marcar como não lida há 2 minutos …" at bounding box center [925, 97] width 252 height 38
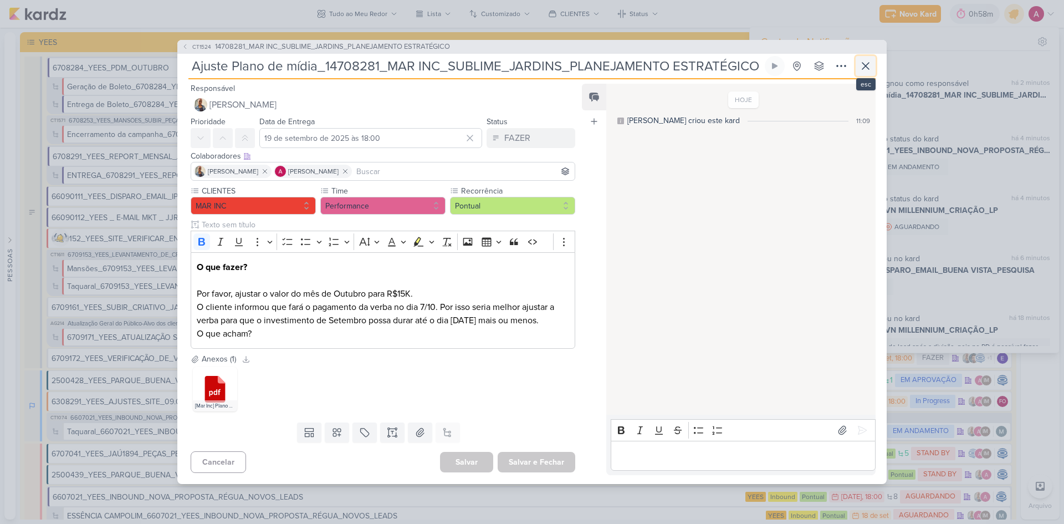
click at [872, 63] on icon at bounding box center [865, 65] width 13 height 13
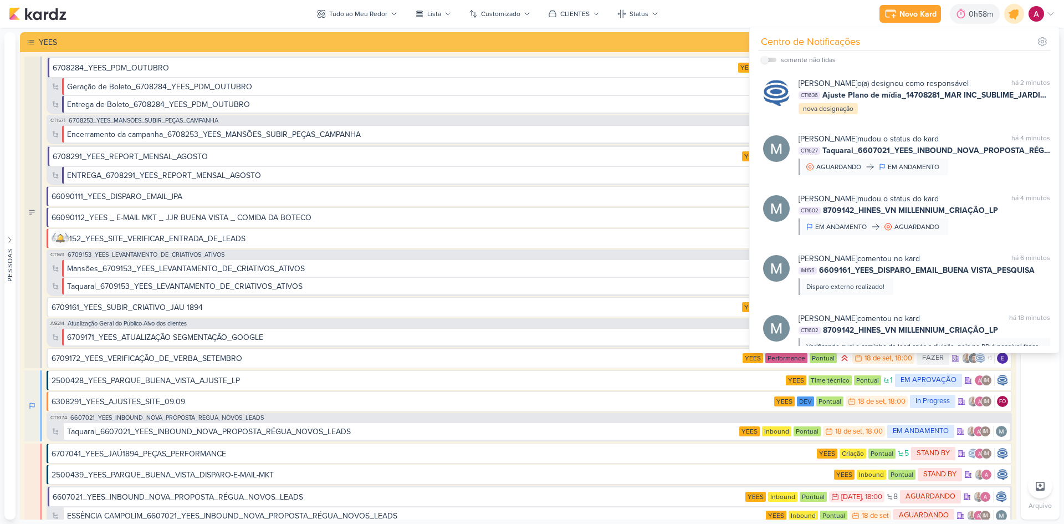
click at [1015, 14] on icon at bounding box center [1014, 13] width 13 height 13
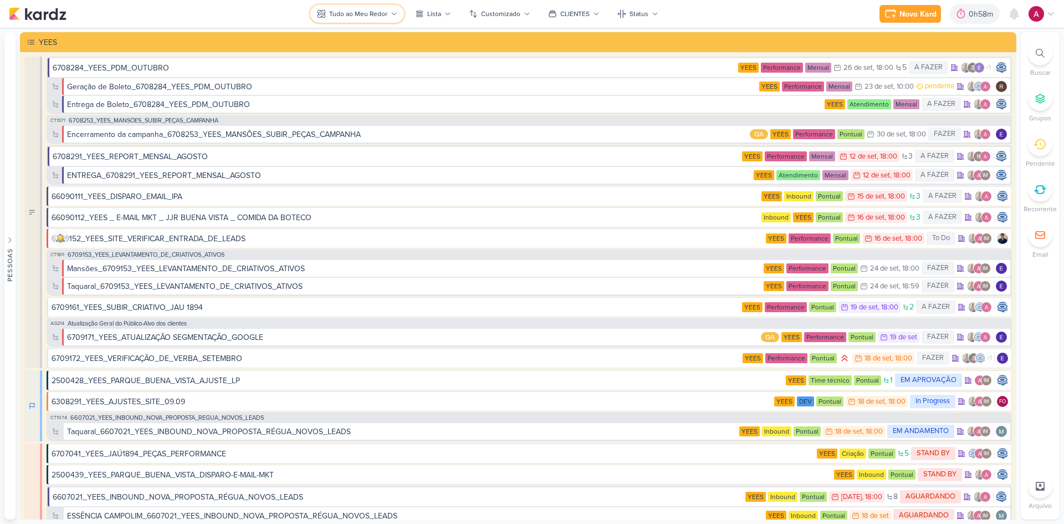
click at [355, 11] on div "Tudo ao Meu Redor" at bounding box center [358, 14] width 58 height 10
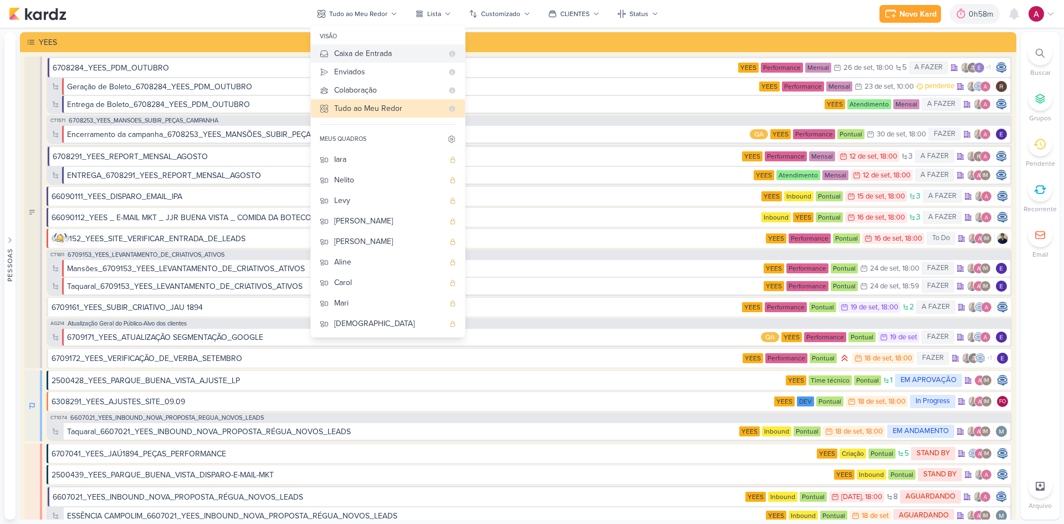
click at [376, 54] on div "Caixa de Entrada" at bounding box center [388, 54] width 109 height 12
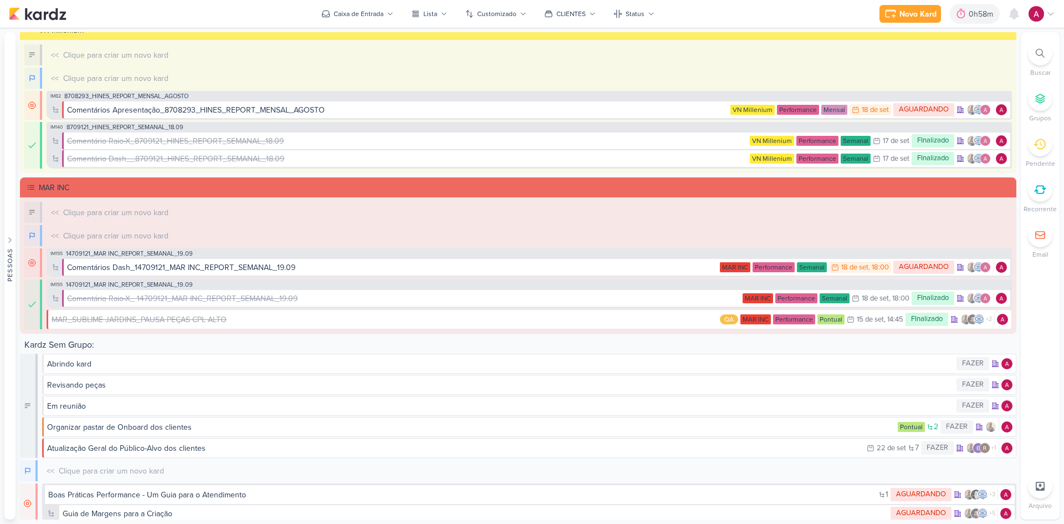
scroll to position [530, 0]
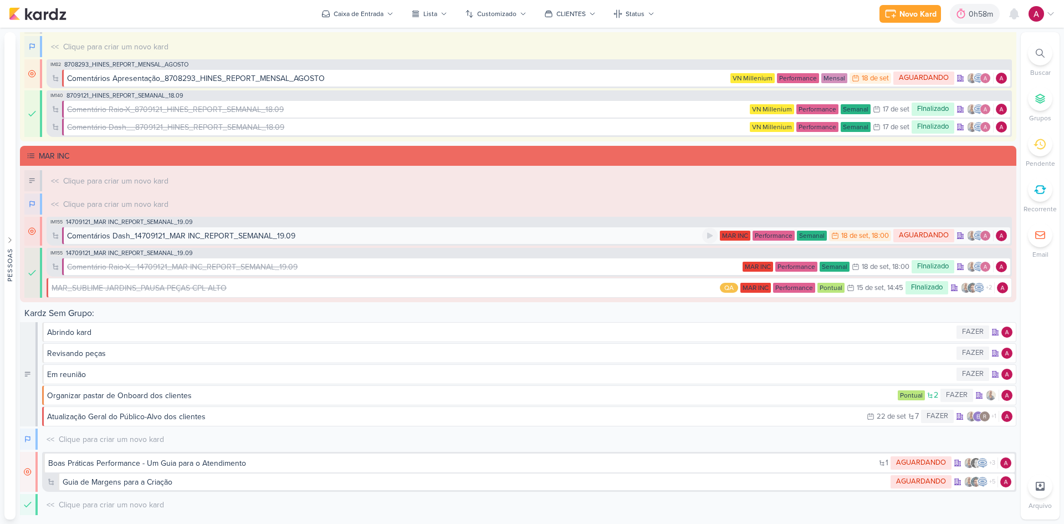
click at [212, 234] on div "Comentários Dash_14709121_MAR INC_REPORT_SEMANAL_19.09" at bounding box center [181, 236] width 228 height 12
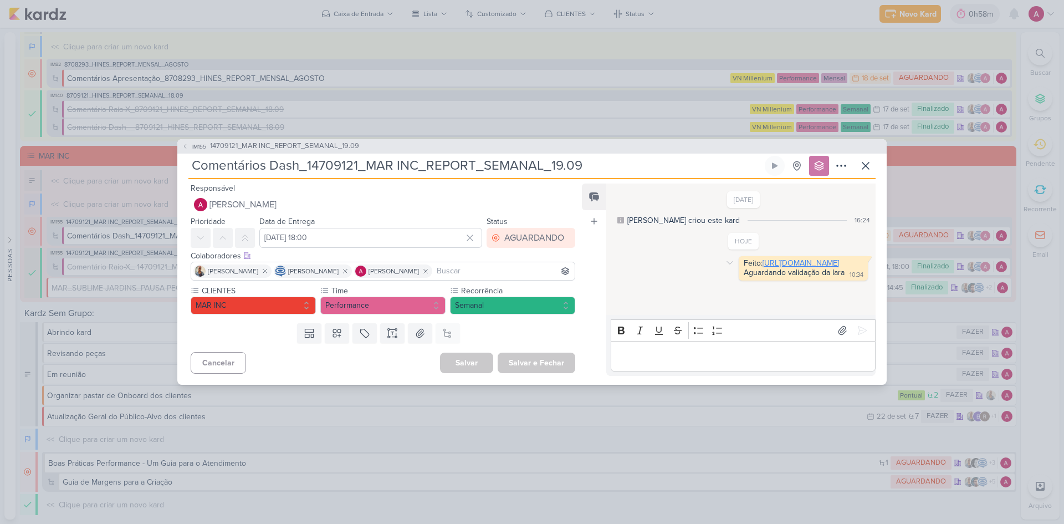
click at [801, 264] on link "[URL][DOMAIN_NAME]" at bounding box center [801, 262] width 76 height 9
click at [871, 171] on icon at bounding box center [865, 165] width 13 height 13
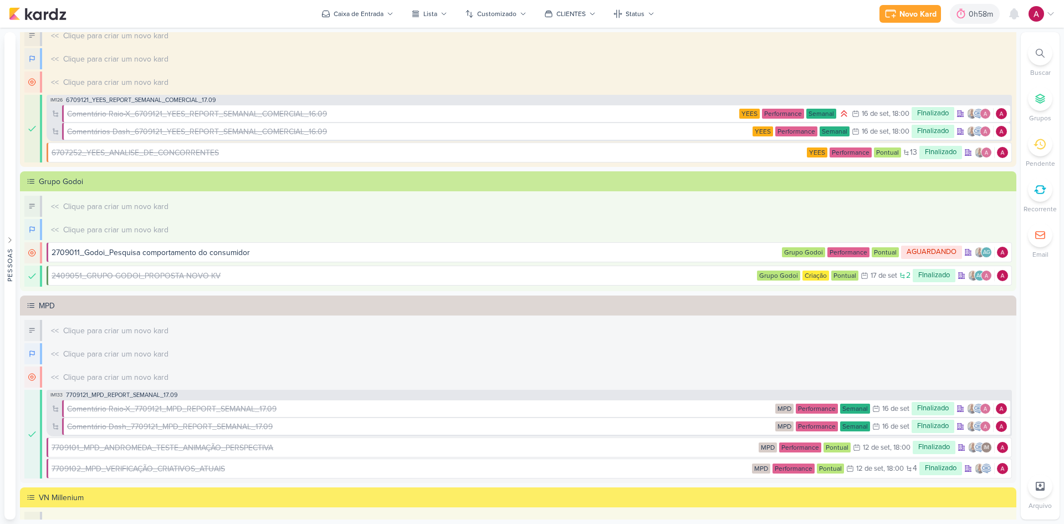
scroll to position [0, 0]
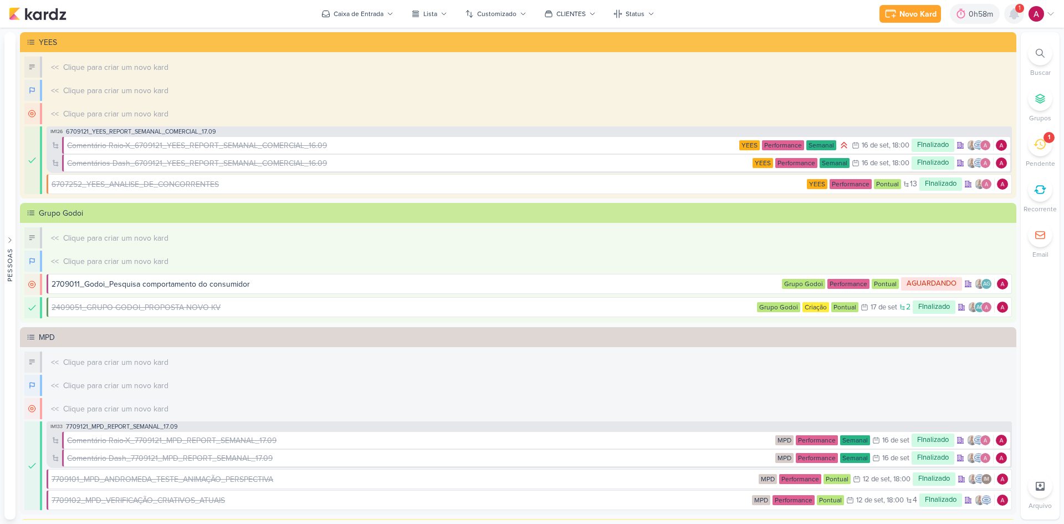
click at [1018, 18] on icon at bounding box center [1014, 13] width 13 height 13
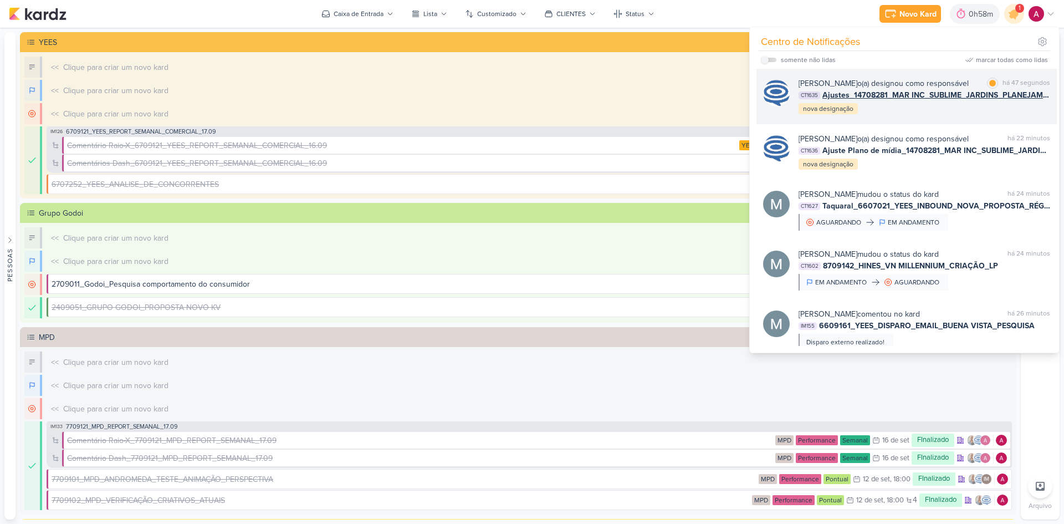
click at [927, 115] on div "[PERSON_NAME] o(a) designou como responsável marcar como lida há 47 segundos CT…" at bounding box center [925, 97] width 252 height 38
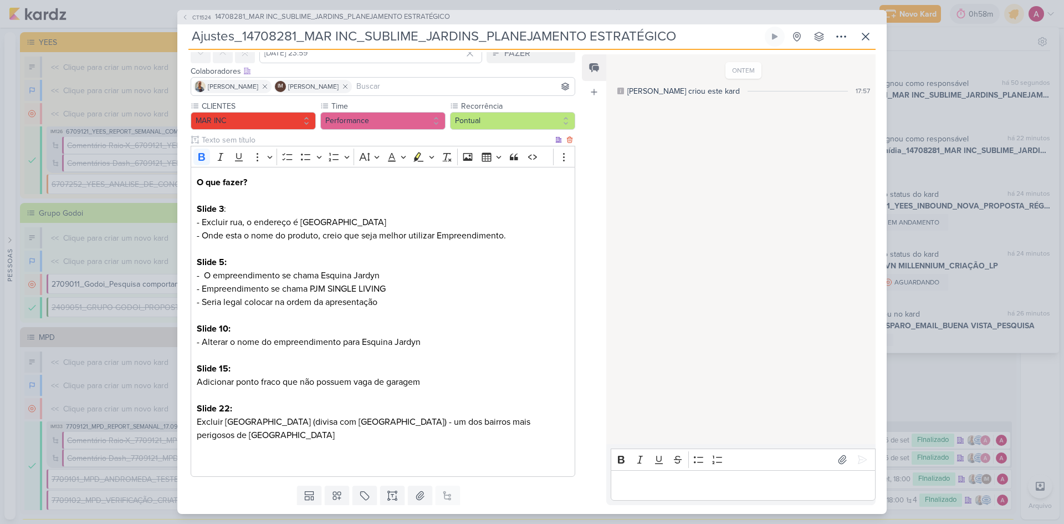
scroll to position [75, 0]
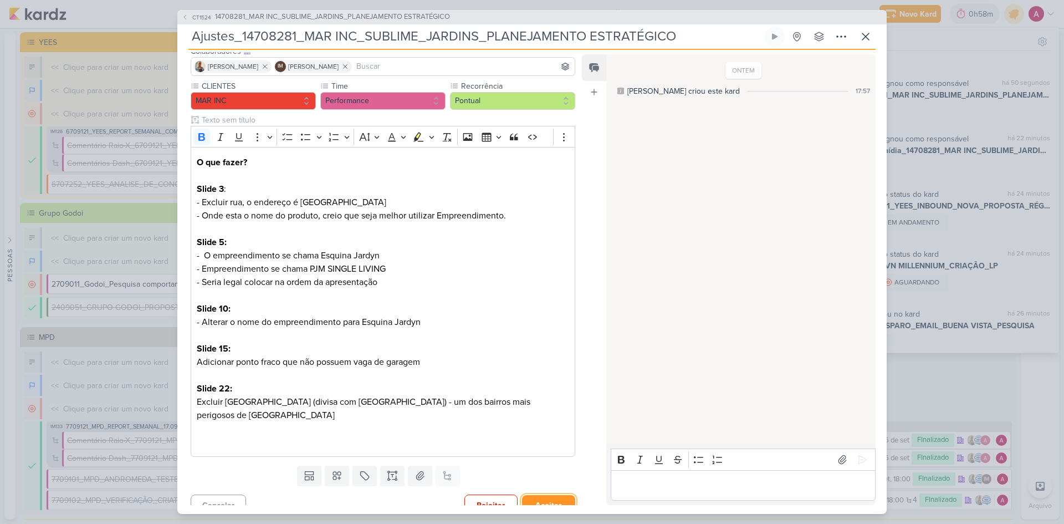
click at [555, 495] on button "Aceitar" at bounding box center [548, 505] width 53 height 21
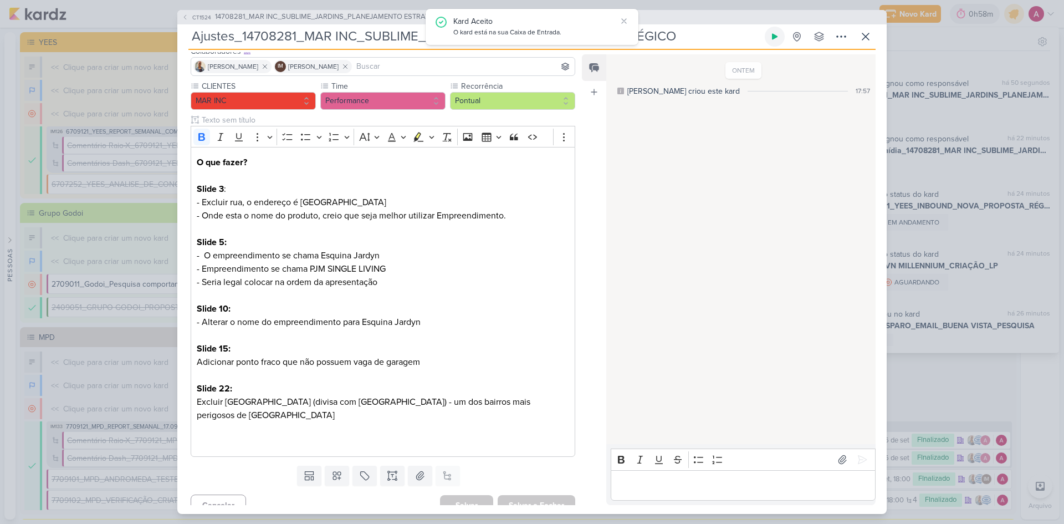
click at [779, 39] on button at bounding box center [775, 37] width 20 height 20
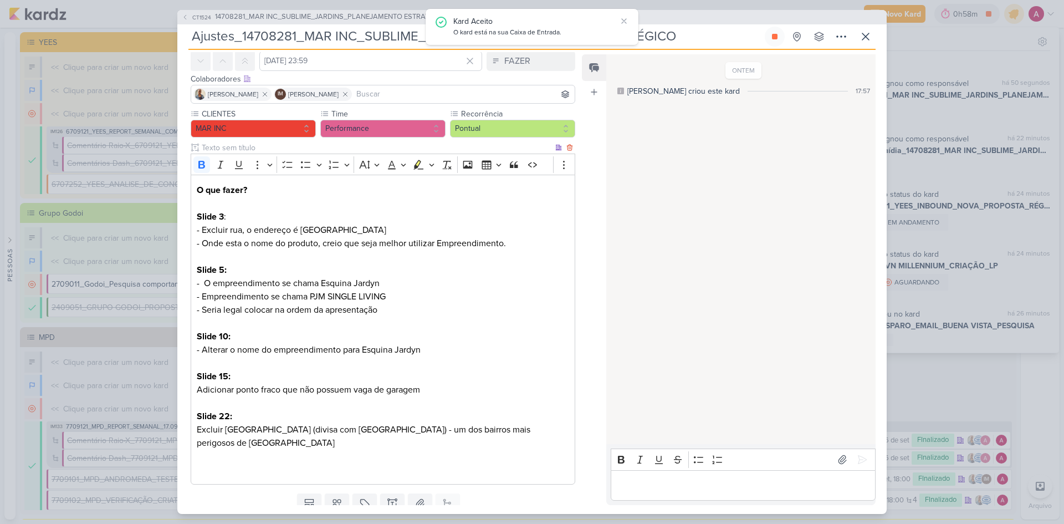
scroll to position [0, 0]
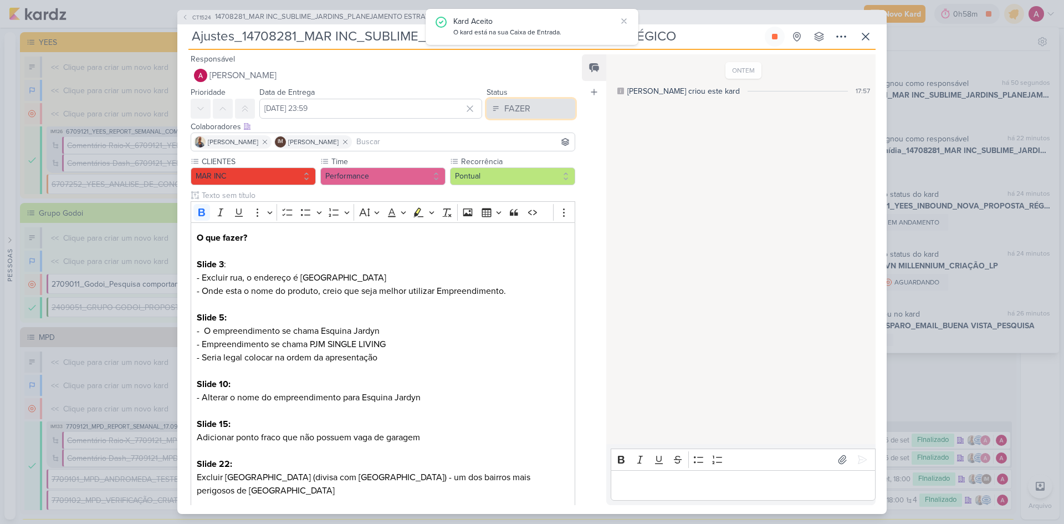
click at [518, 108] on div "FAZER" at bounding box center [517, 108] width 26 height 13
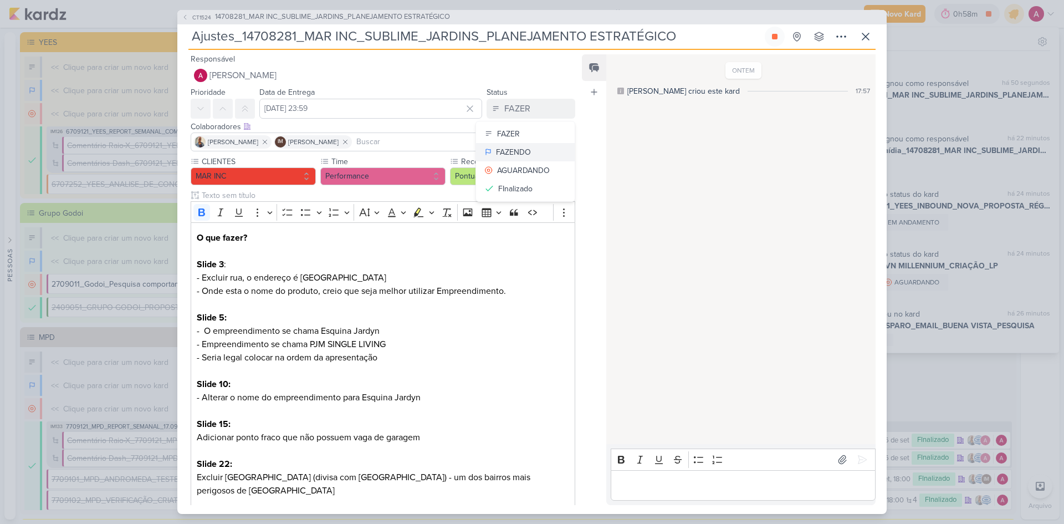
click at [516, 151] on div "FAZENDO" at bounding box center [513, 152] width 35 height 12
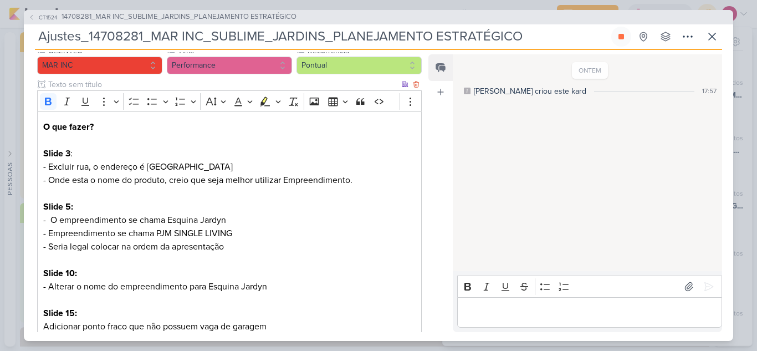
scroll to position [166, 0]
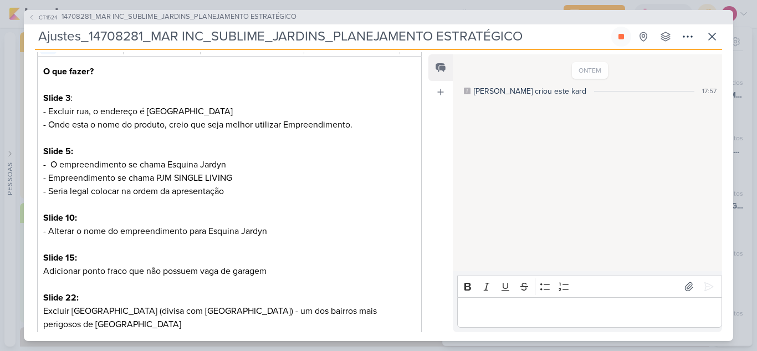
click at [481, 308] on p "Editor editing area: main" at bounding box center [589, 311] width 253 height 13
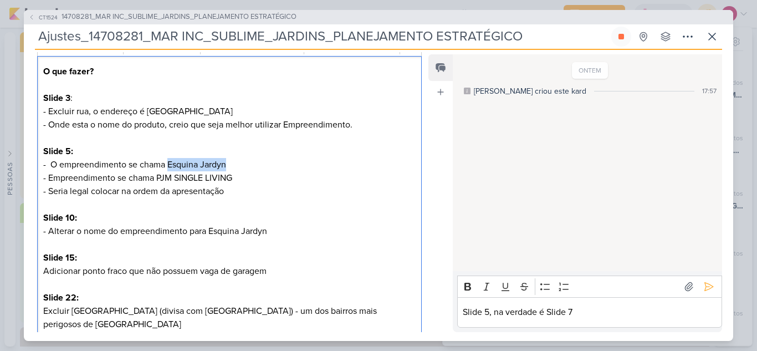
drag, startPoint x: 167, startPoint y: 165, endPoint x: 228, endPoint y: 166, distance: 61.0
click at [228, 166] on p "O que fazer? Slide 3 : - Excluir rua, o endereço é Alameda Itu - Onde esta o no…" at bounding box center [229, 151] width 372 height 173
drag, startPoint x: 156, startPoint y: 178, endPoint x: 234, endPoint y: 180, distance: 78.7
click at [234, 180] on p "O que fazer? Slide 3 : - Excluir rua, o endereço é Alameda Itu - Onde esta o no…" at bounding box center [229, 151] width 372 height 173
copy p "PJM SINGLE LIVING"
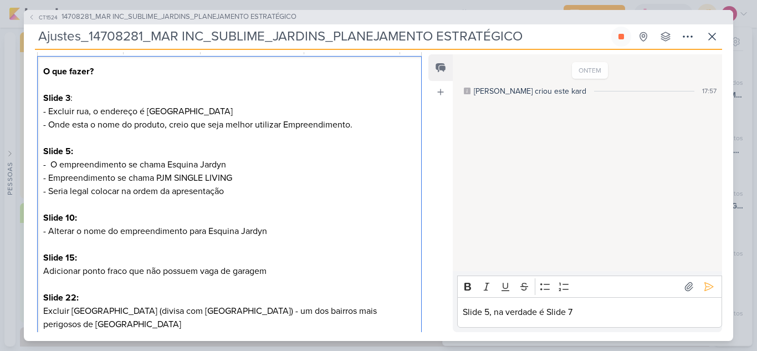
click at [231, 205] on p "O que fazer? Slide 3 : - Excluir rua, o endereço é Alameda Itu - Onde esta o no…" at bounding box center [229, 151] width 372 height 173
drag, startPoint x: 211, startPoint y: 229, endPoint x: 282, endPoint y: 227, distance: 71.0
click at [282, 227] on p "O que fazer? Slide 3 : - Excluir rua, o endereço é Alameda Itu - Onde esta o no…" at bounding box center [229, 151] width 372 height 173
copy p "Esquina Jardyn"
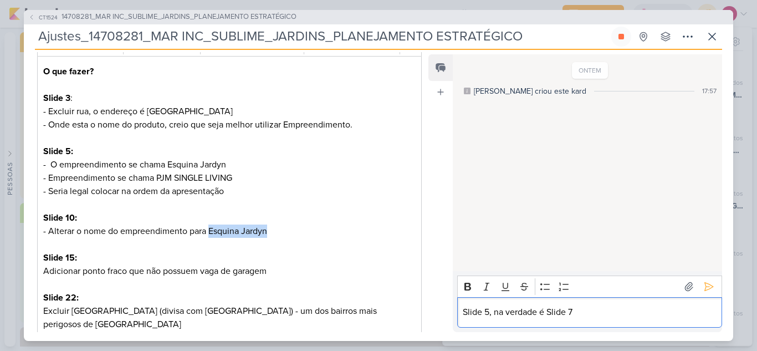
click at [587, 307] on p "Slide 5, na verdade é Slide 7" at bounding box center [589, 311] width 253 height 13
click at [509, 313] on p "Slide 5, na verdade é Slide 7" at bounding box center [589, 311] width 253 height 13
click at [0, 0] on lt-span "na verdade ," at bounding box center [0, 0] width 0 height 0
click at [596, 309] on p "Slide 5, na verdade, é Slide 7" at bounding box center [589, 311] width 253 height 13
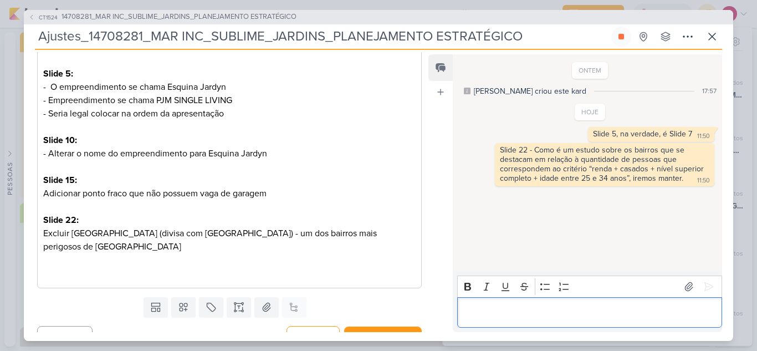
scroll to position [248, 0]
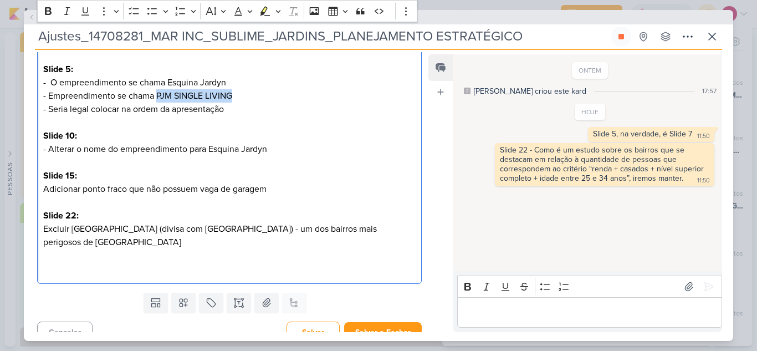
drag, startPoint x: 159, startPoint y: 94, endPoint x: 238, endPoint y: 99, distance: 80.0
click at [238, 99] on p "O que fazer? Slide 3 : - Excluir rua, o endereço é Alameda Itu - Onde esta o no…" at bounding box center [229, 69] width 372 height 173
copy p "PJM SINGLE LIVING"
click at [304, 162] on p "Editor editing area: main" at bounding box center [229, 162] width 372 height 13
click at [490, 314] on p "Editor editing area: main" at bounding box center [589, 311] width 253 height 13
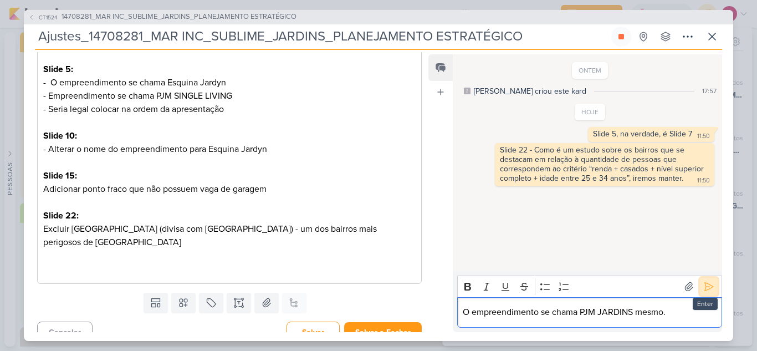
click at [703, 285] on icon at bounding box center [708, 286] width 11 height 11
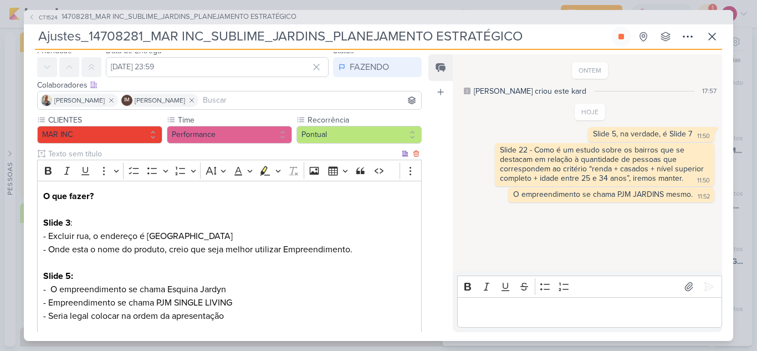
scroll to position [0, 0]
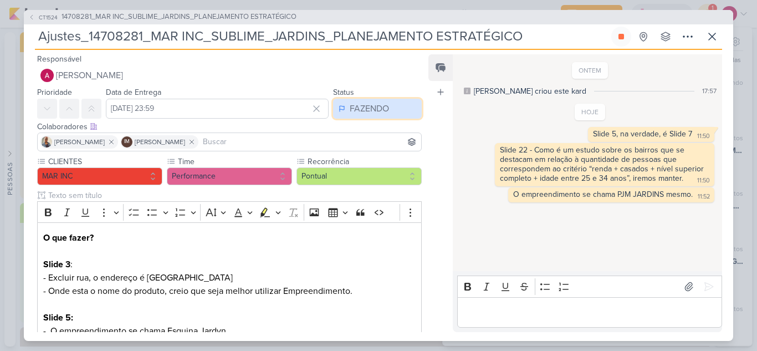
click at [365, 117] on button "FAZENDO" at bounding box center [377, 109] width 89 height 20
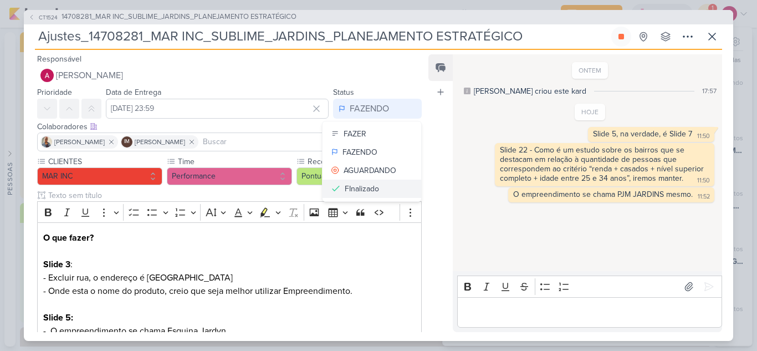
click at [352, 185] on div "FInalizado" at bounding box center [362, 189] width 34 height 12
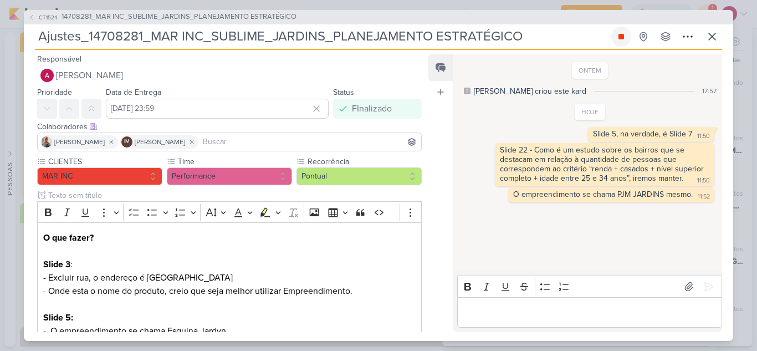
click at [620, 37] on icon at bounding box center [622, 37] width 6 height 6
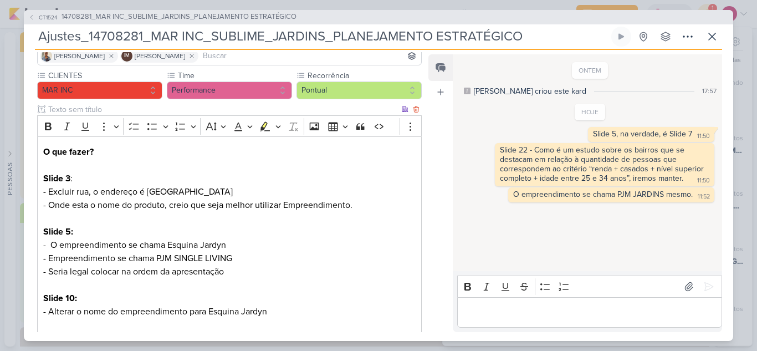
scroll to position [248, 0]
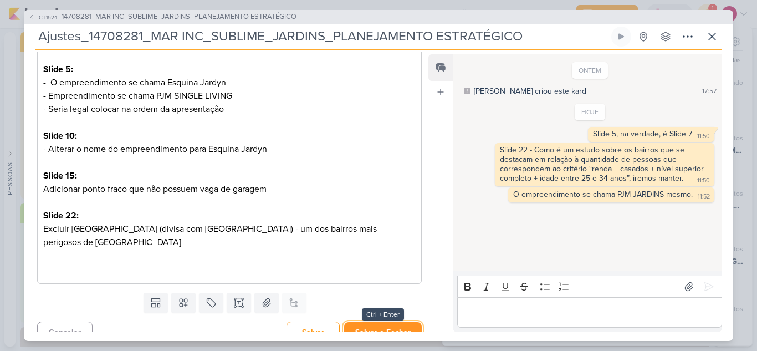
click at [391, 323] on button "Salvar e Fechar" at bounding box center [383, 332] width 78 height 21
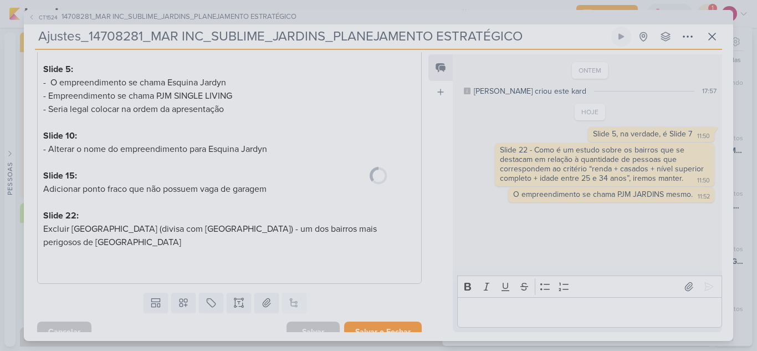
scroll to position [247, 0]
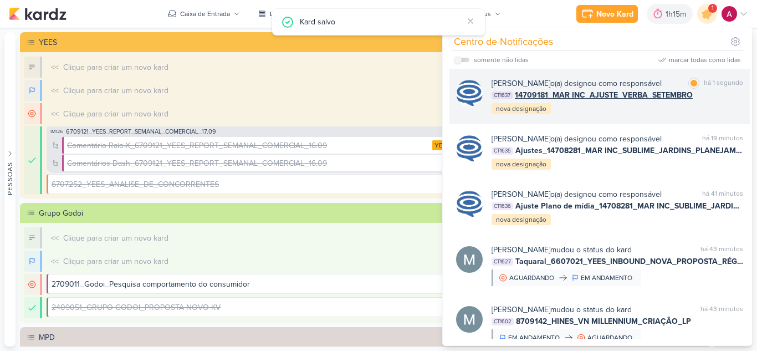
click at [631, 124] on div "[PERSON_NAME] o(a) designou como responsável marcar como lida há 1 segundo CT16…" at bounding box center [599, 96] width 300 height 55
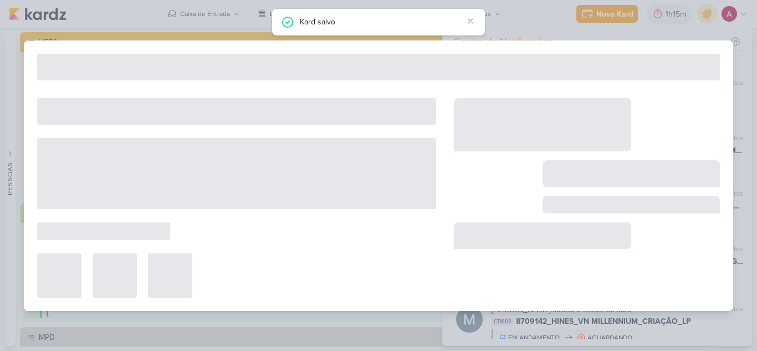
type input "14709181_MAR INC_AJUSTE_VERBA_SETEMBRO"
type input "22 de setembro de 2025 às 18:00"
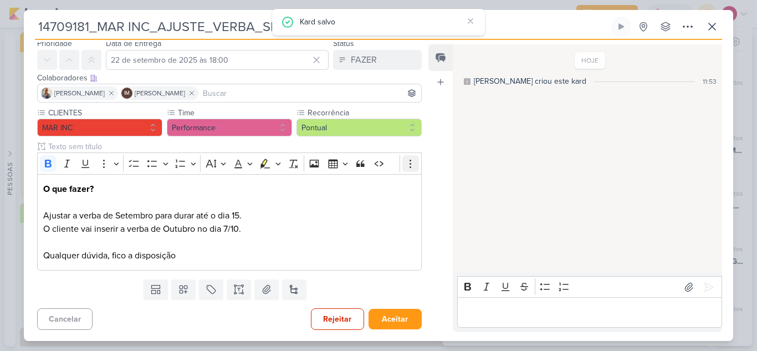
scroll to position [0, 0]
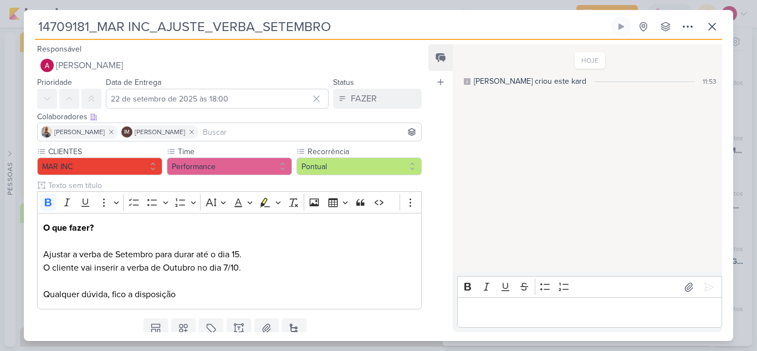
click at [523, 318] on p "Editor editing area: main" at bounding box center [589, 312] width 253 height 13
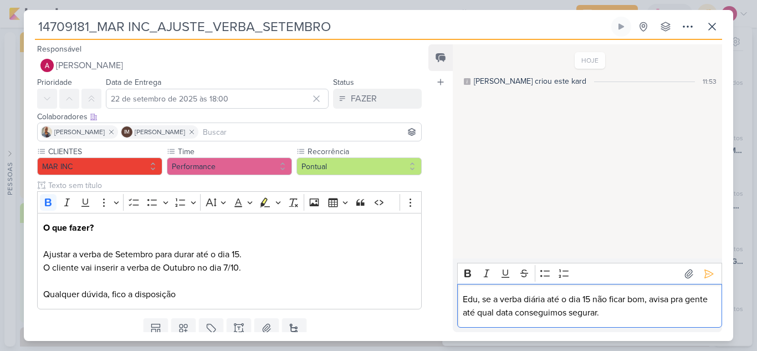
click at [678, 299] on p "Edu, se a verba diária até o dia 15 não ficar bom, avisa pra gente até qual dat…" at bounding box center [589, 306] width 253 height 27
click at [708, 274] on icon at bounding box center [708, 273] width 11 height 11
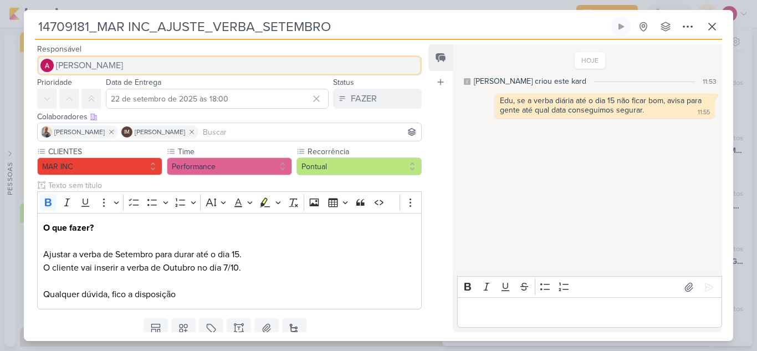
click at [100, 60] on span "[PERSON_NAME]" at bounding box center [89, 65] width 67 height 13
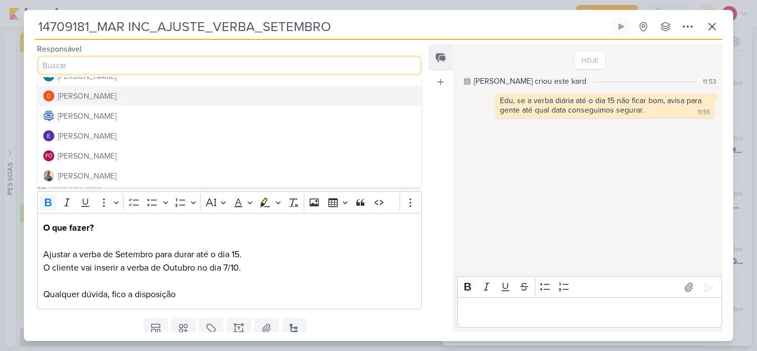
scroll to position [55, 0]
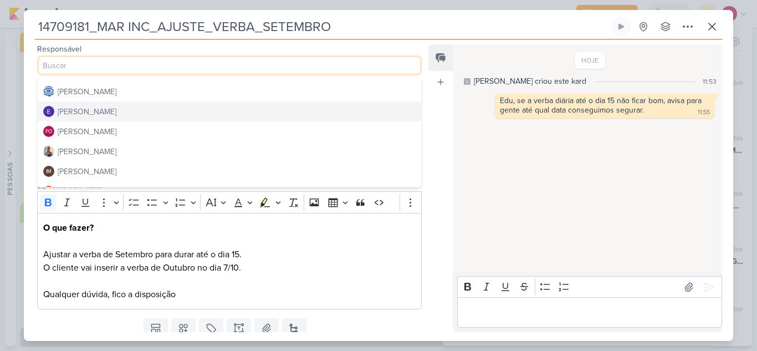
click at [125, 115] on button "[PERSON_NAME]" at bounding box center [230, 111] width 384 height 20
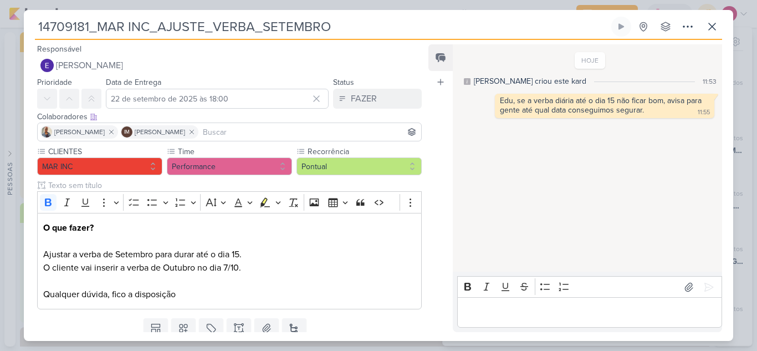
click at [238, 126] on input at bounding box center [310, 131] width 218 height 13
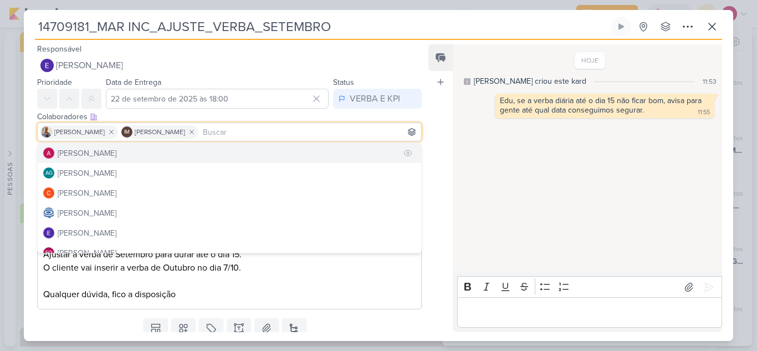
click at [151, 148] on button "[PERSON_NAME]" at bounding box center [230, 153] width 384 height 20
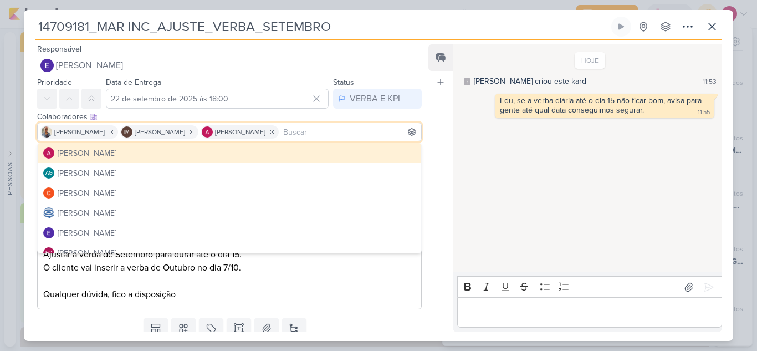
click at [533, 190] on div "HOJE [PERSON_NAME] criou este kard 11:53 Edu, se a verba diária até o dia 15 nã…" at bounding box center [587, 158] width 268 height 226
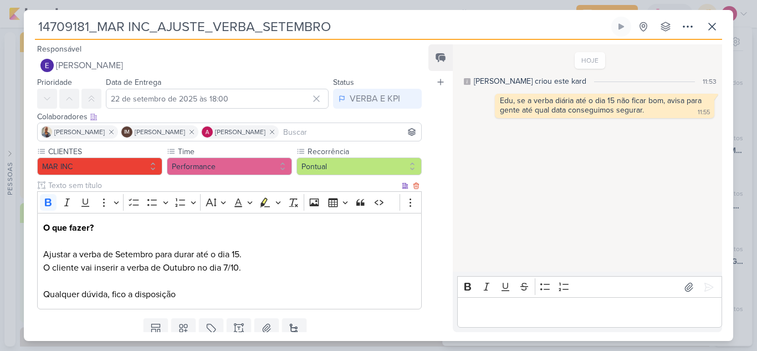
scroll to position [39, 0]
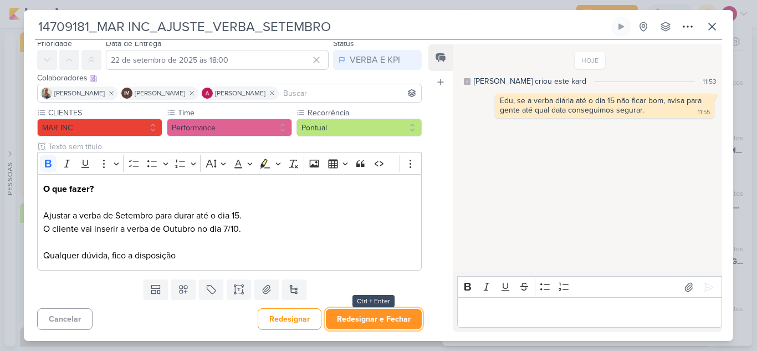
click at [390, 322] on button "Redesignar e Fechar" at bounding box center [374, 319] width 96 height 21
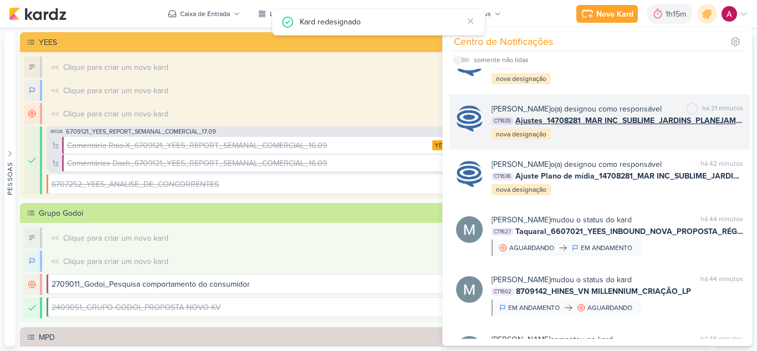
scroll to position [55, 0]
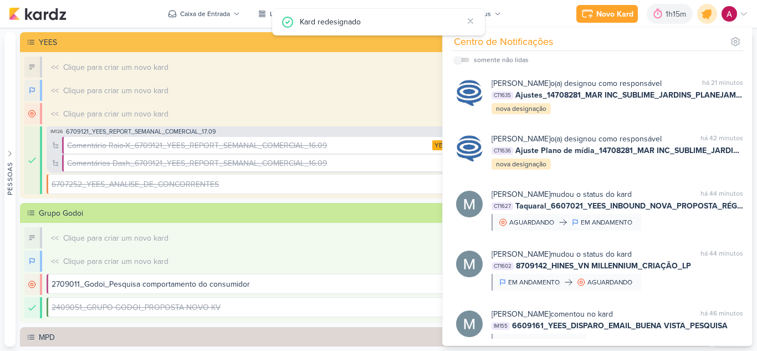
click at [706, 17] on icon at bounding box center [707, 13] width 13 height 13
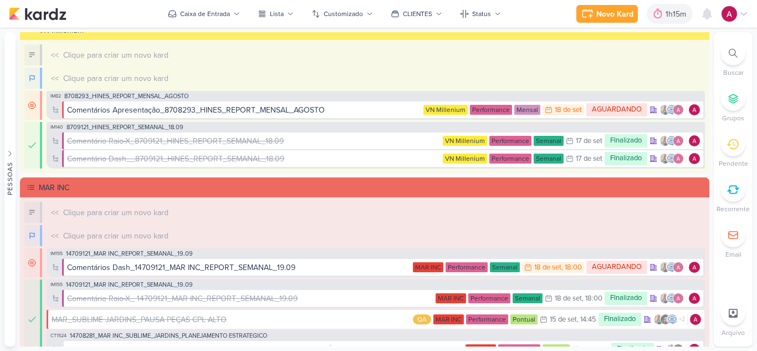
scroll to position [610, 0]
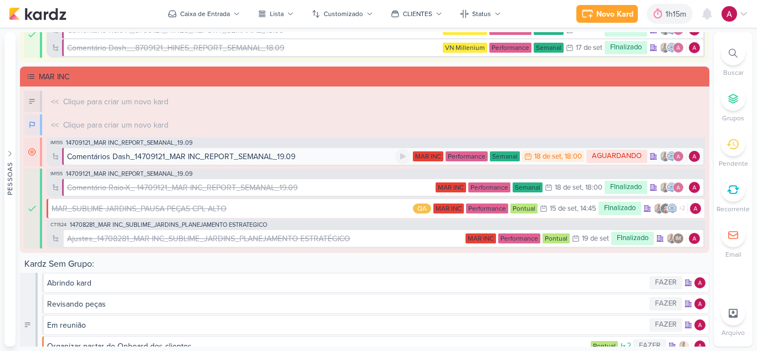
click at [138, 154] on div "Comentários Dash_14709121_MAR INC_REPORT_SEMANAL_19.09" at bounding box center [181, 157] width 228 height 12
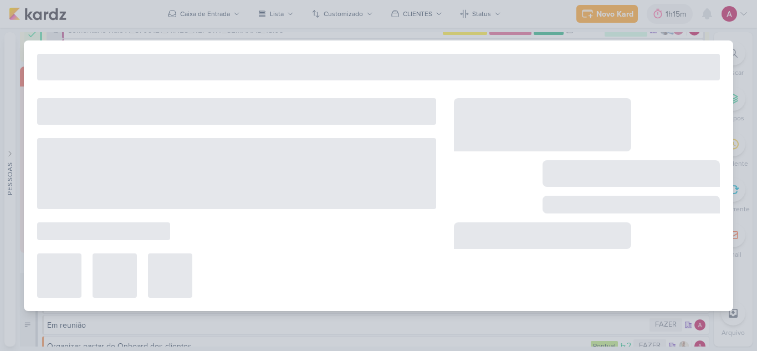
type input "Comentários Dash_14709121_MAR INC_REPORT_SEMANAL_19.09"
type input "[DATE] 18:00"
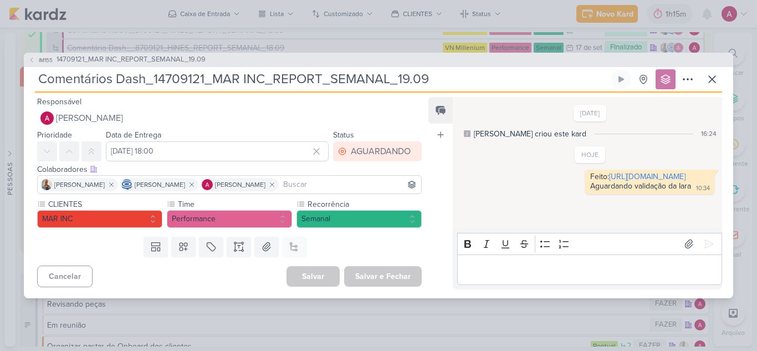
drag, startPoint x: 542, startPoint y: 174, endPoint x: 717, endPoint y: 178, distance: 175.2
click at [717, 178] on div "[DATE] [PERSON_NAME] criou este kard 16:24 HOJE Feito: 10:34" at bounding box center [587, 163] width 268 height 131
copy div "[URL][DOMAIN_NAME]"
click at [481, 160] on div "HOJE Feito: [URL][DOMAIN_NAME] Aguardando validação da Iara 10:34 10:34 [GEOGRA…" at bounding box center [590, 170] width 257 height 48
click at [718, 78] on icon at bounding box center [712, 79] width 13 height 13
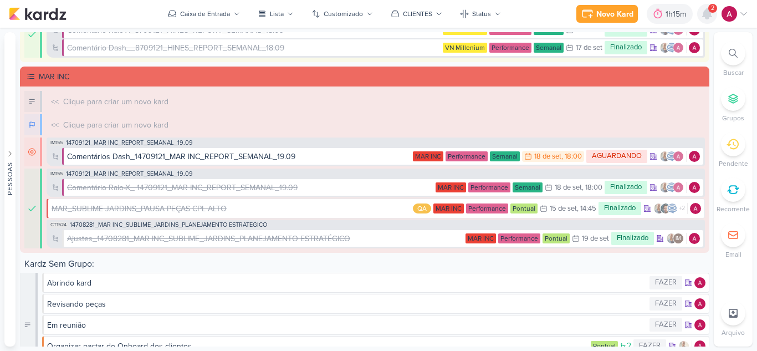
click at [713, 18] on icon at bounding box center [707, 13] width 13 height 13
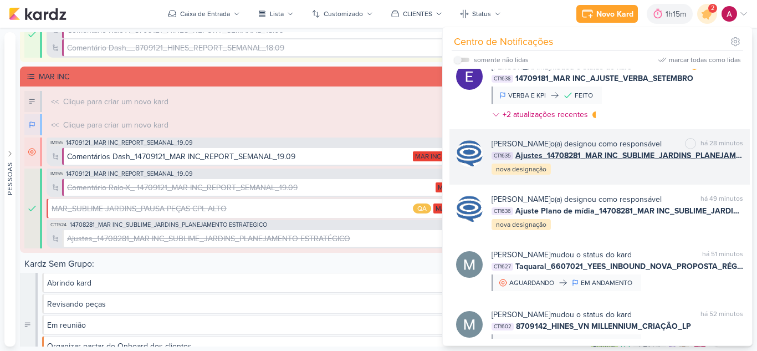
scroll to position [0, 0]
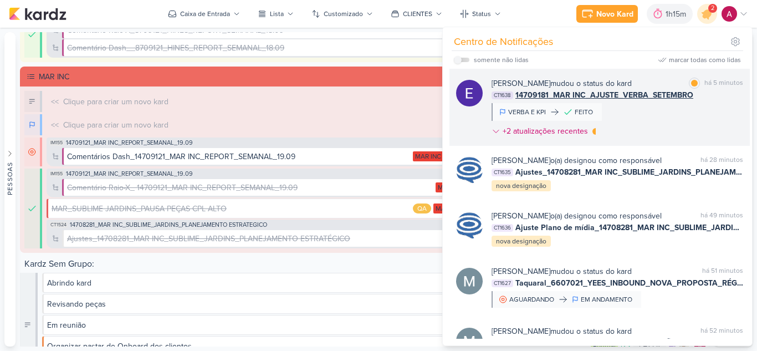
click at [667, 113] on div "[PERSON_NAME] mudou o status do kard marcar como lida há 5 minutos CT1638 14709…" at bounding box center [618, 110] width 252 height 64
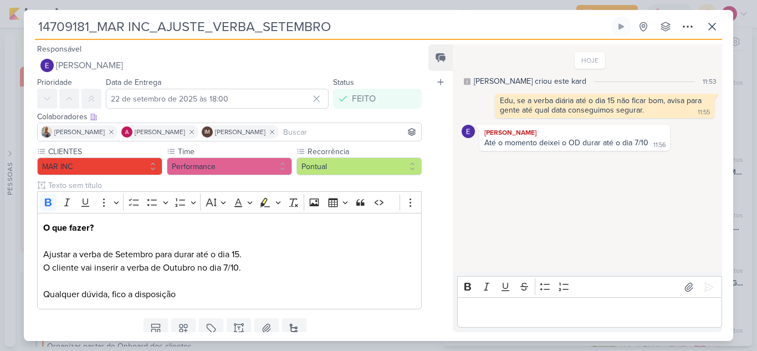
click at [489, 304] on div "Editor editing area: main" at bounding box center [589, 312] width 265 height 30
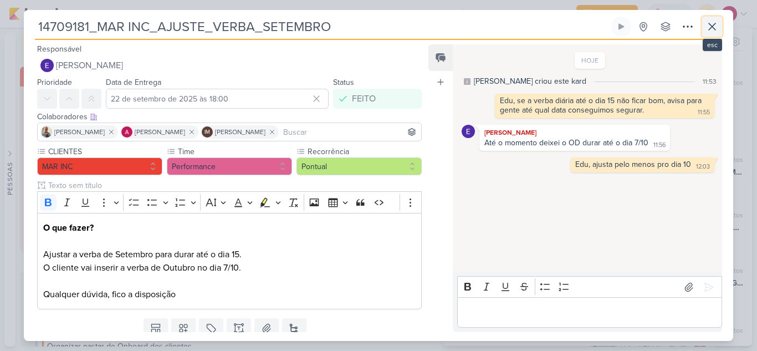
click at [708, 28] on icon at bounding box center [712, 26] width 13 height 13
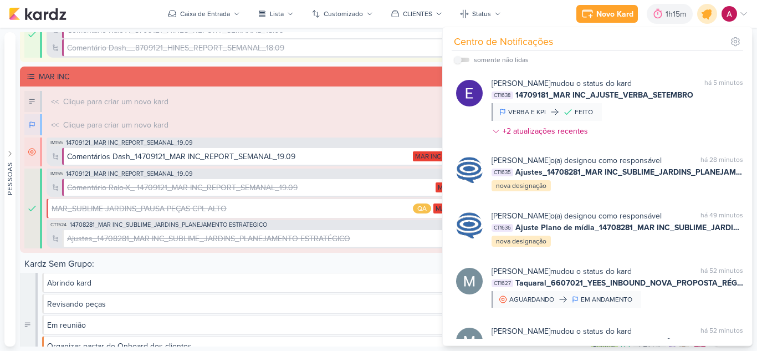
click at [708, 18] on icon at bounding box center [707, 13] width 13 height 13
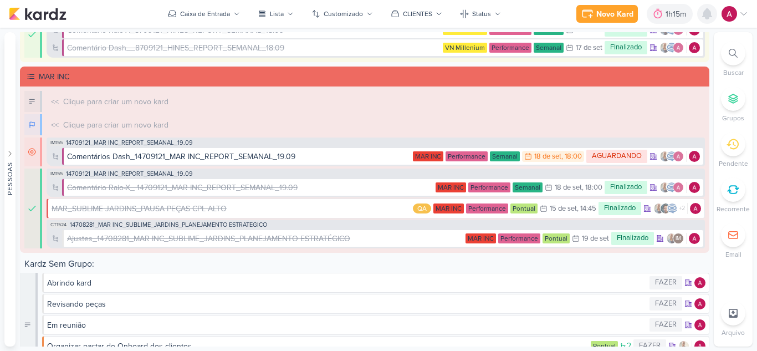
click at [708, 18] on icon at bounding box center [707, 14] width 9 height 10
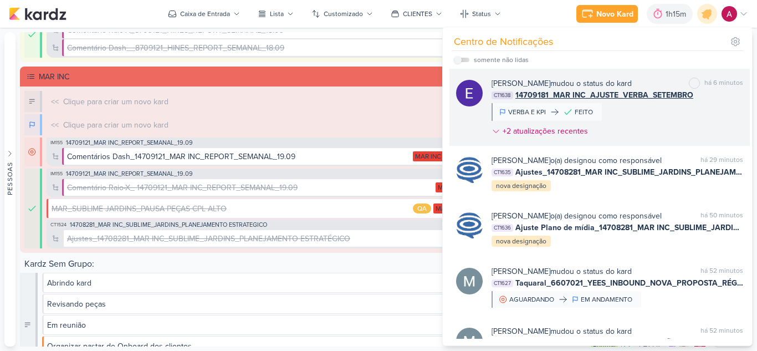
click at [642, 124] on div "[PERSON_NAME] mudou o status do kard marcar como não lida há 6 minutos CT1638 1…" at bounding box center [618, 110] width 252 height 64
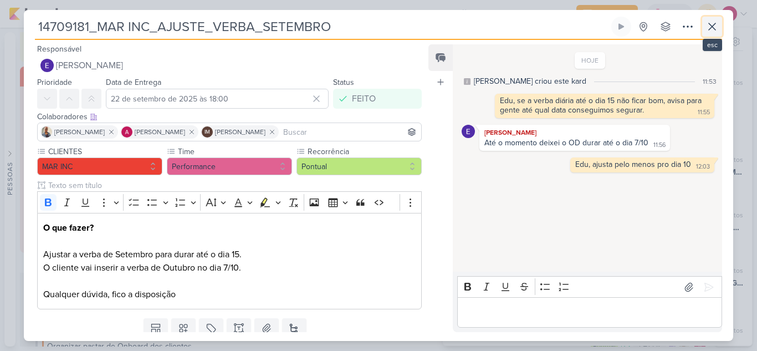
click at [705, 28] on button at bounding box center [712, 27] width 20 height 20
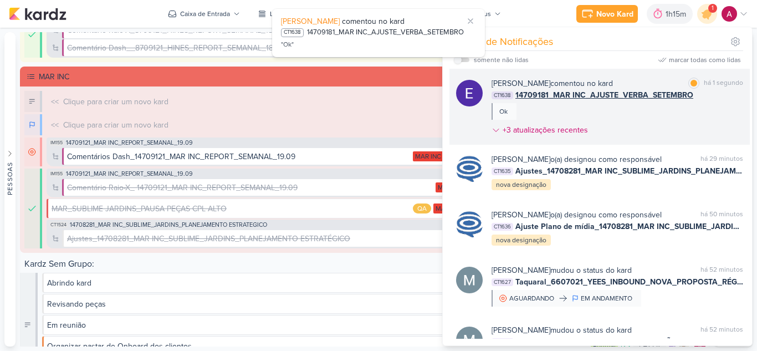
click at [646, 104] on div "[PERSON_NAME] comentou no kard marcar como lida há 1 segundo CT1638 14709181_MA…" at bounding box center [618, 109] width 252 height 63
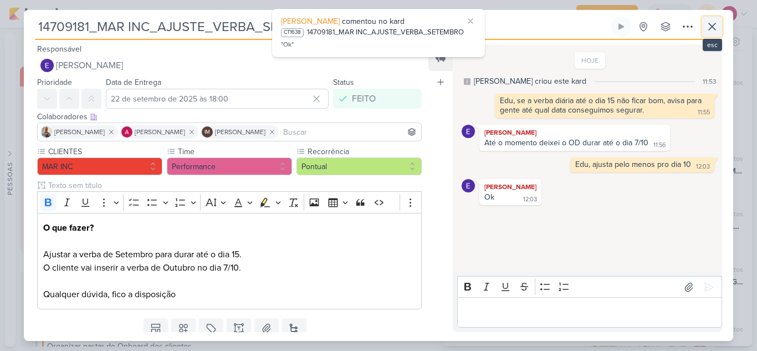
click at [711, 27] on icon at bounding box center [712, 26] width 13 height 13
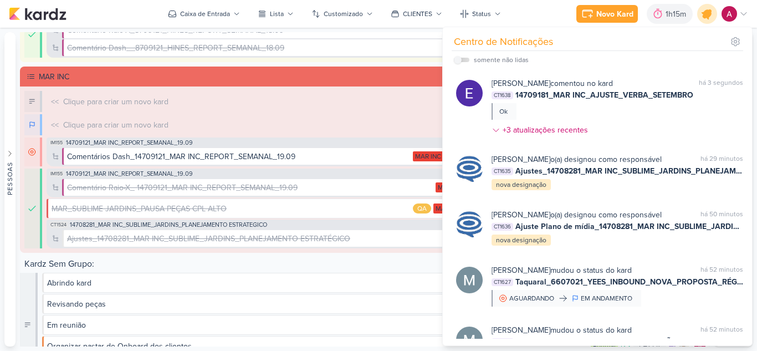
click at [707, 15] on icon at bounding box center [707, 13] width 13 height 13
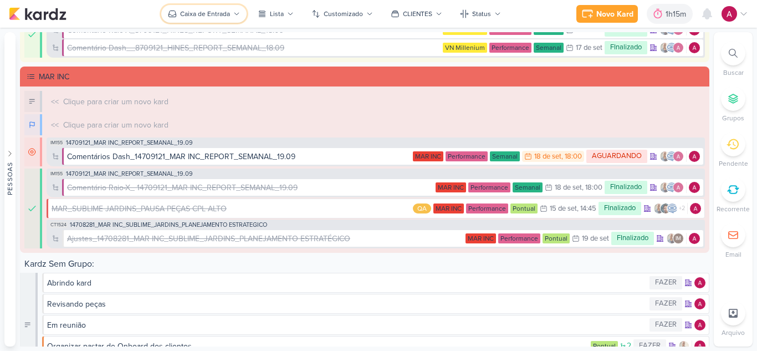
click at [208, 16] on div "Caixa de Entrada" at bounding box center [205, 14] width 50 height 10
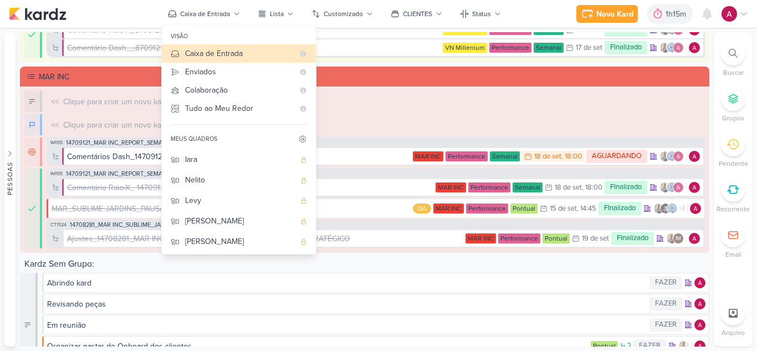
click at [564, 82] on div "MAR INC" at bounding box center [372, 77] width 667 height 12
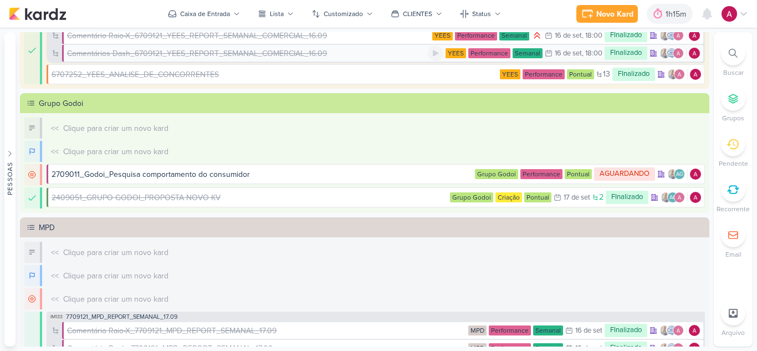
scroll to position [111, 0]
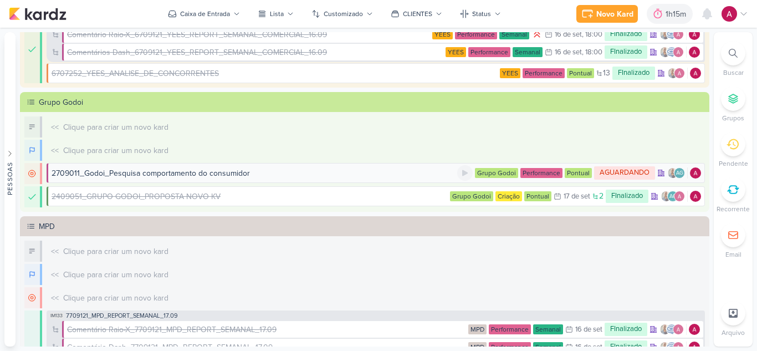
click at [205, 173] on div "2709011_Godoi_Pesquisa comportamento do consumidor" at bounding box center [151, 173] width 198 height 12
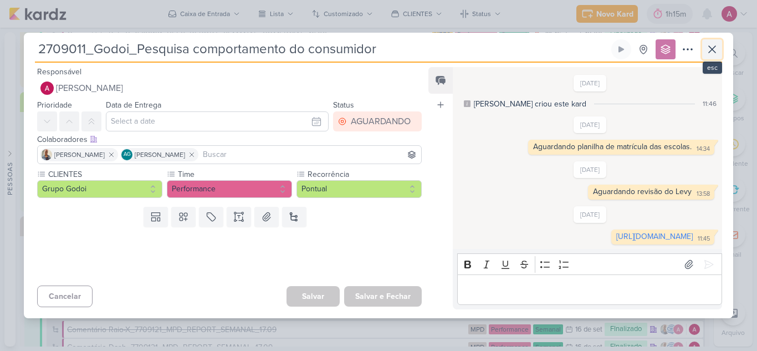
click at [717, 43] on button at bounding box center [712, 49] width 20 height 20
